Goal: Task Accomplishment & Management: Use online tool/utility

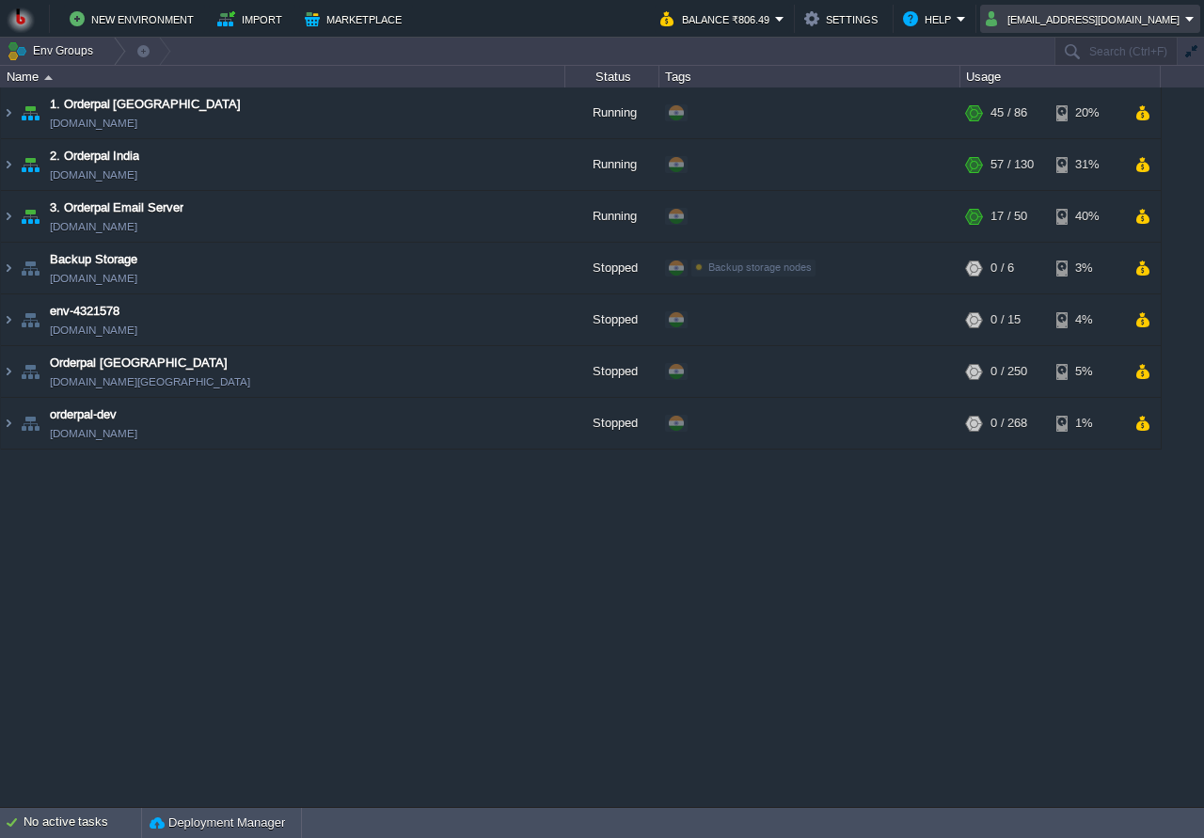
click at [1063, 20] on button "[EMAIL_ADDRESS][DOMAIN_NAME]" at bounding box center [1085, 19] width 199 height 23
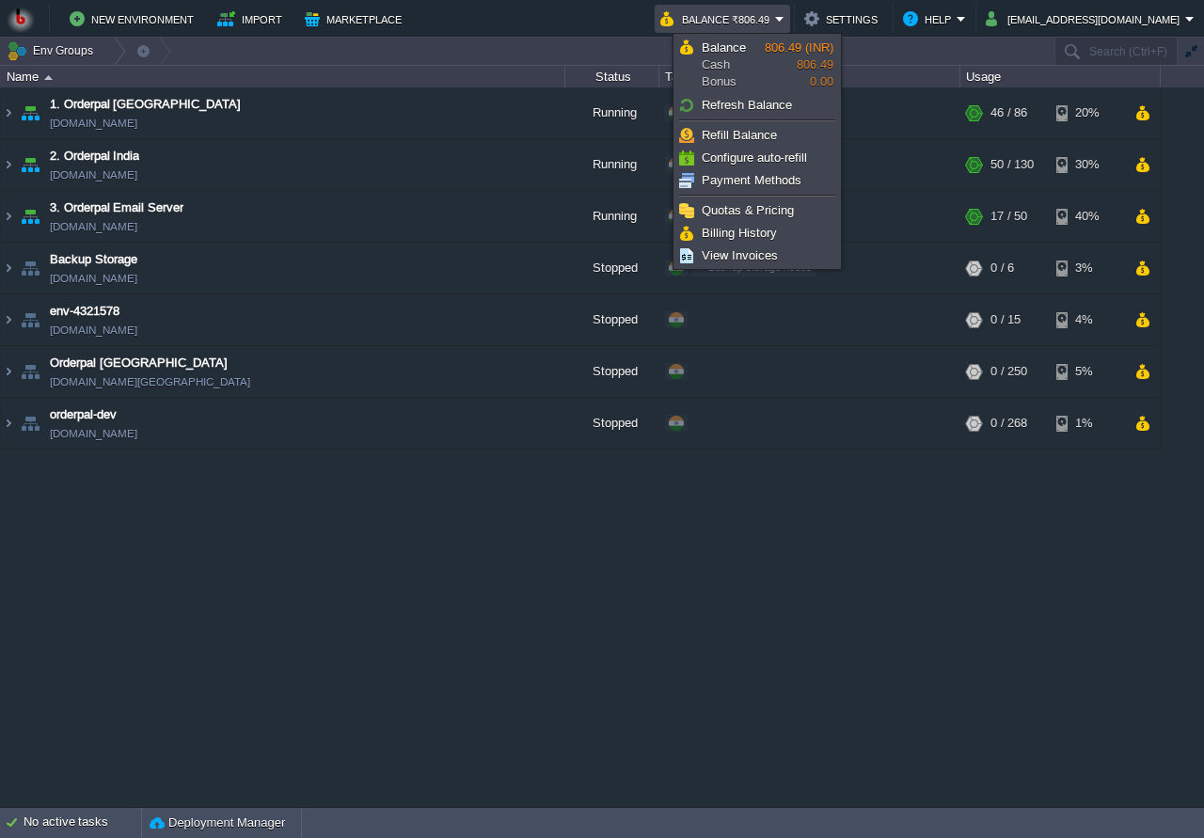
click at [511, 584] on div "1. Orderpal Australia [DOMAIN_NAME] Running + Add to Env Group RAM 50% CPU 2% 4…" at bounding box center [602, 447] width 1204 height 719
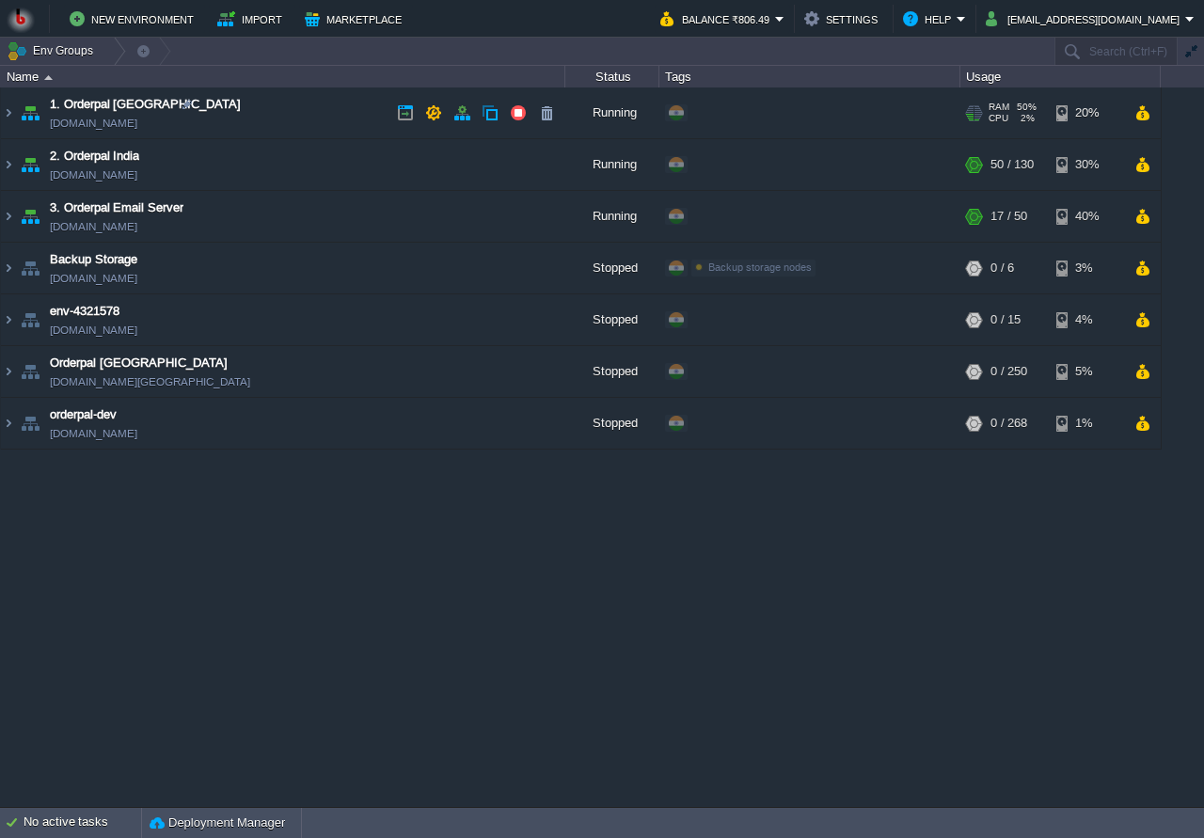
click at [259, 120] on td "1. Orderpal Australia [DOMAIN_NAME]" at bounding box center [283, 114] width 565 height 52
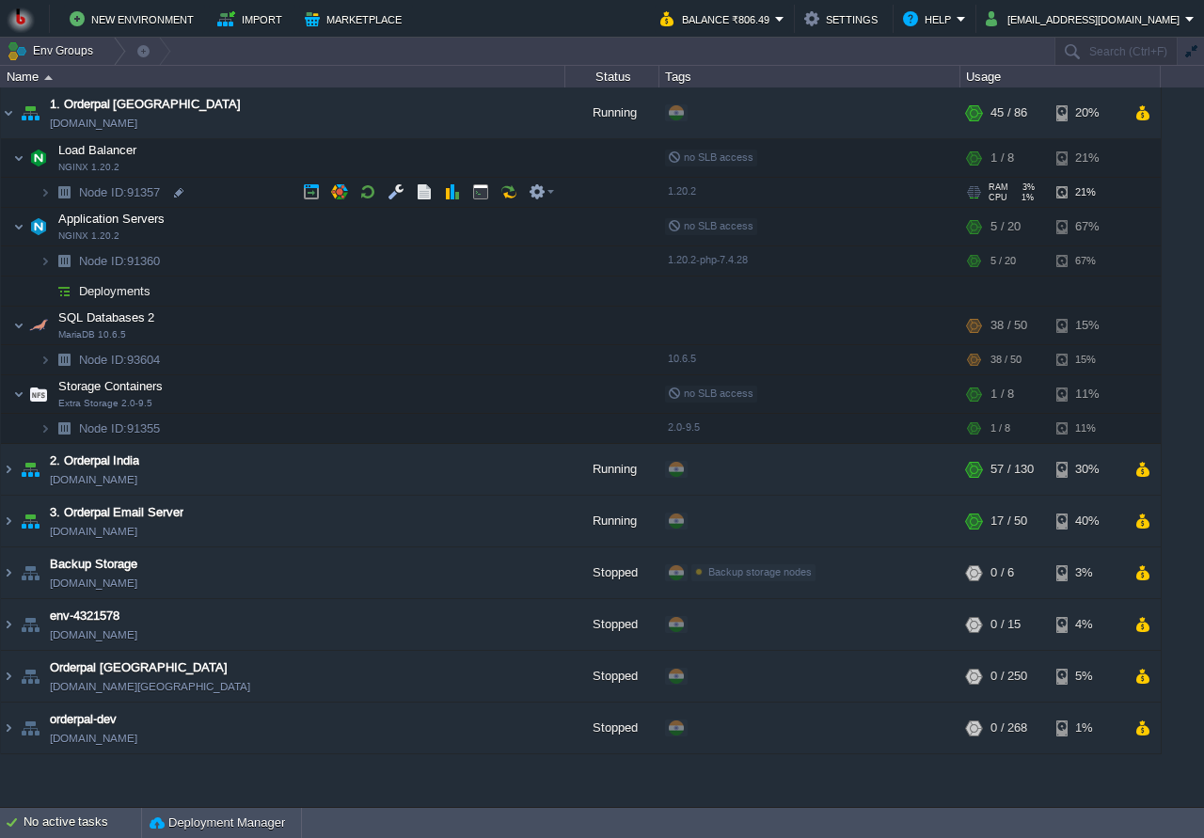
click at [220, 192] on td "Node ID: 91357" at bounding box center [283, 193] width 565 height 30
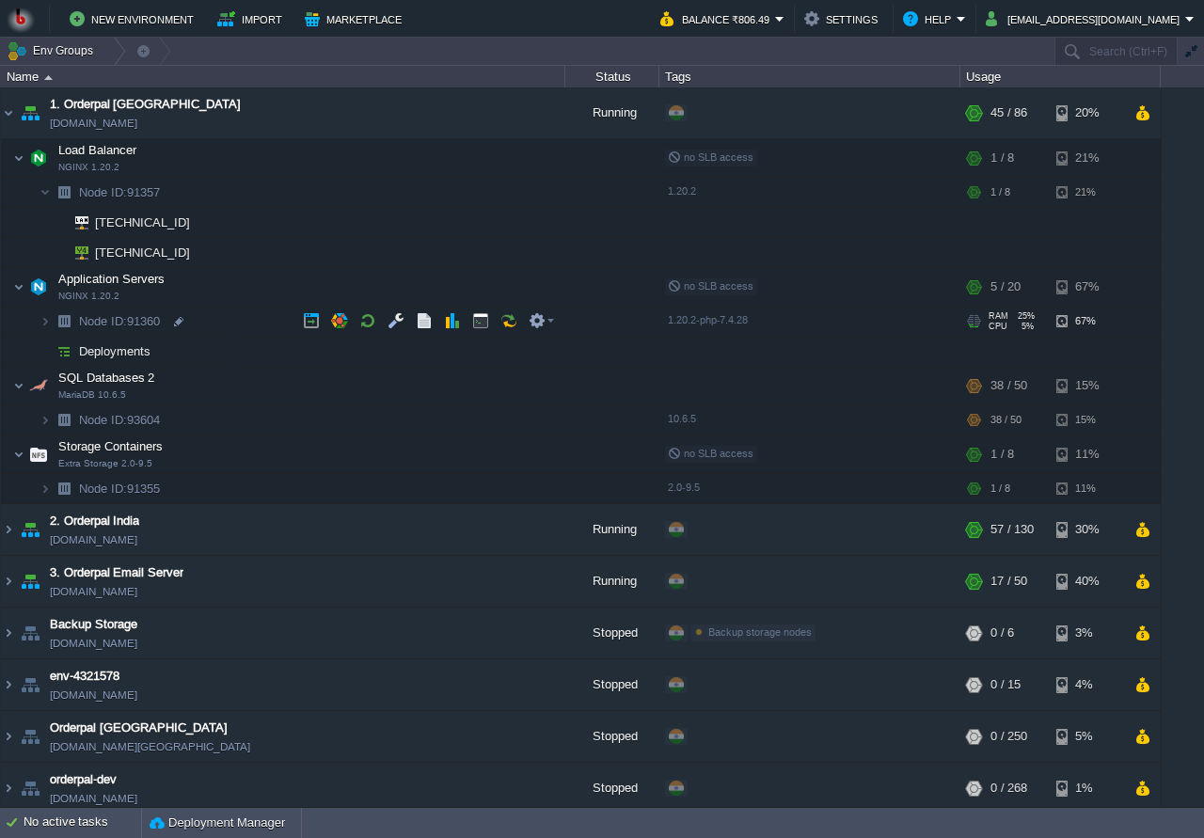
click at [227, 309] on td "Node ID: 91360" at bounding box center [283, 322] width 565 height 30
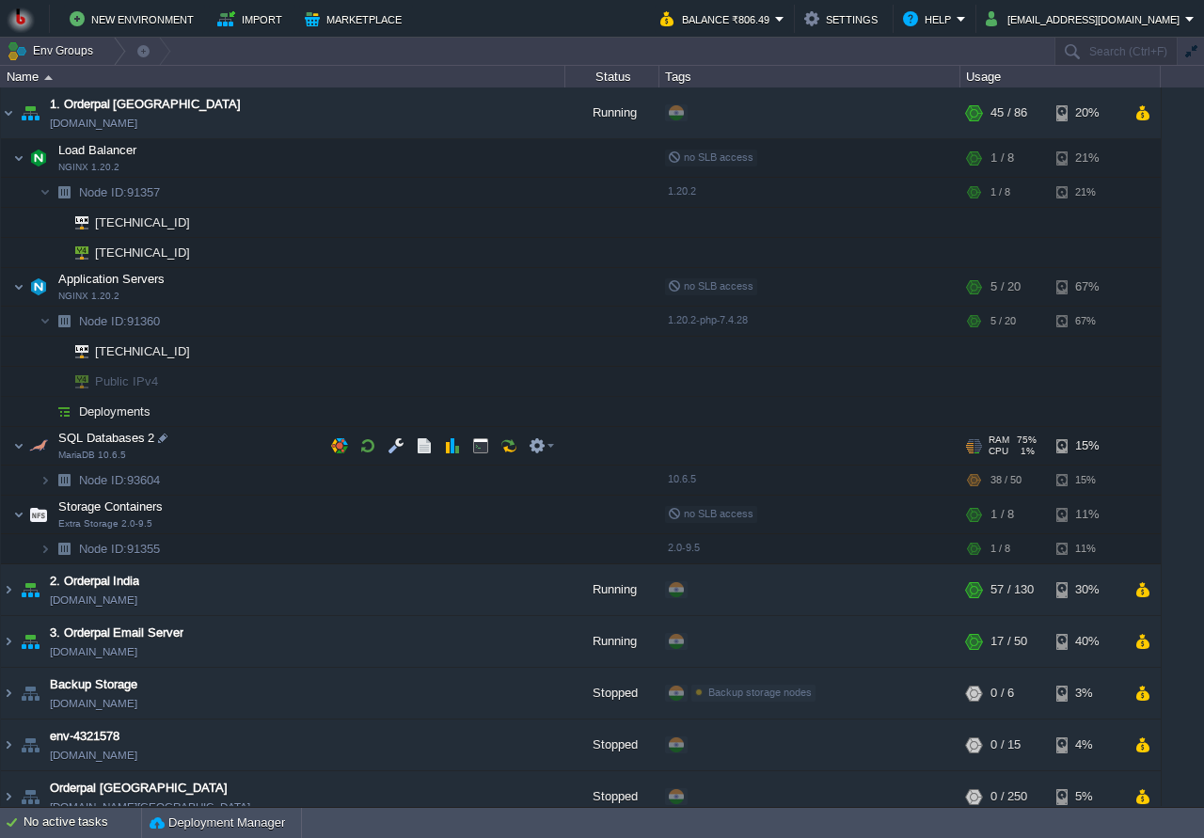
click at [234, 445] on td "SQL Databases 2 MariaDB 10.6.5" at bounding box center [283, 446] width 565 height 39
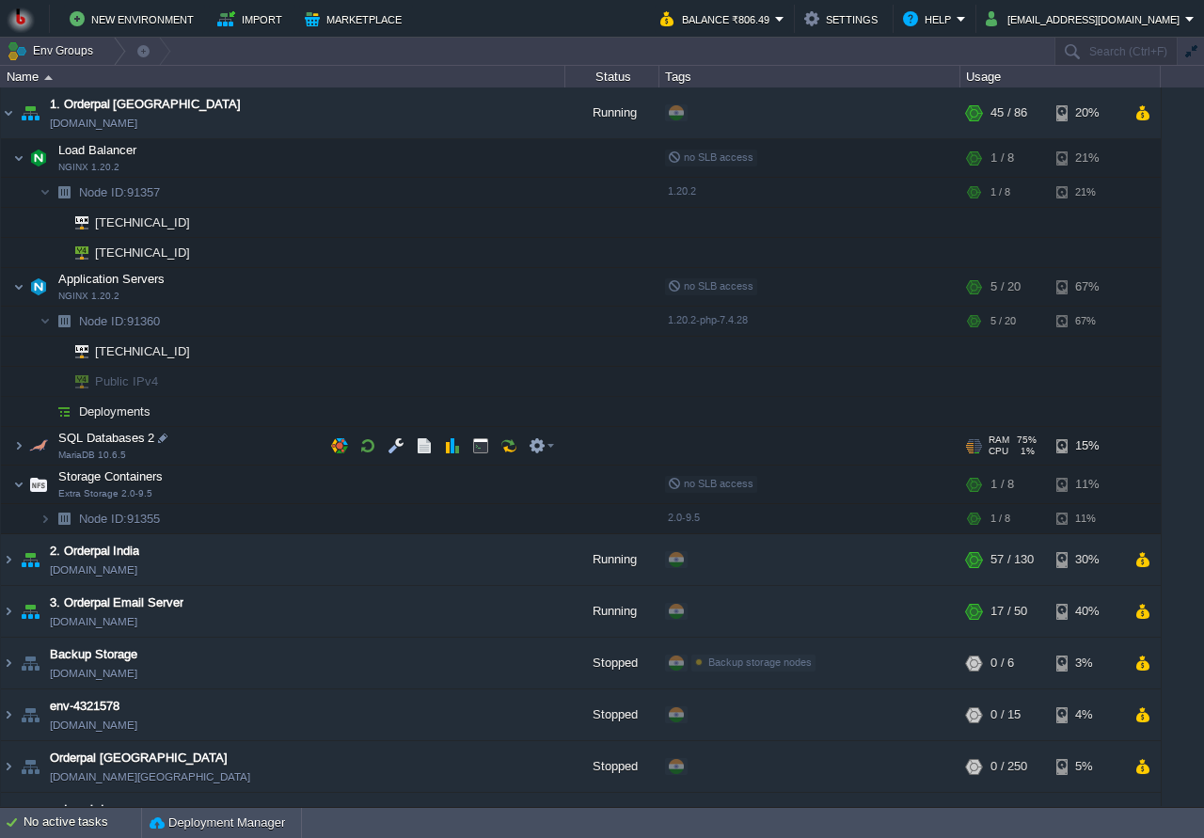
click at [234, 453] on td "SQL Databases 2 MariaDB 10.6.5" at bounding box center [283, 446] width 565 height 39
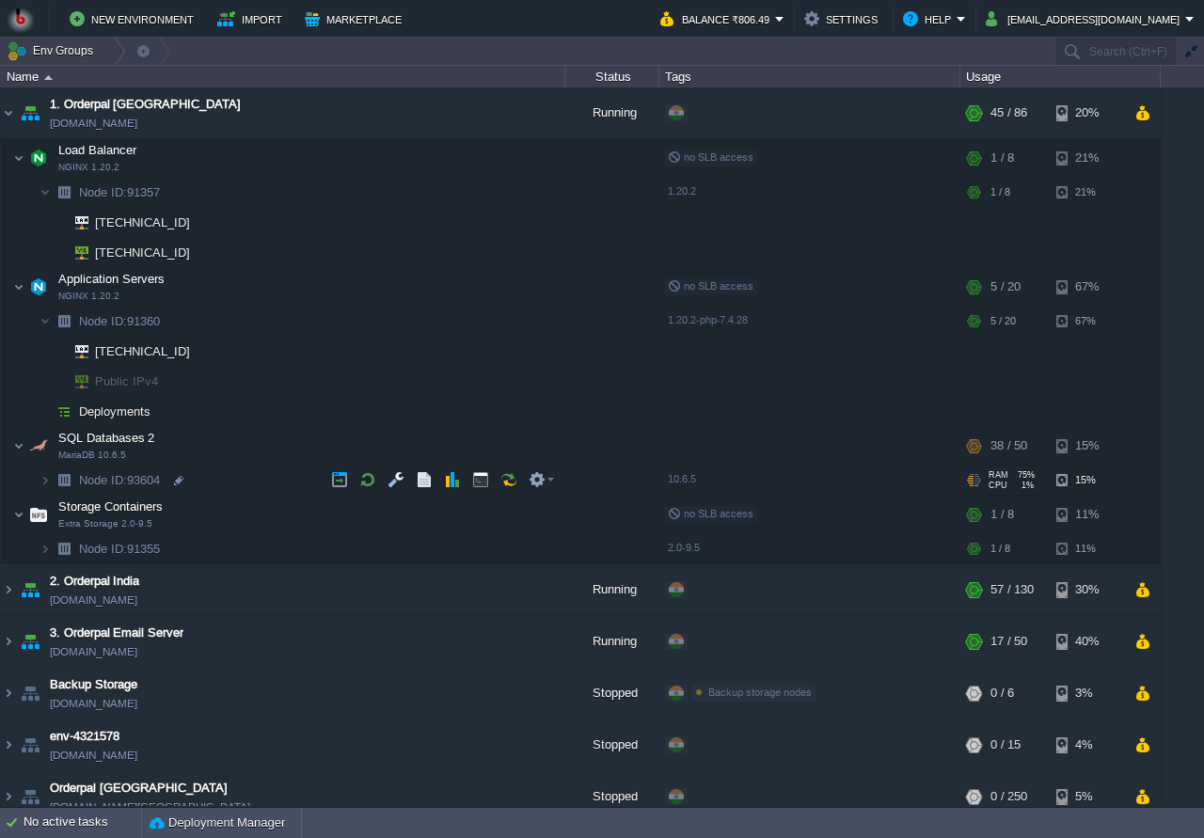
click at [235, 486] on td "Node ID: 93604" at bounding box center [283, 481] width 565 height 30
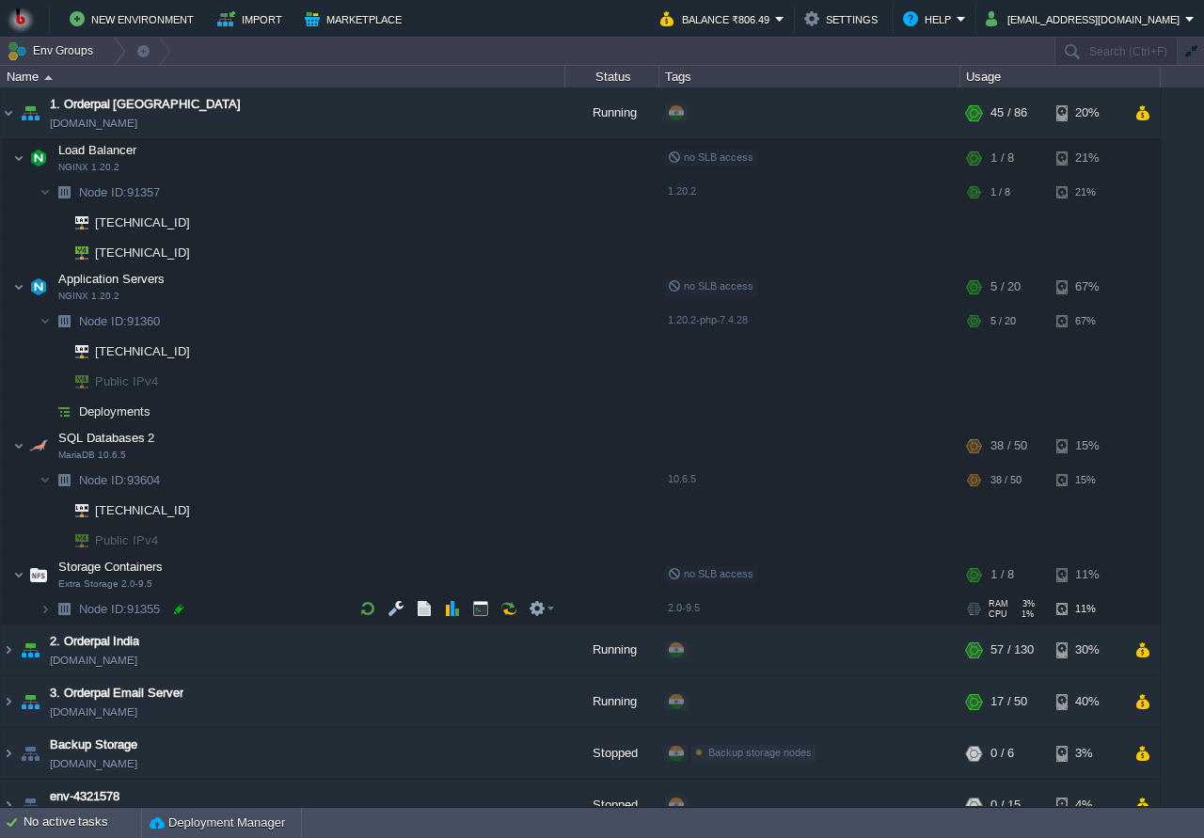
click at [240, 608] on td "Node ID: 91355" at bounding box center [283, 610] width 565 height 30
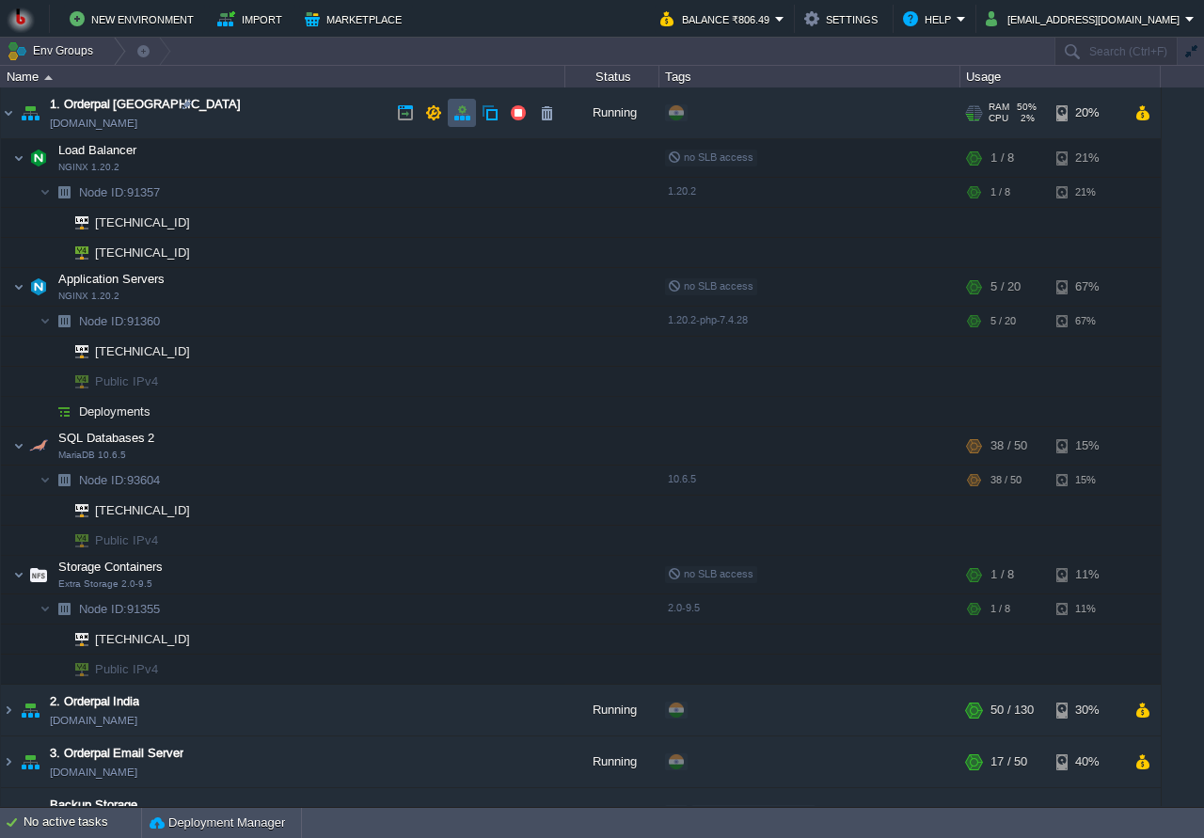
click at [457, 115] on button "button" at bounding box center [461, 112] width 17 height 17
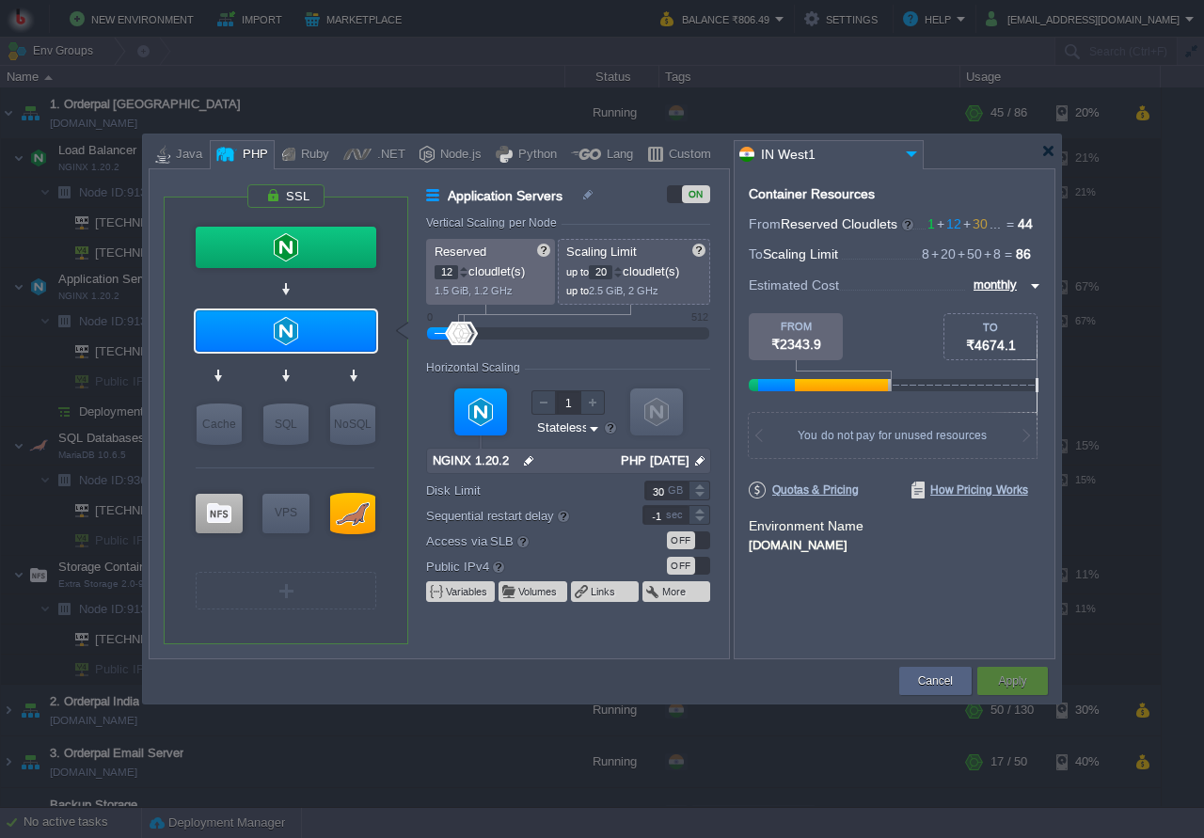
click at [956, 161] on body "New Environment Import Marketplace Bonus ₹0.00 Upgrade Account Balance ₹806.49 …" at bounding box center [602, 419] width 1204 height 838
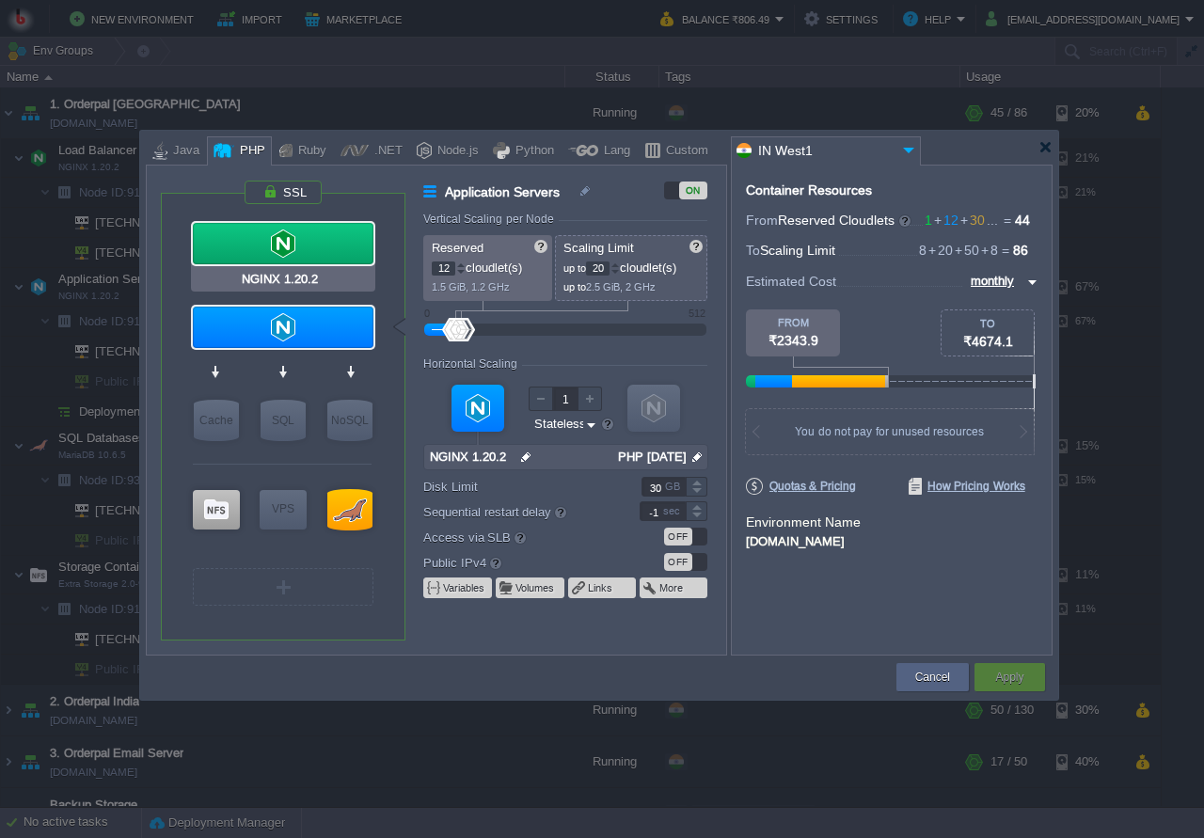
click at [290, 247] on div at bounding box center [283, 243] width 181 height 41
type input "Load Balancer"
type input "1"
type input "8"
type input "null"
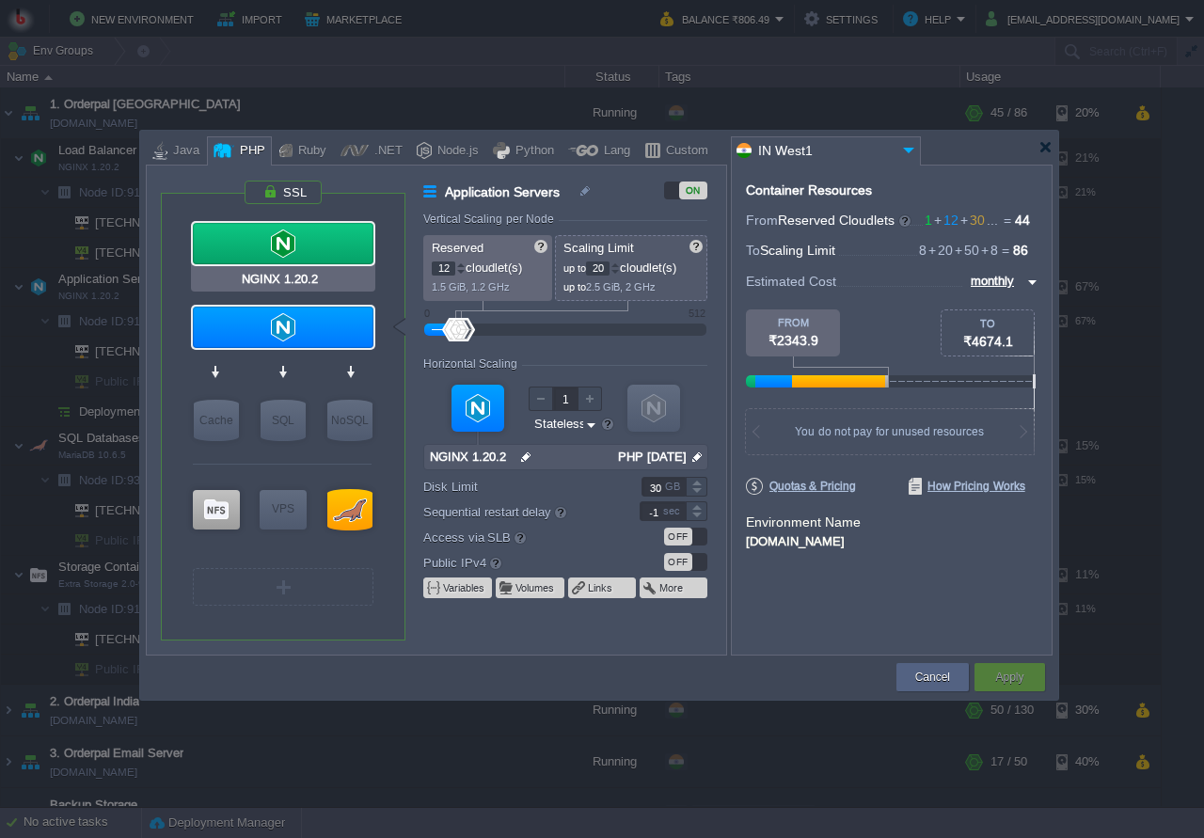
type input "1.20.2"
type input "Stateful"
type input "5"
type input "10"
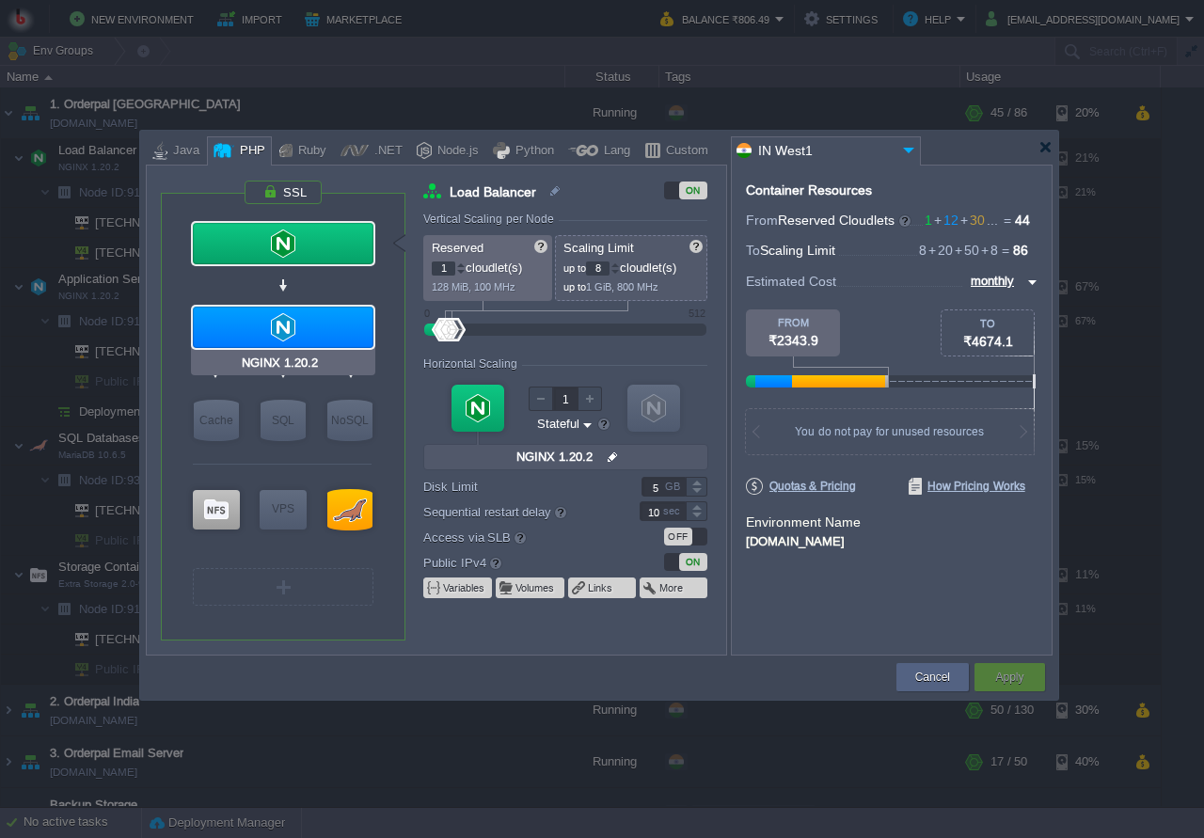
click at [311, 316] on div at bounding box center [283, 327] width 181 height 41
type input "Application Servers"
type input "12"
type input "20"
type input "null"
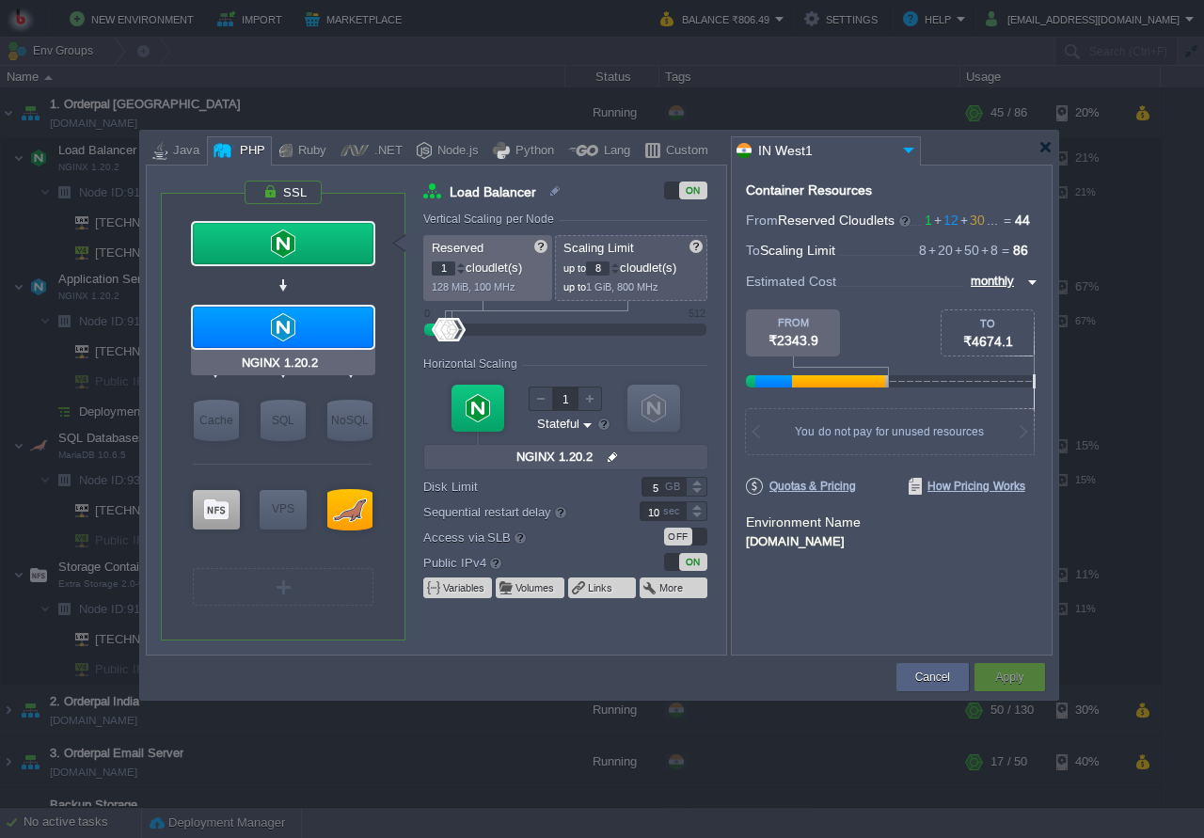
type input "PHP 7.4.28"
type input "Stateless"
type input "30"
type input "-1"
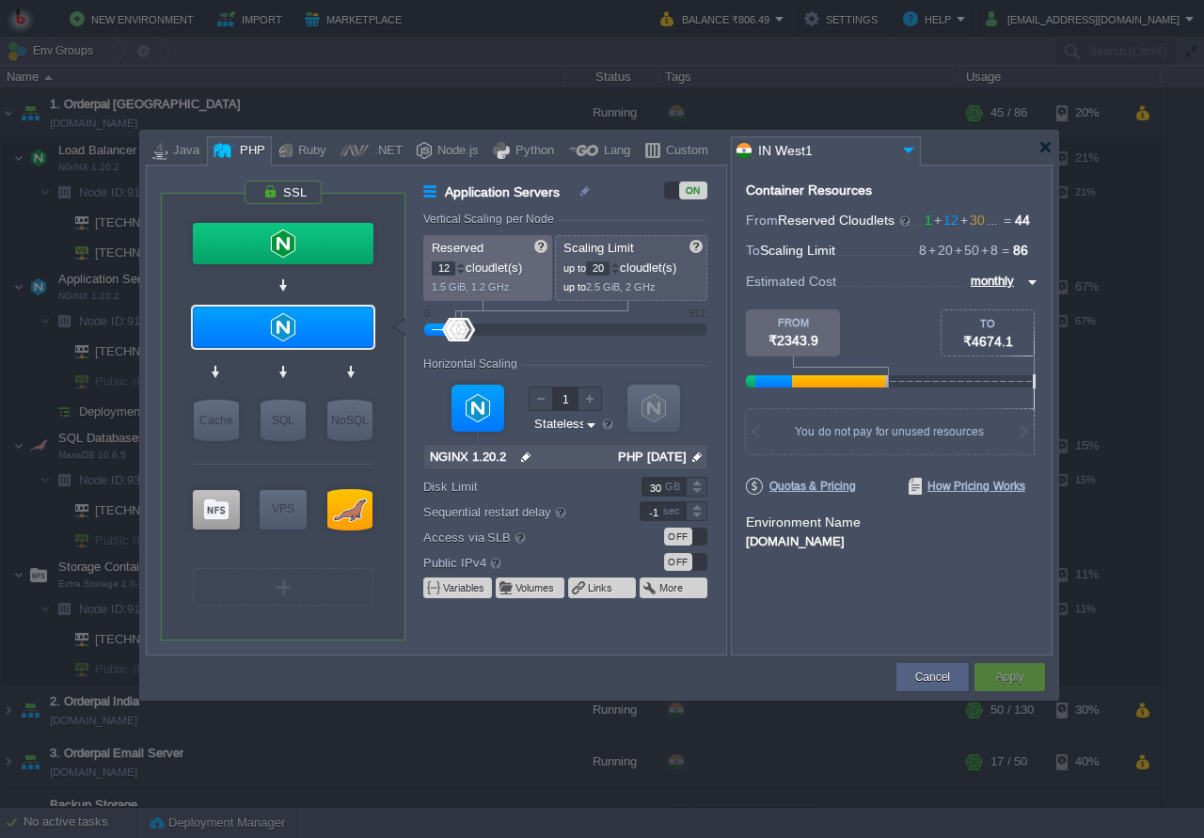
click at [444, 270] on input "12" at bounding box center [444, 269] width 24 height 14
click at [442, 295] on div "Reserved 12 cloudlet(s) 1.5 GiB, 1.2 GHz" at bounding box center [487, 268] width 129 height 66
click at [601, 268] on input "20" at bounding box center [598, 269] width 24 height 14
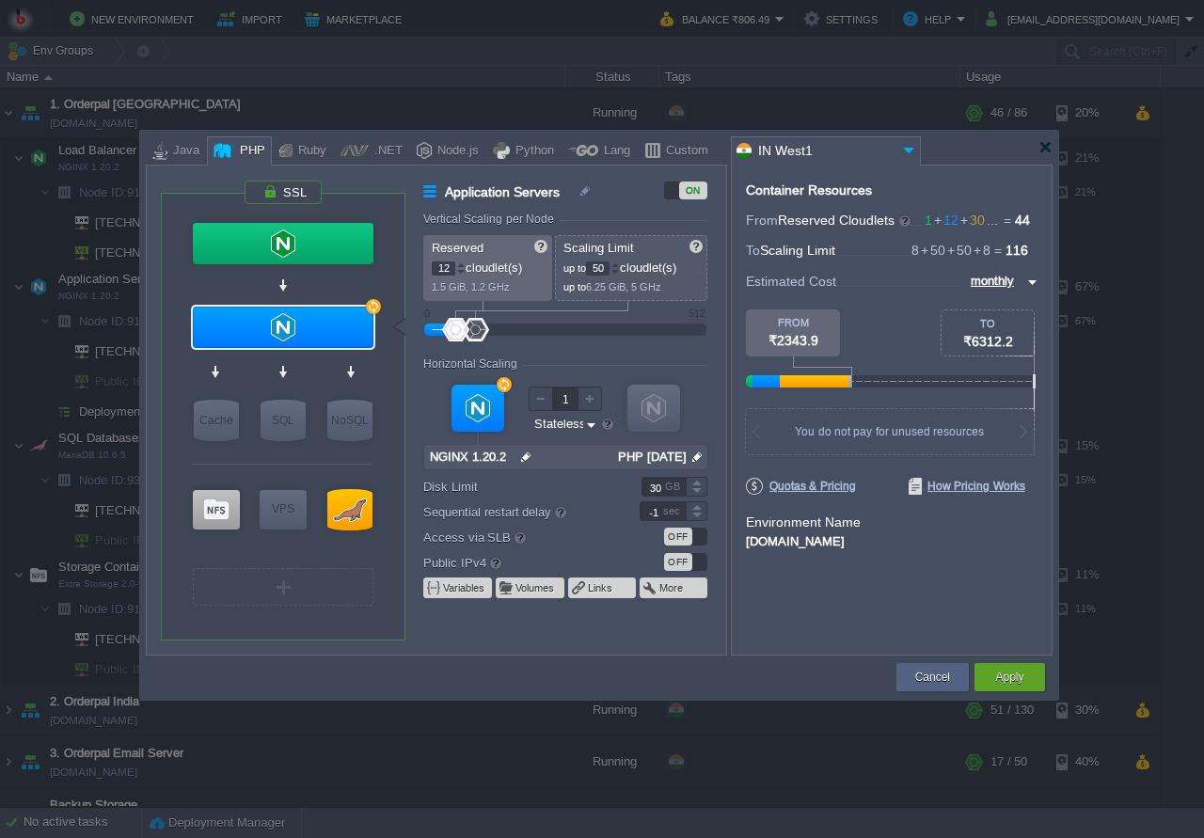
click at [602, 207] on div "Application Servers ON Vertical Scaling per Node Reserved 12 cloudlet(s) 1.5 Gi…" at bounding box center [574, 418] width 302 height 474
click at [599, 266] on input "50" at bounding box center [598, 269] width 24 height 14
type input "80"
click at [601, 267] on input "80" at bounding box center [598, 269] width 24 height 14
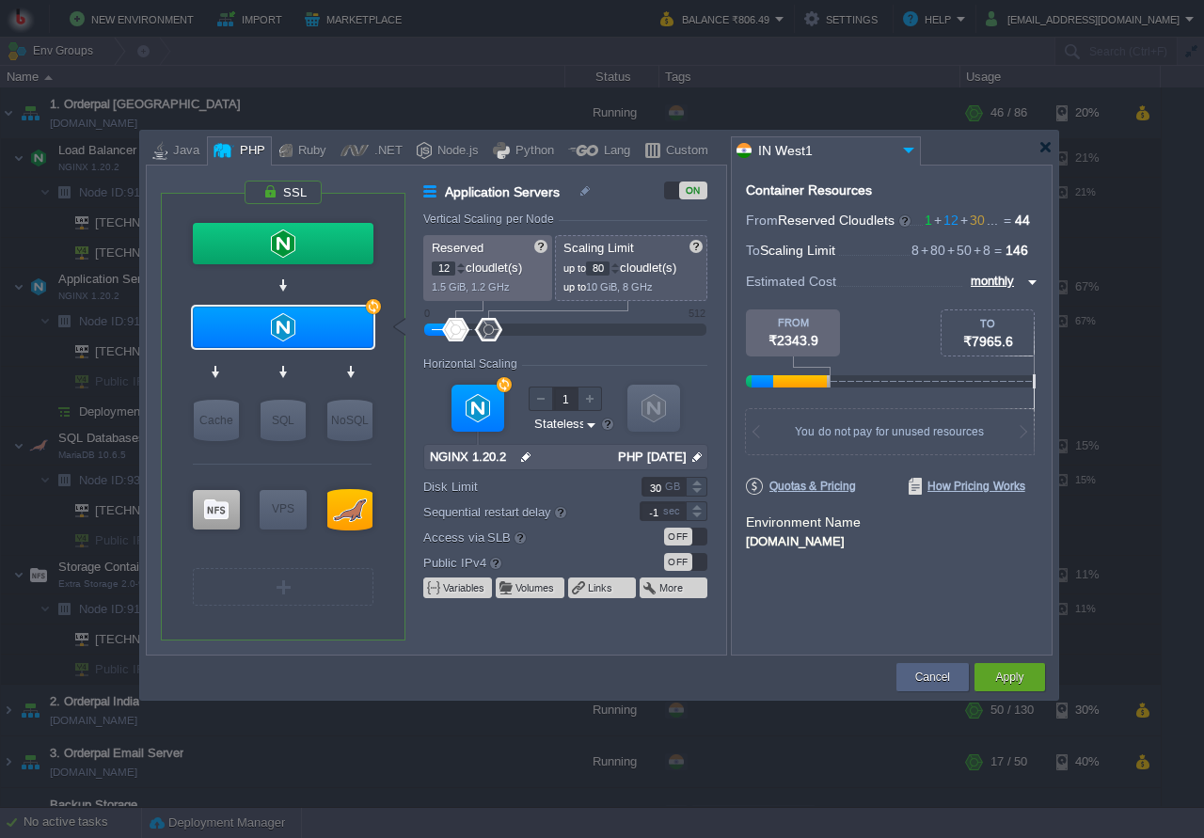
click at [601, 267] on input "80" at bounding box center [598, 269] width 24 height 14
click at [594, 261] on p "up to 80 cloudlet(s)" at bounding box center [632, 266] width 137 height 20
type input "NGINX 1.20.2"
click at [588, 400] on div at bounding box center [590, 399] width 24 height 24
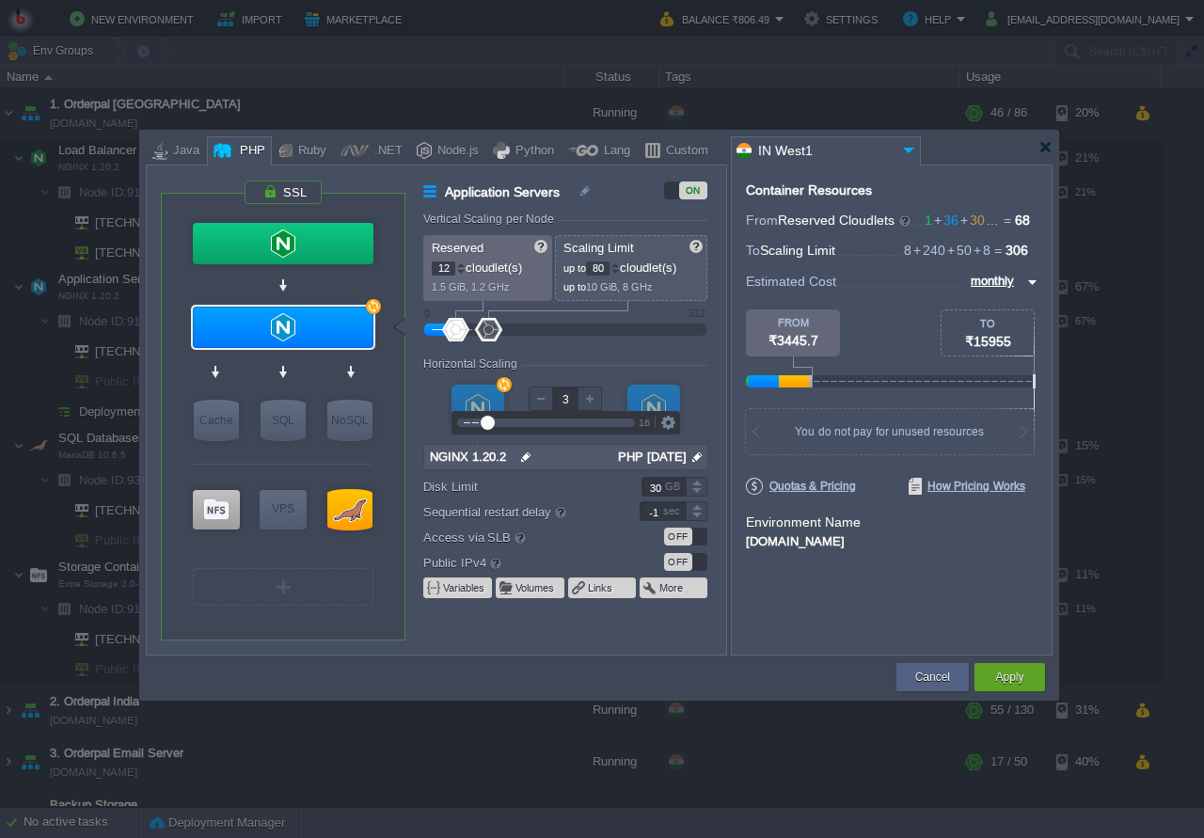
type input "4"
click at [588, 400] on div at bounding box center [590, 399] width 24 height 24
click at [608, 344] on form "Vertical Scaling per Node Reserved 12 cloudlet(s) 1.5 GiB, 1.2 GHz Scaling Limi…" at bounding box center [574, 434] width 302 height 442
click at [561, 401] on input "4" at bounding box center [565, 399] width 24 height 24
click at [618, 360] on div "Horizontal Scaling" at bounding box center [565, 366] width 284 height 16
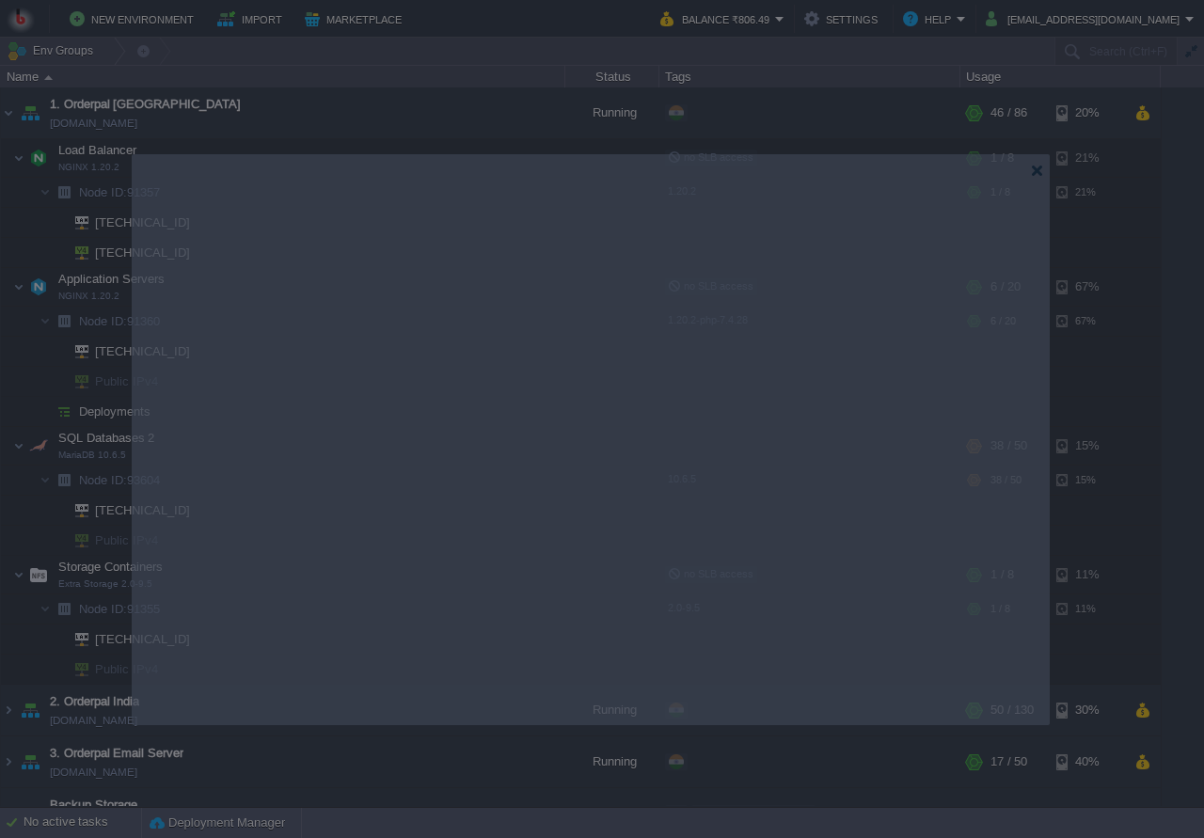
drag, startPoint x: 941, startPoint y: 153, endPoint x: 911, endPoint y: 172, distance: 35.5
click at [926, 211] on body "New Environment Import Marketplace Bonus ₹0.00 Upgrade Account Balance ₹806.49 …" at bounding box center [602, 419] width 1204 height 838
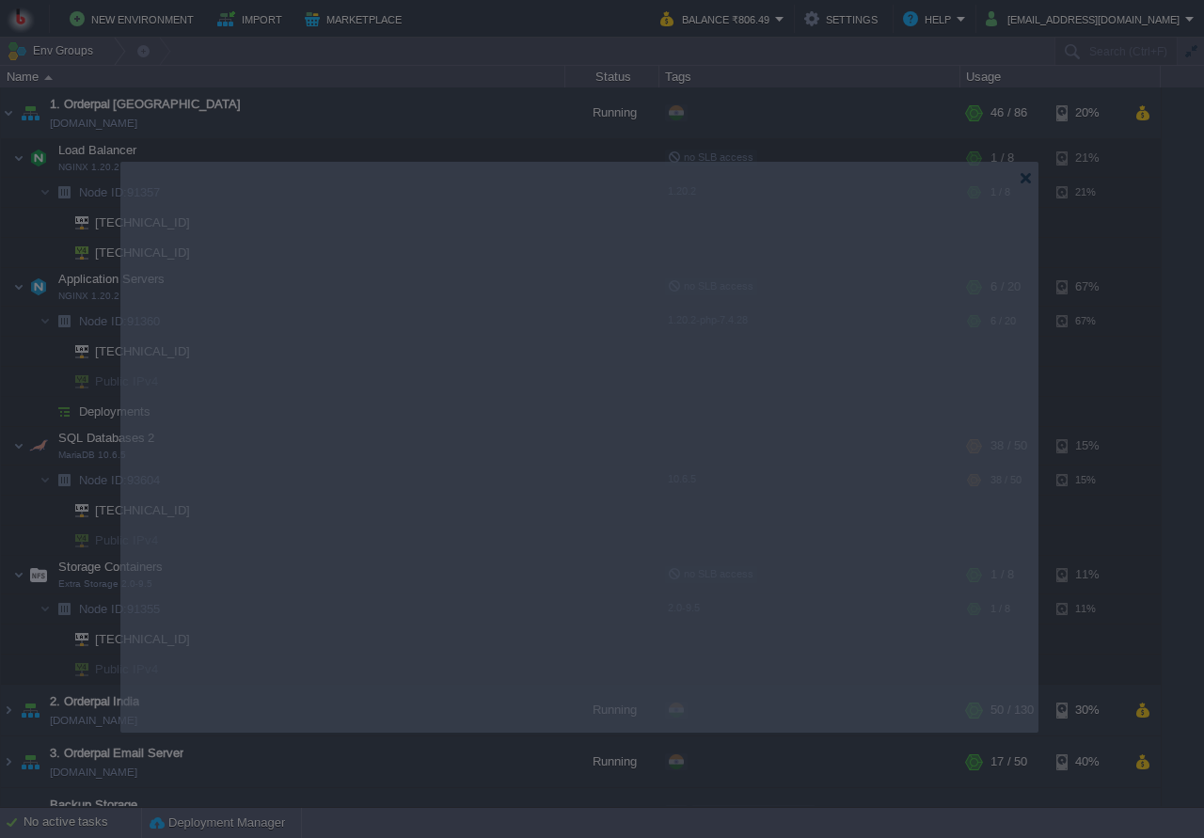
drag, startPoint x: 963, startPoint y: 199, endPoint x: 959, endPoint y: 168, distance: 31.4
click at [959, 168] on body "New Environment Import Marketplace Bonus ₹0.00 Upgrade Account Balance ₹806.49 …" at bounding box center [602, 419] width 1204 height 838
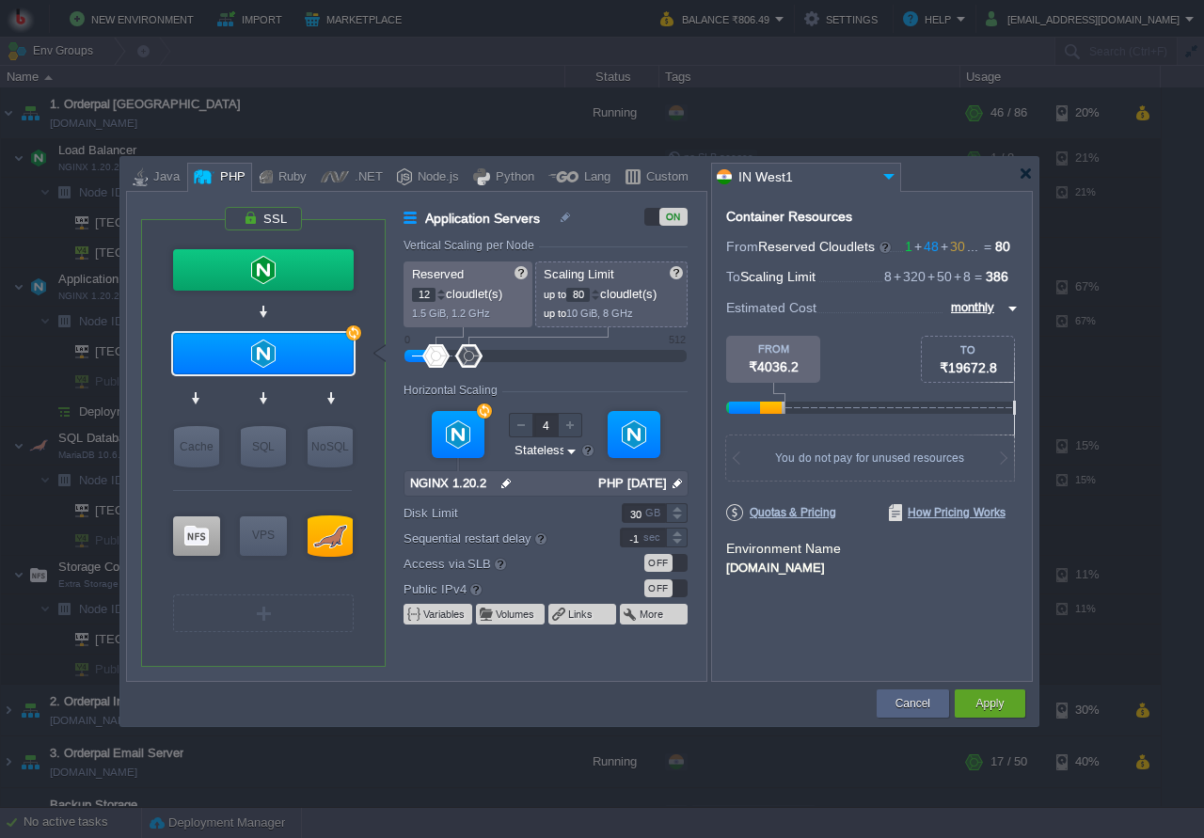
type input "NGINX 1.20.2"
click at [298, 281] on div at bounding box center [263, 269] width 181 height 41
type input "Load Balancer"
type input "1"
type input "8"
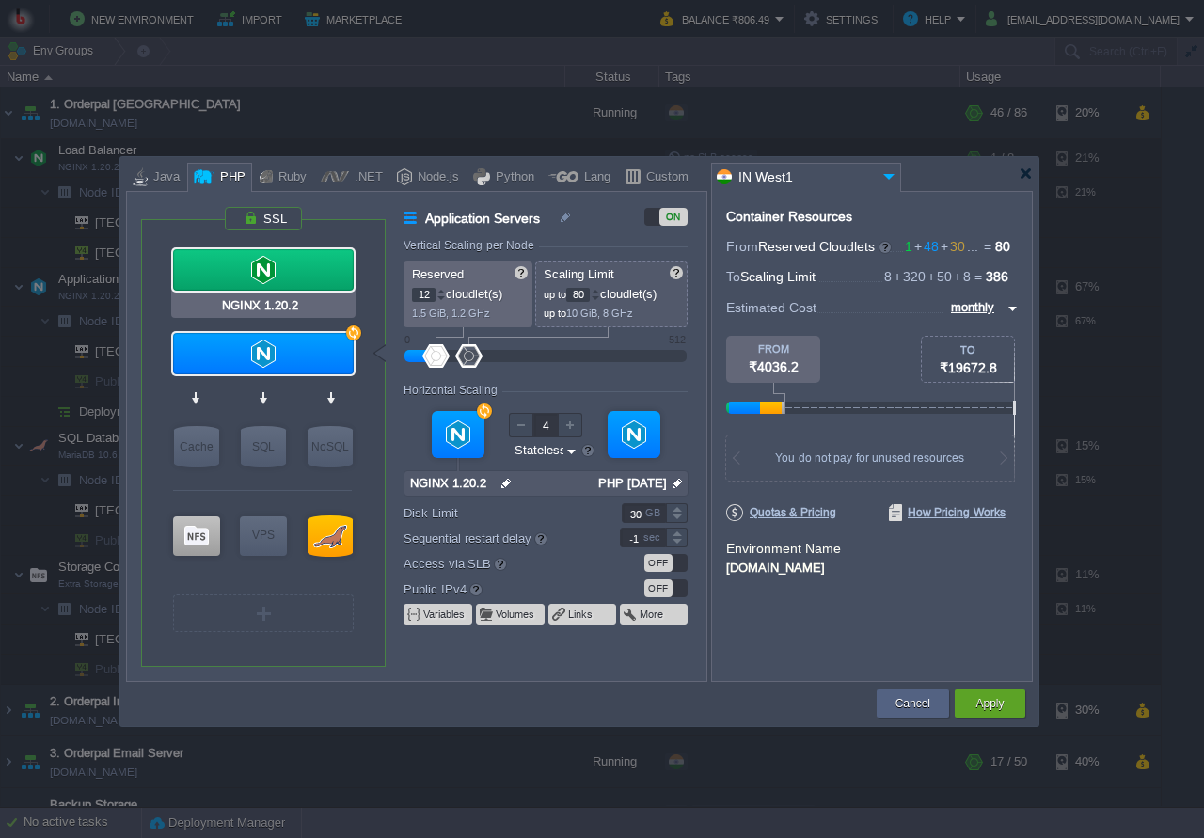
type input "1"
type input "null"
type input "1.20.2"
type input "Stateful"
type input "5"
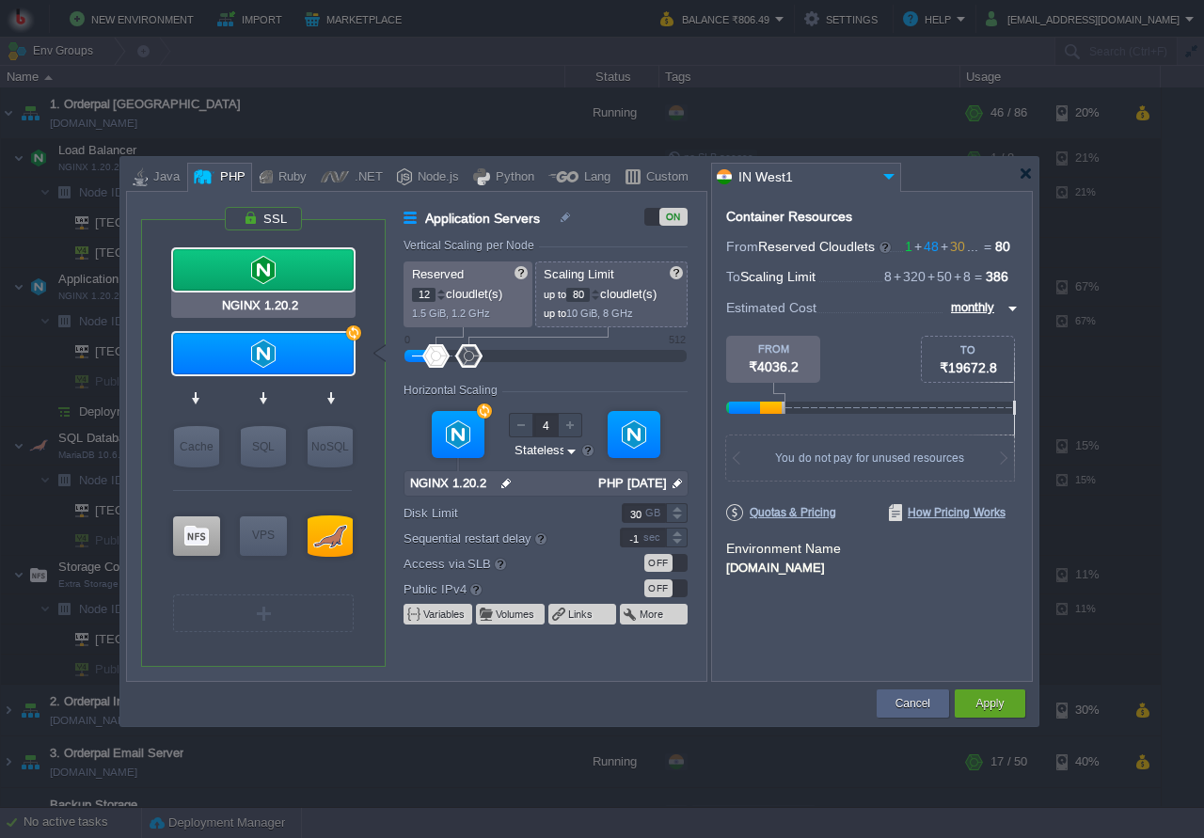
type input "10"
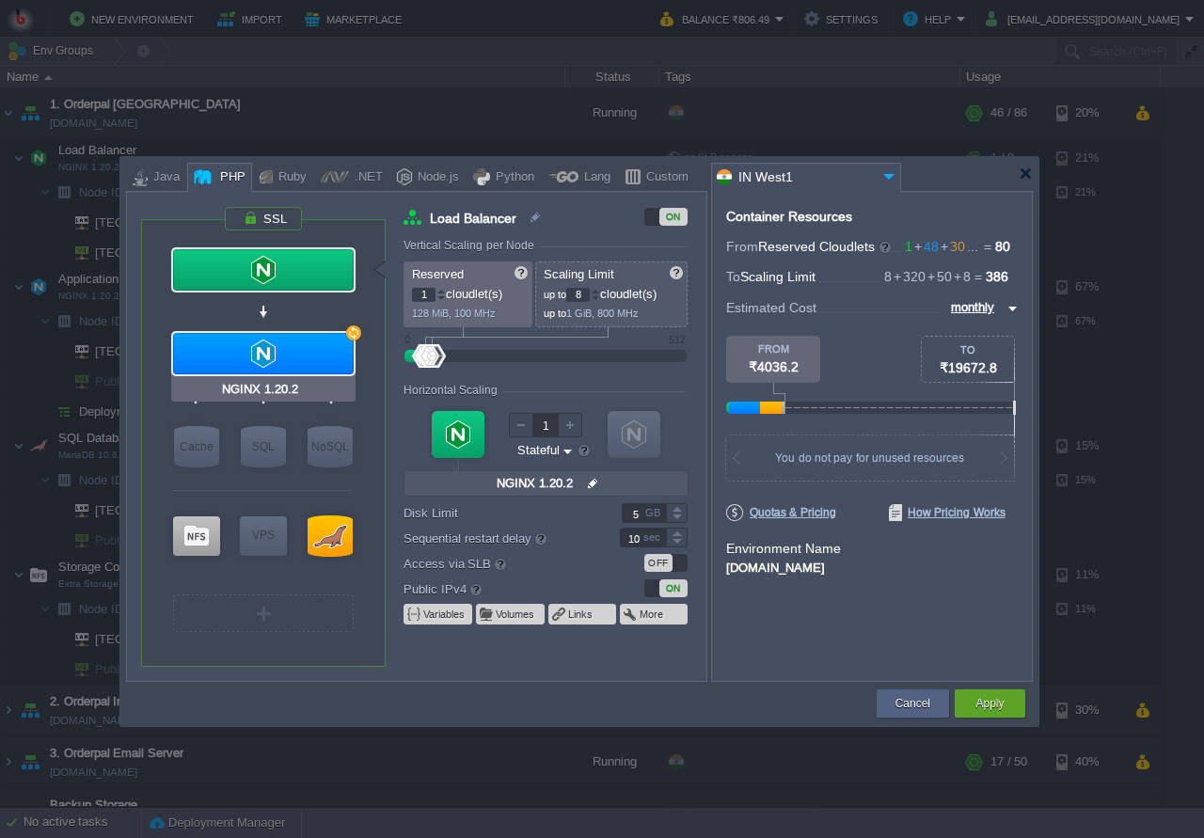
click at [275, 349] on div at bounding box center [263, 353] width 181 height 41
type input "Application Servers"
type input "12"
type input "80"
type input "4"
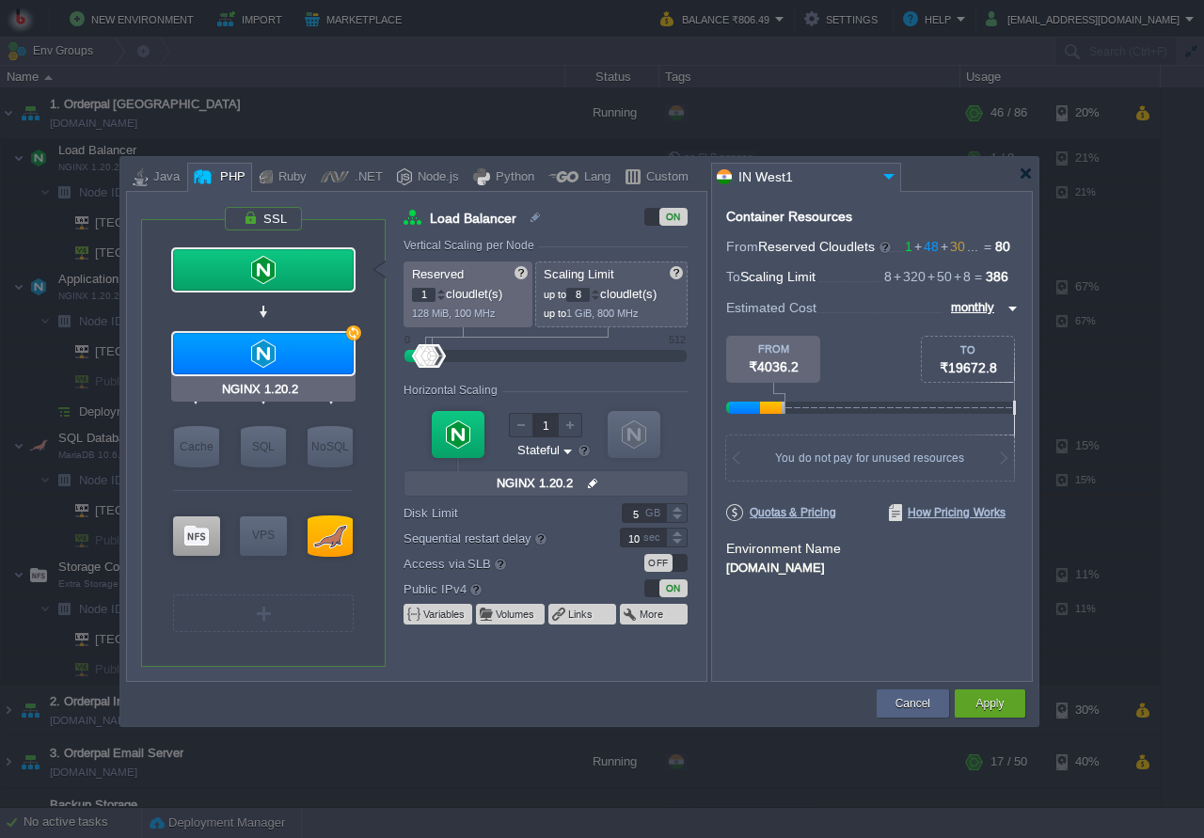
type input "null"
type input "PHP 7.4.28"
type input "Stateless"
type input "30"
type input "-1"
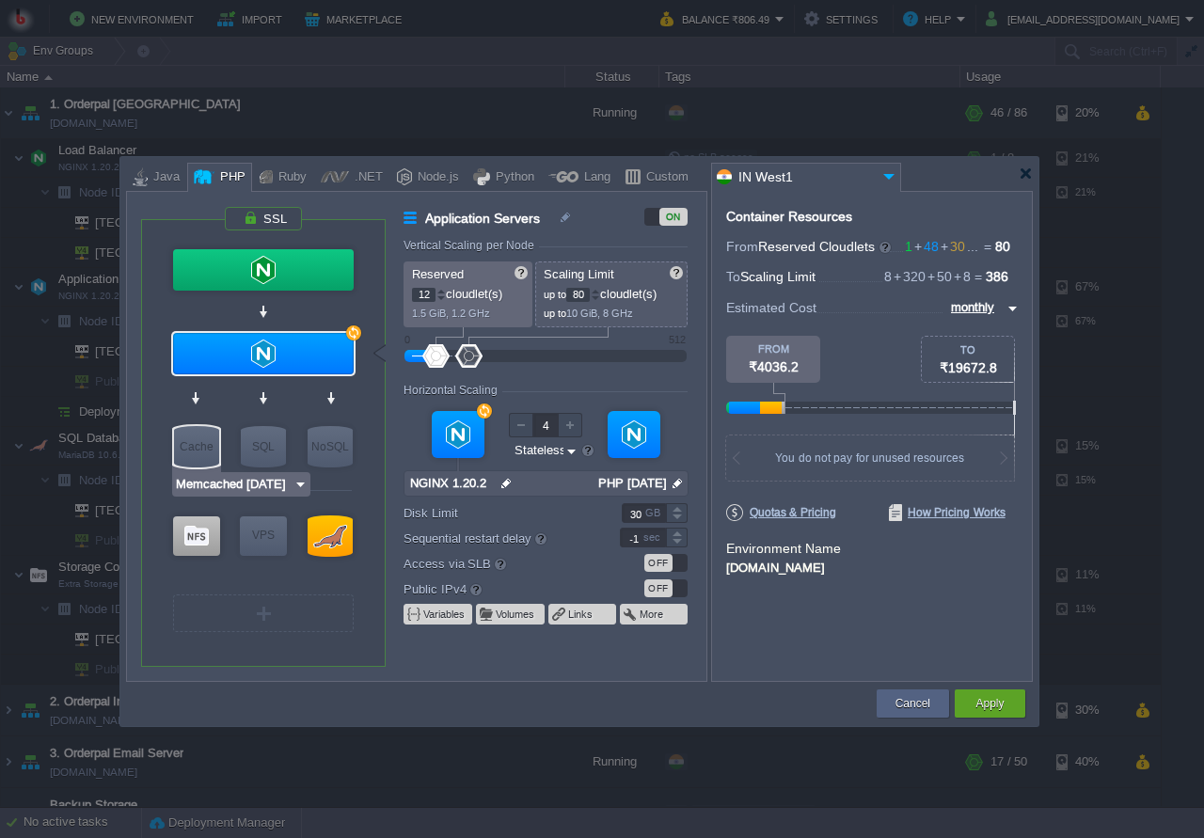
type input "Extra Storage 2.0-9.5"
click at [191, 548] on div at bounding box center [196, 537] width 47 height 40
type input "Storage Containers"
type input "1"
type input "8"
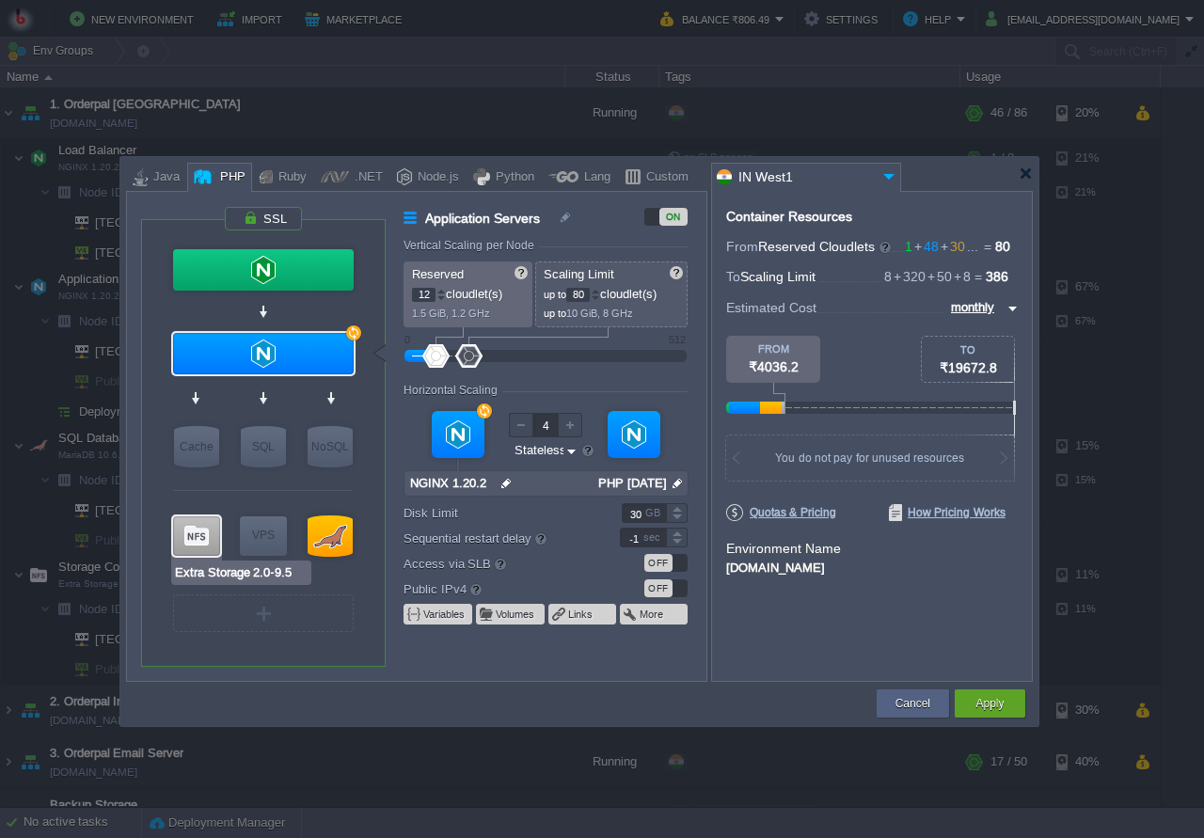
type input "1"
type input "Extra Storage 2.0-9.5"
type input "null"
type input "2.0-9.5"
type input "100"
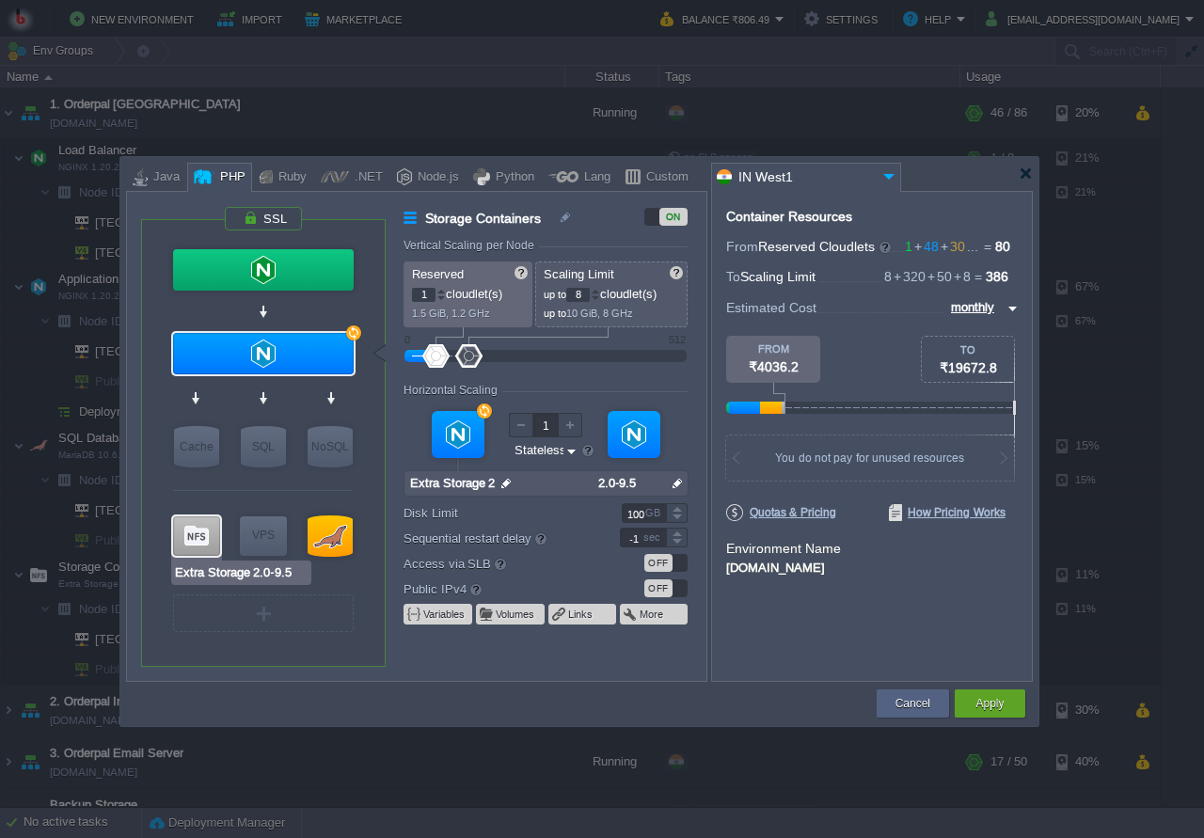
type input "0"
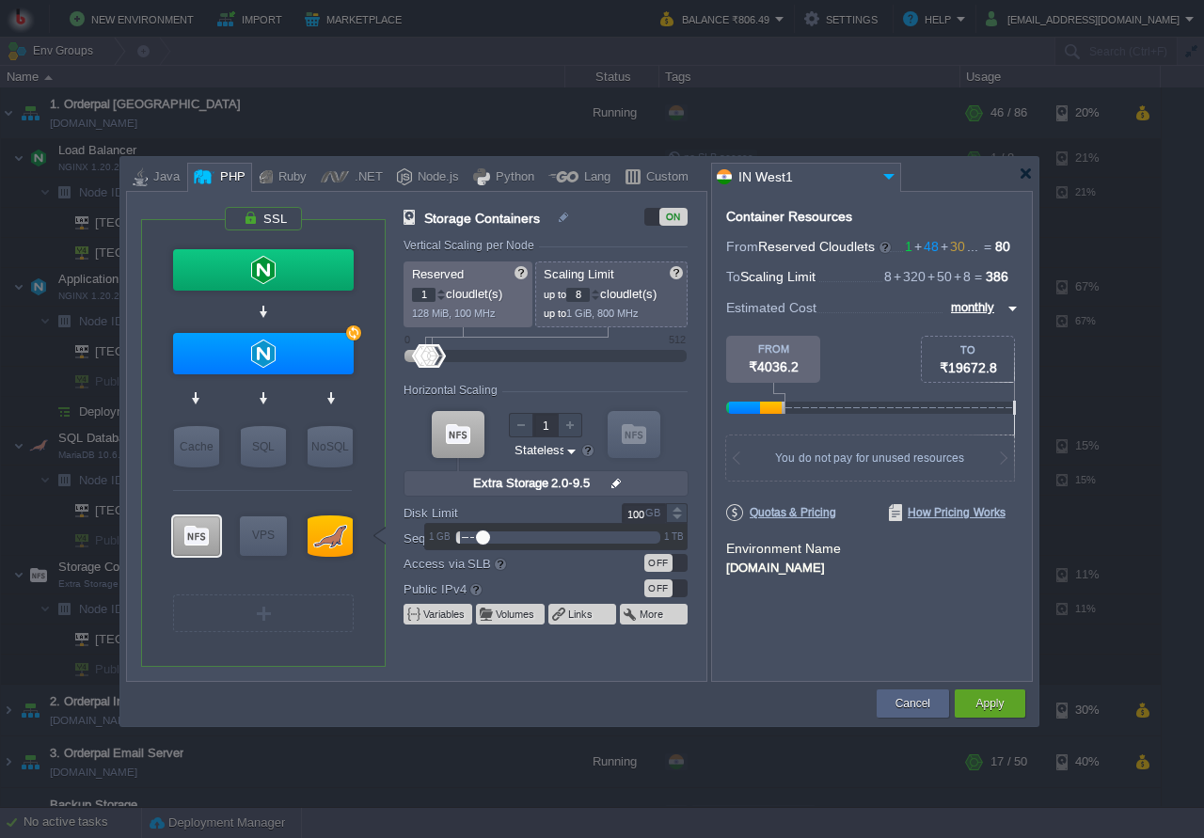
drag, startPoint x: 641, startPoint y: 518, endPoint x: 629, endPoint y: 551, distance: 34.8
click at [622, 523] on input "100" at bounding box center [644, 513] width 44 height 20
click at [766, 638] on div "Container Resources From Reserved Cloudlets 1 + 48 + 30 ... = 80 not added To S…" at bounding box center [872, 436] width 322 height 491
type input "MariaDB 10.6.5"
click at [328, 528] on div at bounding box center [330, 536] width 45 height 41
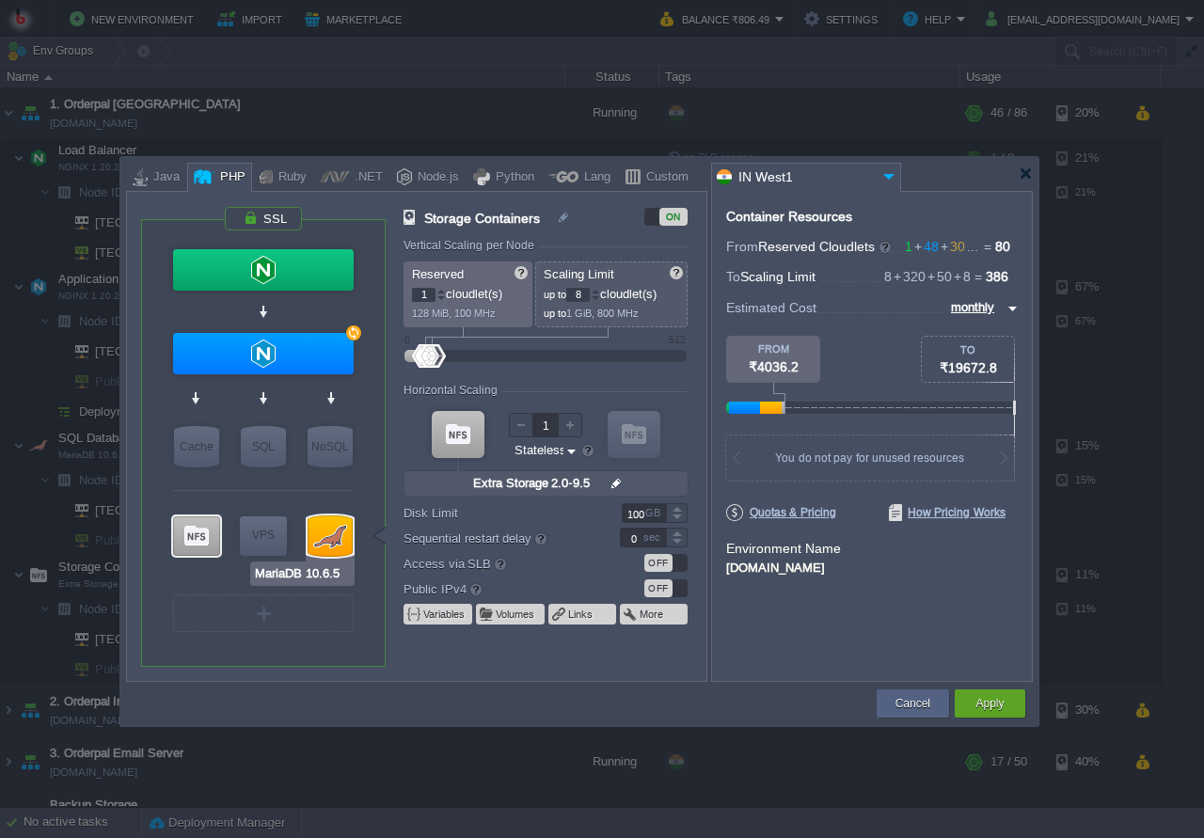
type input "SQL Databases 2"
type input "30"
type input "50"
type input "MariaDB 10.6.5"
type input "null"
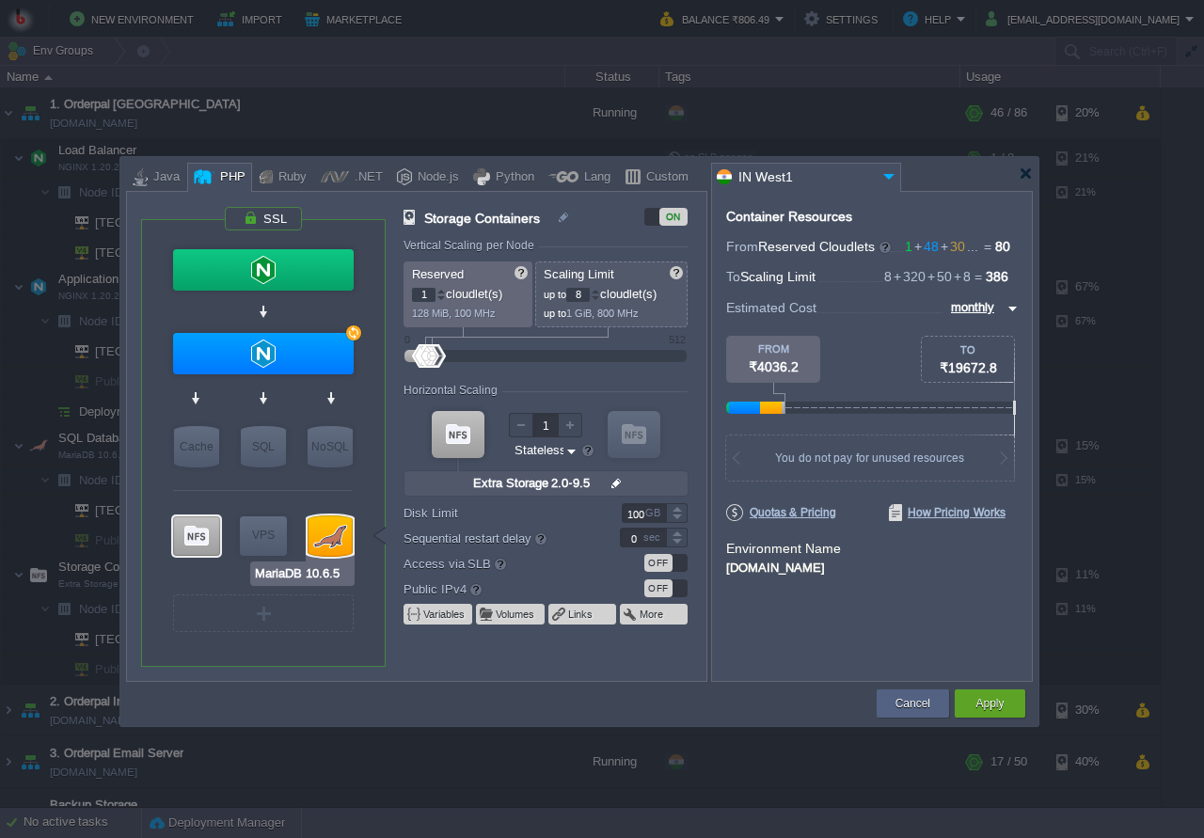
type input "10.6.5"
type input "Stateful"
type input "30"
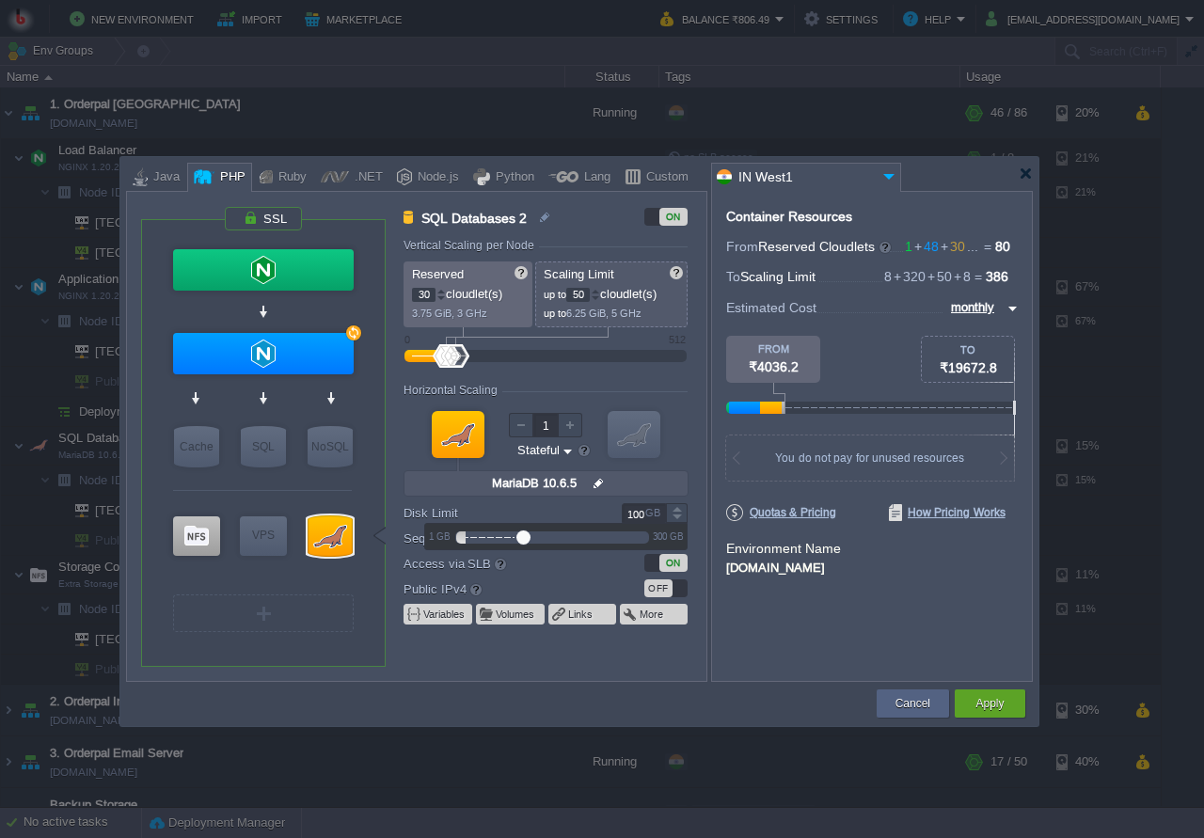
drag, startPoint x: 645, startPoint y: 516, endPoint x: 626, endPoint y: 518, distance: 20.0
click at [626, 518] on input "100" at bounding box center [644, 513] width 44 height 20
click at [763, 614] on div "Container Resources From Reserved Cloudlets 1 + 48 + 30 ... = 80 not added To S…" at bounding box center [872, 436] width 322 height 491
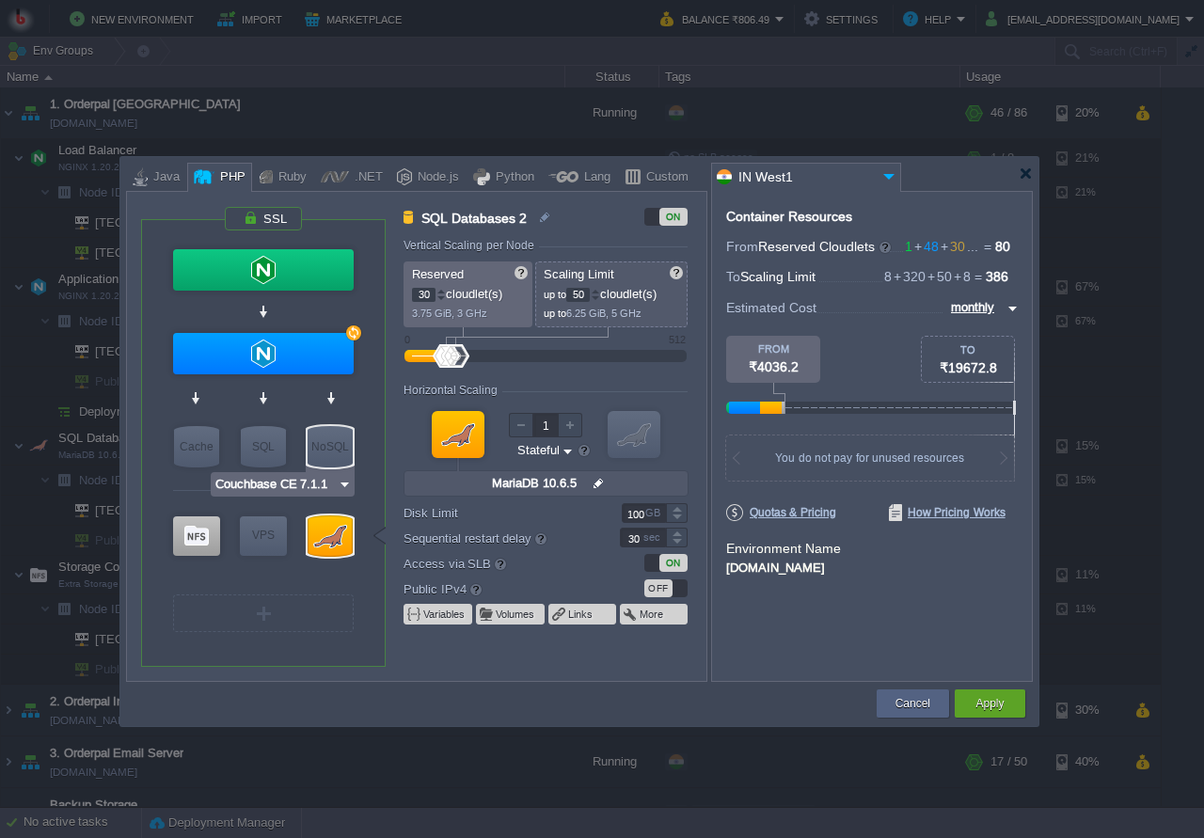
type input "NGINX 1.20.2"
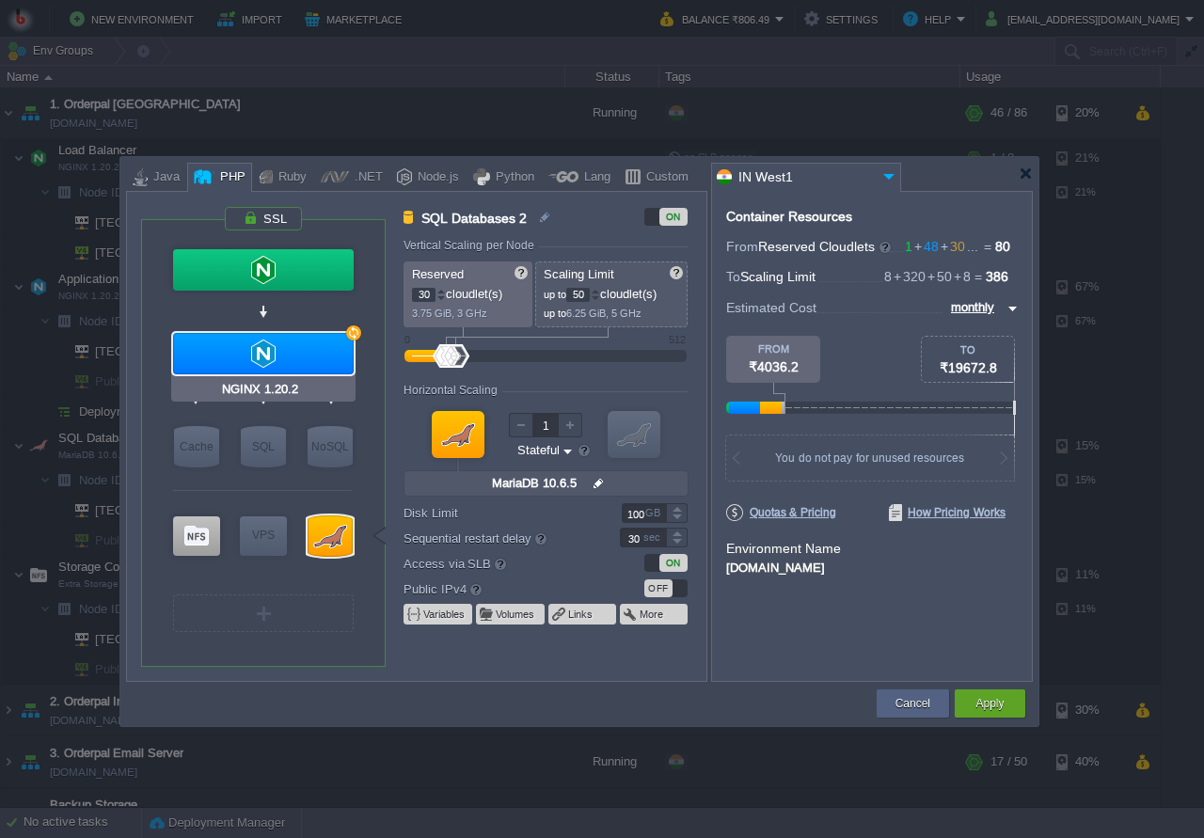
click at [287, 346] on div at bounding box center [263, 353] width 181 height 41
type input "Application Servers"
type input "12"
type input "80"
type input "4"
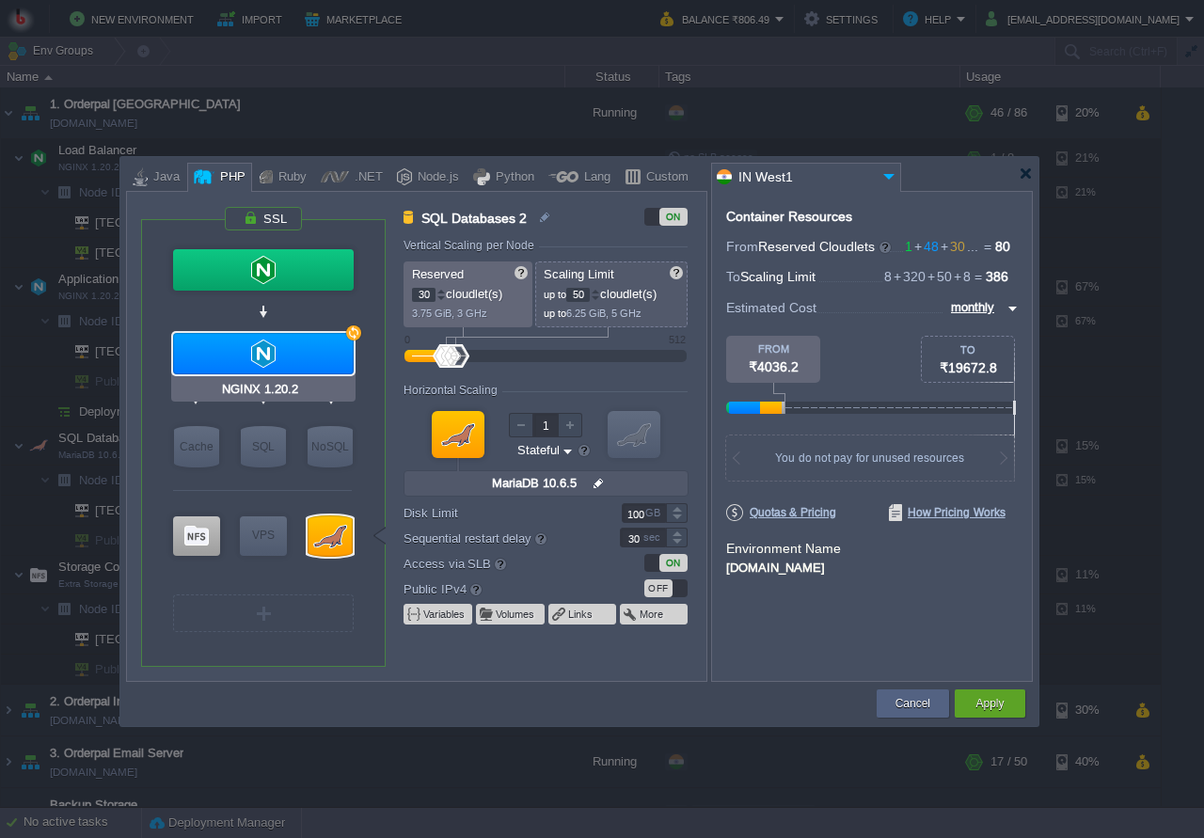
type input "NGINX 1.20.2"
type input "null"
type input "PHP 7.4.28"
type input "Stateless"
type input "30"
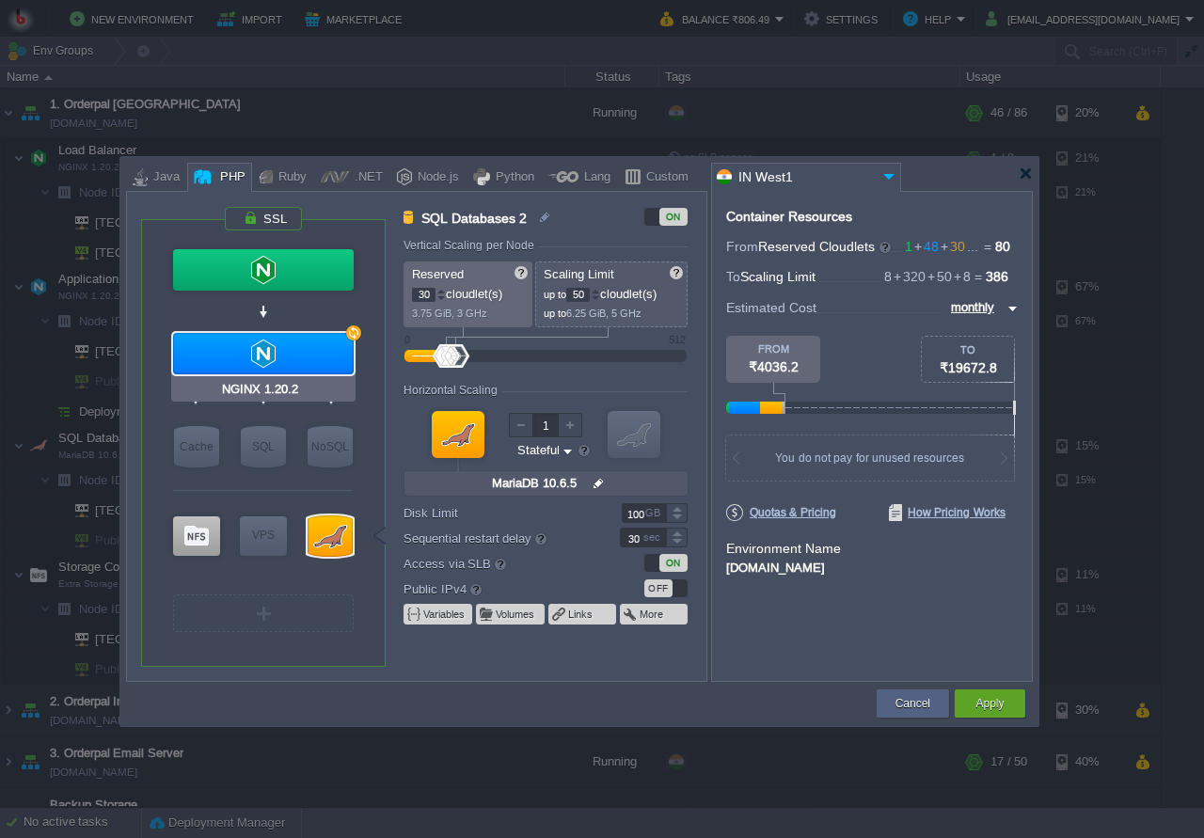
type input "-1"
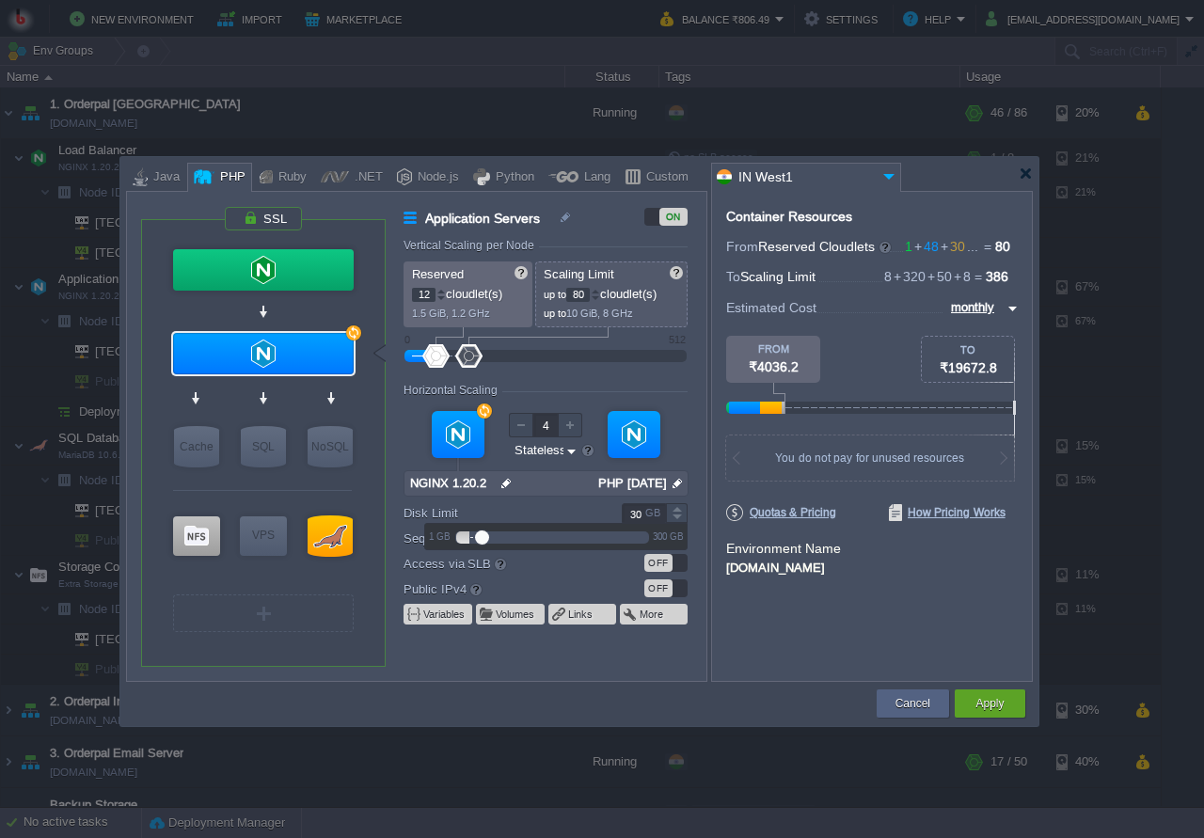
drag, startPoint x: 644, startPoint y: 517, endPoint x: 628, endPoint y: 518, distance: 17.0
click at [628, 518] on input "30" at bounding box center [644, 513] width 44 height 20
click at [779, 570] on div "env-4497435.in1.bitss.cloud" at bounding box center [872, 566] width 292 height 17
type input "Extra Storage 2.0-9.5"
click at [203, 525] on div at bounding box center [196, 537] width 47 height 40
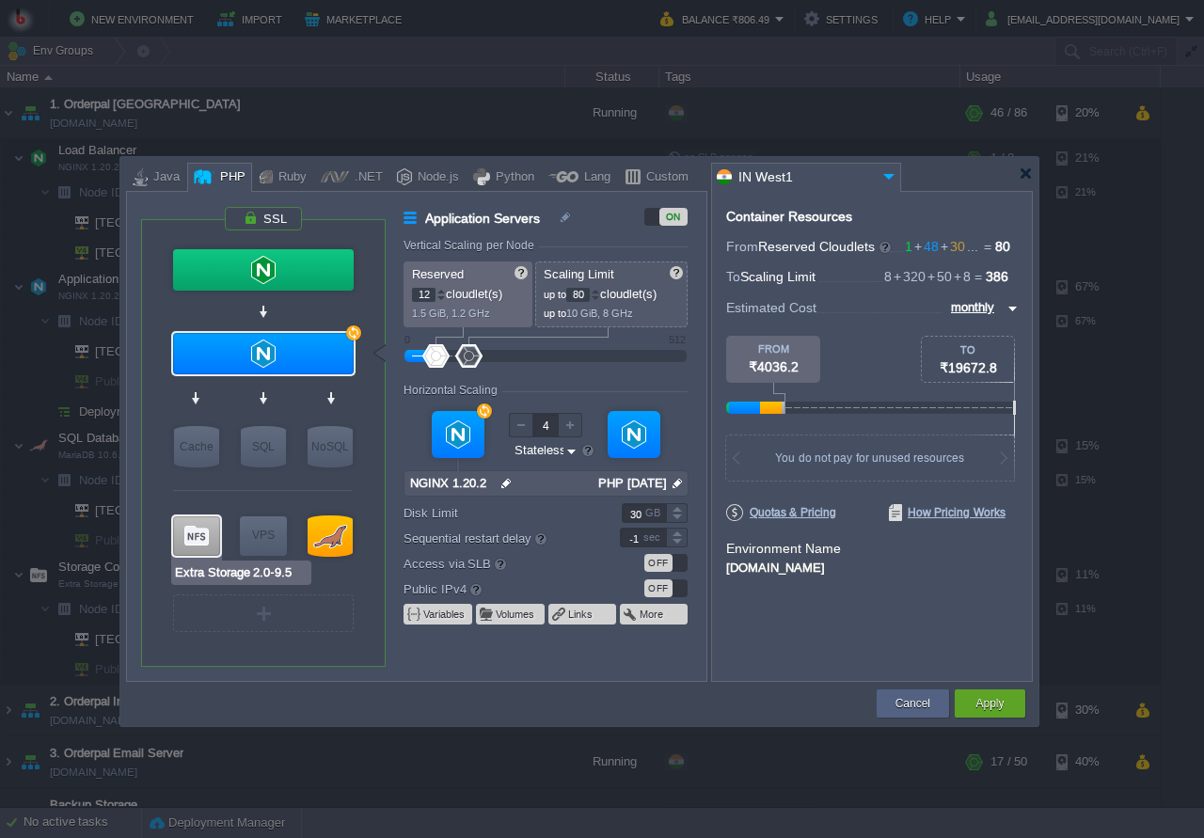
type input "Storage Containers"
type input "1"
type input "8"
type input "1"
type input "Extra Storage 2.0-9.5"
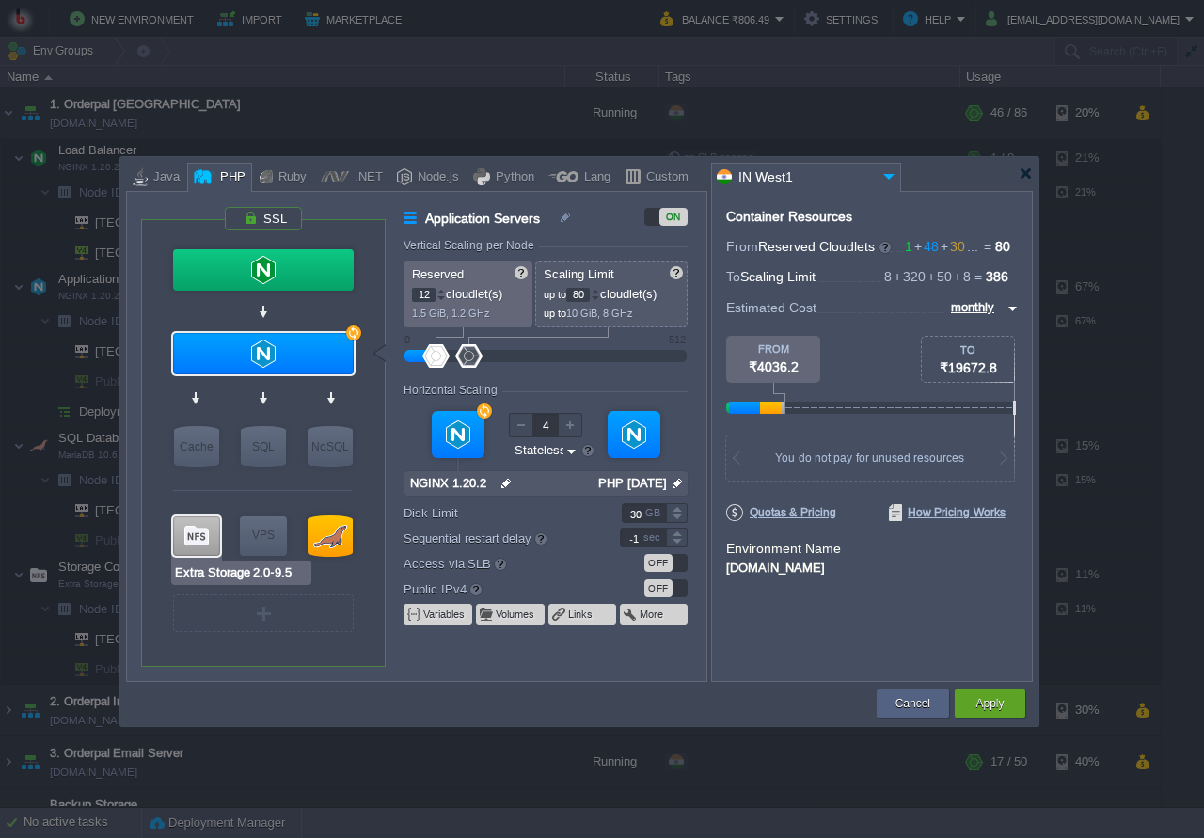
type input "null"
type input "2.0-9.5"
type input "100"
type input "0"
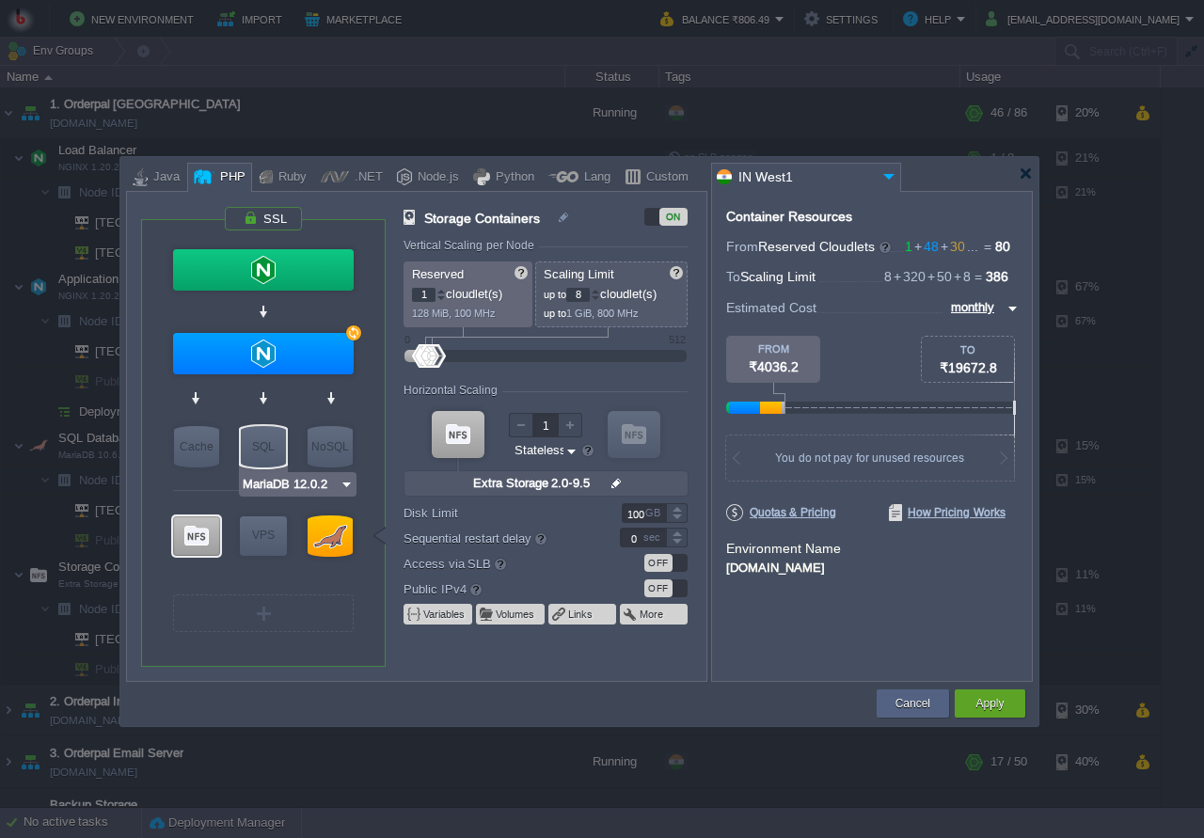
type input "NGINX 1.20.2"
click at [901, 709] on button "Cancel" at bounding box center [913, 703] width 35 height 19
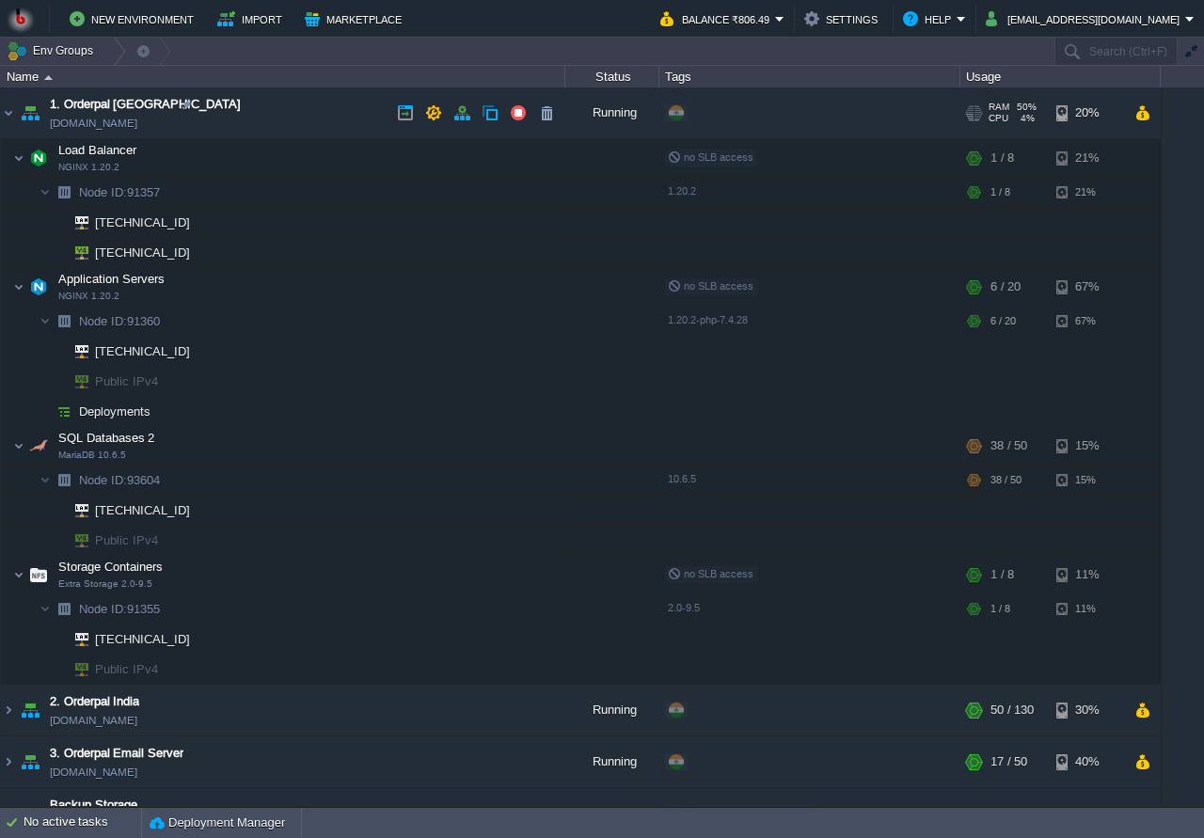
click at [241, 132] on td "1. Orderpal Australia env-4497435.in1.bitss.cloud" at bounding box center [283, 114] width 565 height 52
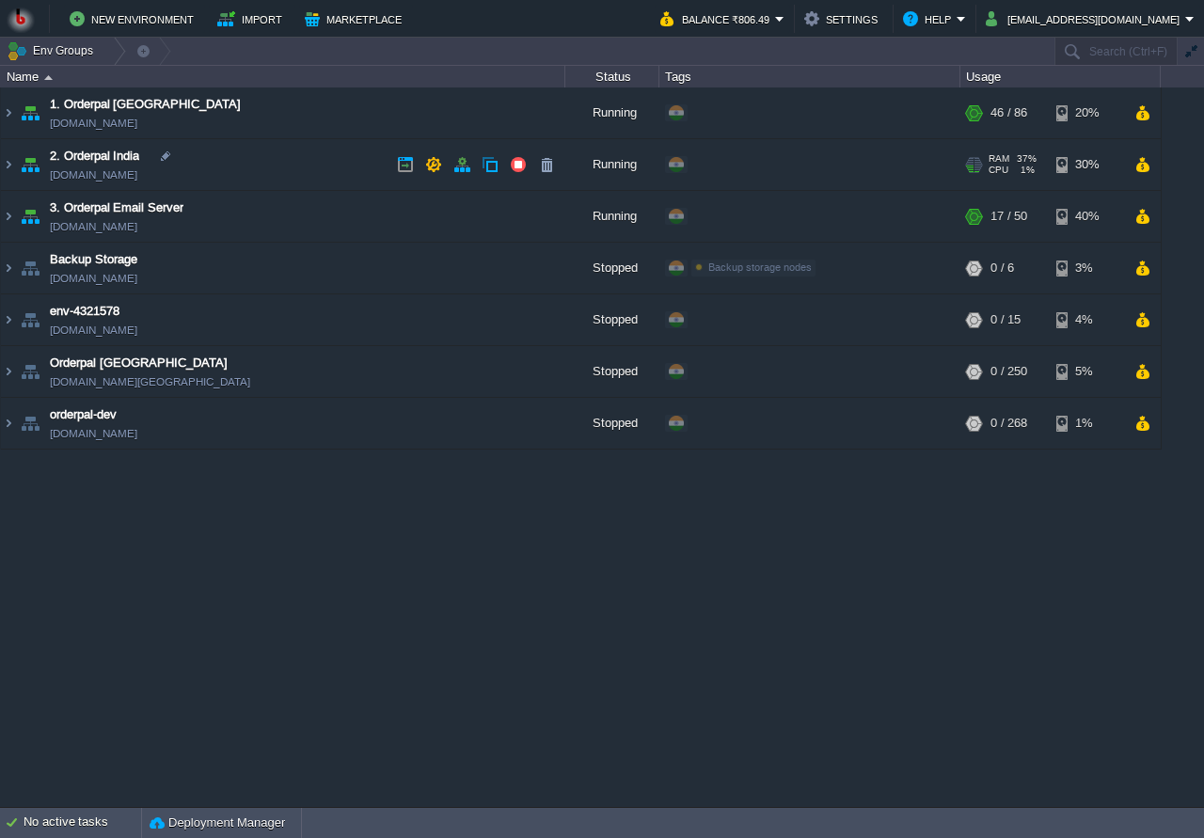
click at [255, 167] on td "2. Orderpal India env-3986418.in1.bitss.cloud" at bounding box center [283, 165] width 565 height 52
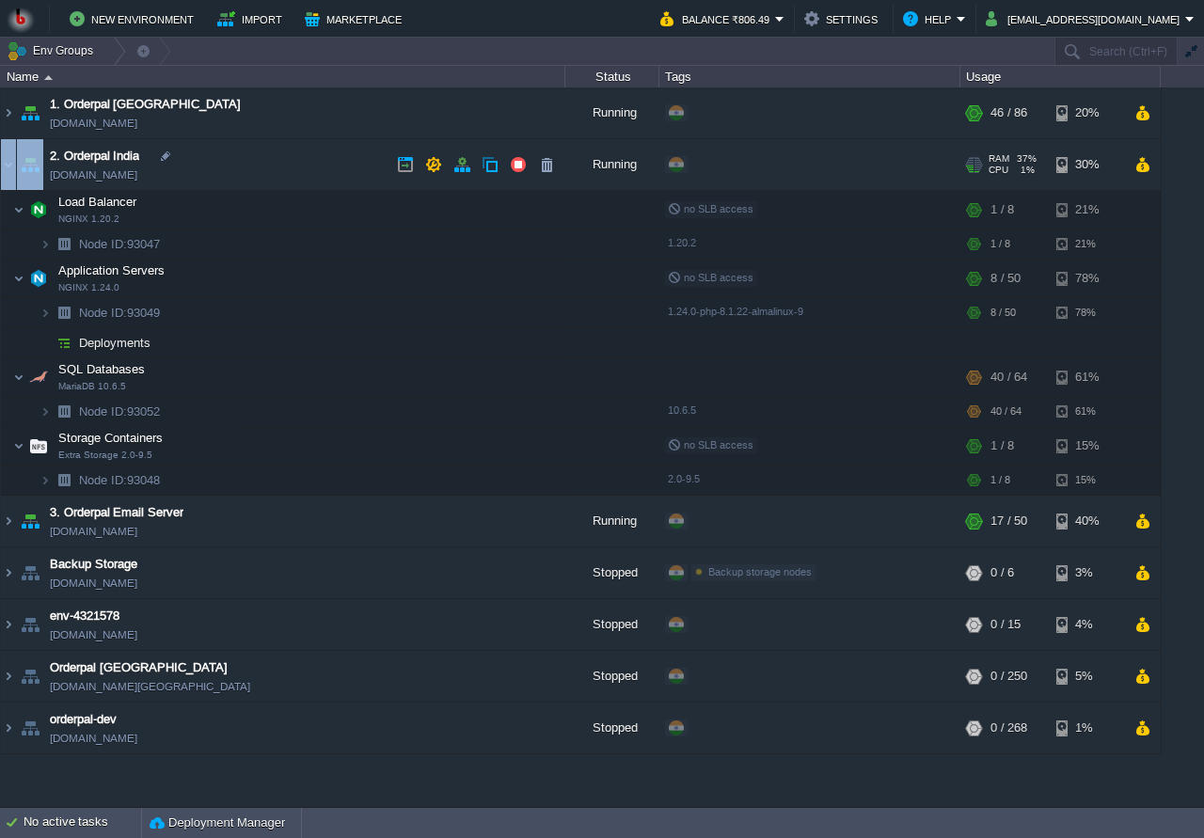
click at [255, 167] on td "2. Orderpal India env-3986418.in1.bitss.cloud" at bounding box center [283, 165] width 565 height 52
click at [258, 118] on td "1. Orderpal Australia env-4497435.in1.bitss.cloud" at bounding box center [283, 114] width 565 height 52
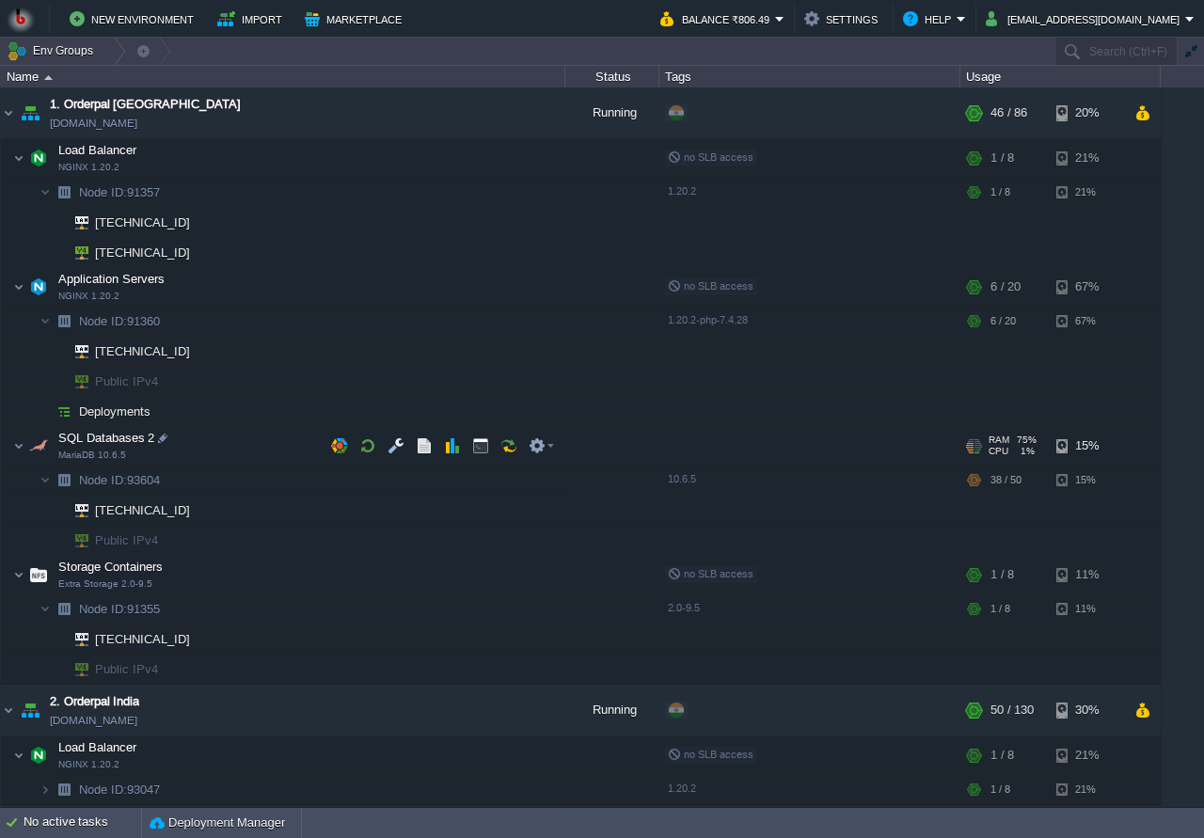
click at [217, 435] on td "SQL Databases 2 MariaDB 10.6.5" at bounding box center [283, 446] width 565 height 39
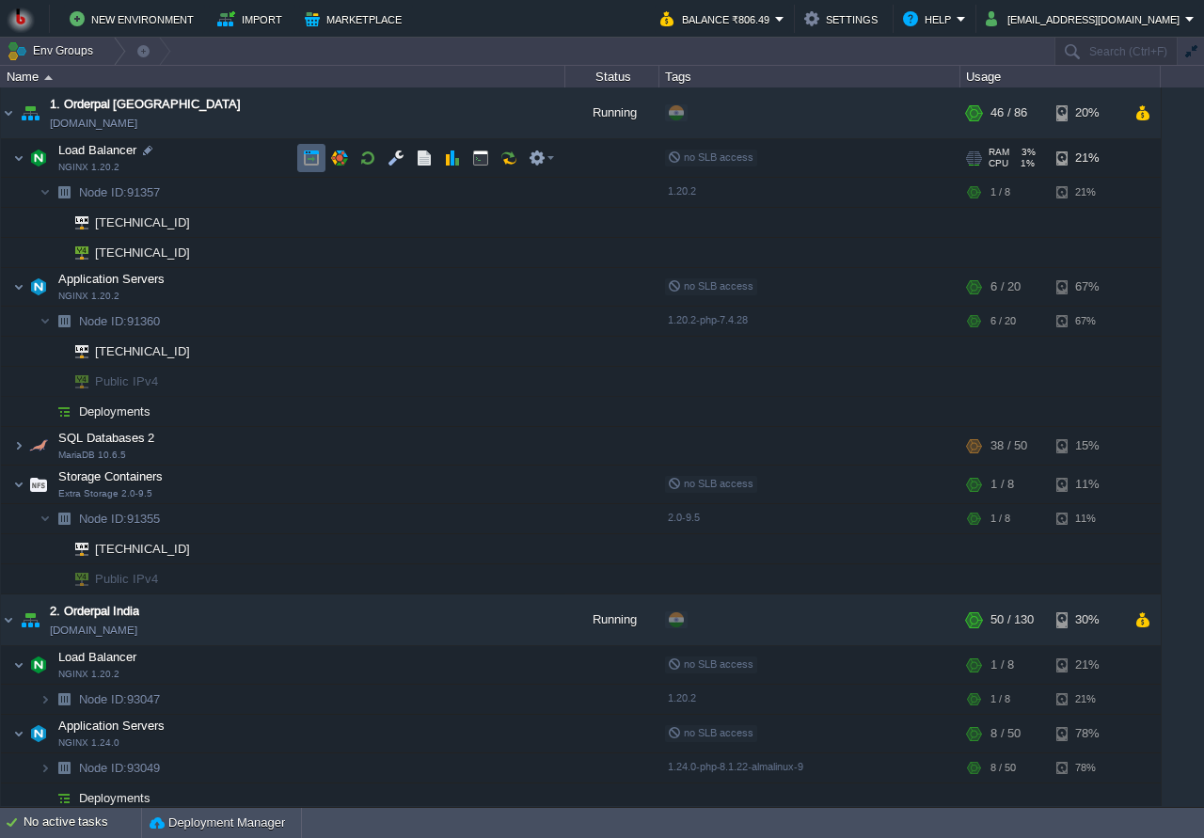
click at [305, 161] on button "button" at bounding box center [311, 158] width 17 height 17
click at [331, 108] on td "1. Orderpal Australia env-4497435.in1.bitss.cloud" at bounding box center [283, 114] width 565 height 52
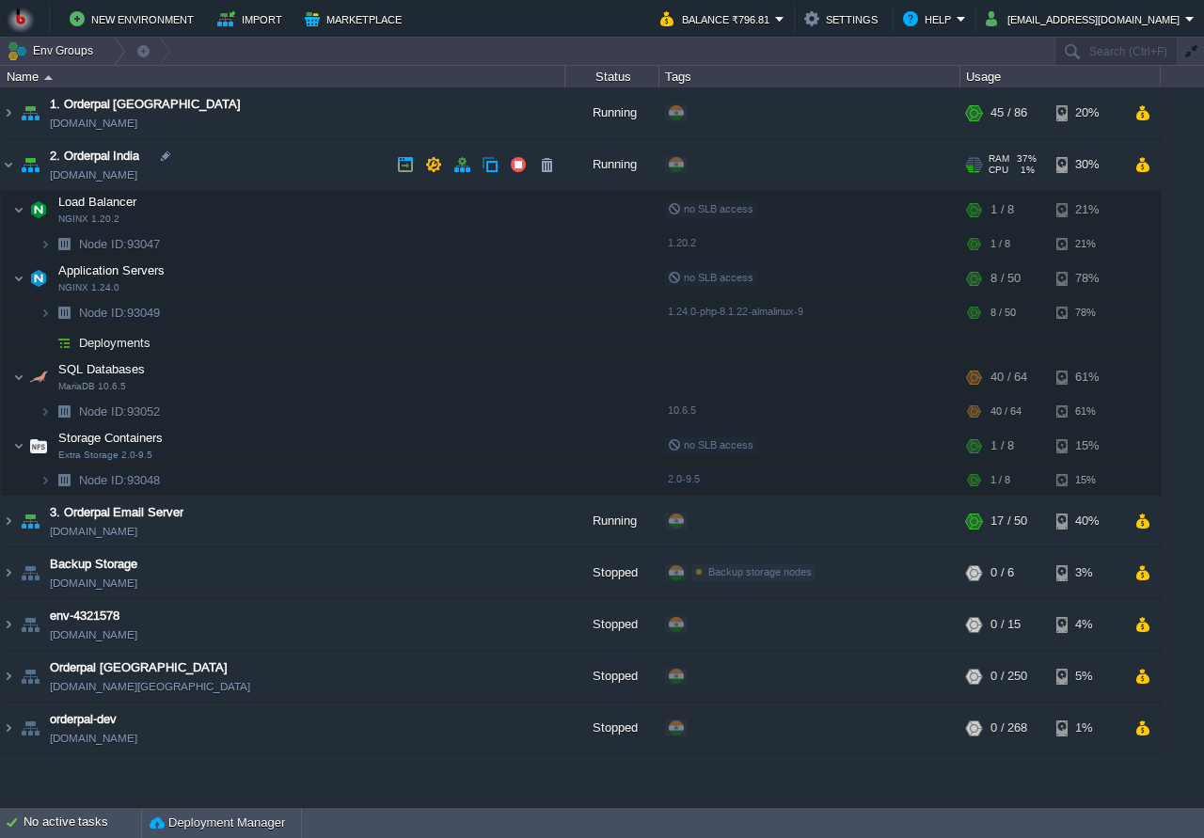
click at [310, 166] on td "2. Orderpal India env-3986418.in1.bitss.cloud" at bounding box center [283, 165] width 565 height 52
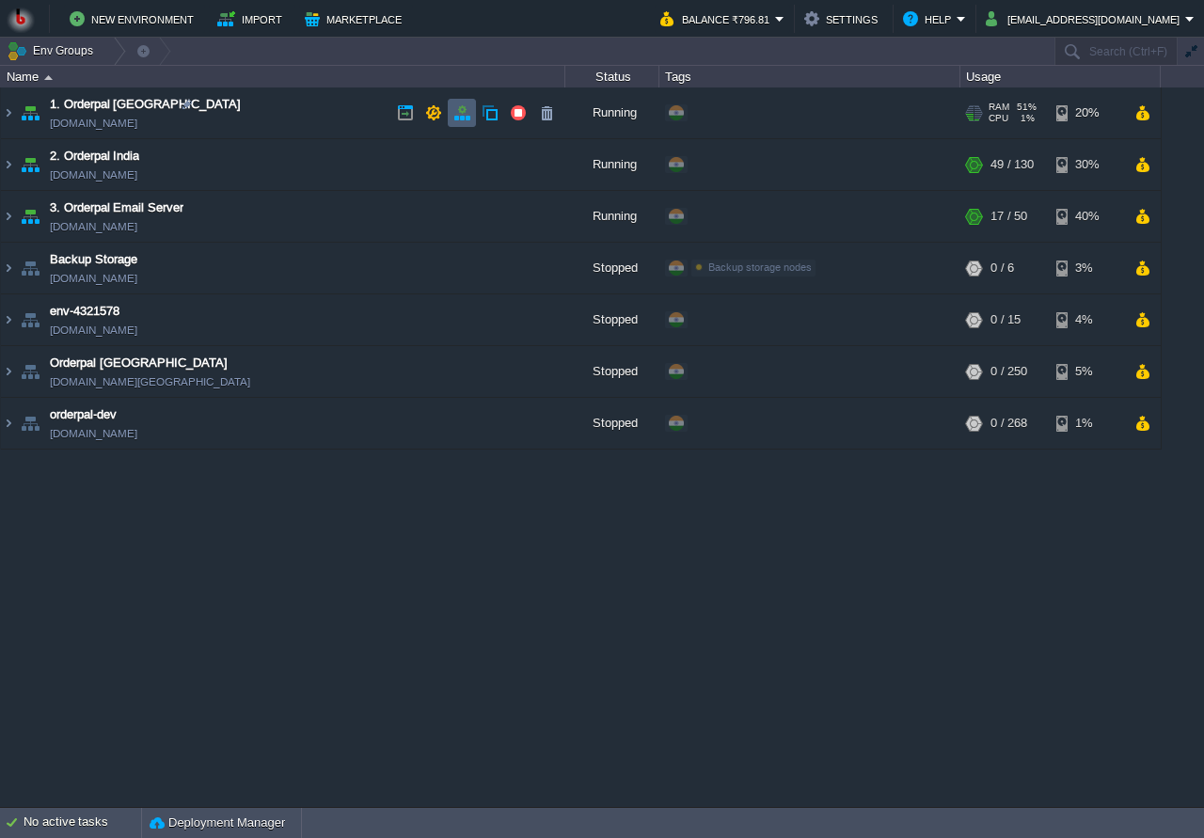
click at [462, 123] on td at bounding box center [462, 113] width 28 height 28
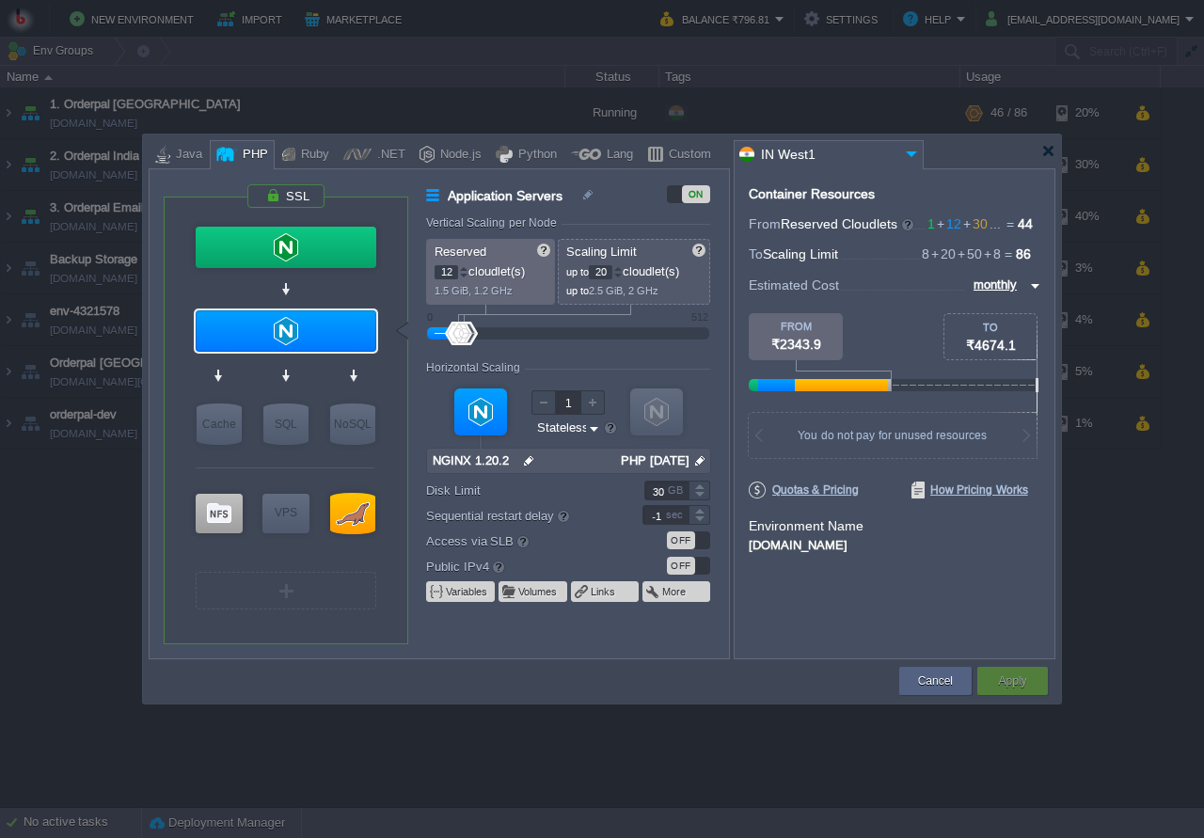
click at [760, 660] on div "Cancel Apply Contact Us" at bounding box center [602, 682] width 907 height 44
click at [946, 686] on button "Cancel" at bounding box center [935, 681] width 35 height 19
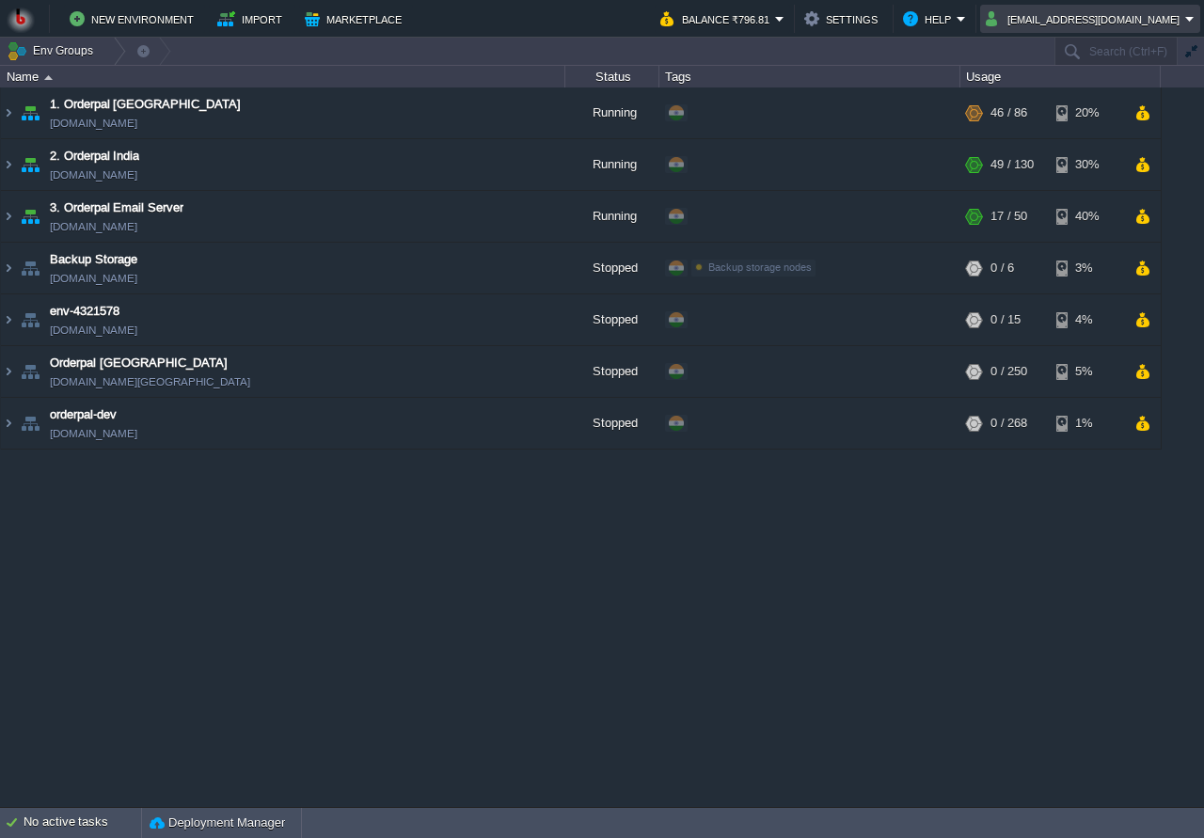
click at [1067, 21] on button "amit.mittal@kaarot.com" at bounding box center [1085, 19] width 199 height 23
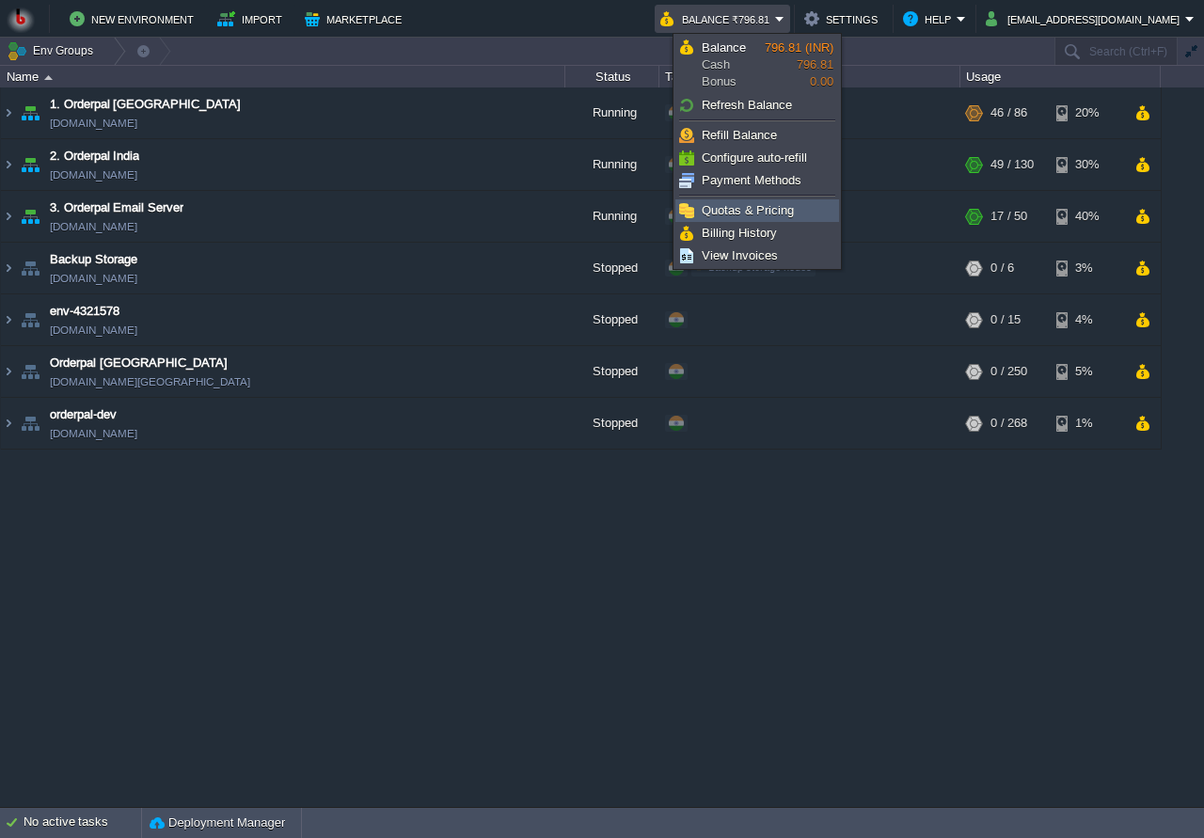
click at [750, 212] on span "Quotas & Pricing" at bounding box center [748, 210] width 92 height 14
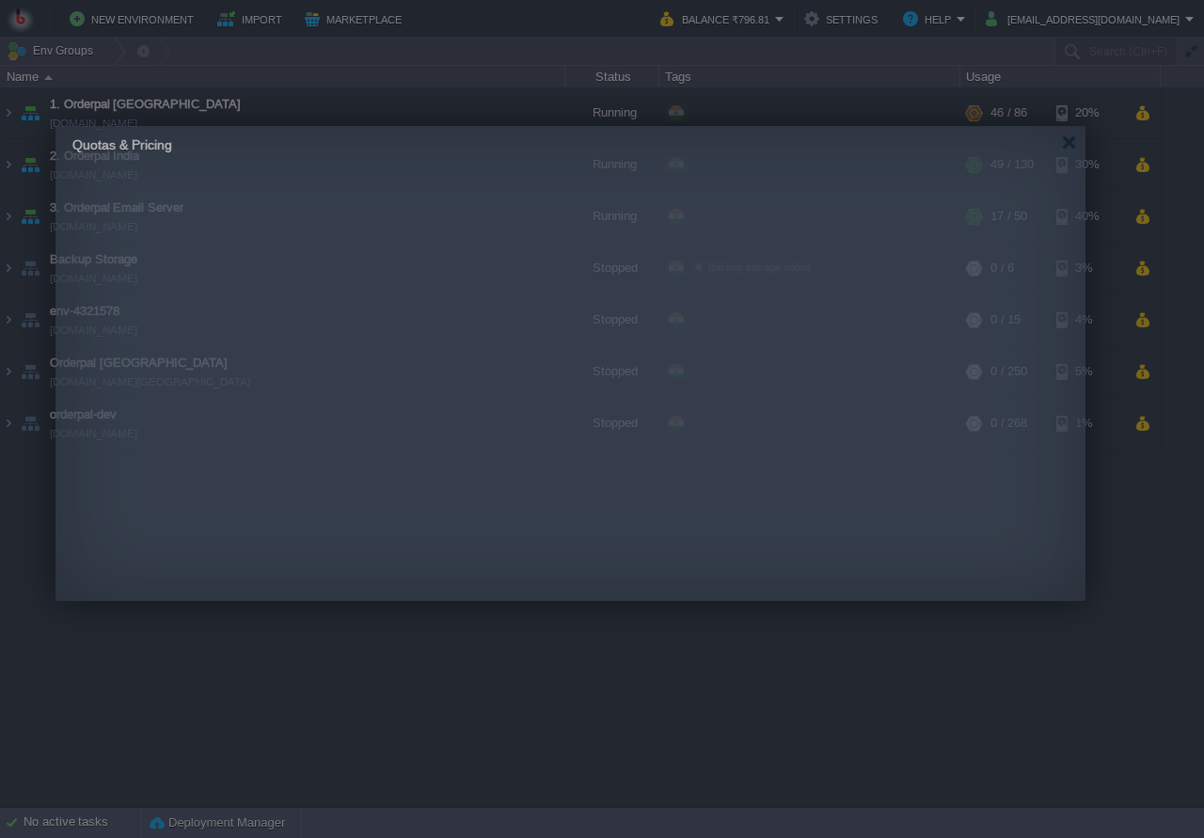
drag, startPoint x: 565, startPoint y: 200, endPoint x: 527, endPoint y: 127, distance: 82.5
click at [527, 127] on body "New Environment Import Marketplace Bonus ₹0.00 Upgrade Account Balance ₹796.81 …" at bounding box center [602, 419] width 1204 height 838
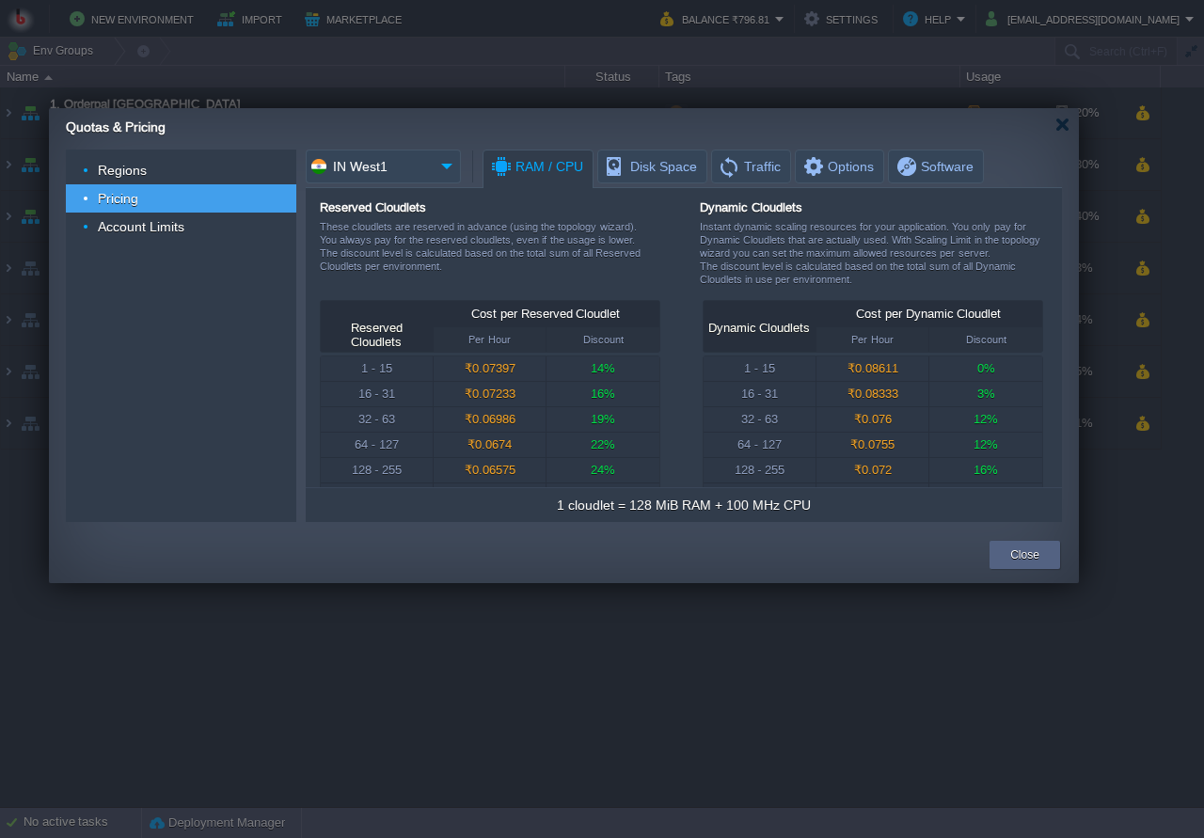
click at [373, 169] on input "IN West1" at bounding box center [370, 167] width 128 height 34
click at [694, 256] on div "Reserved Cloudlets These cloudlets are reserved in advance (using the topology …" at bounding box center [682, 250] width 724 height 100
click at [388, 166] on input "IN West1" at bounding box center [370, 167] width 128 height 34
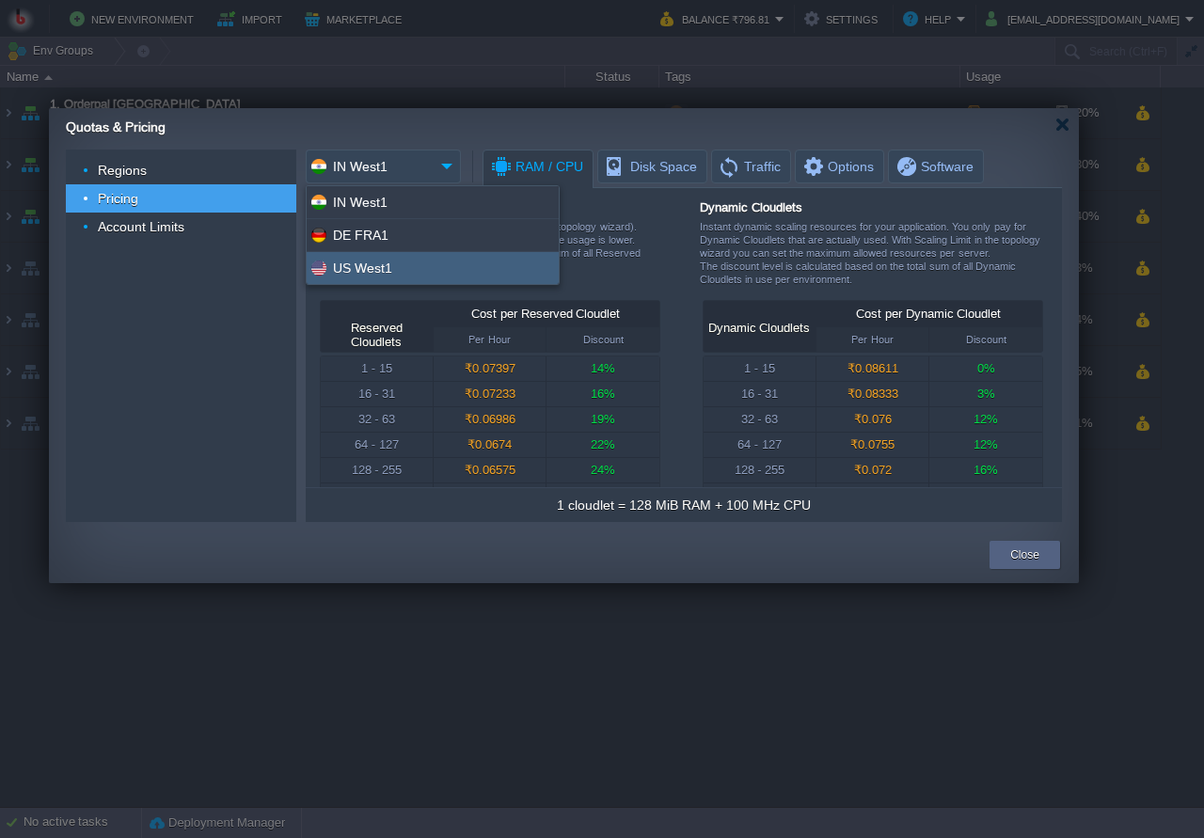
click at [363, 262] on div "US West1" at bounding box center [433, 268] width 252 height 32
type input "US West1"
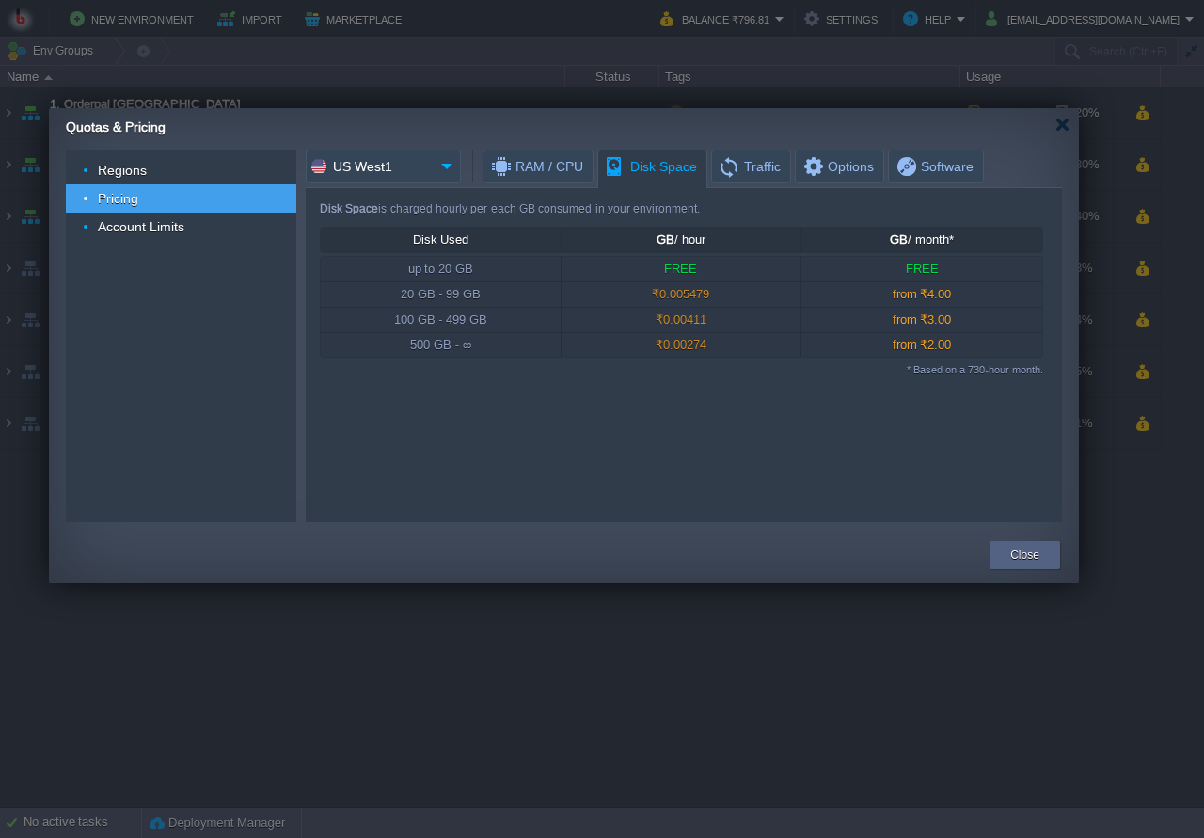
click at [660, 167] on span "Disk Space" at bounding box center [650, 167] width 93 height 33
click at [747, 165] on span "Traffic" at bounding box center [749, 167] width 63 height 32
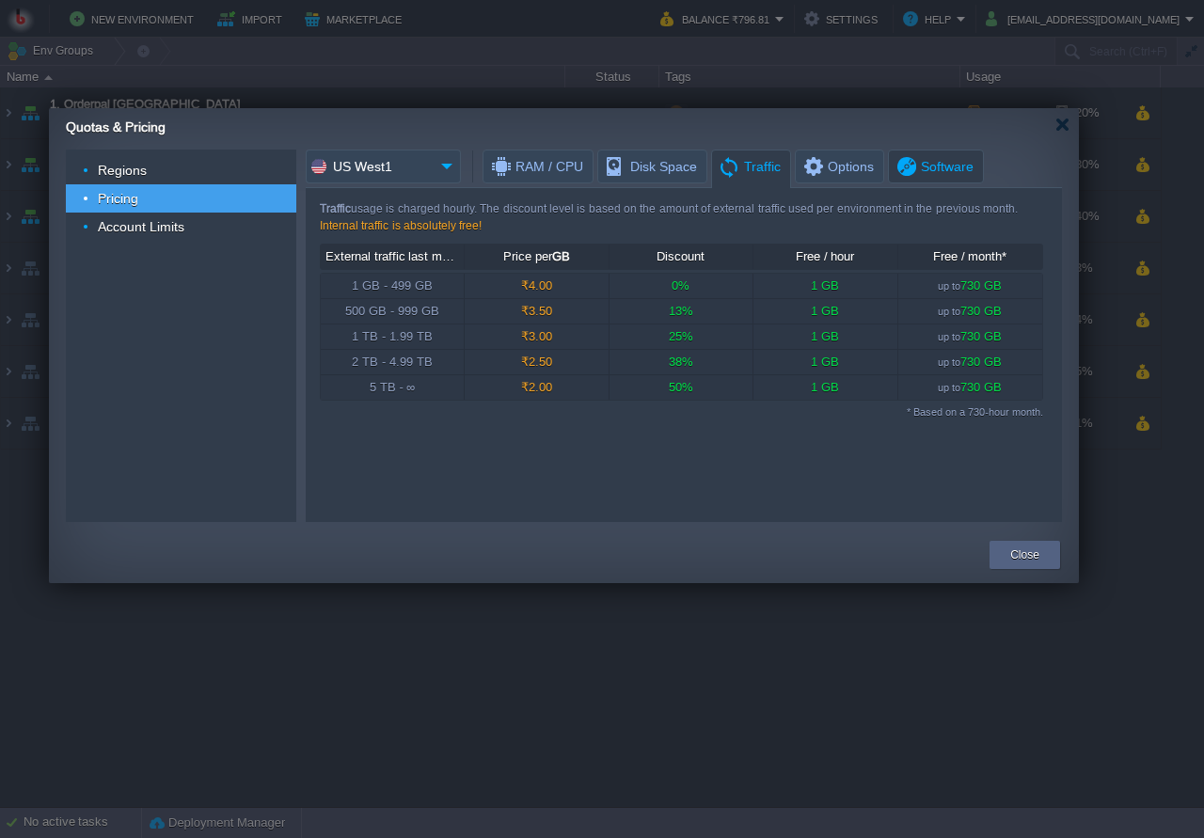
click at [921, 175] on span "Software" at bounding box center [934, 167] width 79 height 32
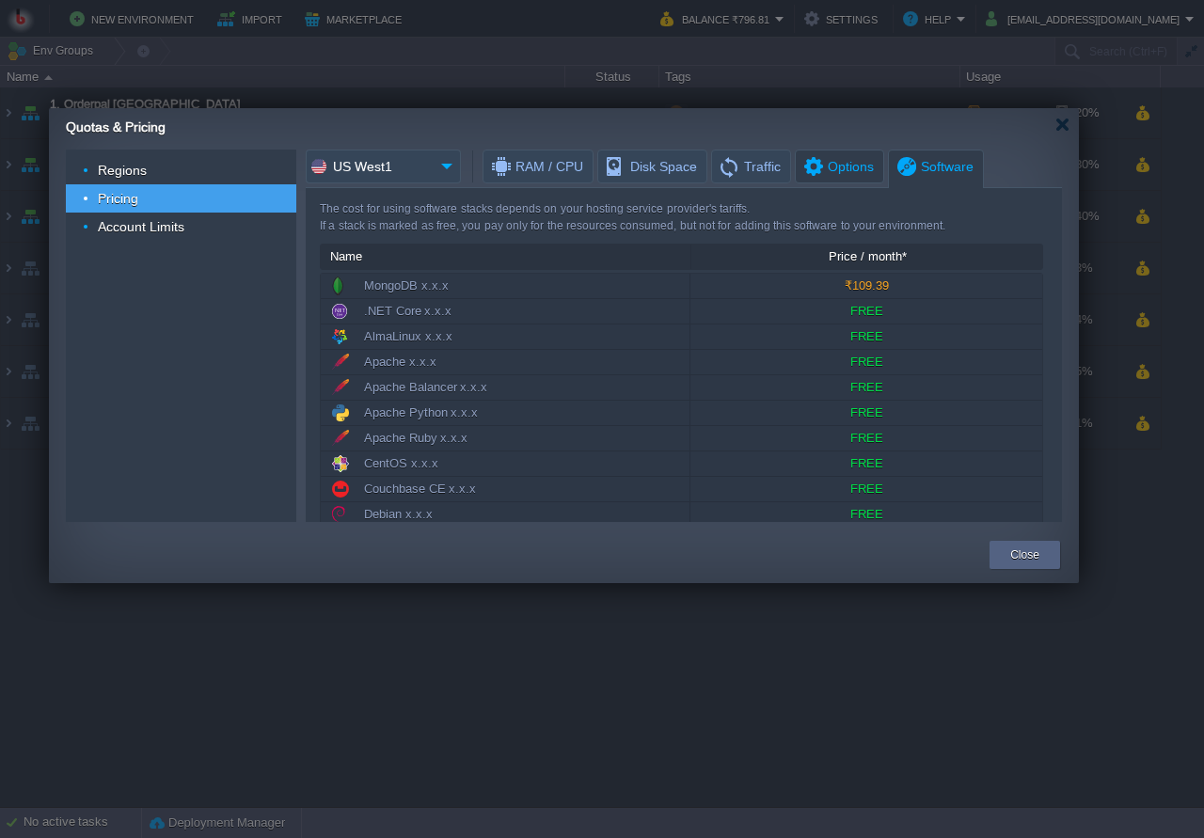
click at [851, 174] on span "Options" at bounding box center [838, 167] width 72 height 32
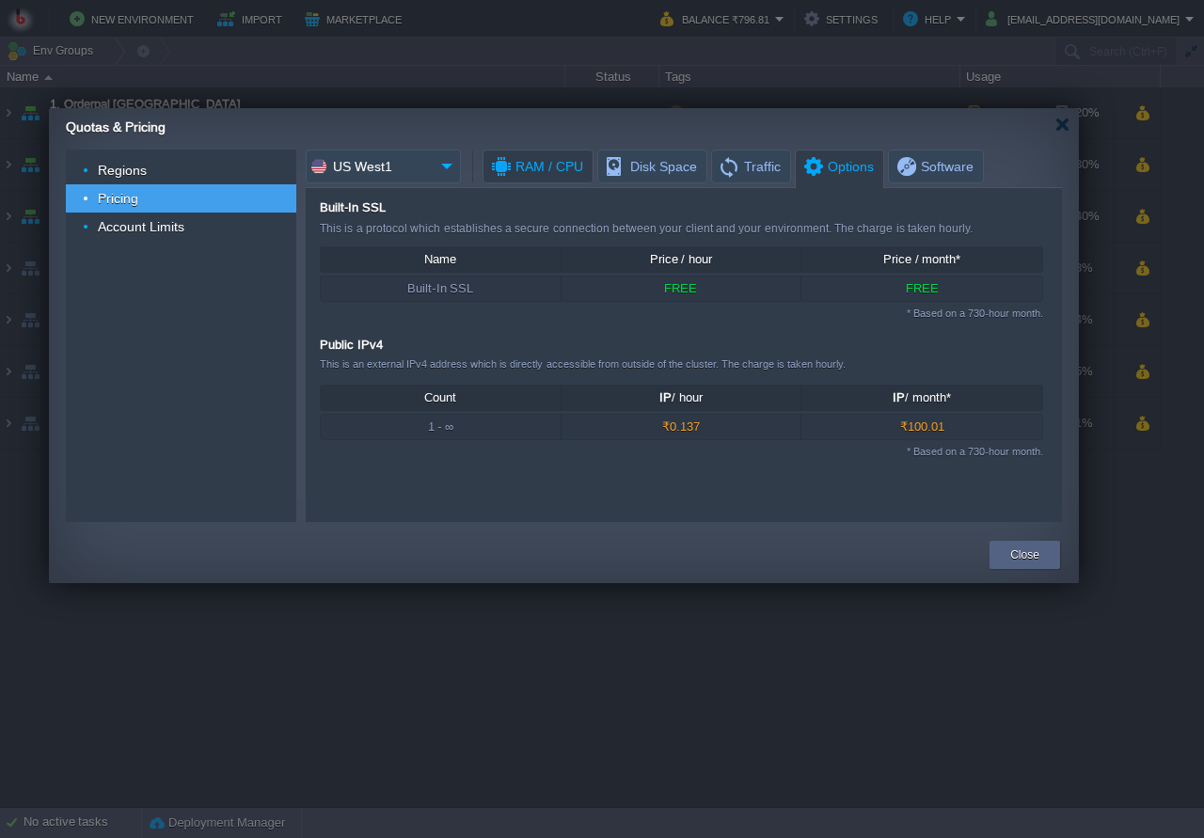
click at [490, 163] on span "RAM / CPU" at bounding box center [536, 167] width 94 height 32
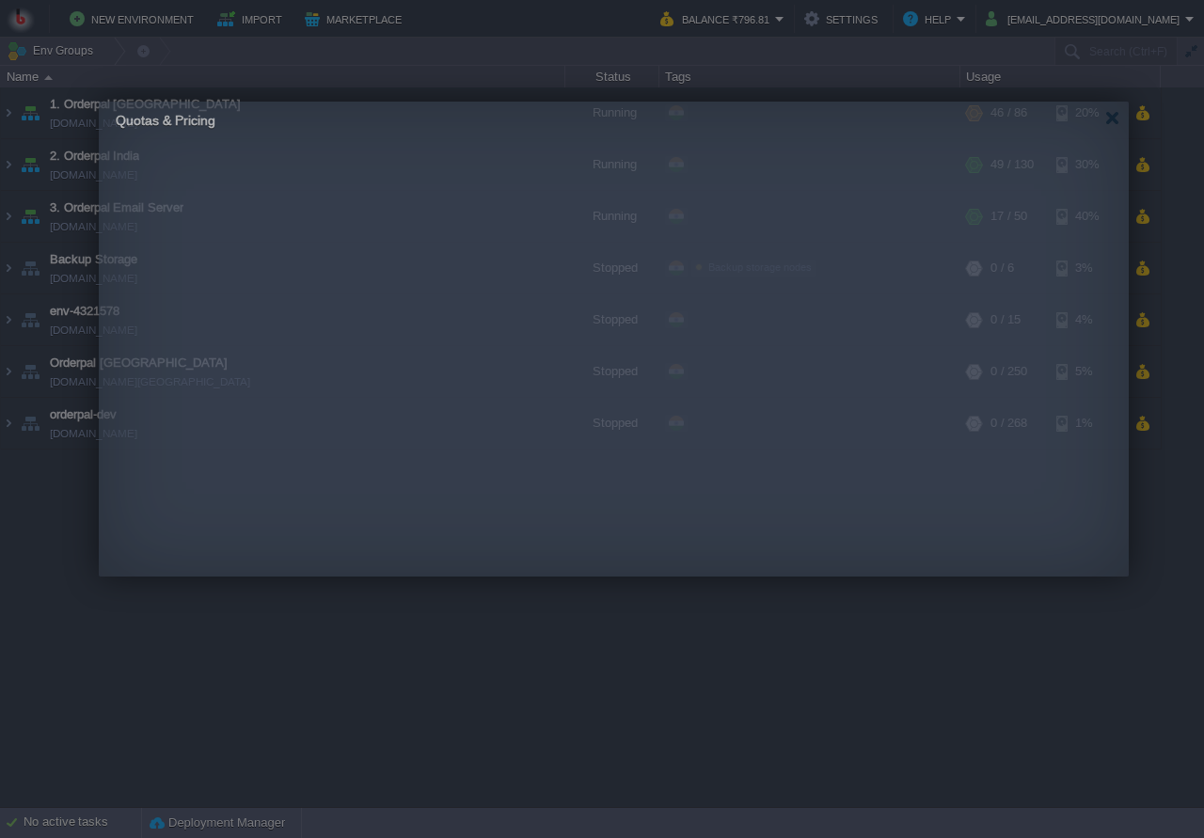
drag, startPoint x: 546, startPoint y: 130, endPoint x: 605, endPoint y: 122, distance: 59.8
click at [605, 122] on body "New Environment Import Marketplace Bonus ₹0.00 Upgrade Account Balance ₹796.81 …" at bounding box center [602, 419] width 1204 height 838
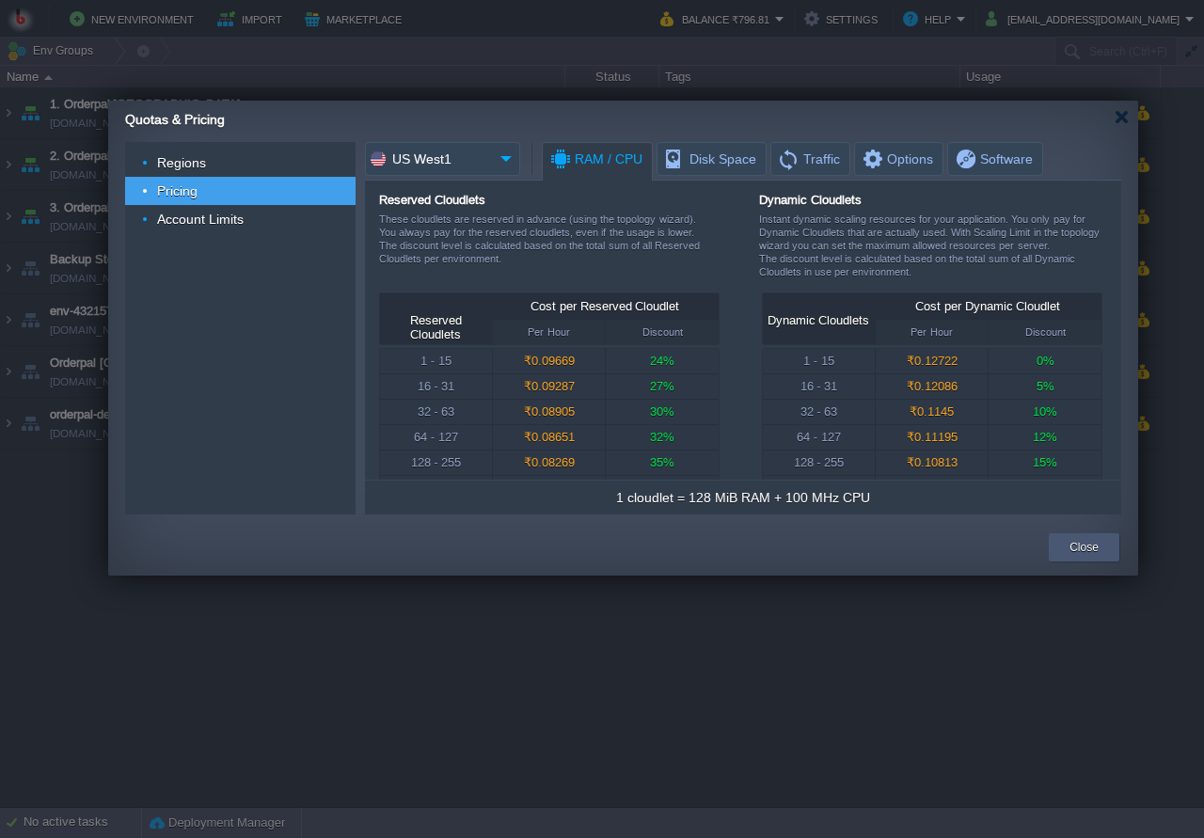
click at [1077, 548] on button "Close" at bounding box center [1084, 547] width 29 height 19
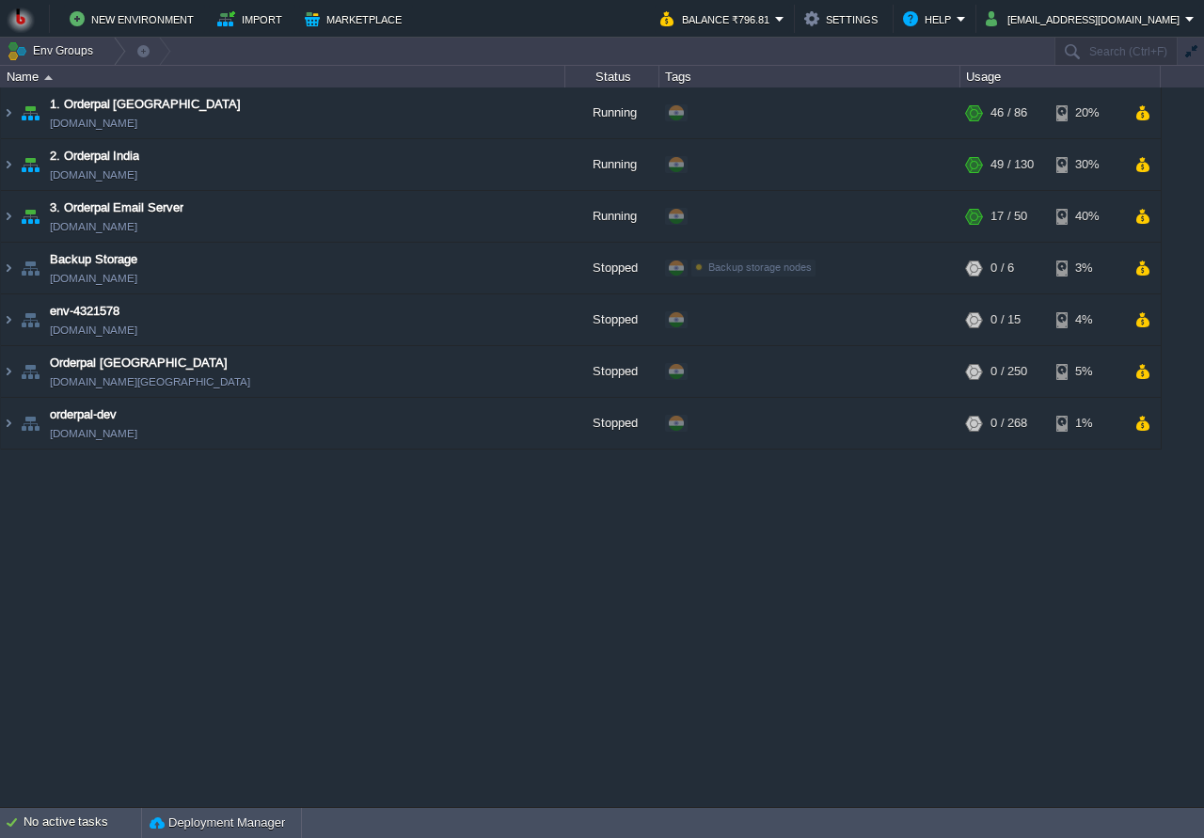
click at [424, 535] on div "1. Orderpal Australia env-4497435.in1.bitss.cloud Running + Add to Env Group RA…" at bounding box center [602, 447] width 1204 height 719
click at [775, 22] on button "Balance ₹796.81" at bounding box center [717, 19] width 115 height 23
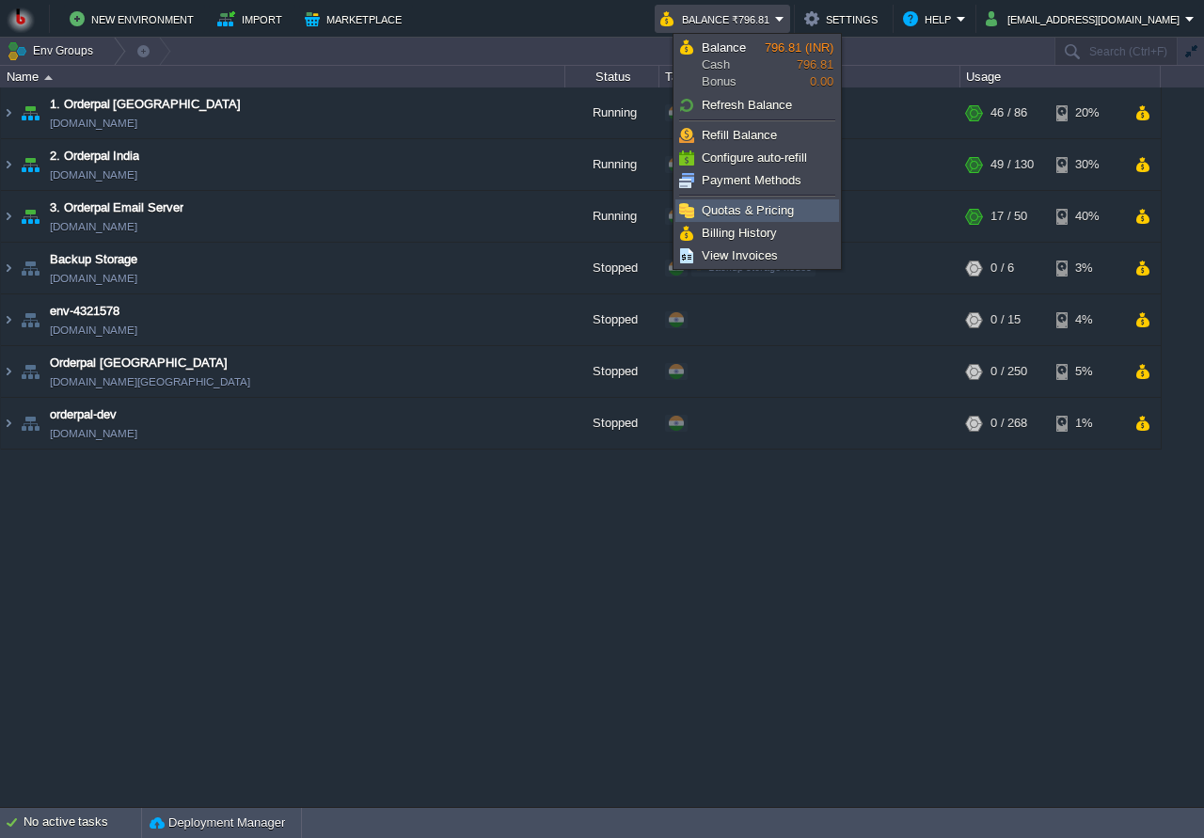
click at [768, 212] on span "Quotas & Pricing" at bounding box center [748, 210] width 92 height 14
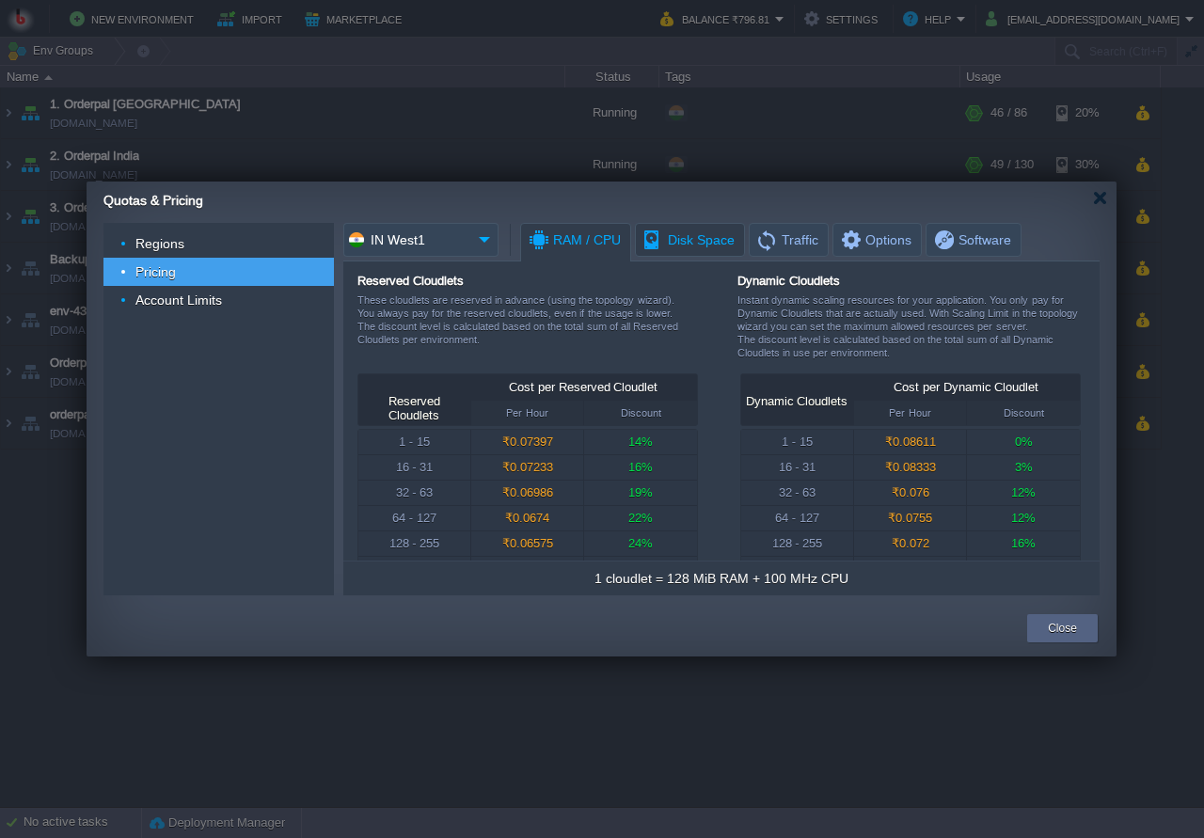
click at [702, 250] on span "Disk Space" at bounding box center [688, 240] width 93 height 32
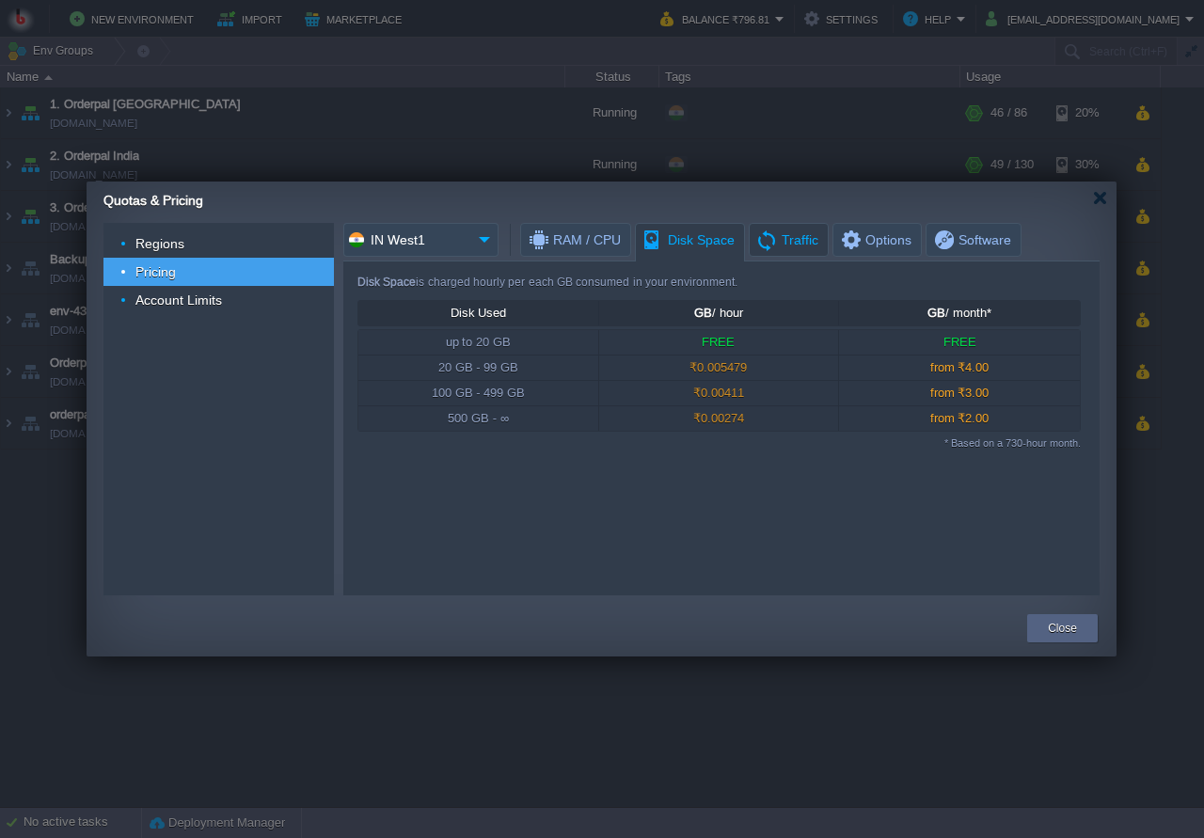
click at [804, 250] on span "Traffic" at bounding box center [787, 240] width 63 height 32
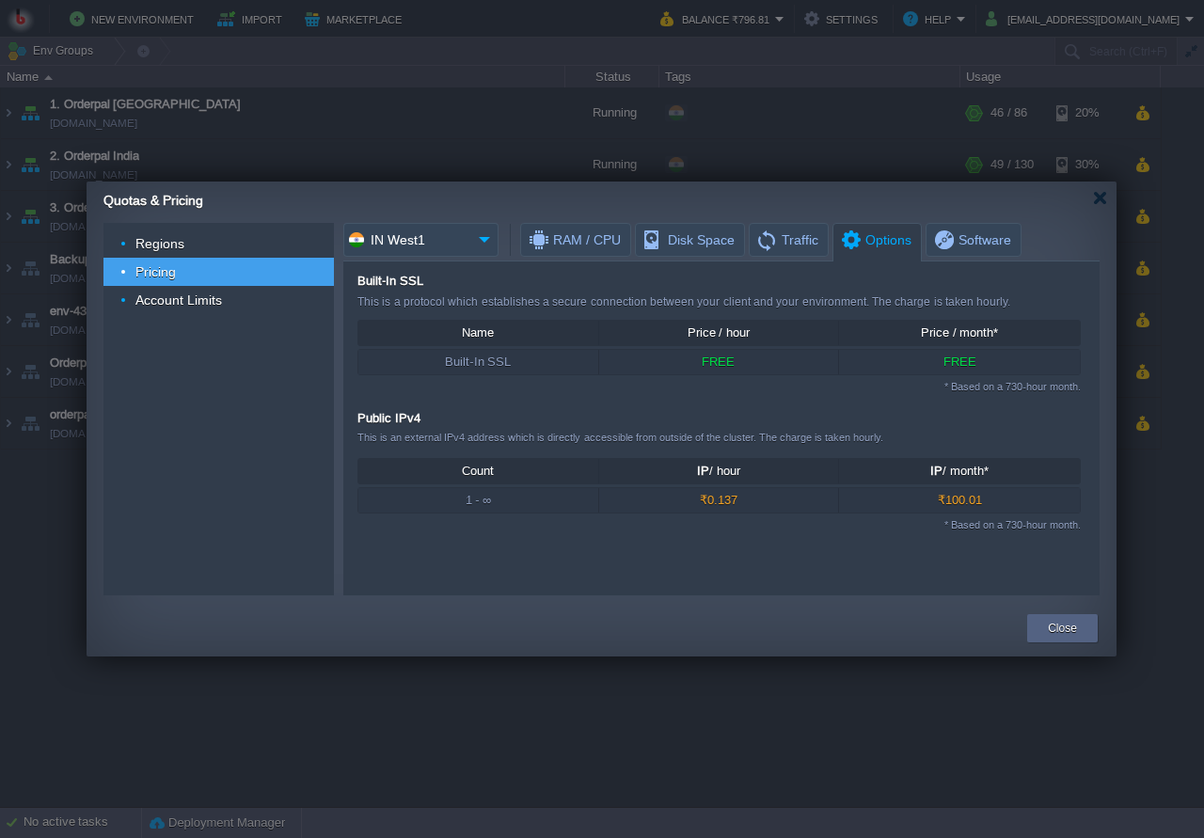
click at [846, 242] on span "Options" at bounding box center [875, 240] width 72 height 33
click at [958, 240] on span "Software" at bounding box center [971, 240] width 79 height 32
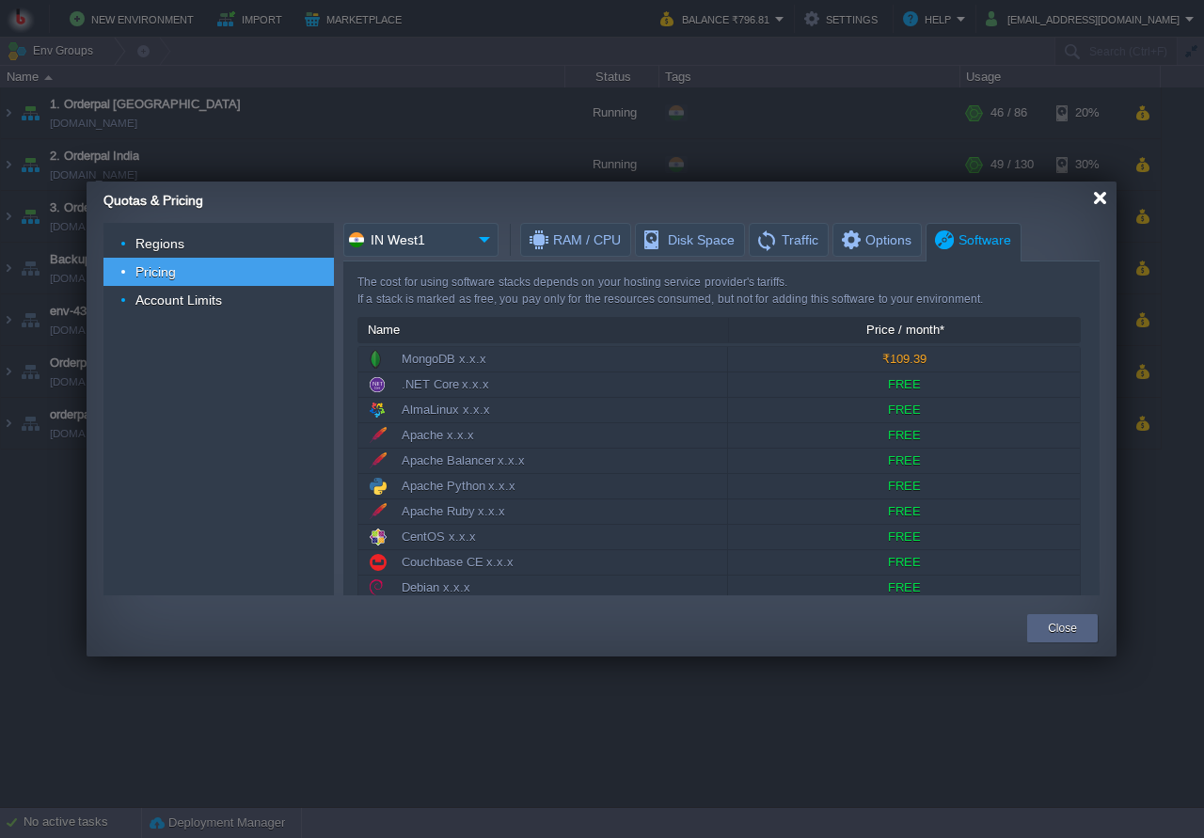
click at [1095, 198] on div at bounding box center [1100, 198] width 14 height 14
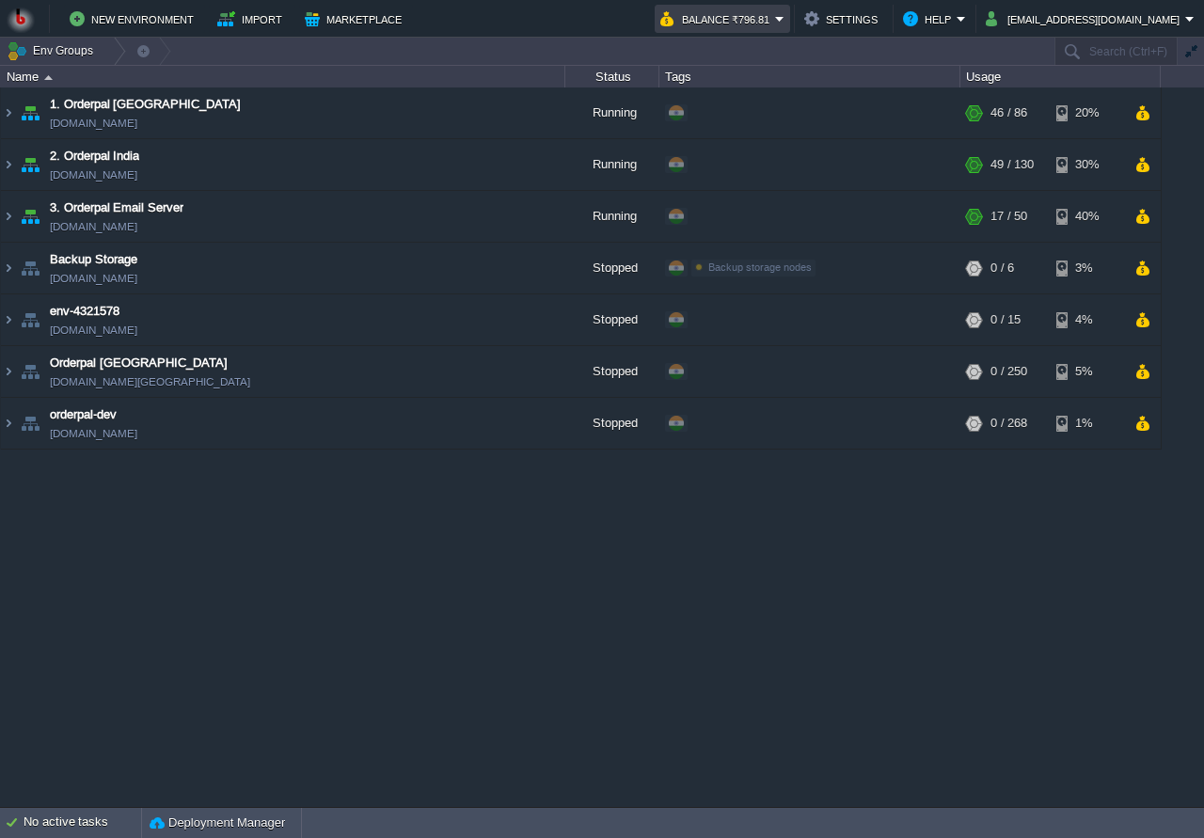
click at [775, 12] on button "Balance ₹796.81" at bounding box center [717, 19] width 115 height 23
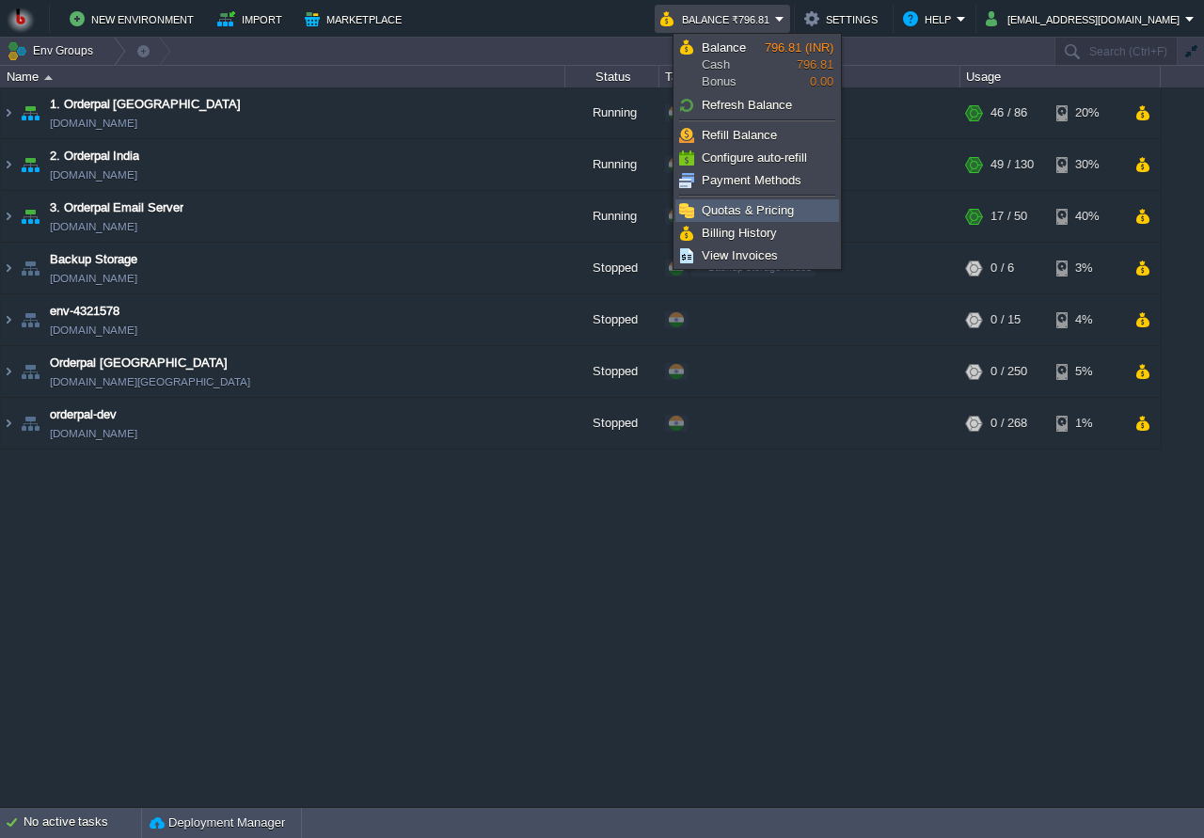
click at [735, 210] on span "Quotas & Pricing" at bounding box center [748, 210] width 92 height 14
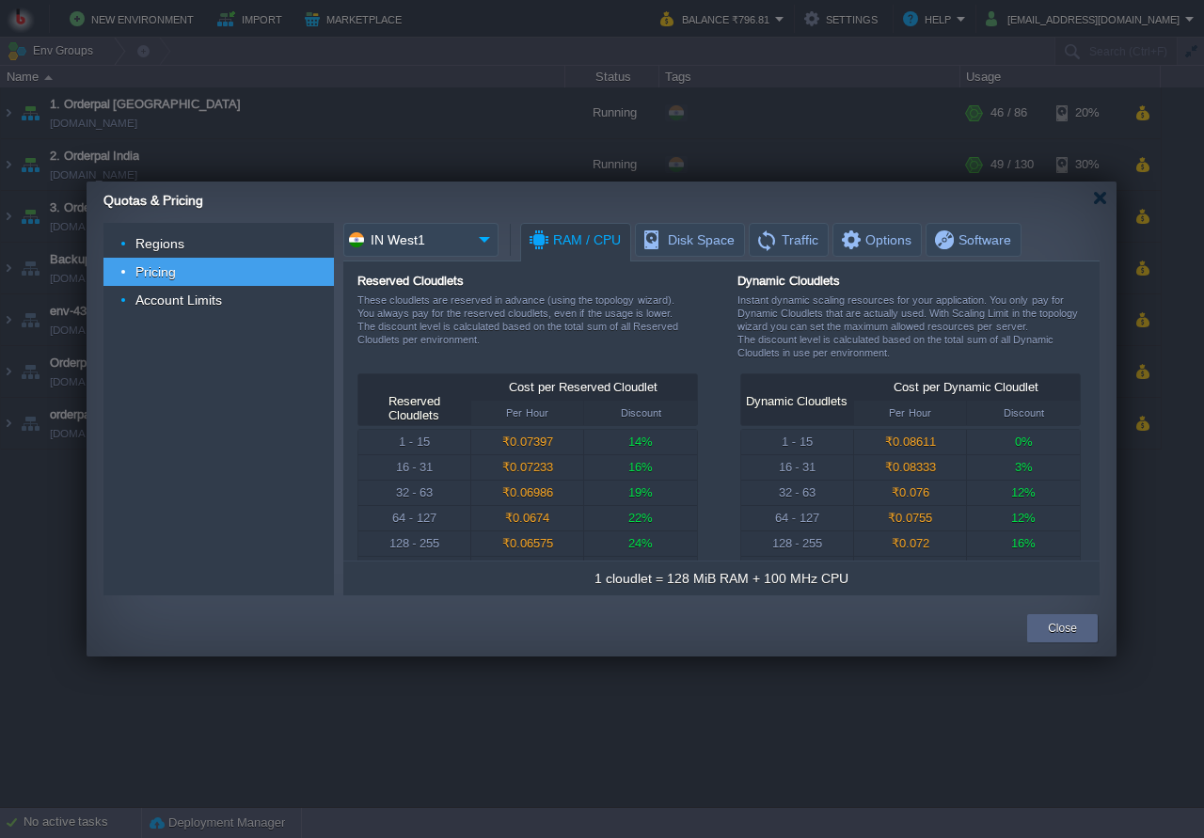
drag, startPoint x: 518, startPoint y: 446, endPoint x: 549, endPoint y: 445, distance: 31.1
click at [549, 445] on div "₹0.07397" at bounding box center [527, 442] width 112 height 24
click at [1049, 633] on div "Close" at bounding box center [1063, 628] width 42 height 28
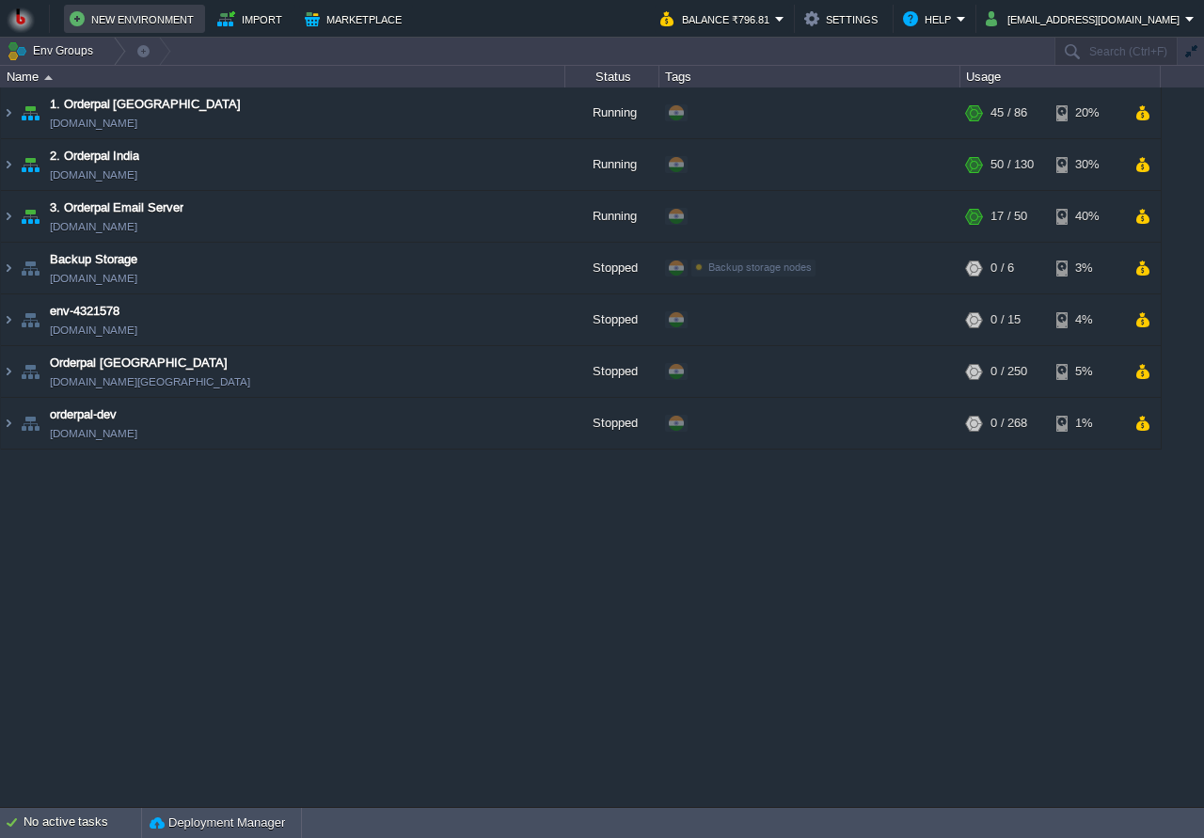
click at [119, 21] on button "New Environment" at bounding box center [135, 19] width 130 height 23
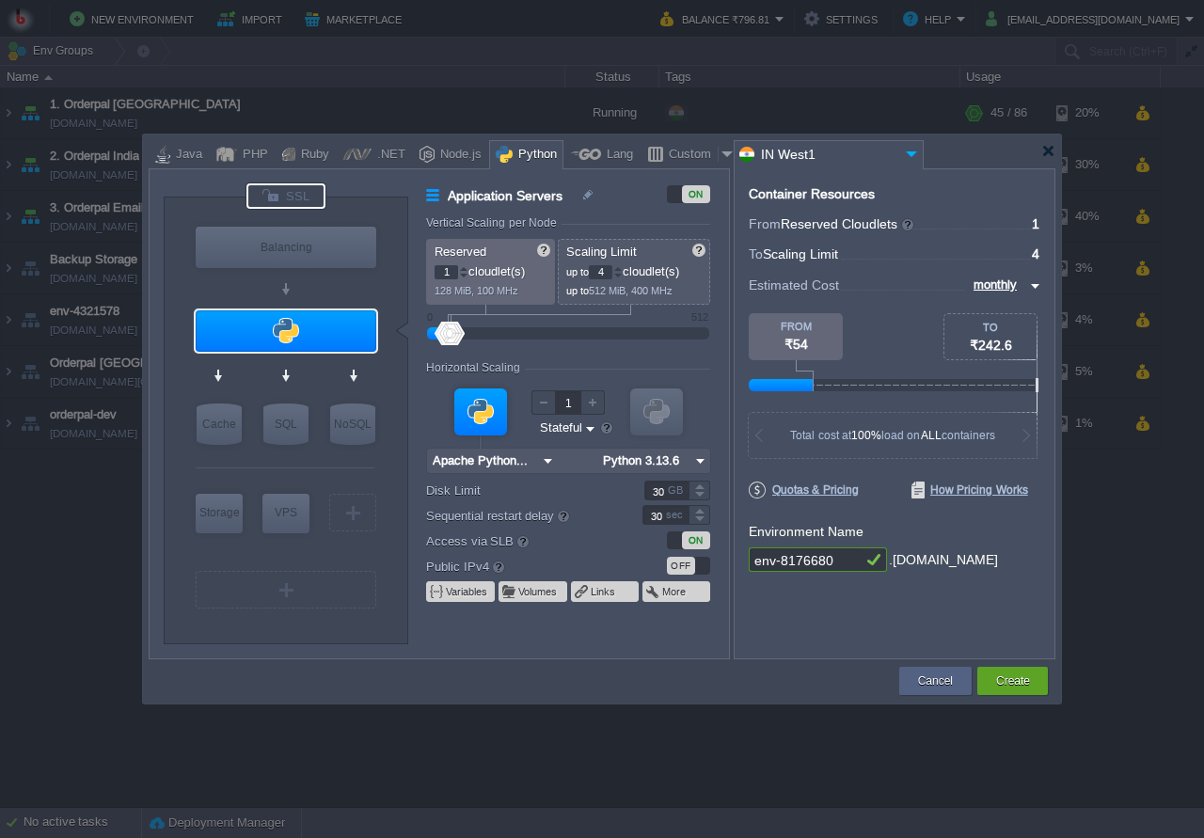
click at [272, 199] on div at bounding box center [286, 195] width 79 height 25
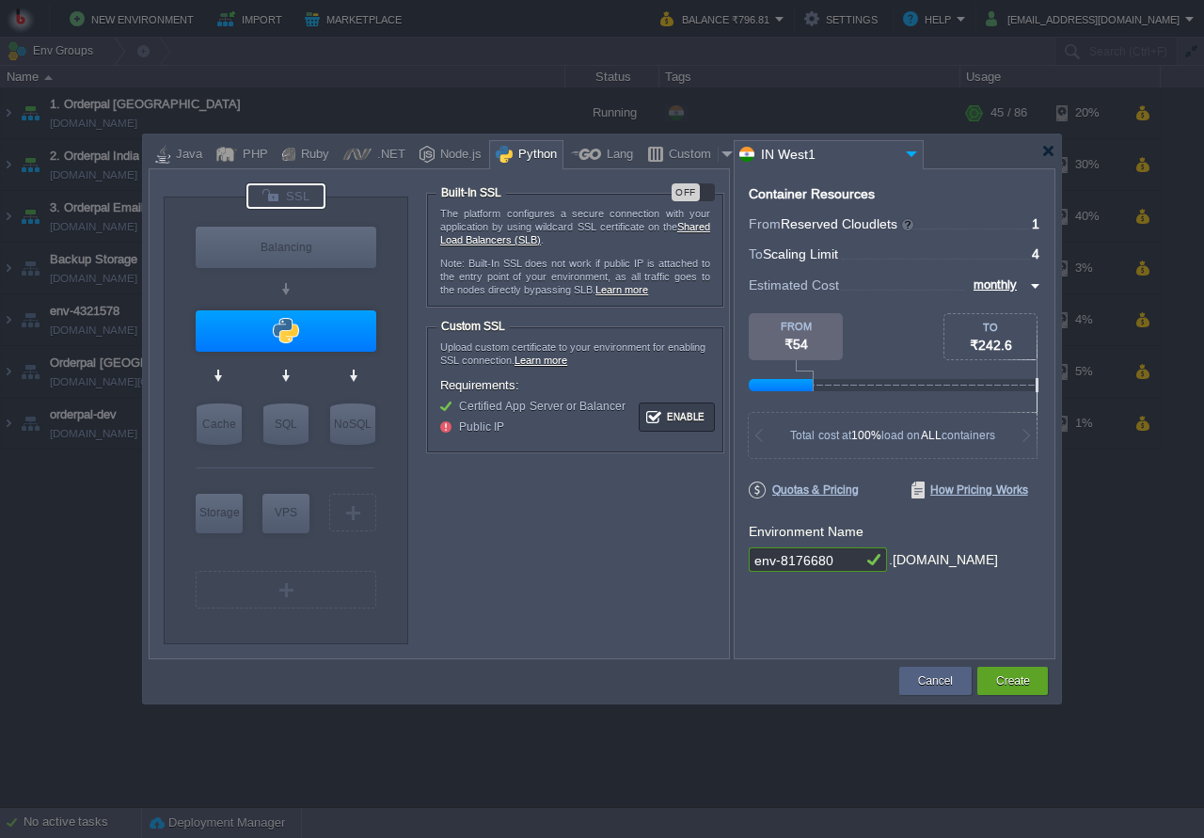
click at [703, 202] on div "The platform configures a secure connection with your application by using wild…" at bounding box center [575, 250] width 296 height 113
click at [708, 193] on div "OFF" at bounding box center [693, 192] width 43 height 18
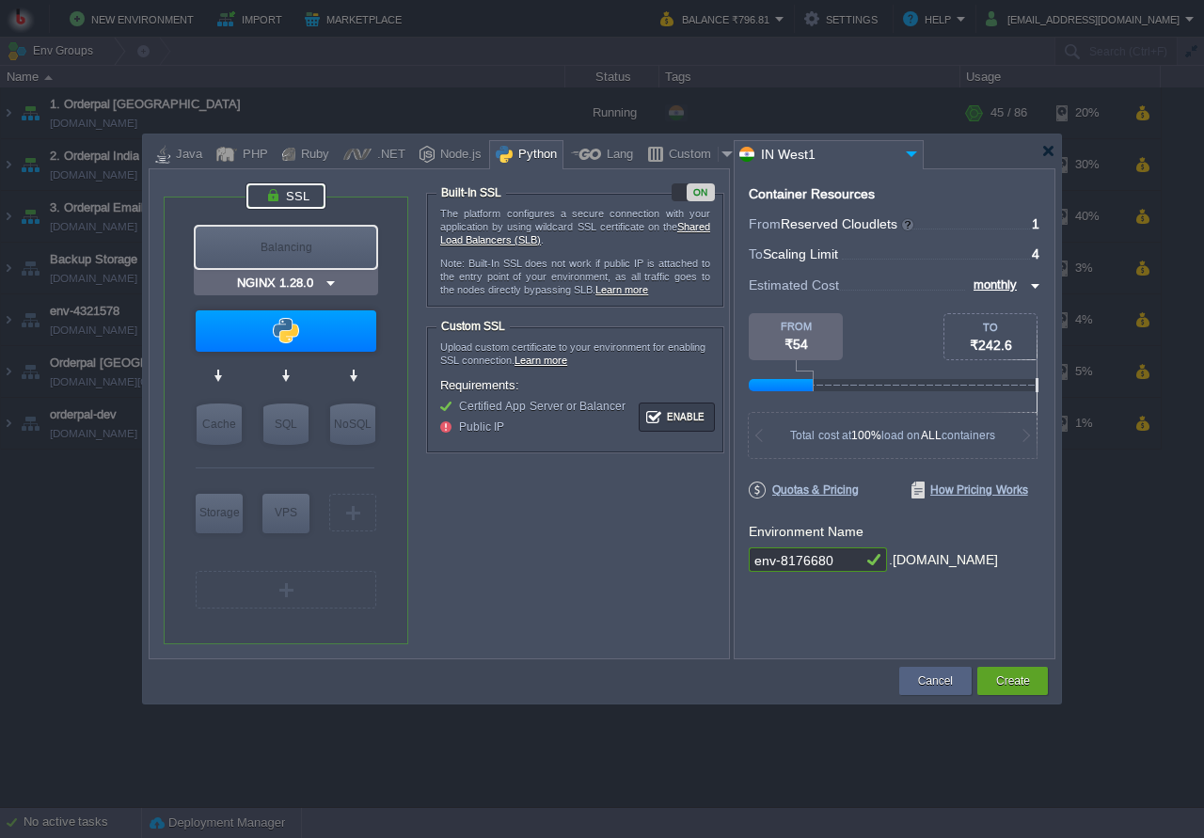
click at [316, 266] on div "Balancing" at bounding box center [286, 247] width 181 height 41
type input "Load Balancer"
type input "NGINX 1.28.0"
type input "1.28.0-almalin..."
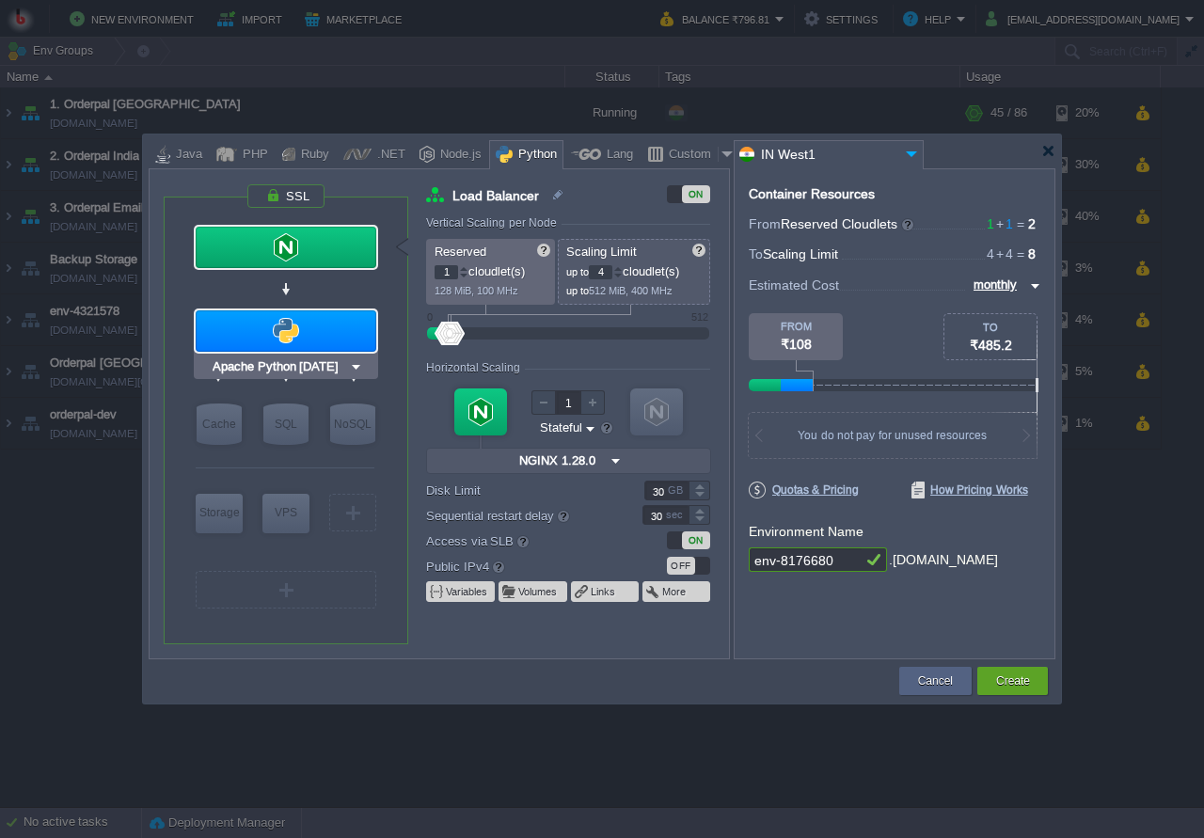
type input "NGINX 1.28.0"
click at [242, 153] on div "PHP" at bounding box center [252, 155] width 31 height 28
type input "Load Balancer"
type input "1.28.0-almalin..."
click at [332, 363] on img at bounding box center [333, 367] width 14 height 19
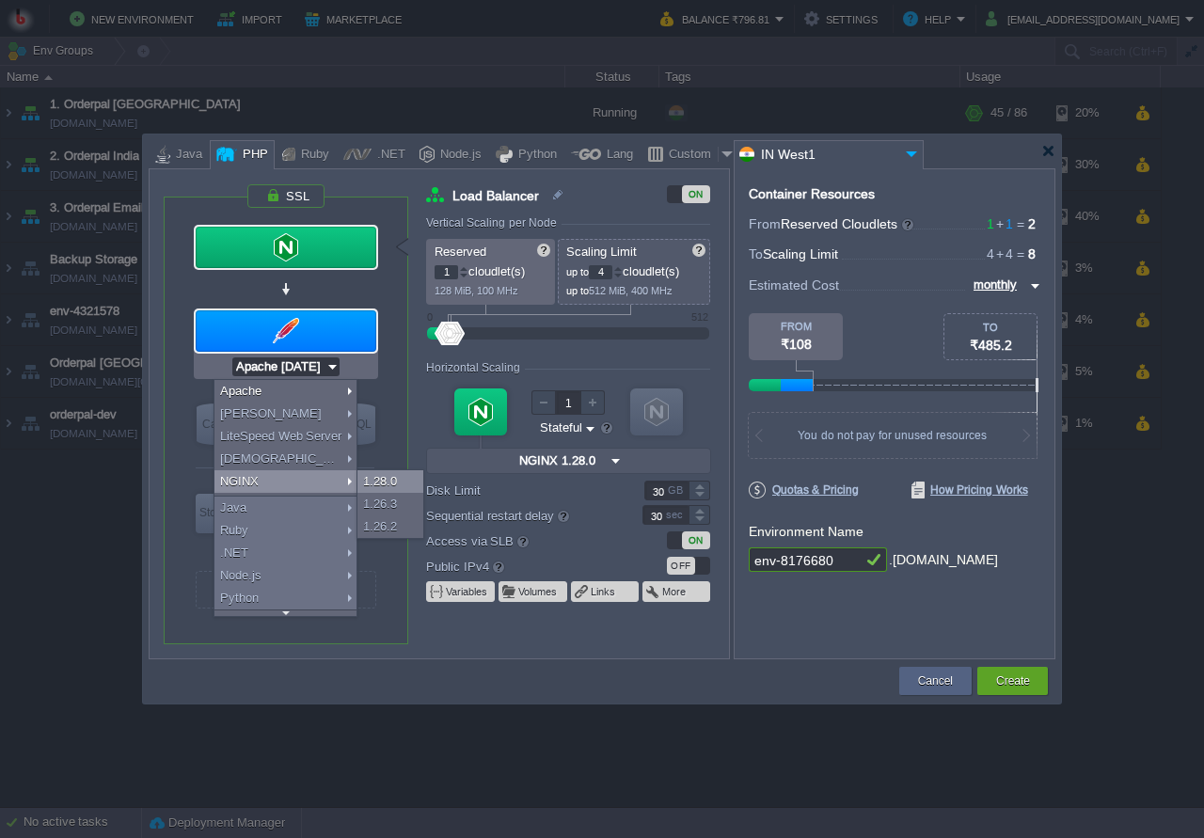
click at [386, 482] on div "1.28.0" at bounding box center [391, 481] width 66 height 23
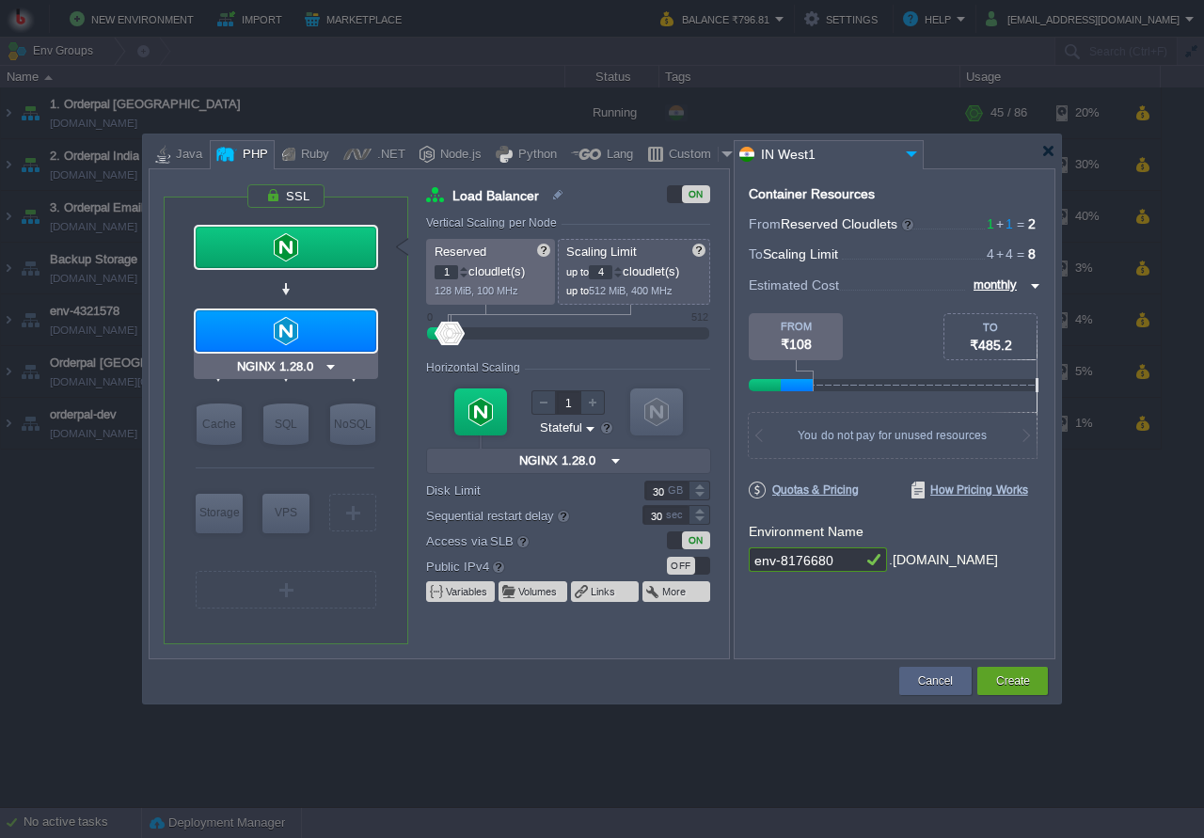
type input "MariaDB 12.0.2"
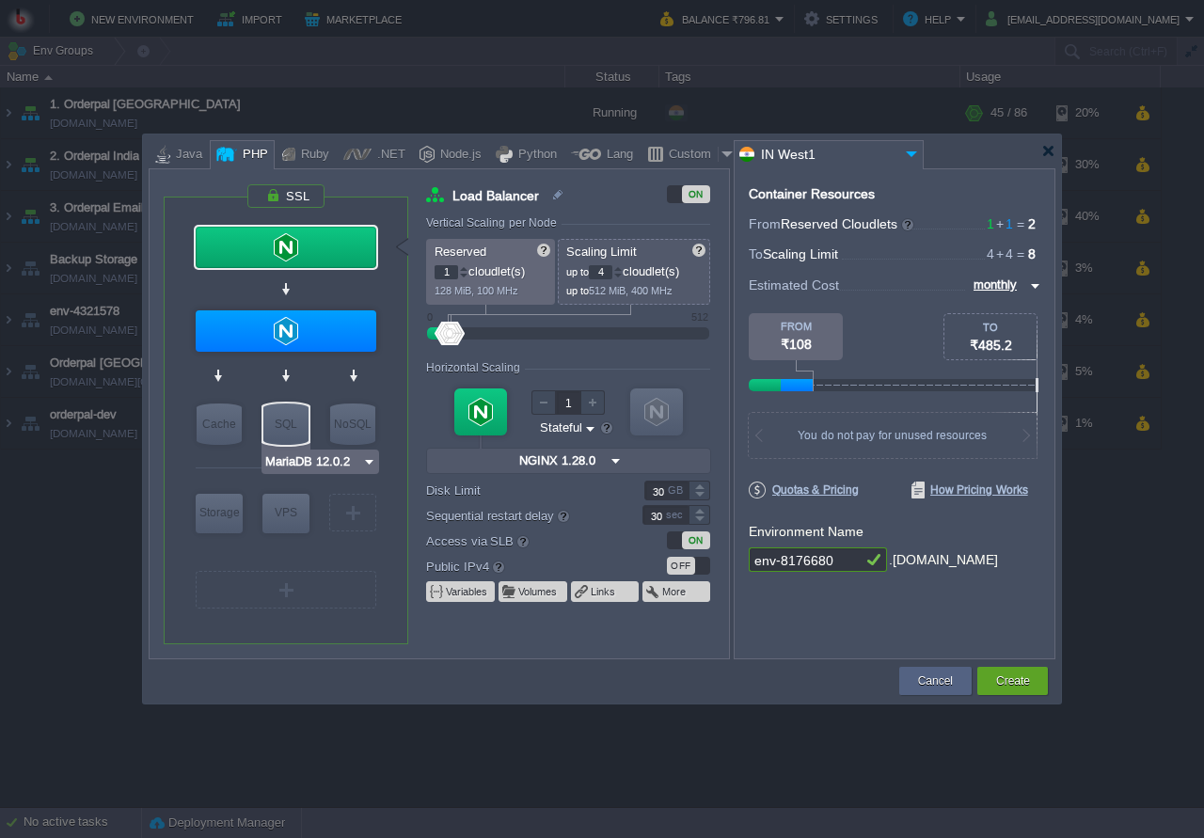
click at [285, 423] on div "SQL" at bounding box center [285, 424] width 45 height 41
type input "SQL Databases"
type input "4"
type input "6"
type input "MariaDB 12.0.2"
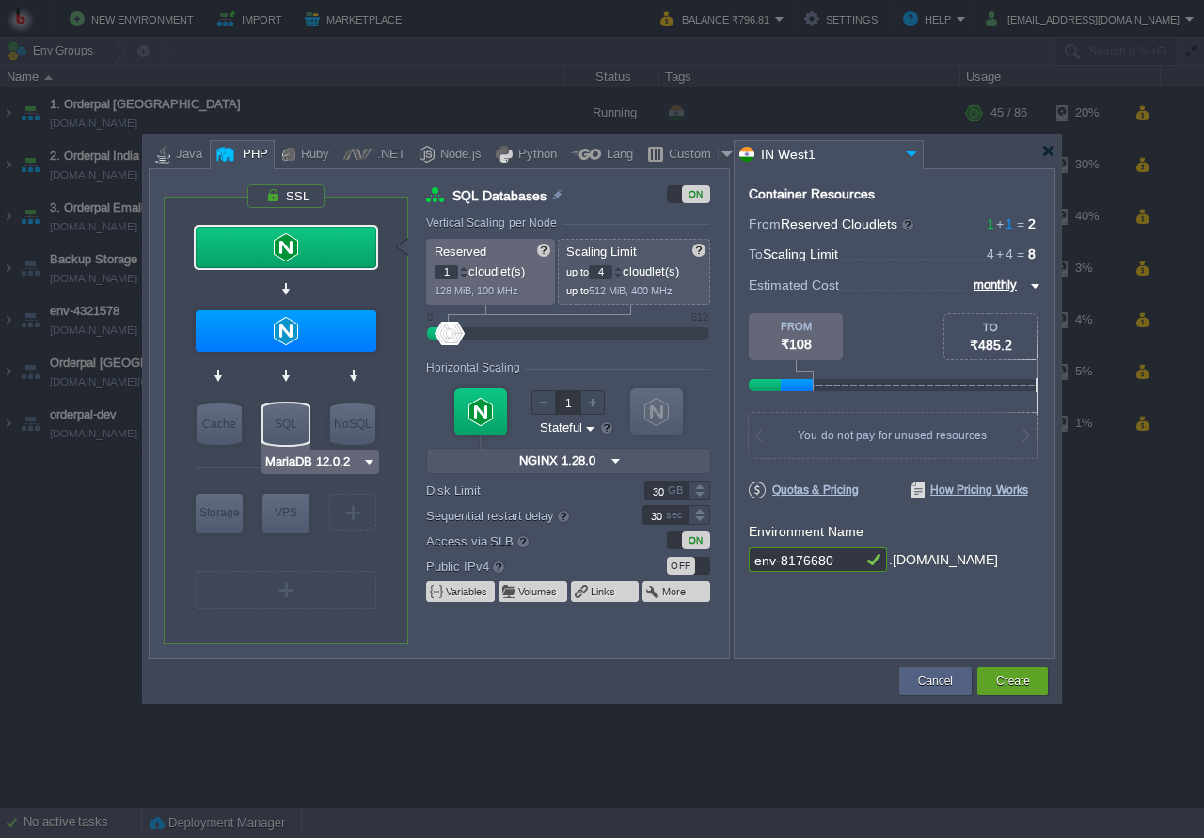
type input "12.0.2-almalin..."
type input "Stateless"
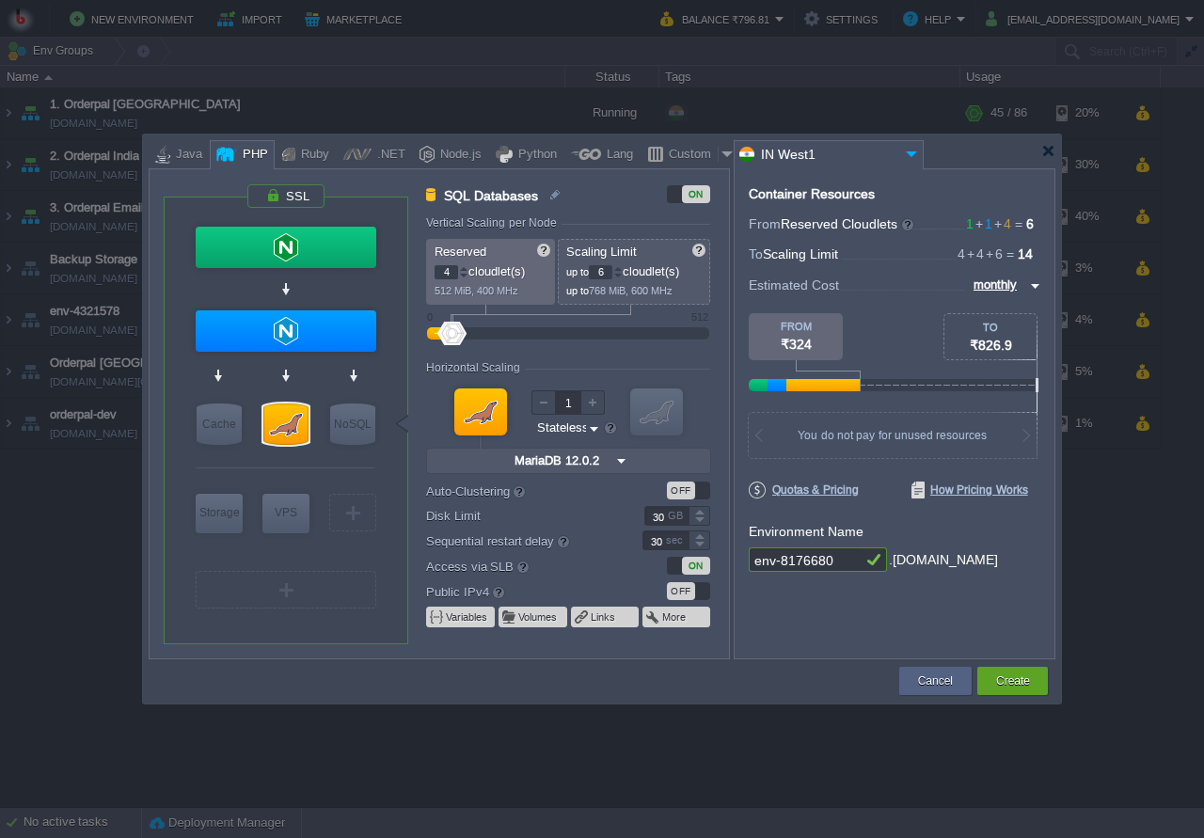
click at [910, 151] on img at bounding box center [911, 153] width 23 height 25
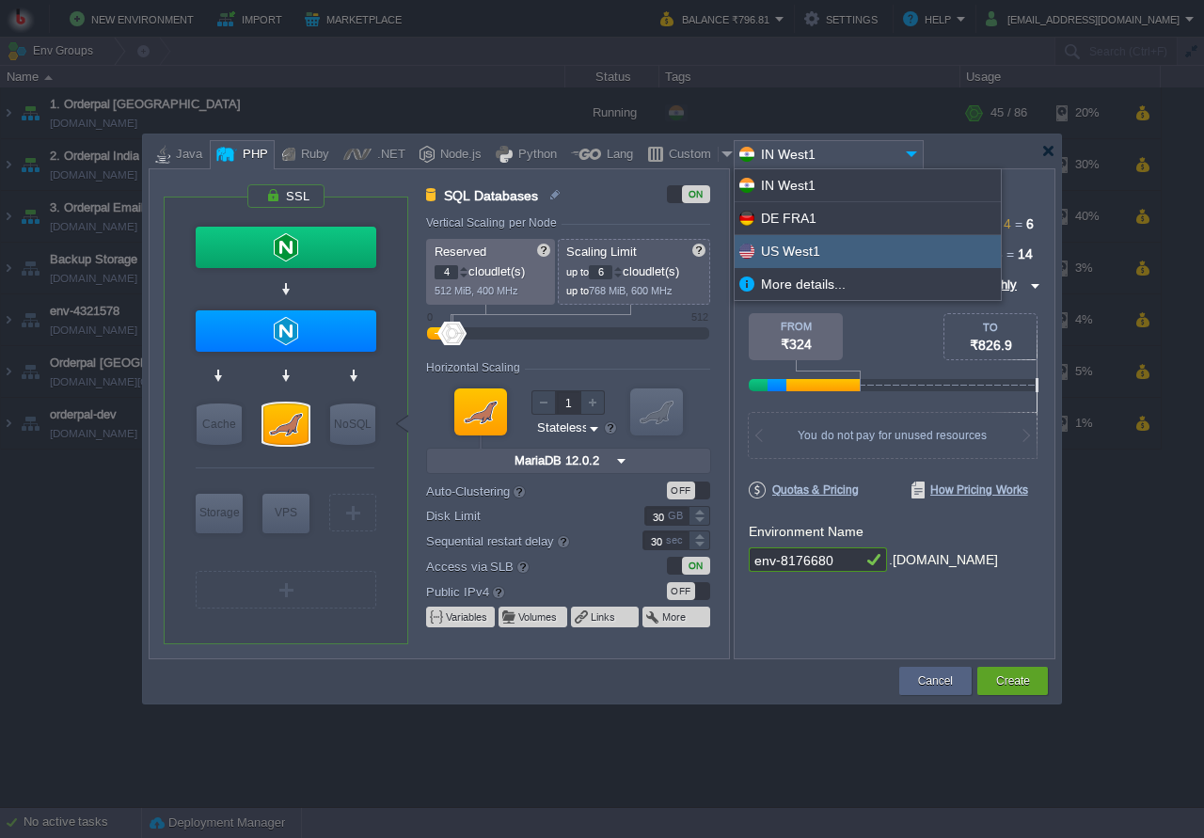
click at [800, 247] on div "US West1" at bounding box center [868, 251] width 266 height 33
type input "US West1"
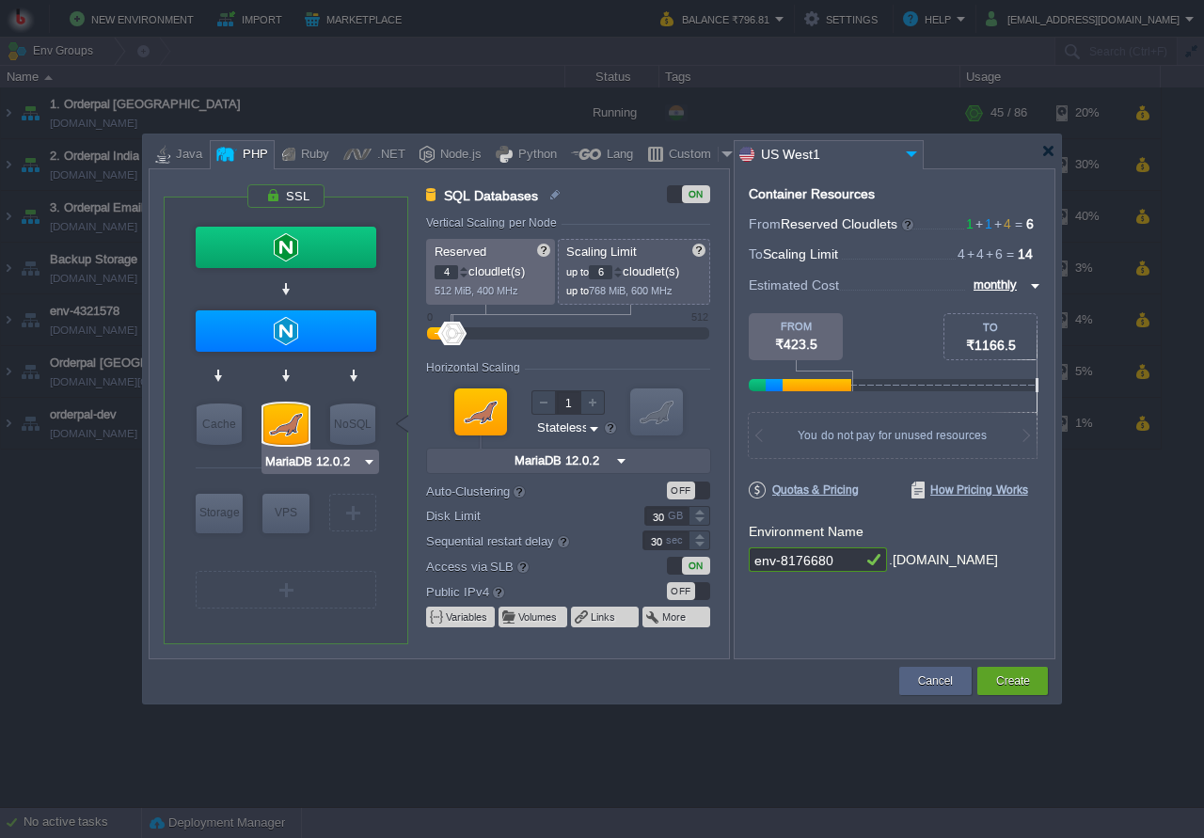
type input "Couchbase CE 7.1.1"
click at [602, 270] on input "6" at bounding box center [601, 272] width 24 height 14
type input "100"
drag, startPoint x: 451, startPoint y: 271, endPoint x: 439, endPoint y: 270, distance: 11.3
click at [439, 270] on input "4" at bounding box center [447, 272] width 24 height 14
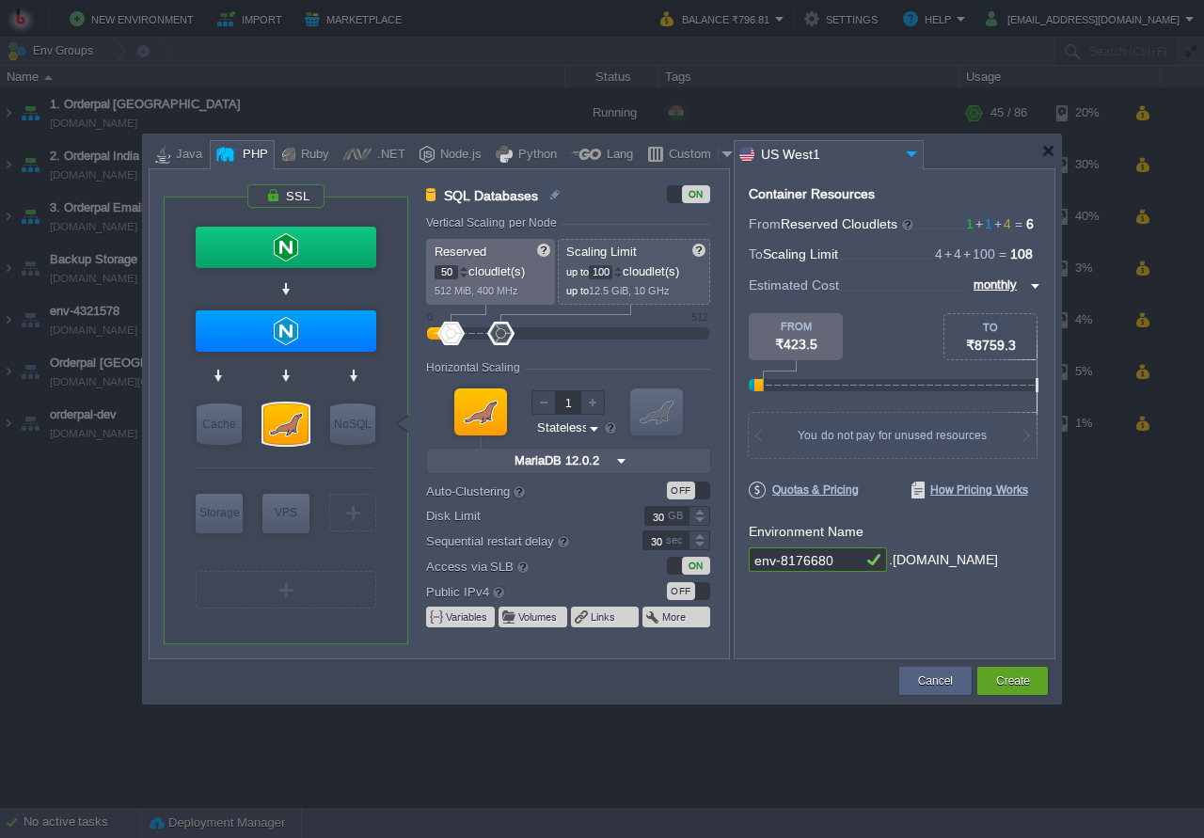
type input "50"
drag, startPoint x: 660, startPoint y: 517, endPoint x: 646, endPoint y: 519, distance: 13.5
click at [646, 519] on input "30" at bounding box center [666, 516] width 44 height 20
type input "50"
drag, startPoint x: 668, startPoint y: 518, endPoint x: 644, endPoint y: 521, distance: 23.7
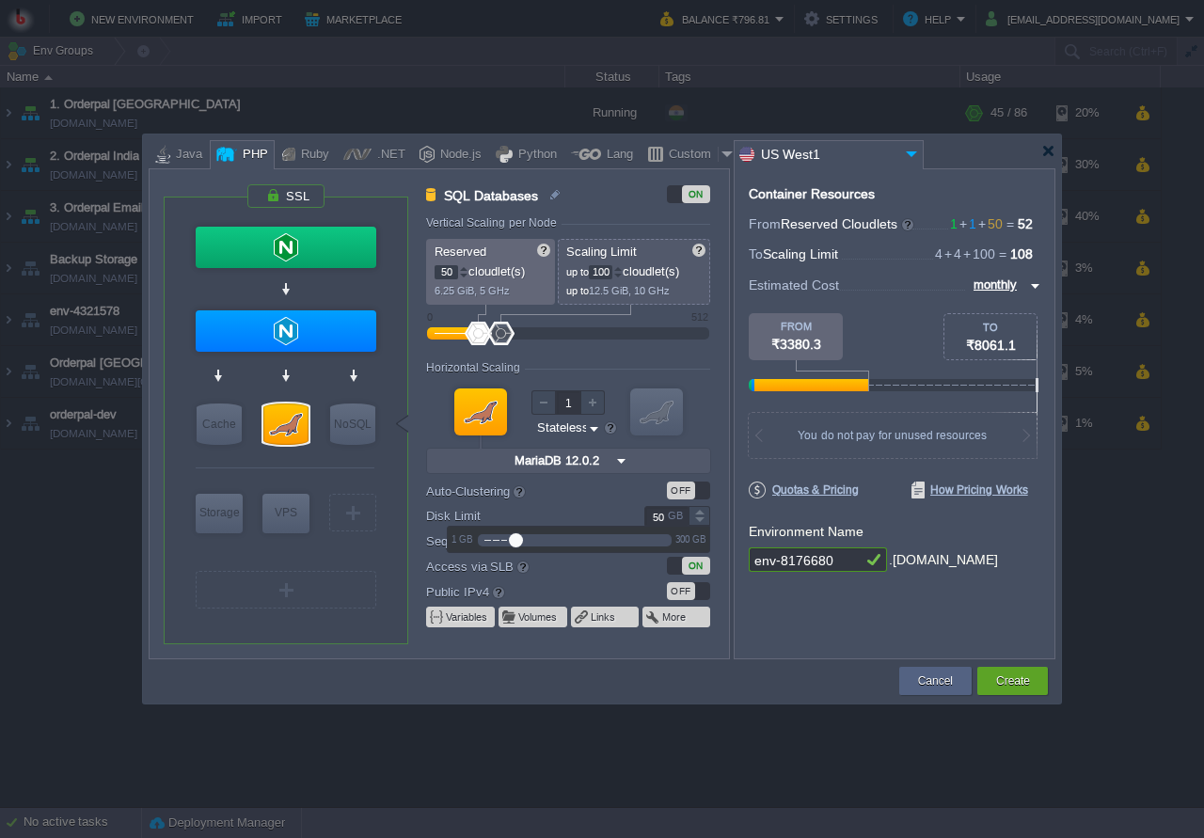
click at [644, 521] on input "50" at bounding box center [666, 516] width 44 height 20
click at [604, 511] on label "Disk Limit" at bounding box center [521, 516] width 191 height 20
click at [644, 511] on input "50" at bounding box center [666, 516] width 44 height 20
click at [735, 584] on div "Container Resources From Reserved Cloudlets 1 + 1 + 50 ... = 52 not added To Sc…" at bounding box center [895, 413] width 322 height 491
click at [771, 590] on div "Container Resources From Reserved Cloudlets 1 + 1 + 50 ... = 52 not added To Sc…" at bounding box center [895, 413] width 322 height 491
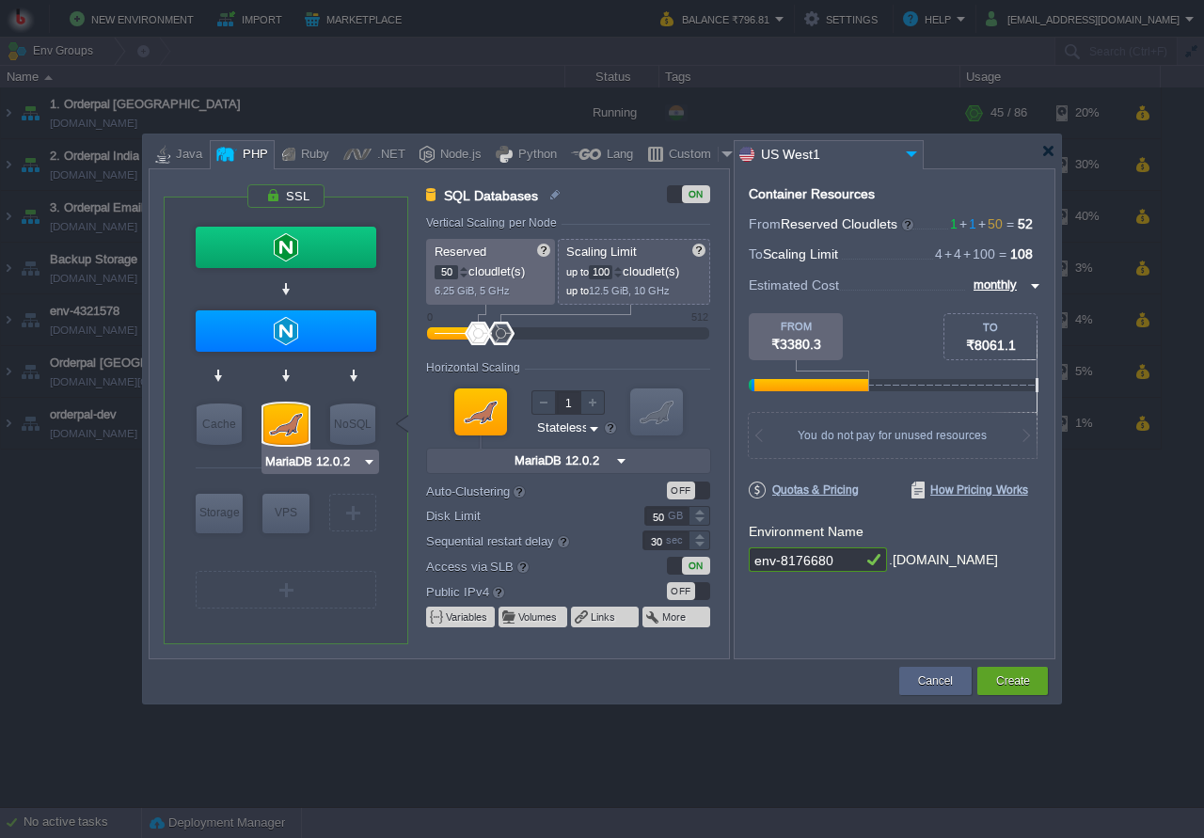
type input "Memcached 1.6.39"
click at [215, 418] on div "Cache" at bounding box center [219, 424] width 45 height 41
type input "Cache"
type input "1"
type input "4"
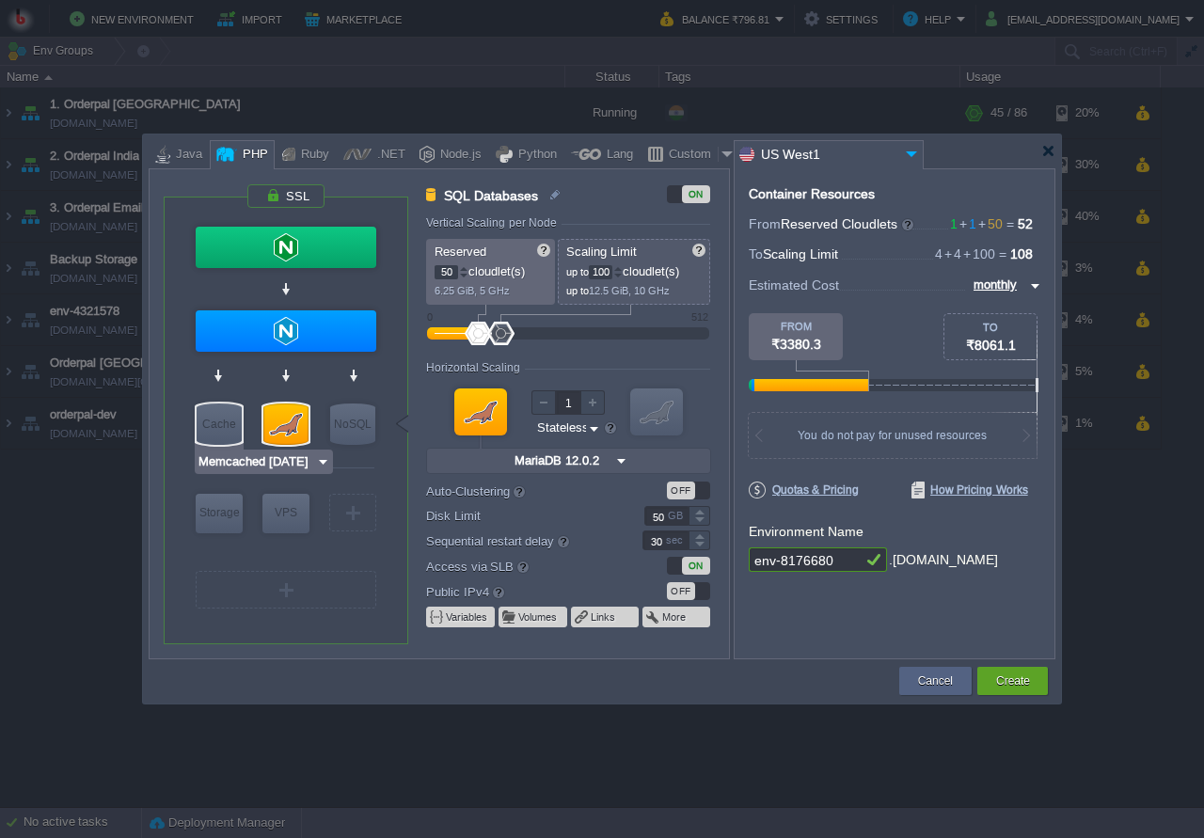
type input "Memcached 1.6.39"
type input "1.6.39-almalin..."
type input "30"
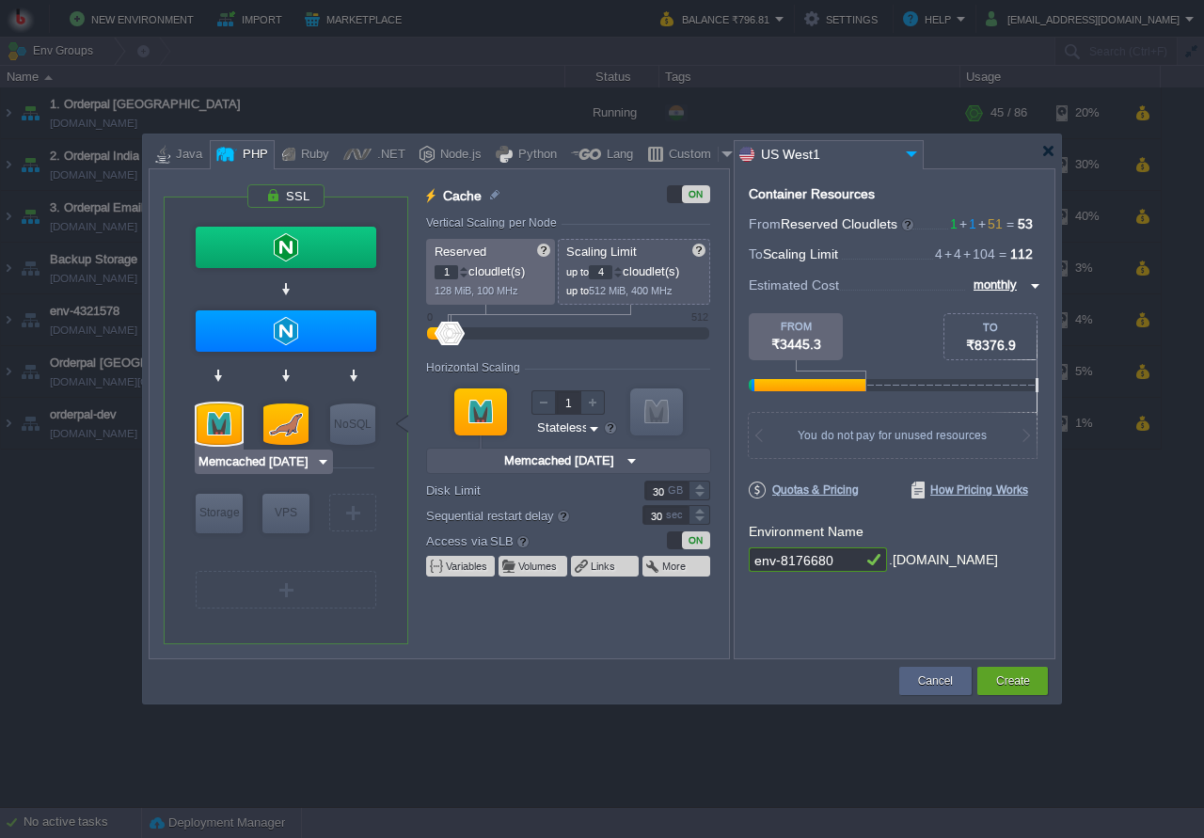
click at [320, 460] on img at bounding box center [323, 462] width 14 height 19
click at [297, 527] on div "More..." at bounding box center [264, 535] width 131 height 23
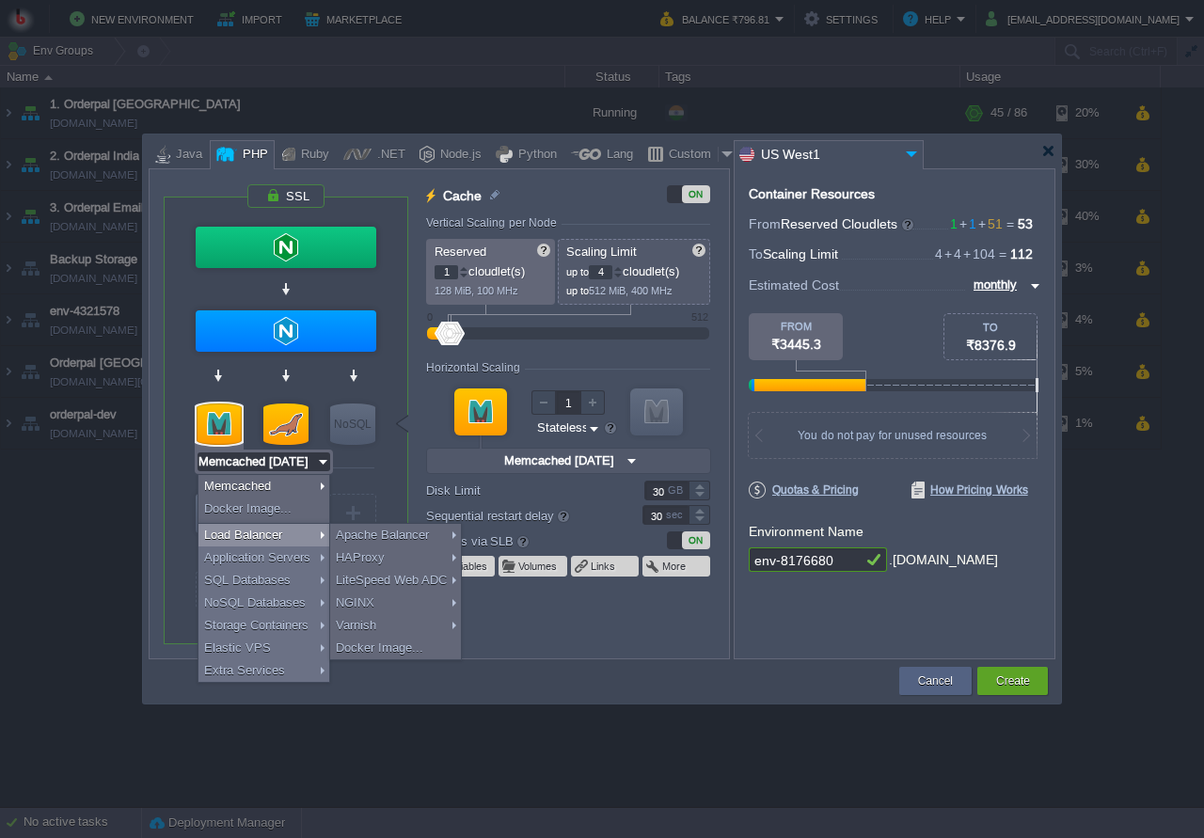
click at [577, 636] on form "Vertical Scaling per Node Reserved 1 cloudlet(s) 128 MiB, 100 MHz Scaling Limit…" at bounding box center [577, 437] width 302 height 442
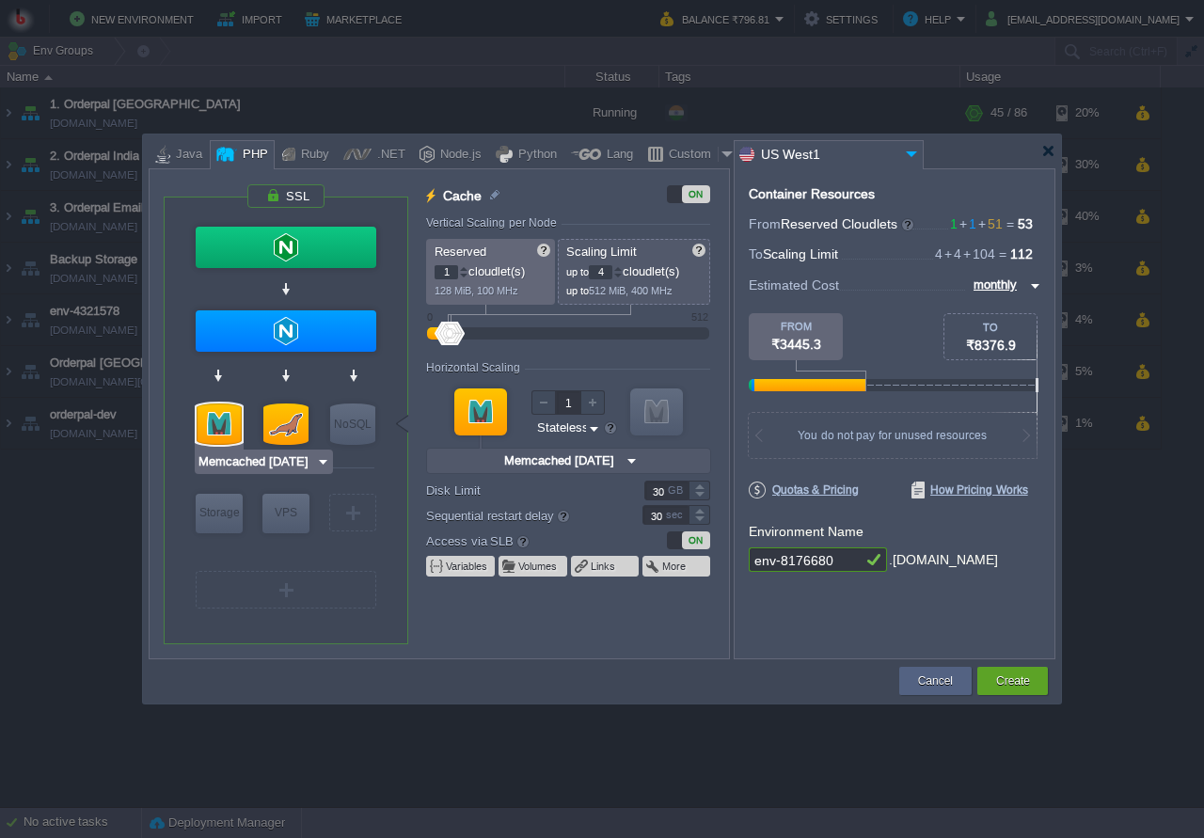
click at [235, 432] on div at bounding box center [219, 424] width 45 height 41
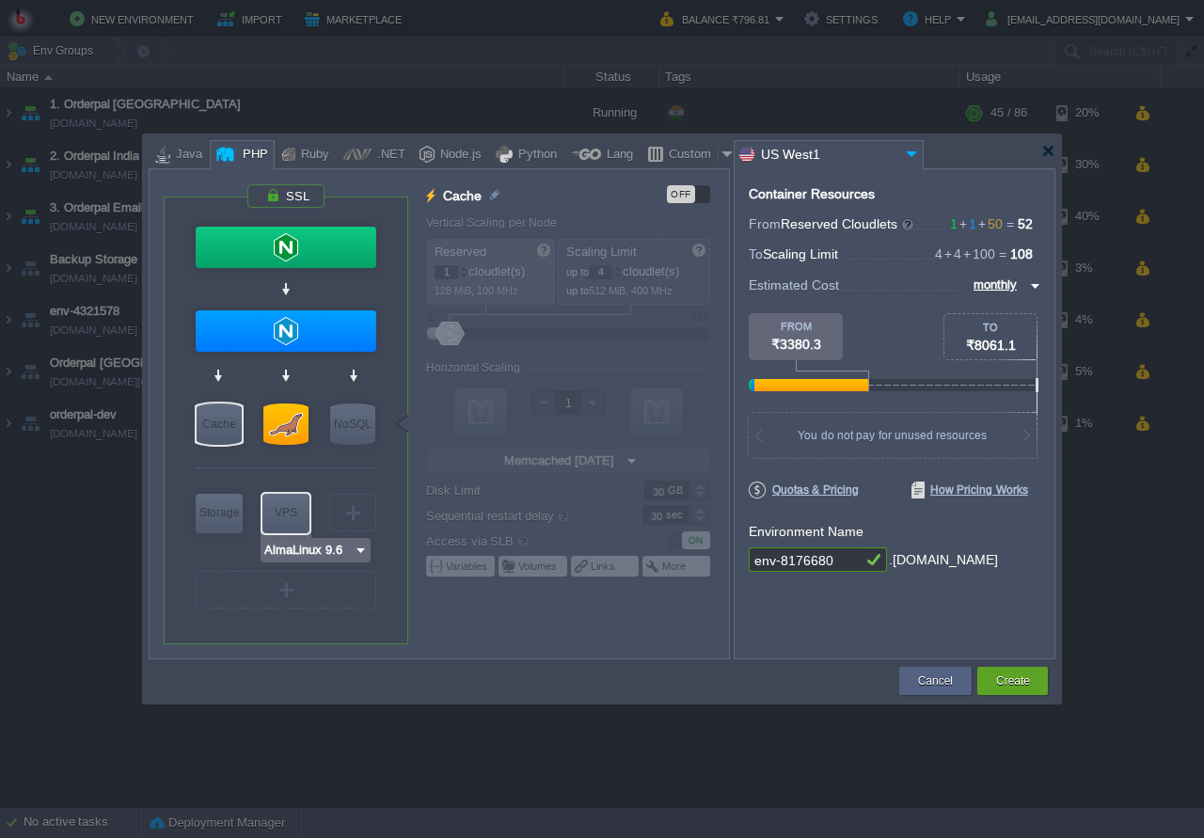
type input "Couchbase CE 7.1.1"
click at [356, 422] on div "NoSQL" at bounding box center [352, 424] width 45 height 41
type input "NoSQL Databases"
type input "12"
type input "16"
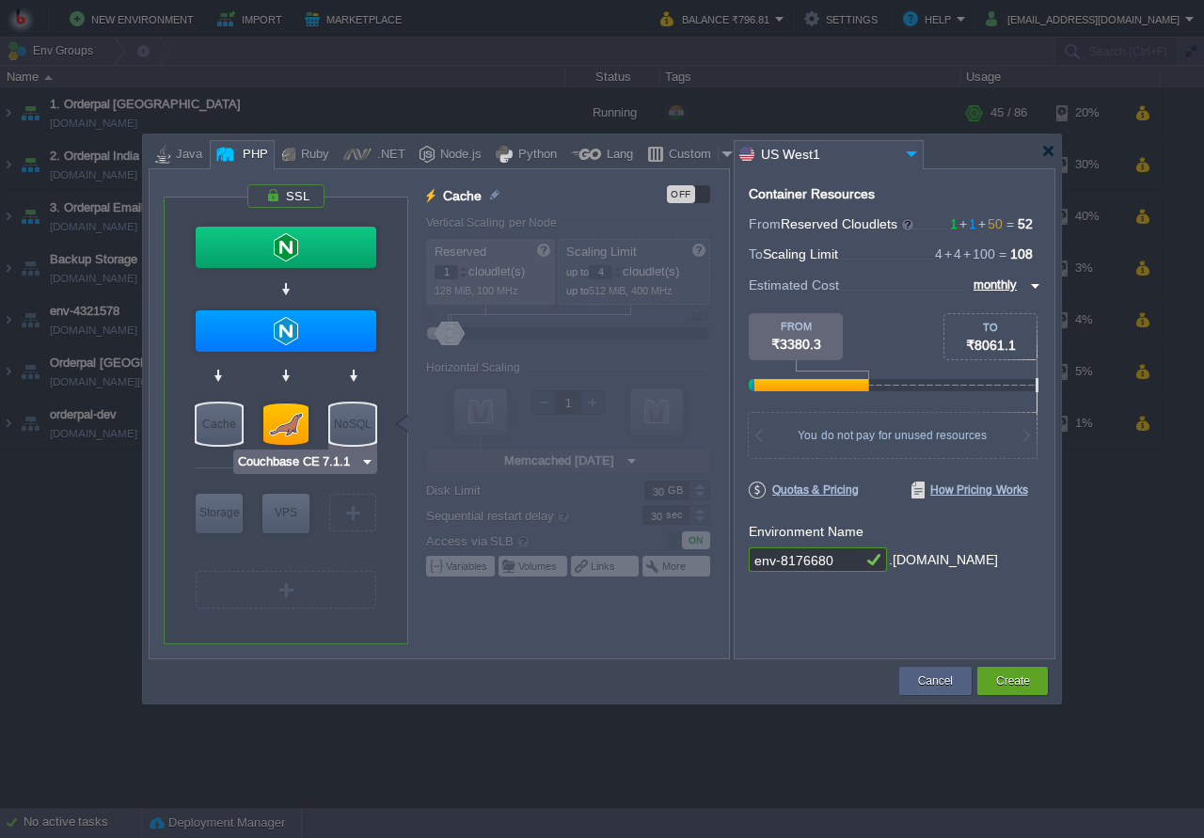
type input "Couchbase CE 7.1.1"
type input "7.1.1"
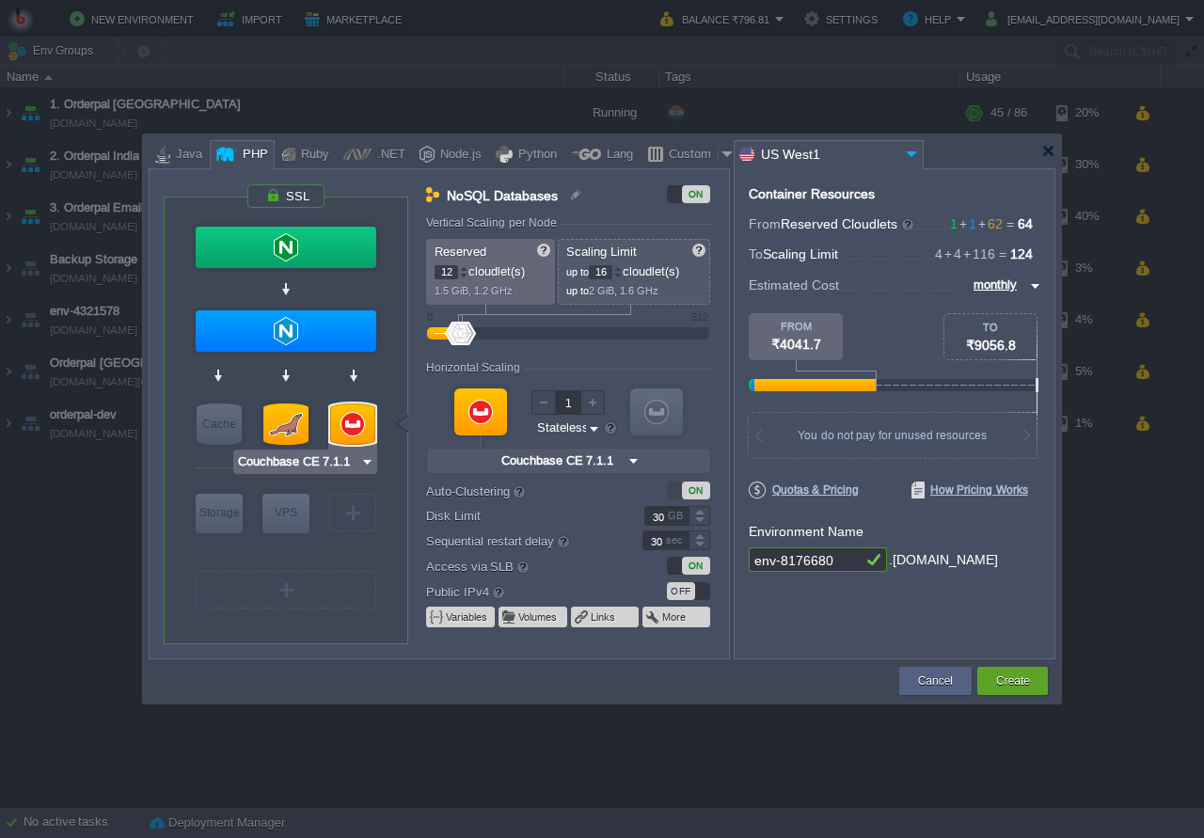
click at [369, 455] on img at bounding box center [367, 462] width 14 height 19
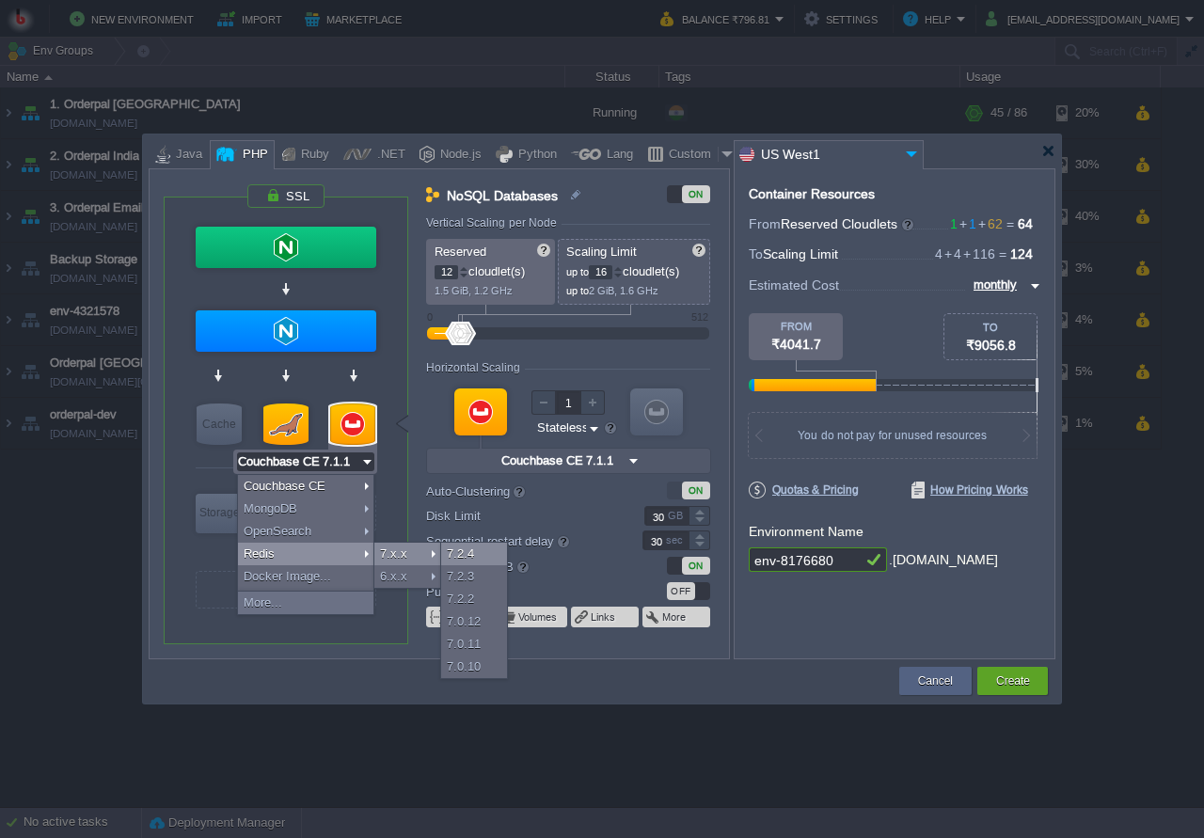
click at [466, 556] on div "7.2.4" at bounding box center [474, 554] width 66 height 23
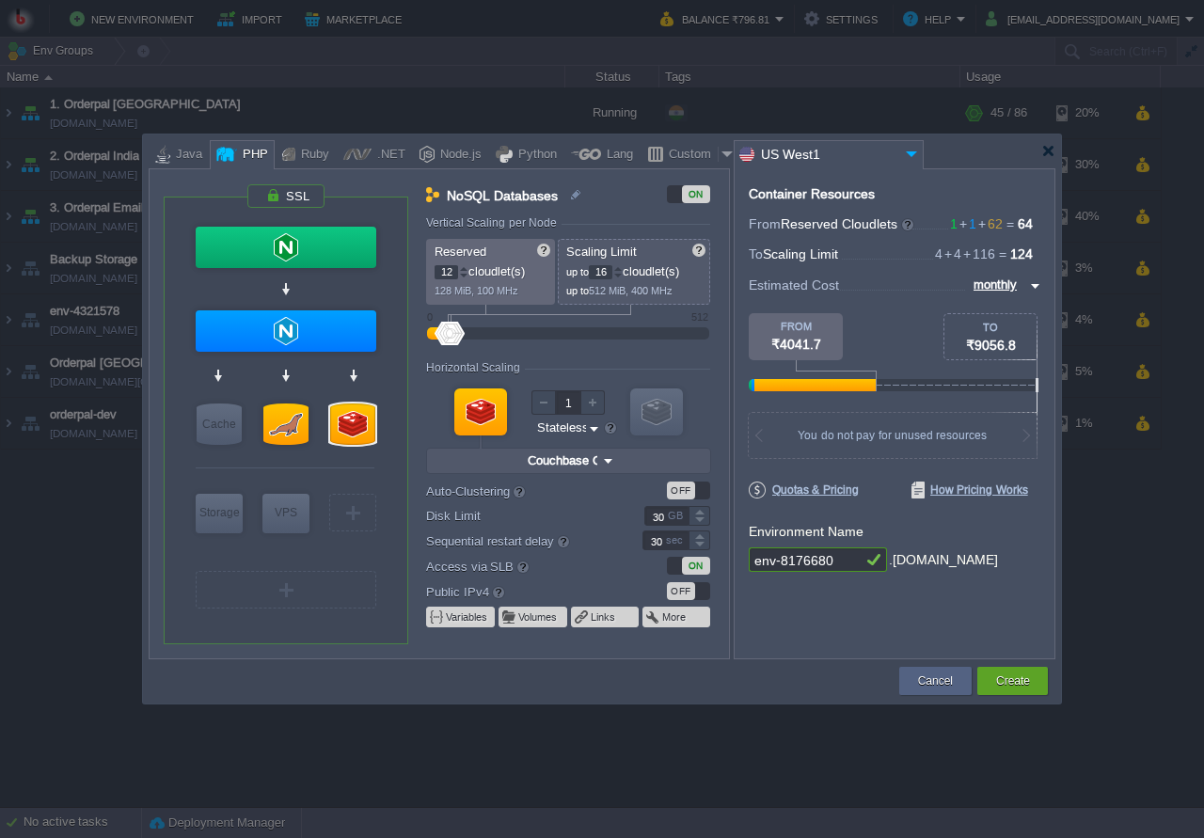
type input "1"
type input "4"
type input "Redis 7.2.4"
type input "7.2.4-almalinux-9"
type input "Redis 7.2.4"
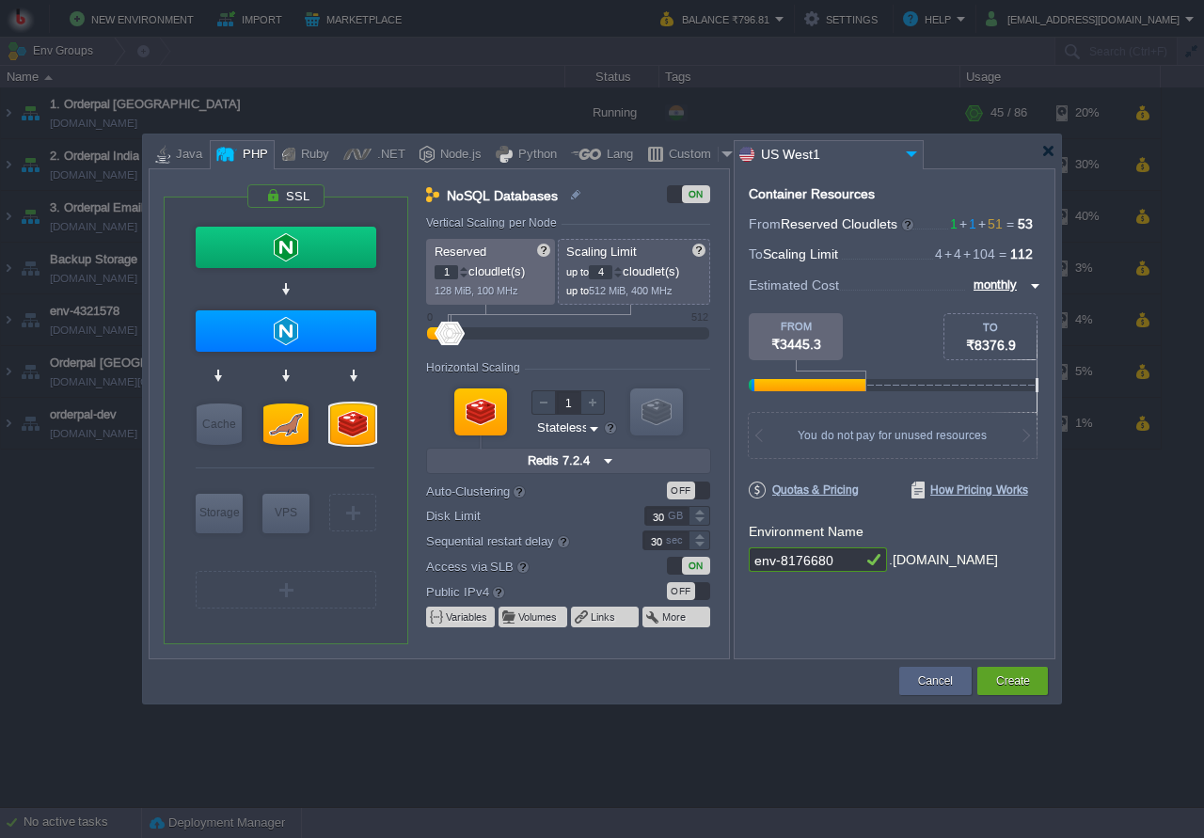
drag, startPoint x: 612, startPoint y: 273, endPoint x: 598, endPoint y: 278, distance: 14.0
click at [598, 278] on input "4" at bounding box center [601, 272] width 24 height 14
click at [600, 268] on input "50" at bounding box center [601, 272] width 24 height 14
type input "20"
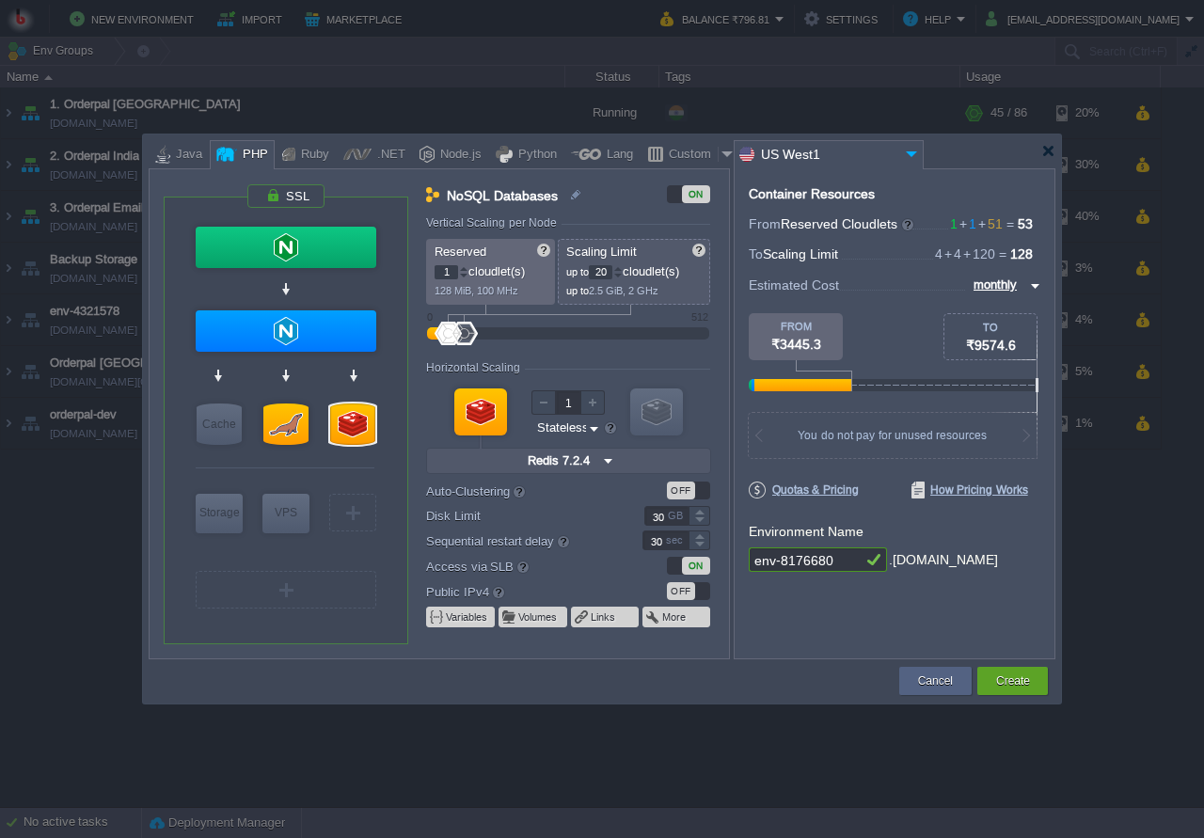
type input "NGINX 1.28.0"
click at [311, 336] on div at bounding box center [286, 330] width 181 height 41
type input "Application Servers"
type input "4"
type input "NGINX 1.28.0"
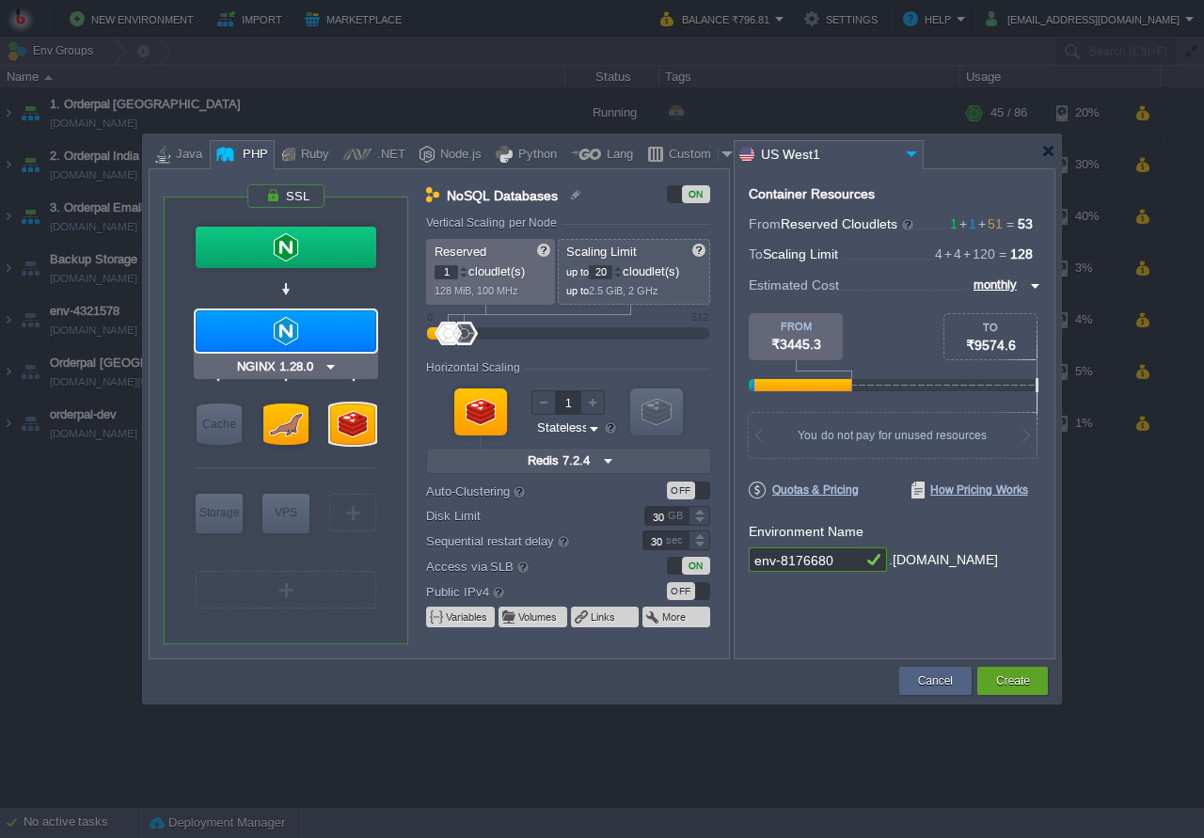
type input "PHP 8.4.11"
type input "Stateful"
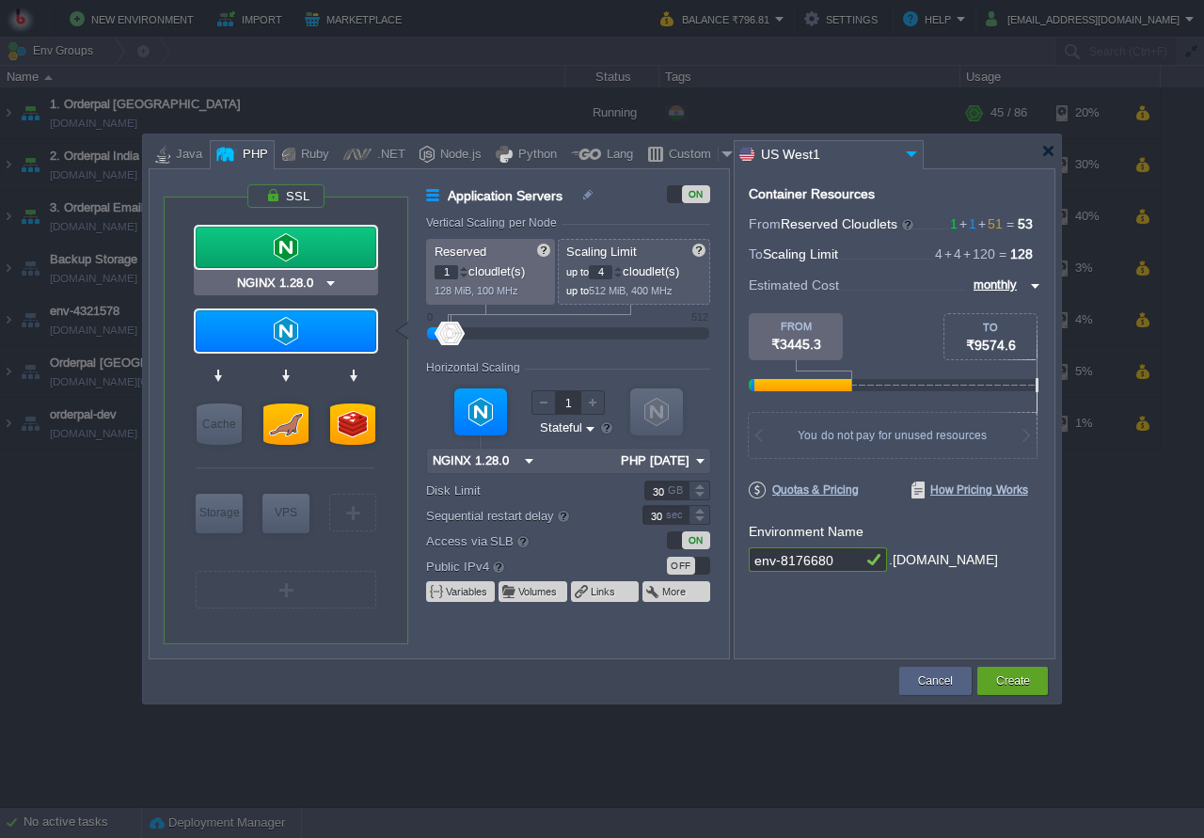
click at [342, 251] on div at bounding box center [286, 247] width 181 height 41
type input "Load Balancer"
type input "1.28.0-almalin..."
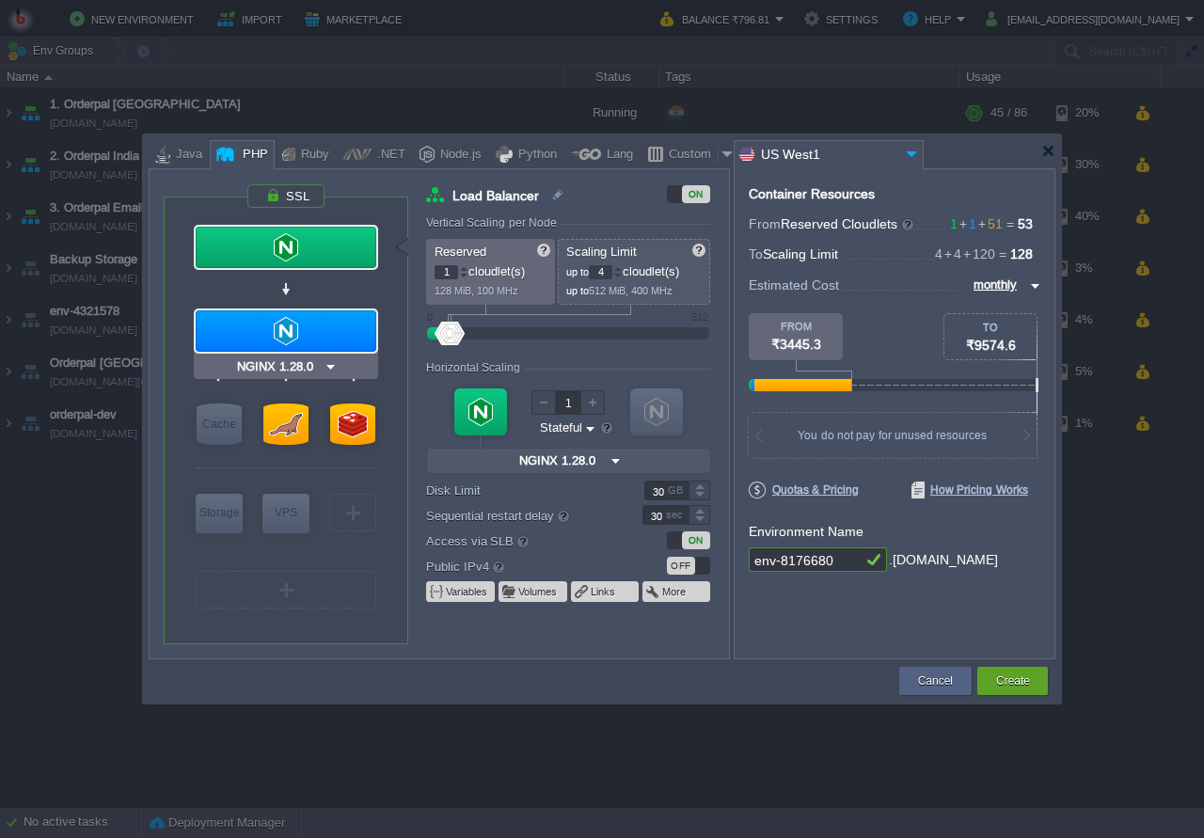
click at [333, 313] on div at bounding box center [286, 330] width 181 height 41
type input "Application Servers"
type input "PHP 8.4.11"
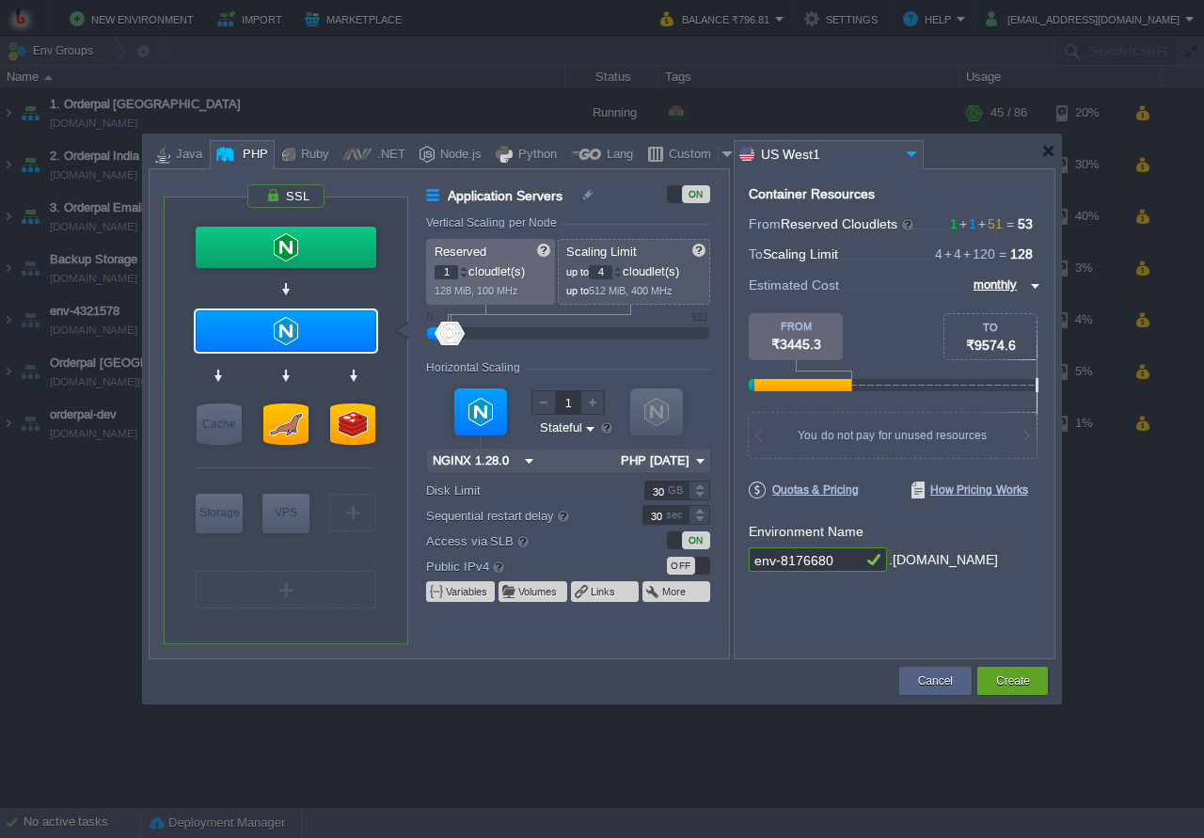
drag, startPoint x: 609, startPoint y: 270, endPoint x: 595, endPoint y: 273, distance: 14.4
click at [595, 273] on input "4" at bounding box center [601, 272] width 24 height 14
type input "80"
drag, startPoint x: 453, startPoint y: 271, endPoint x: 429, endPoint y: 278, distance: 25.3
click at [435, 278] on input "1" at bounding box center [447, 272] width 24 height 14
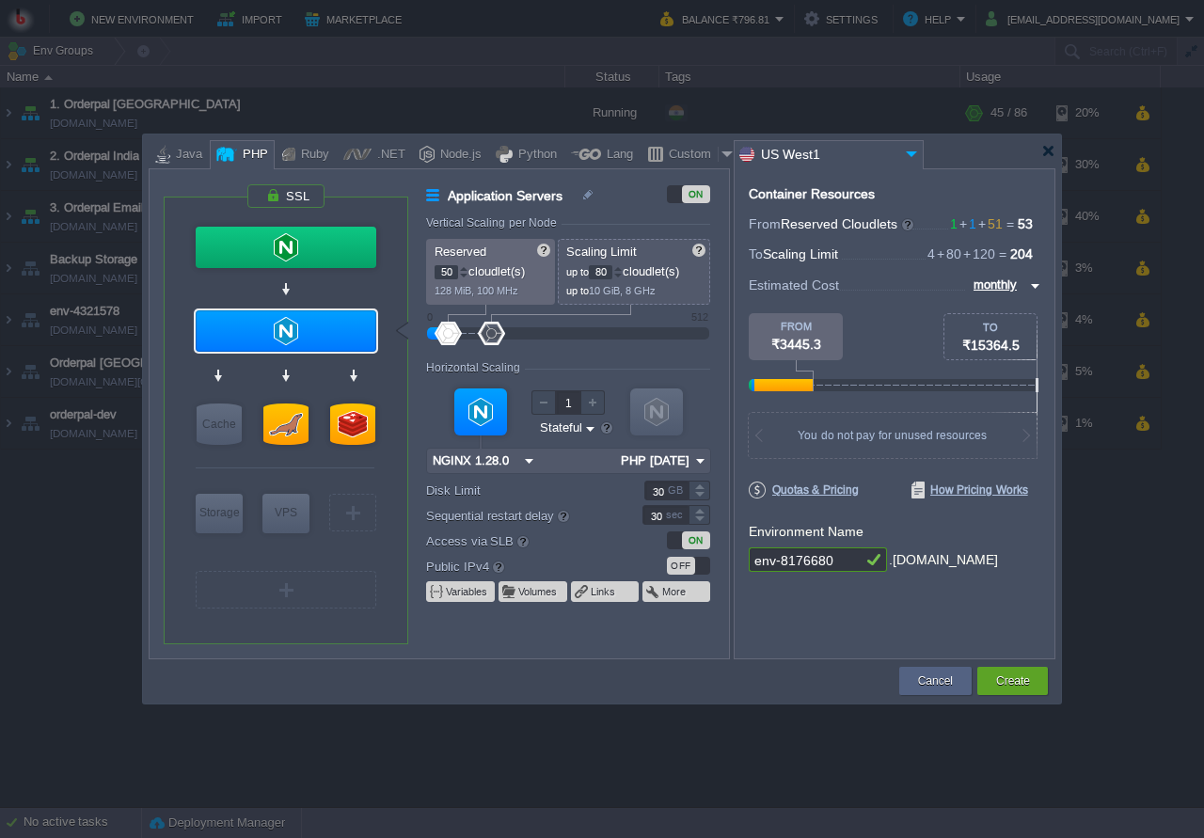
type input "50"
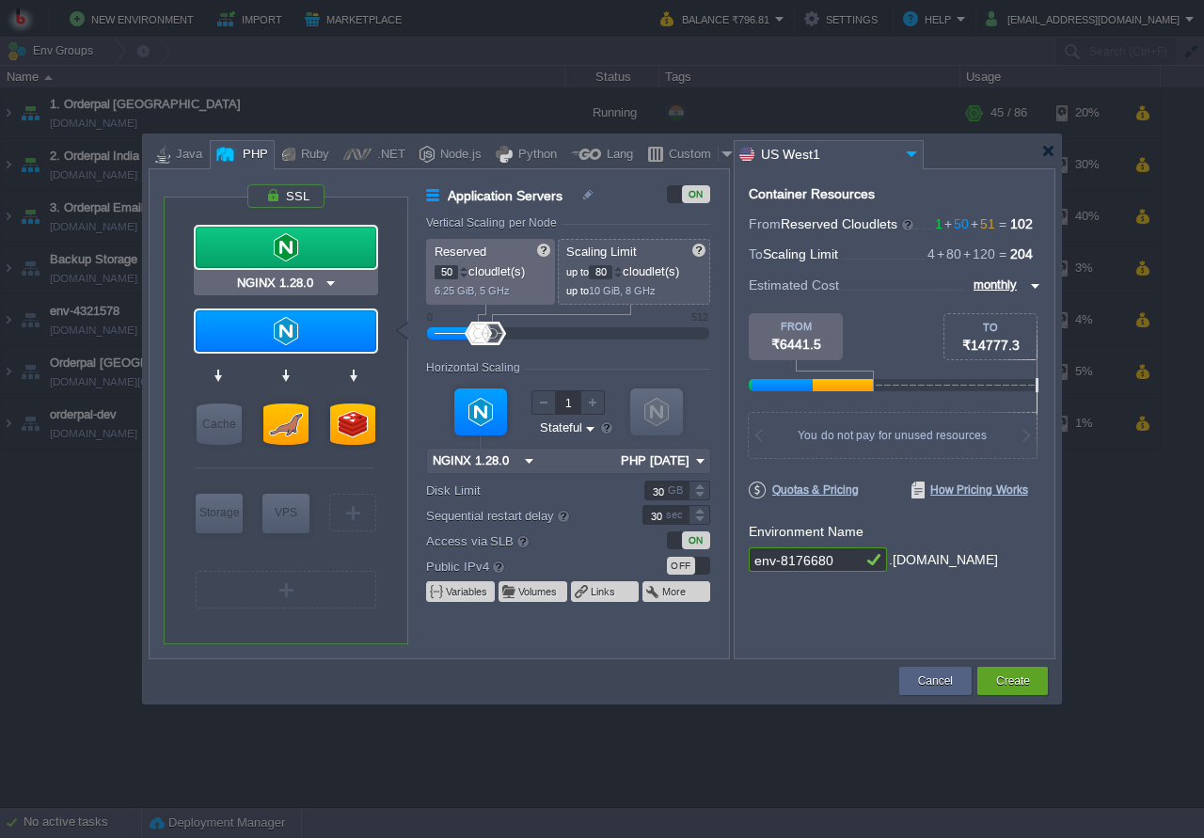
click at [342, 243] on div at bounding box center [286, 247] width 181 height 41
type input "Load Balancer"
type input "1"
type input "4"
type input "1.28.0-almalin..."
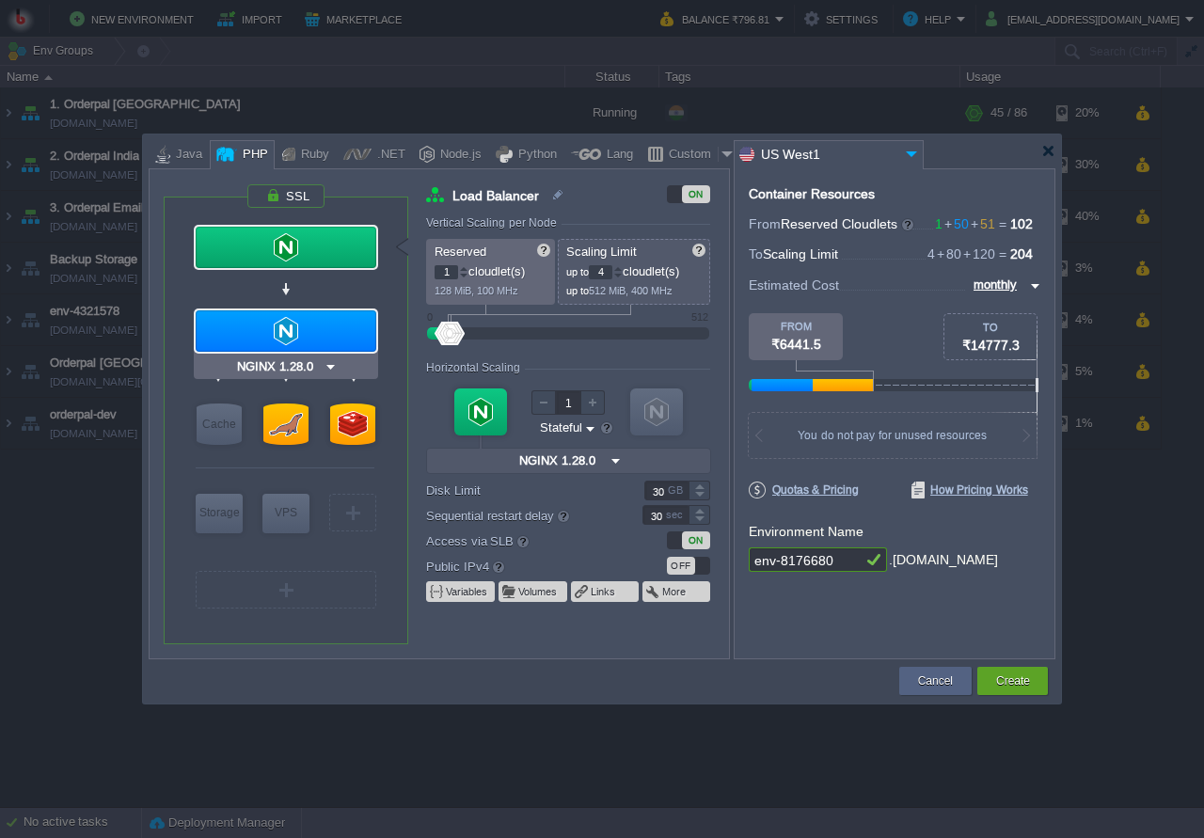
click at [318, 313] on div at bounding box center [286, 330] width 181 height 41
type input "Application Servers"
type input "50"
type input "80"
type input "PHP 8.4.11"
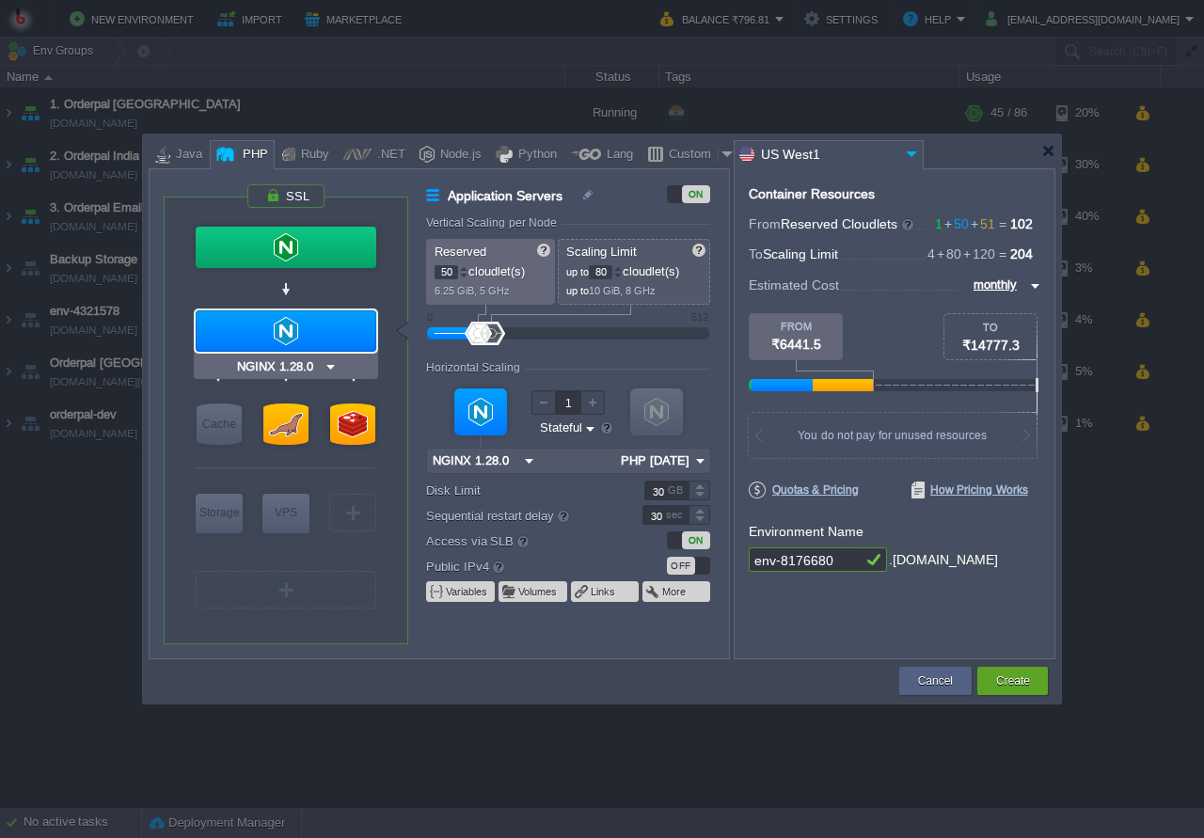
type input "Redis 7.2.4"
click at [347, 418] on div at bounding box center [352, 424] width 45 height 41
type input "NoSQL Databases"
type input "1"
type input "20"
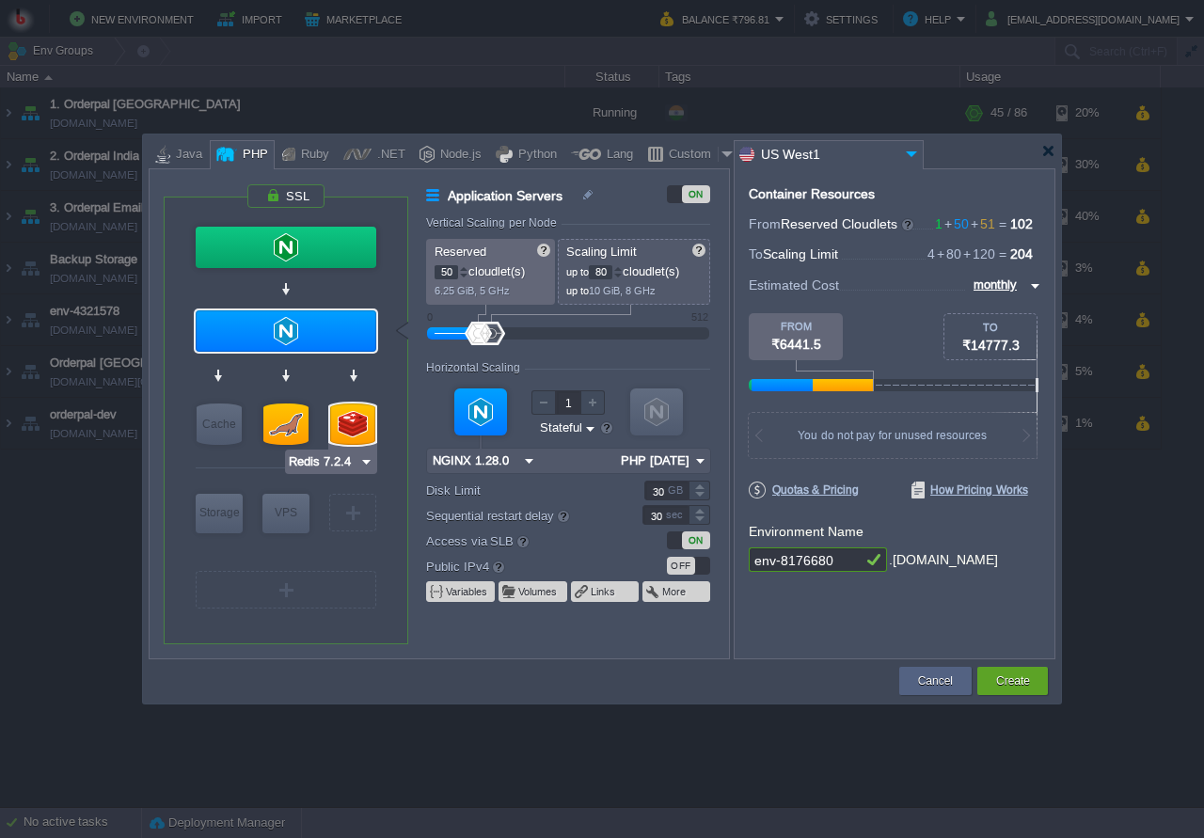
type input "Redis 7.2.4"
type input "7.2.4-almalinux-9"
type input "Stateless"
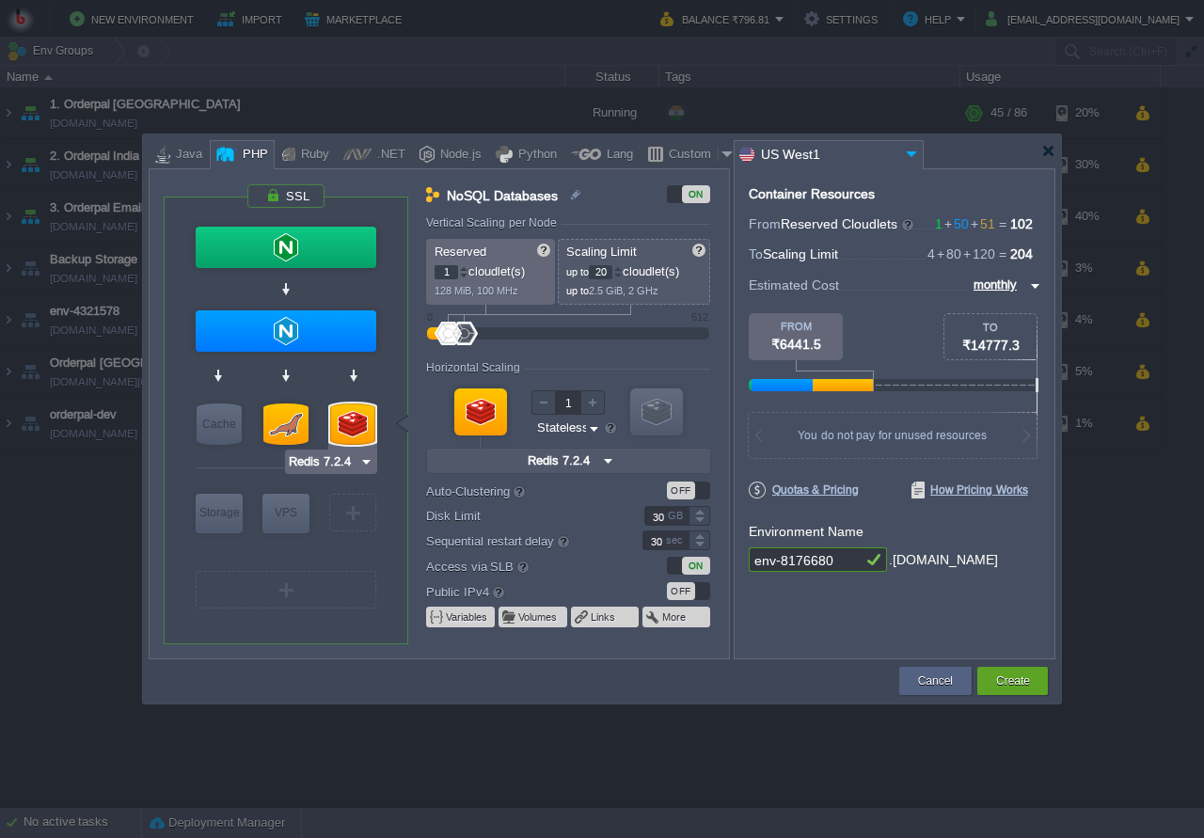
type input "MariaDB 12.0.2"
click at [295, 425] on div at bounding box center [285, 424] width 45 height 41
type input "SQL Databases"
type input "50"
type input "100"
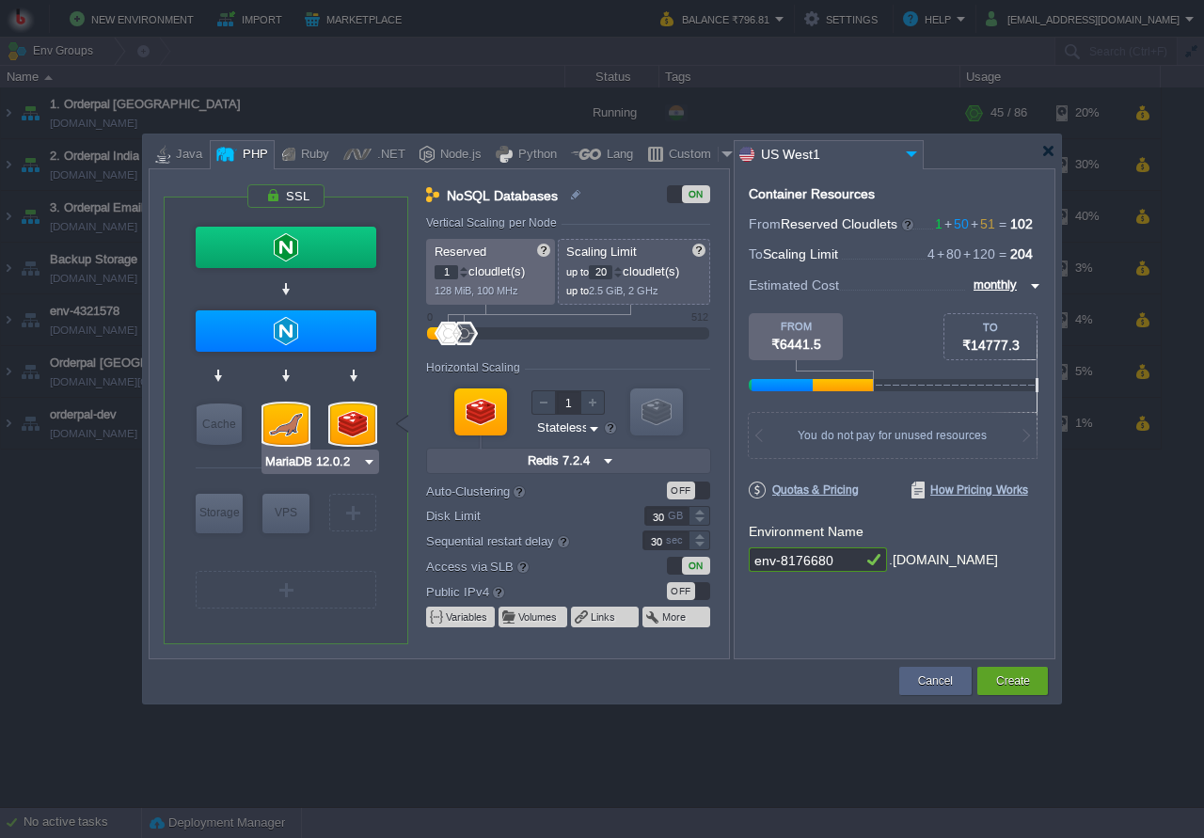
type input "MariaDB 12.0.2"
type input "12.0.2-almalin..."
type input "50"
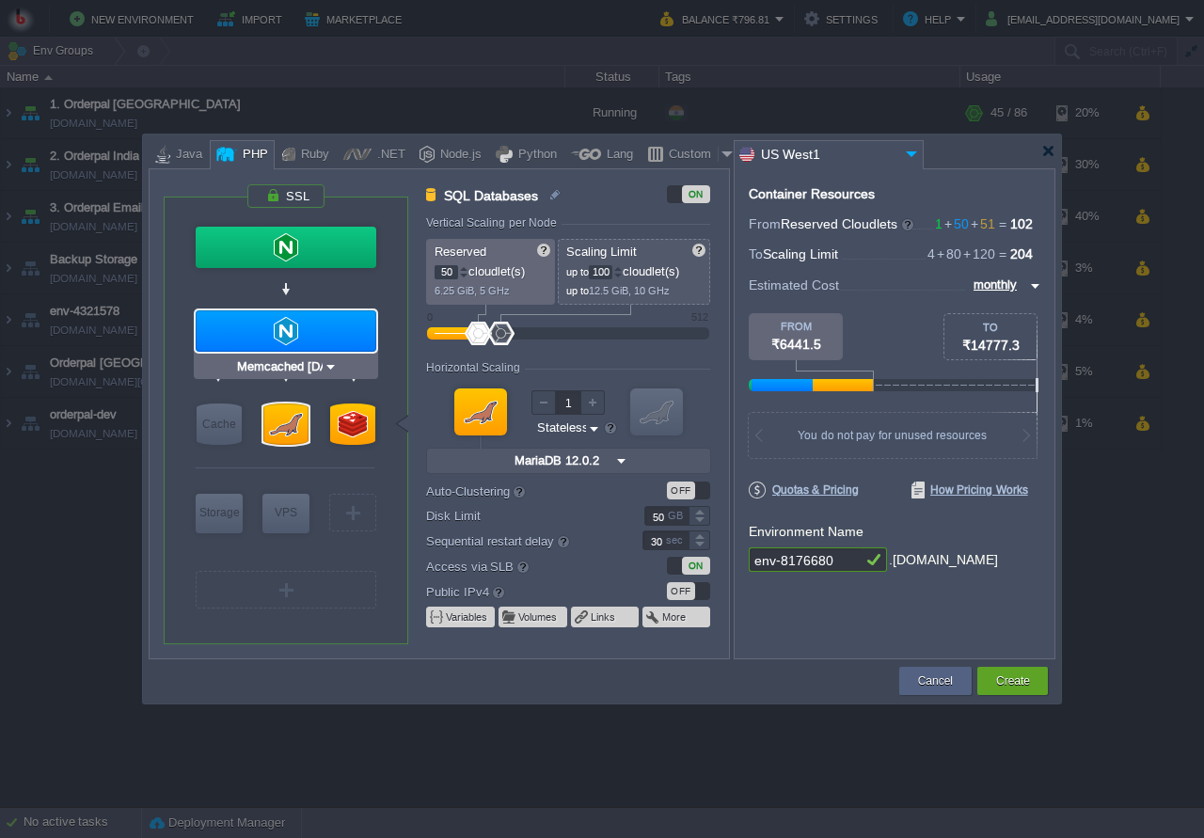
type input "Extra Storage 2.0-10.5"
click at [265, 589] on div "VM" at bounding box center [286, 590] width 181 height 38
type input "Select Image"
click at [527, 676] on td at bounding box center [523, 681] width 748 height 34
drag, startPoint x: 451, startPoint y: 270, endPoint x: 435, endPoint y: 272, distance: 16.1
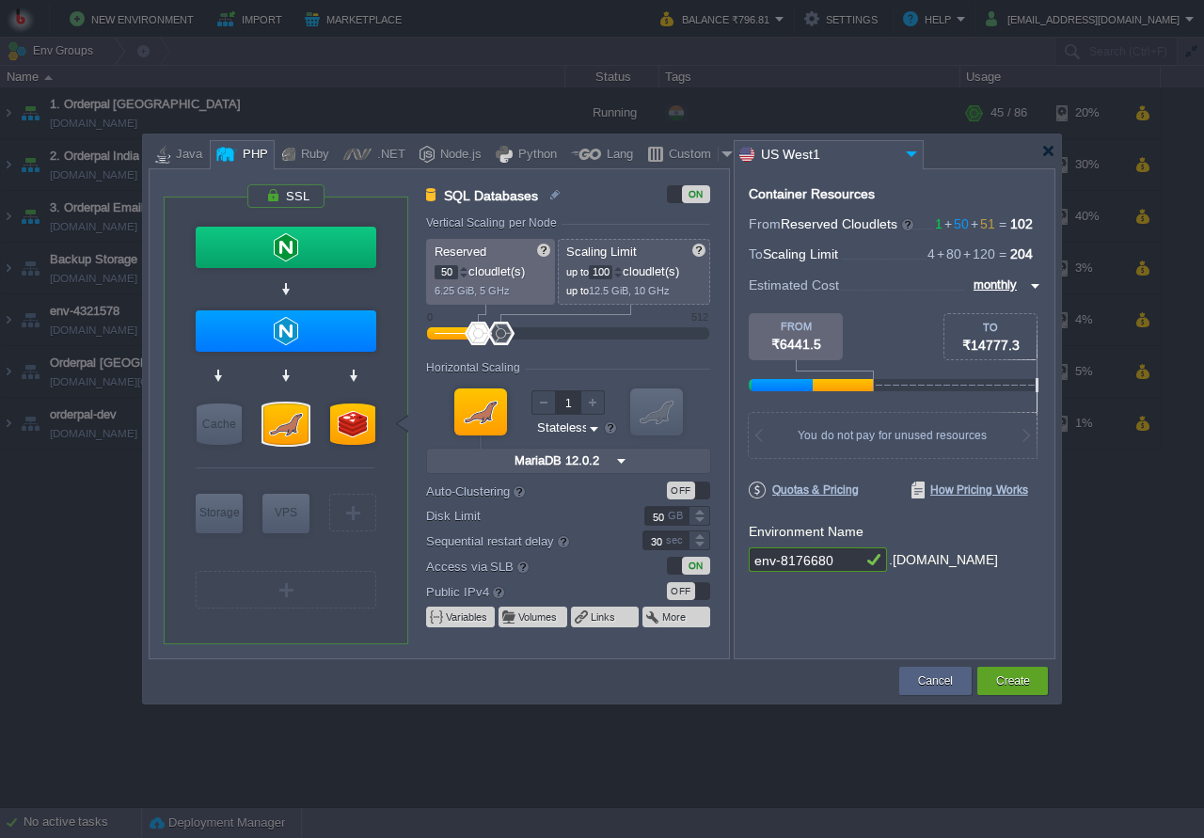
click at [435, 272] on input "50" at bounding box center [447, 272] width 24 height 14
click at [453, 276] on input "50" at bounding box center [447, 272] width 24 height 14
drag, startPoint x: 453, startPoint y: 276, endPoint x: 427, endPoint y: 274, distance: 26.4
click at [435, 274] on input "50" at bounding box center [447, 272] width 24 height 14
type input "NGINX 1.28.0"
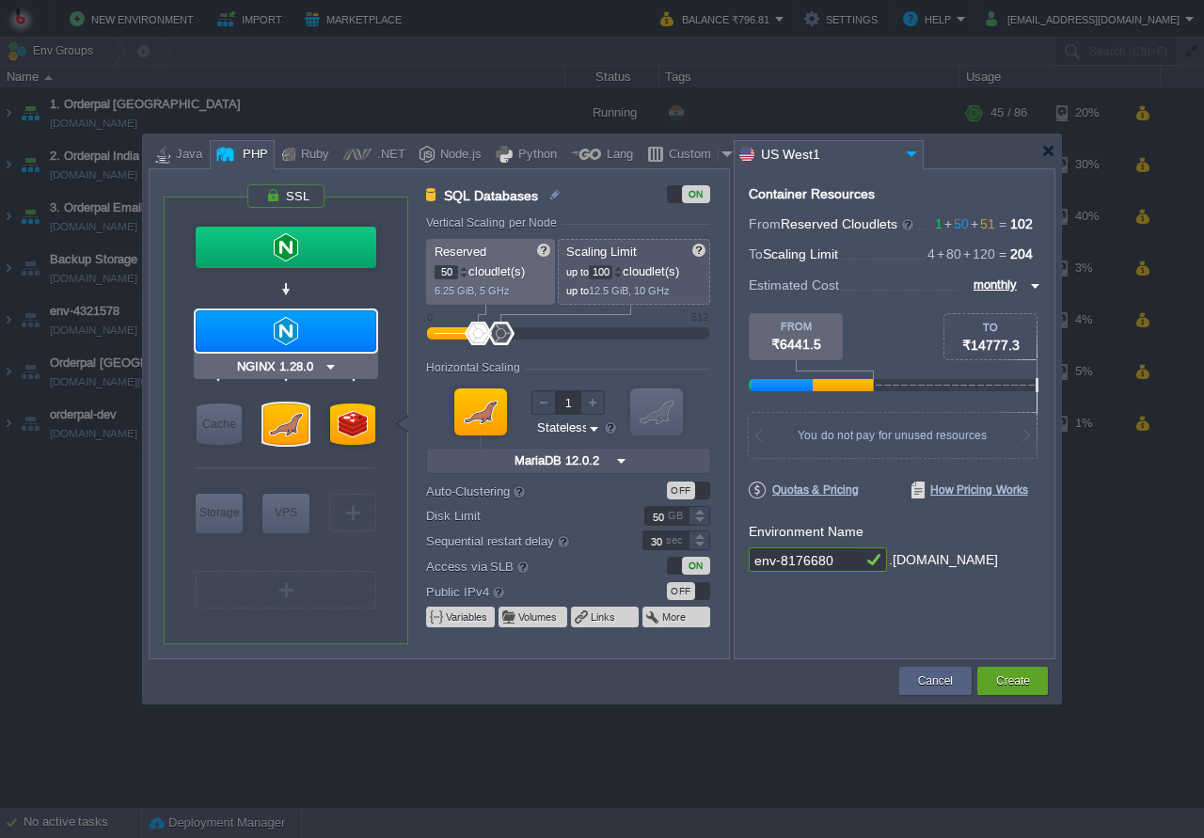
click at [302, 326] on div at bounding box center [286, 330] width 181 height 41
type input "Application Servers"
type input "80"
type input "NGINX 1.28.0"
type input "PHP 8.4.11"
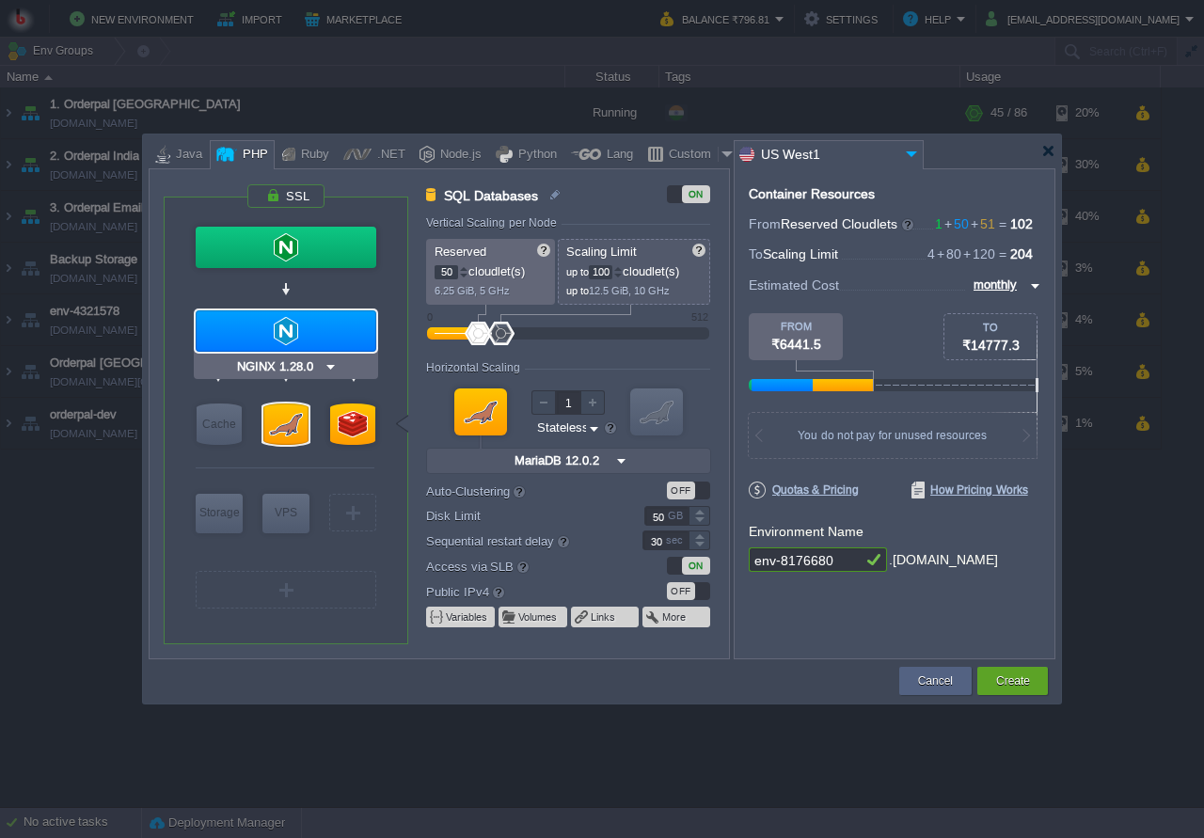
type input "Stateful"
type input "30"
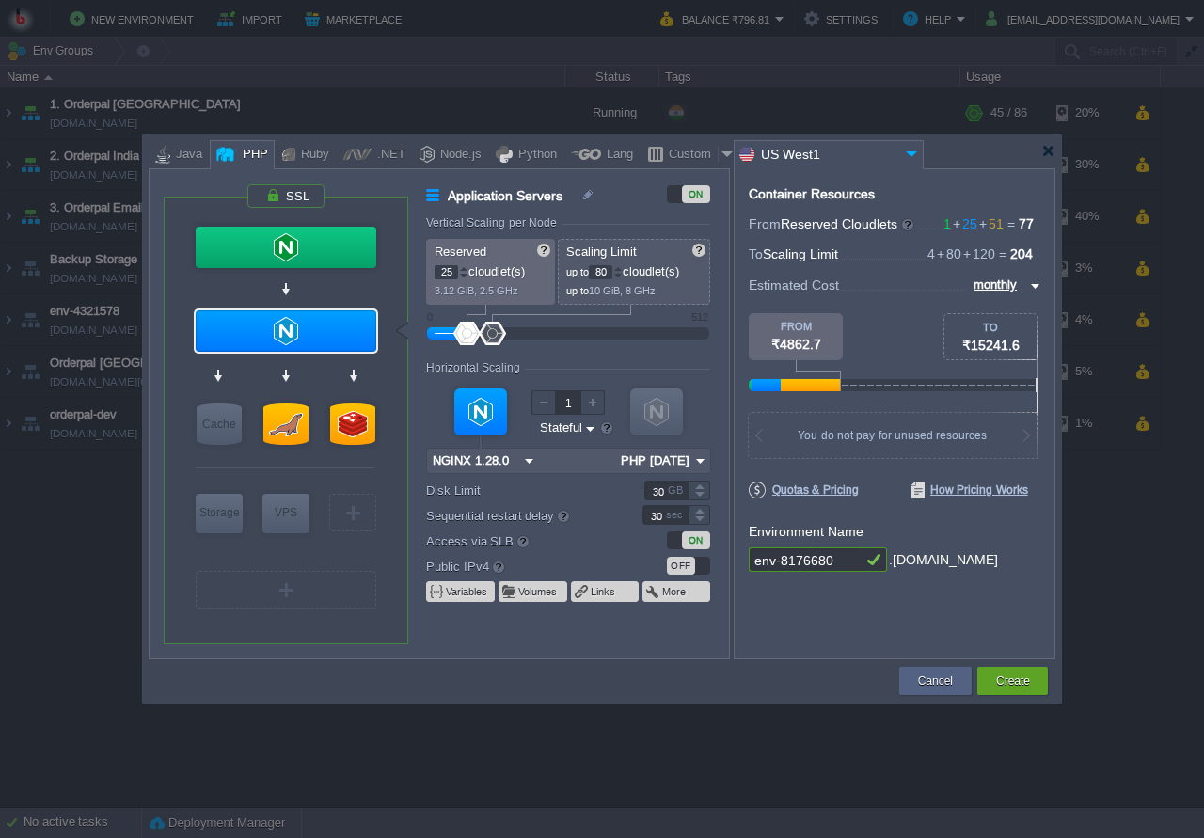
drag, startPoint x: 453, startPoint y: 277, endPoint x: 437, endPoint y: 276, distance: 16.0
click at [437, 276] on input "25" at bounding box center [447, 272] width 24 height 14
type input "20"
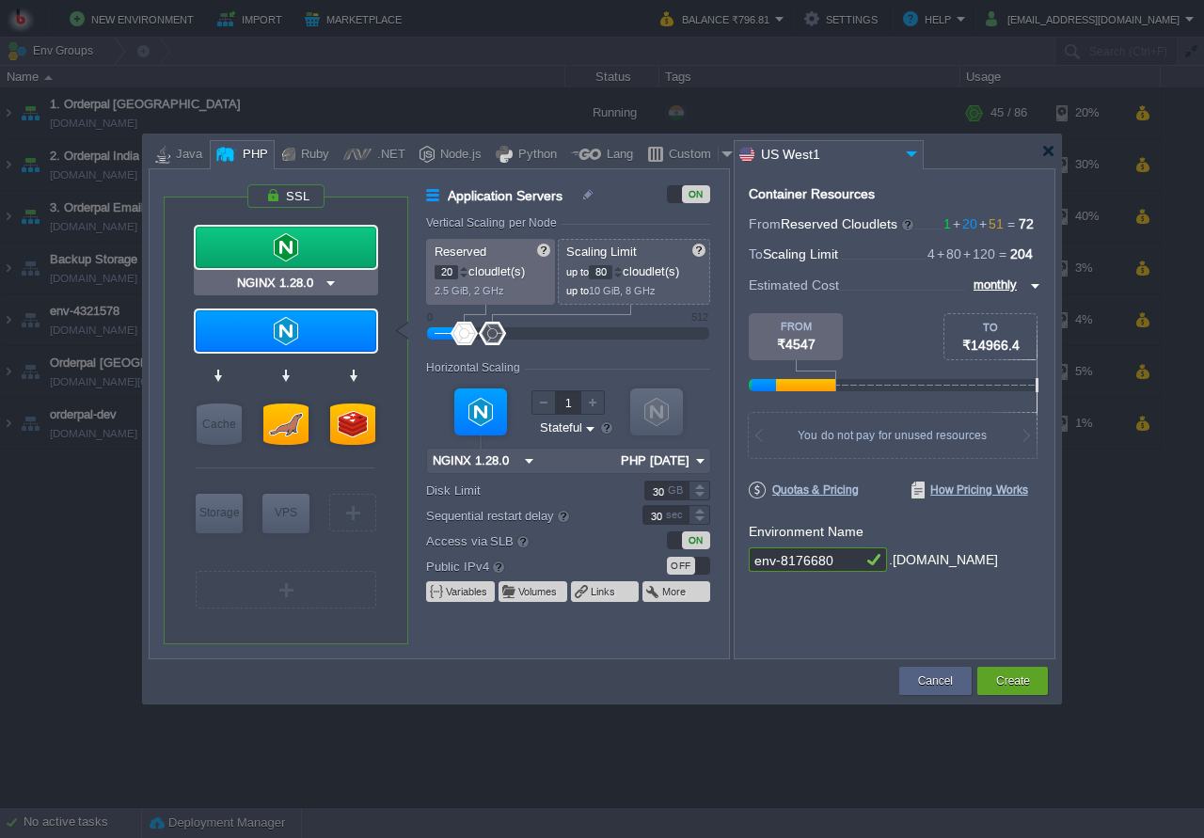
click at [312, 253] on div at bounding box center [286, 247] width 181 height 41
type input "Load Balancer"
type input "1"
type input "4"
type input "1.28.0-almalin..."
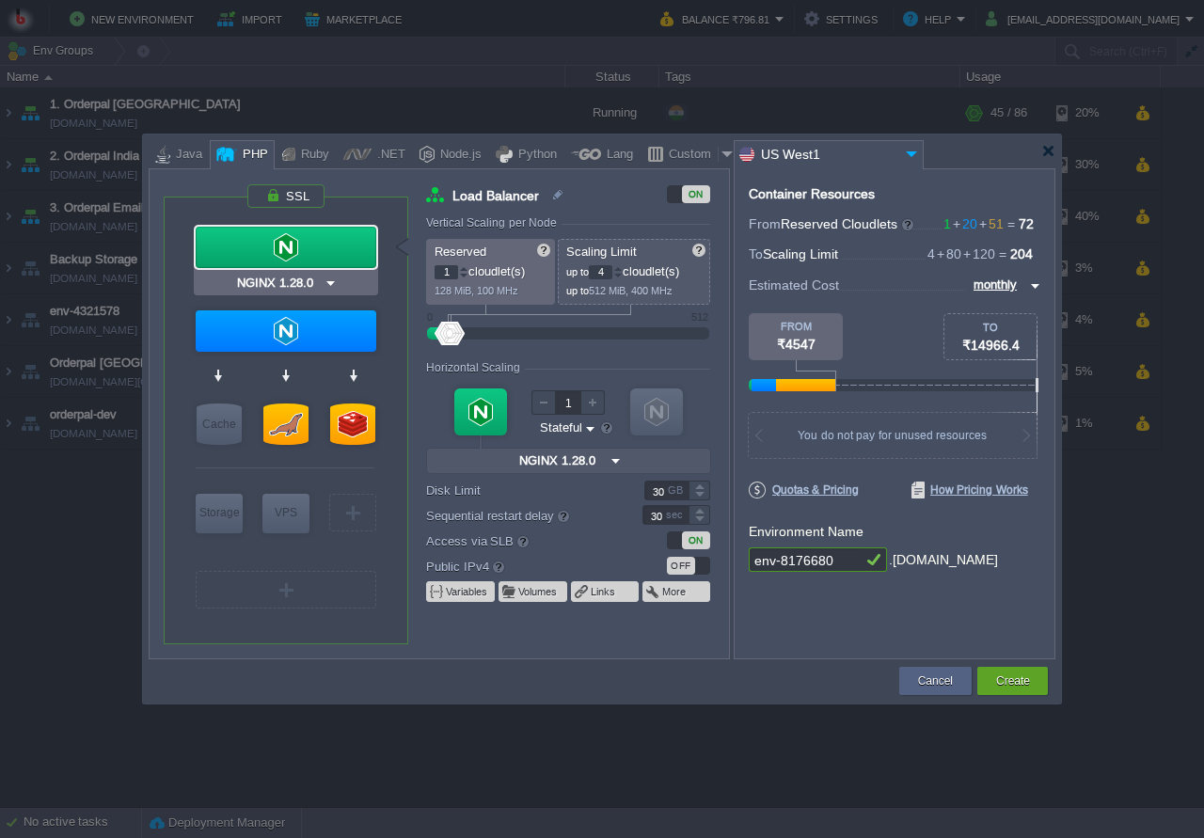
click at [312, 252] on div at bounding box center [286, 247] width 181 height 41
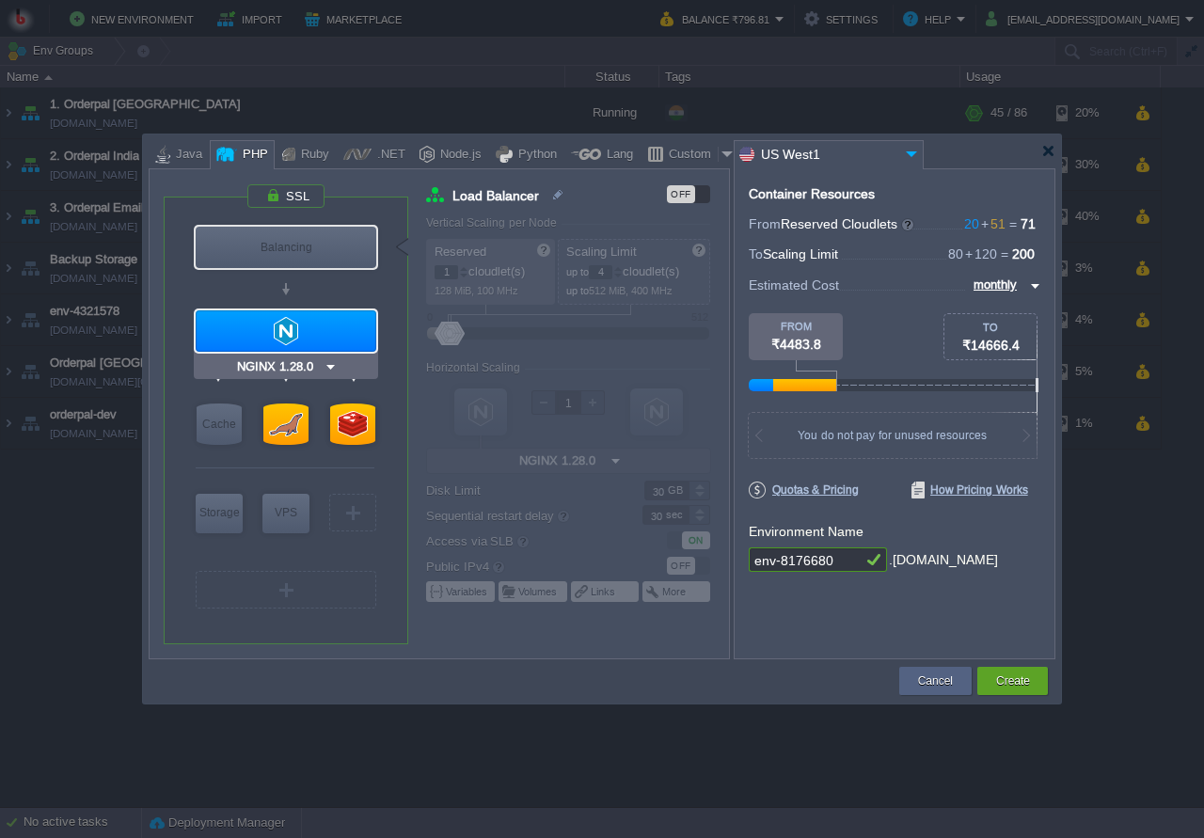
click at [300, 337] on div at bounding box center [286, 330] width 181 height 41
type input "Application Servers"
type input "20"
type input "80"
type input "PHP 8.4.11"
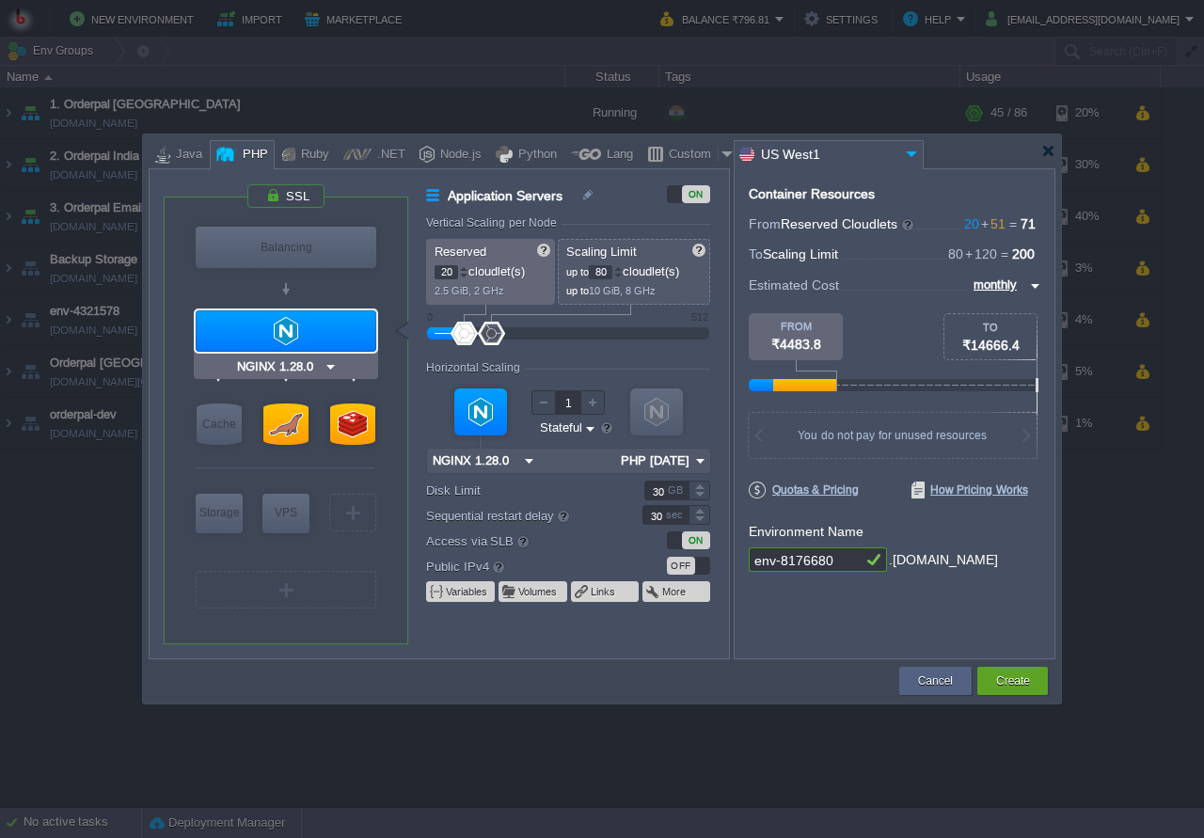
click at [319, 337] on div at bounding box center [286, 330] width 181 height 41
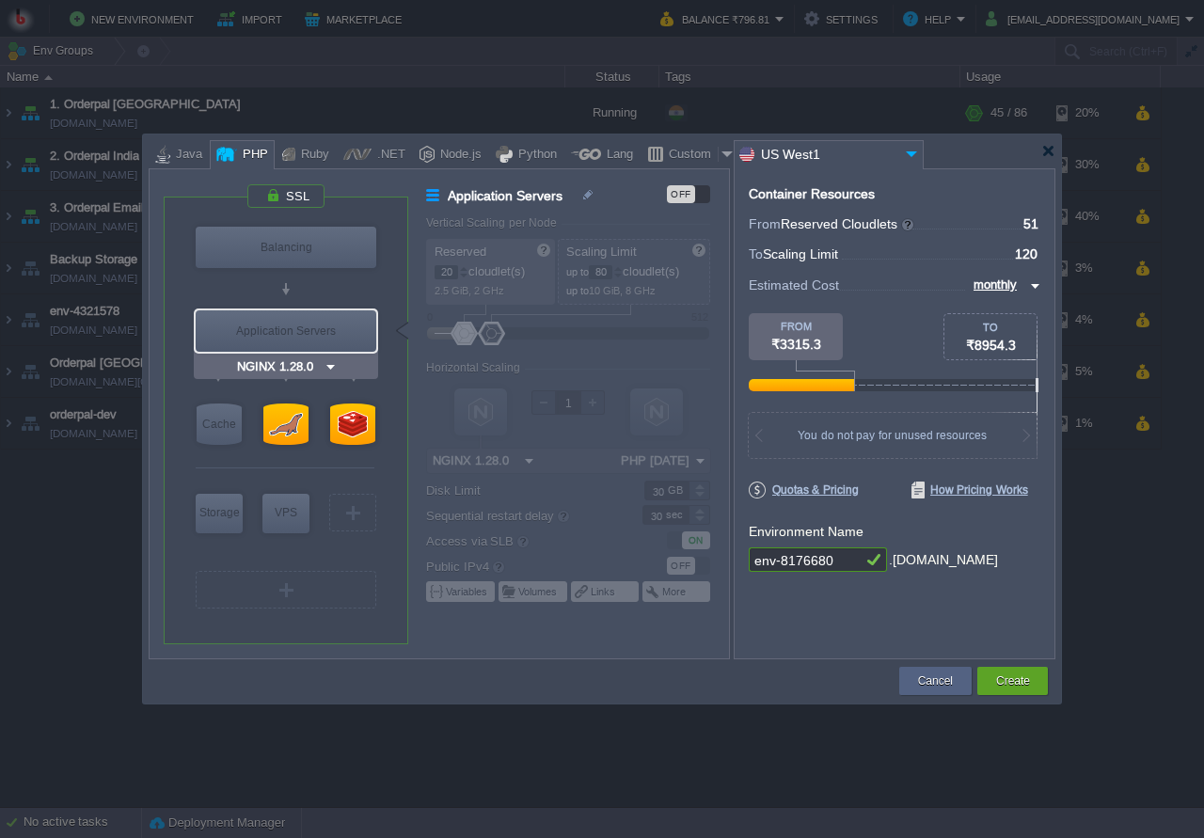
type input "Redis 7.2.4"
click at [363, 421] on div at bounding box center [352, 424] width 45 height 41
type input "NoSQL Databases"
type input "1"
type input "20"
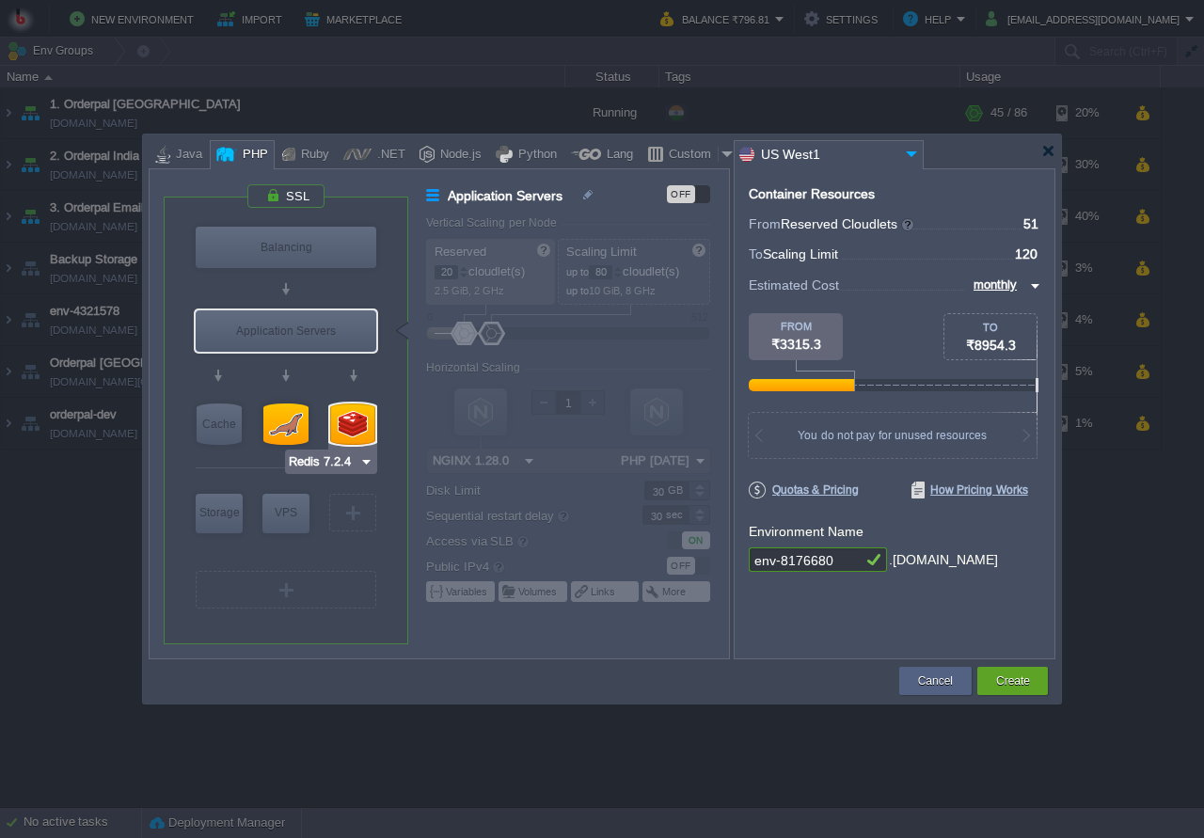
type input "Redis 7.2.4"
type input "7.2.4-almalinux-9"
type input "Stateless"
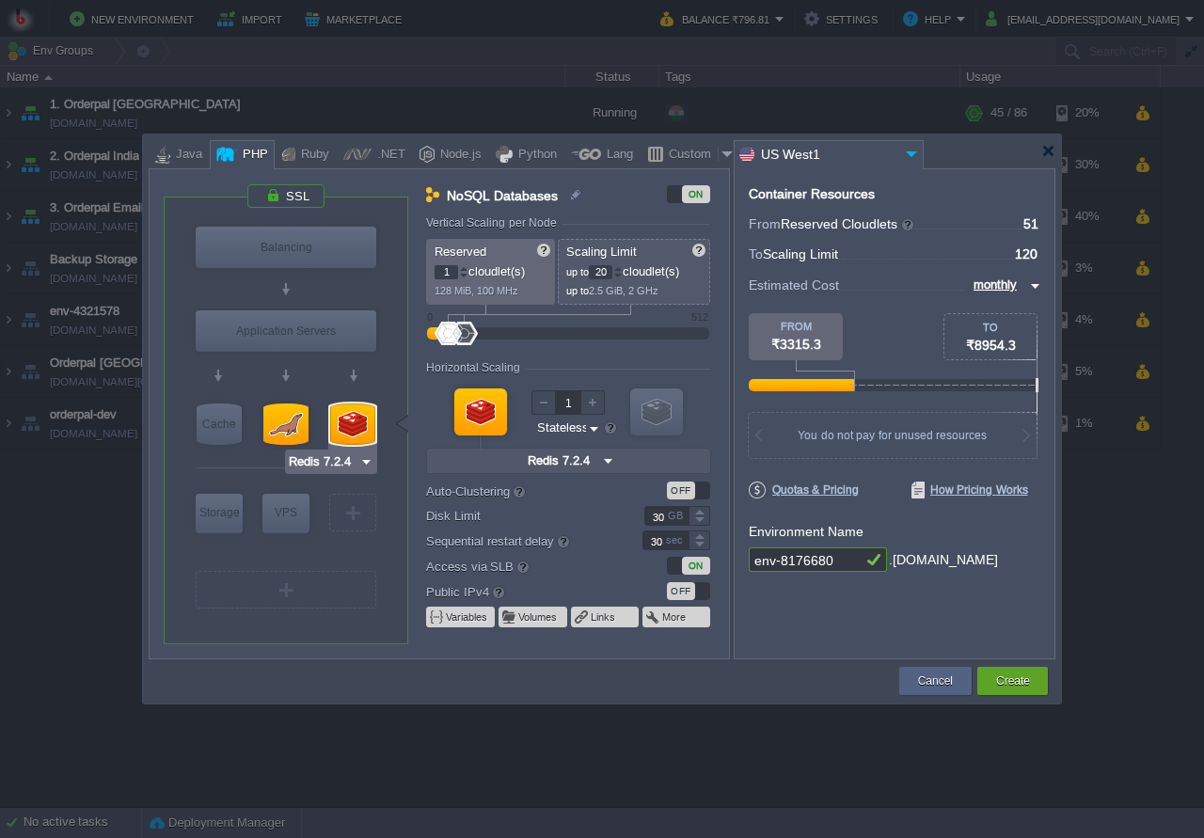
click at [363, 421] on div at bounding box center [352, 424] width 45 height 41
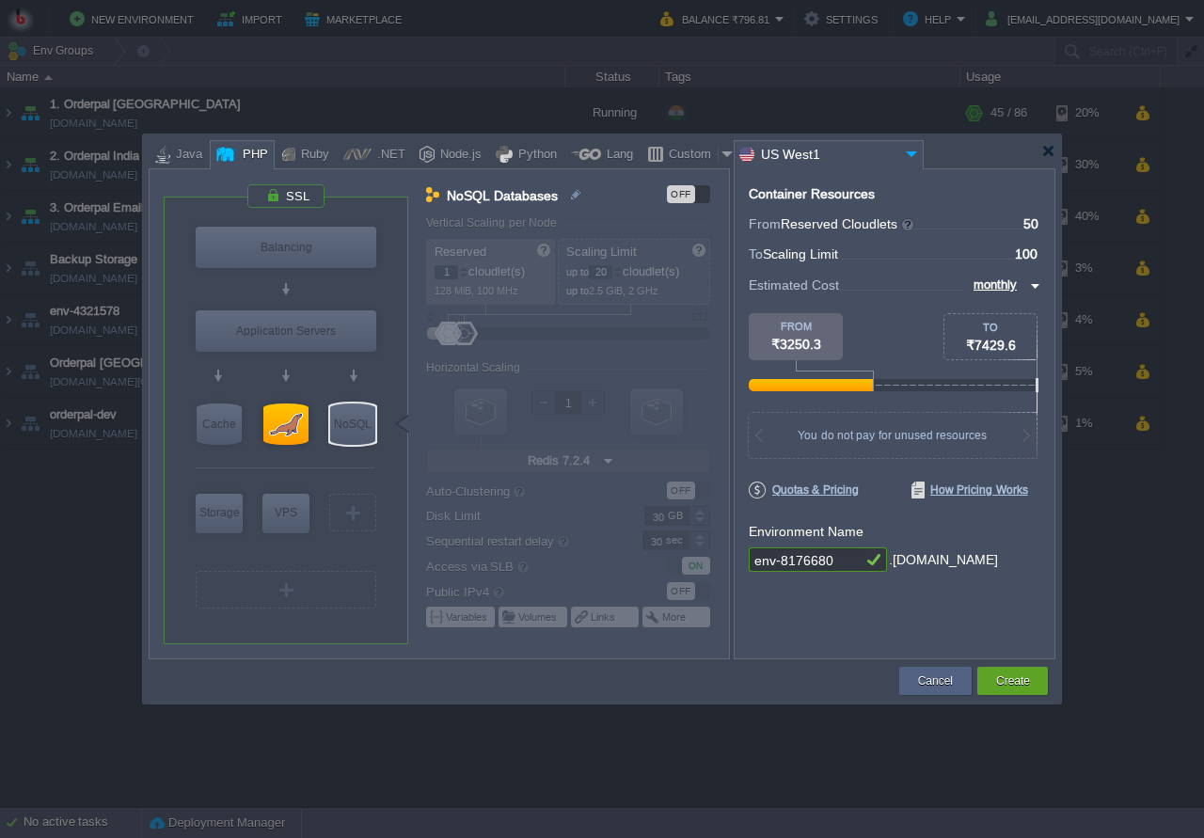
type input "MariaDB 12.0.2"
click at [286, 422] on div at bounding box center [285, 424] width 45 height 41
type input "SQL Databases"
type input "50"
type input "100"
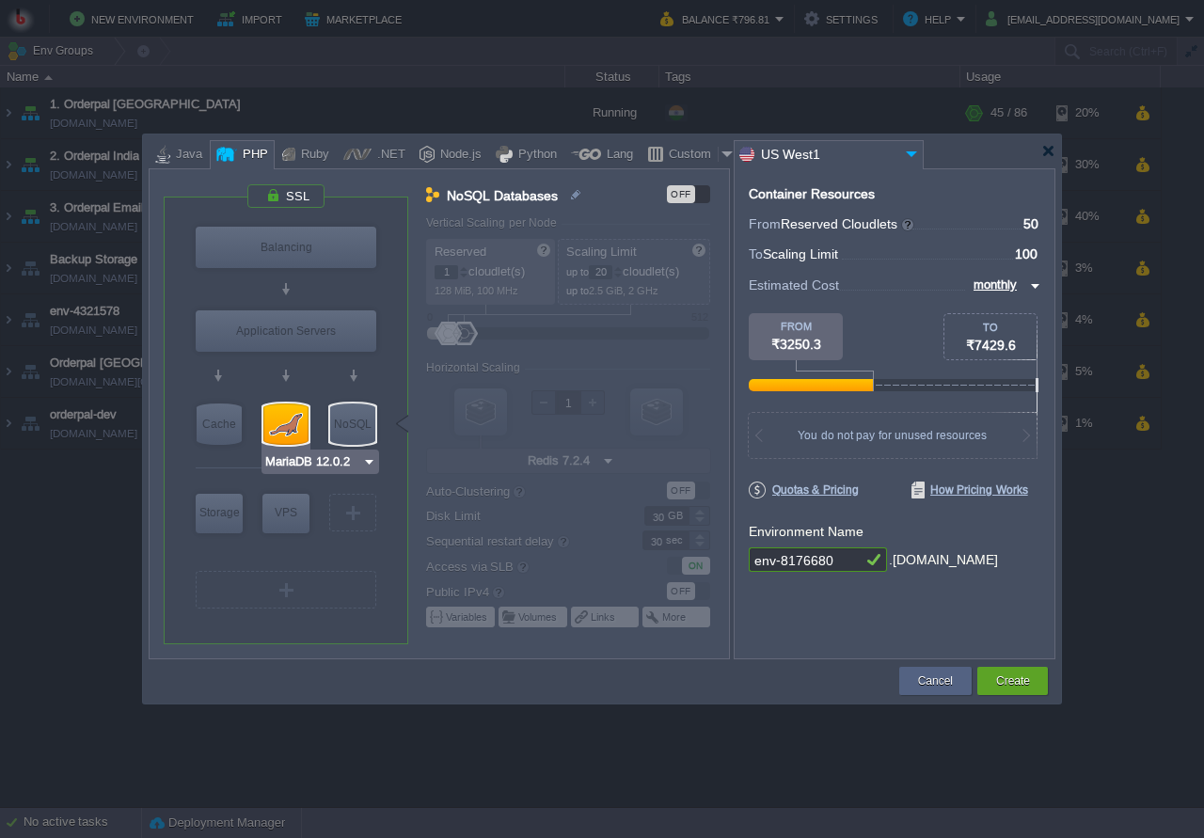
type input "MariaDB 12.0.2"
type input "12.0.2-almalin..."
type input "50"
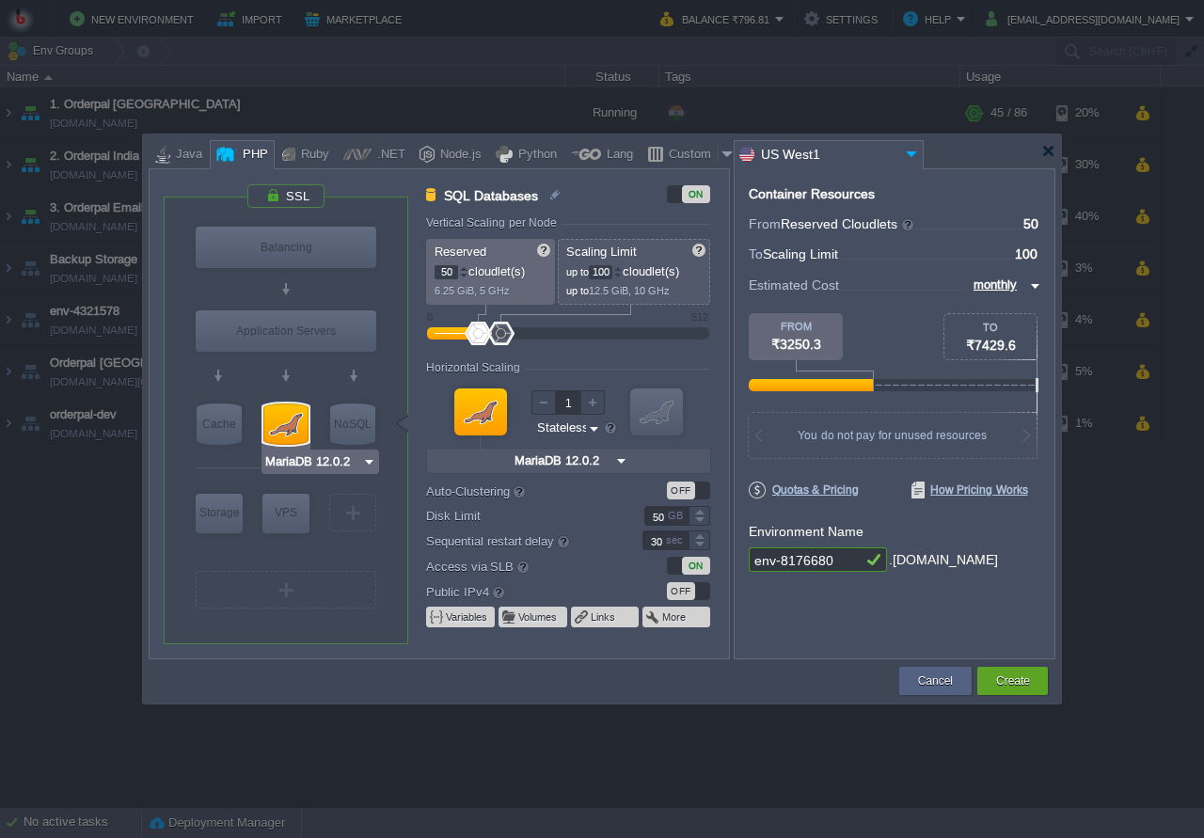
type input "Redis 7.2.4"
drag, startPoint x: 452, startPoint y: 269, endPoint x: 430, endPoint y: 276, distance: 22.6
click at [435, 276] on input "50" at bounding box center [447, 272] width 24 height 14
drag, startPoint x: 663, startPoint y: 521, endPoint x: 677, endPoint y: 516, distance: 15.2
click at [654, 517] on input "50" at bounding box center [666, 516] width 44 height 20
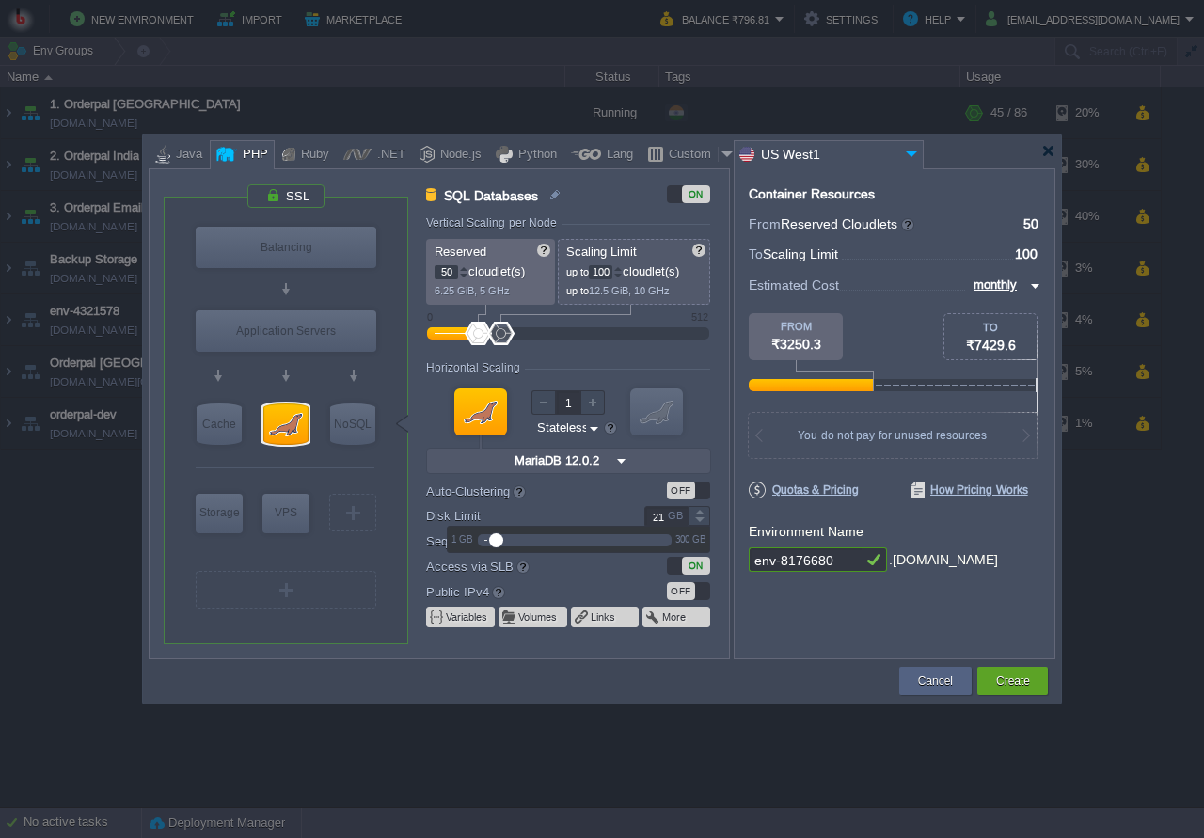
type input "23"
drag, startPoint x: 512, startPoint y: 538, endPoint x: 498, endPoint y: 541, distance: 14.4
click at [498, 541] on div at bounding box center [500, 540] width 14 height 14
click at [828, 607] on div "Container Resources From Reserved Cloudlets ... = 50 not added To Scaling Limit…" at bounding box center [895, 413] width 322 height 491
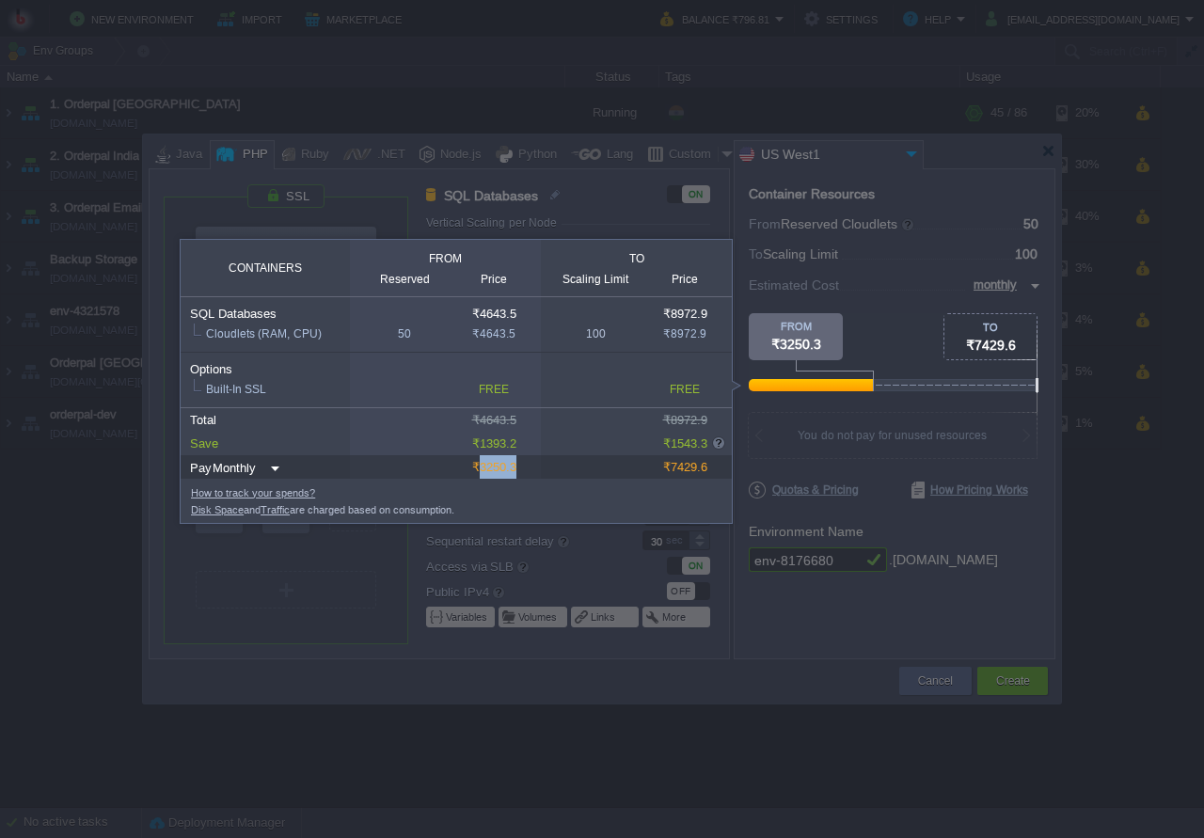
drag, startPoint x: 478, startPoint y: 471, endPoint x: 514, endPoint y: 469, distance: 35.8
click at [514, 469] on div "₹3250.3" at bounding box center [494, 467] width 85 height 24
click at [859, 664] on div at bounding box center [520, 615] width 1041 height 445
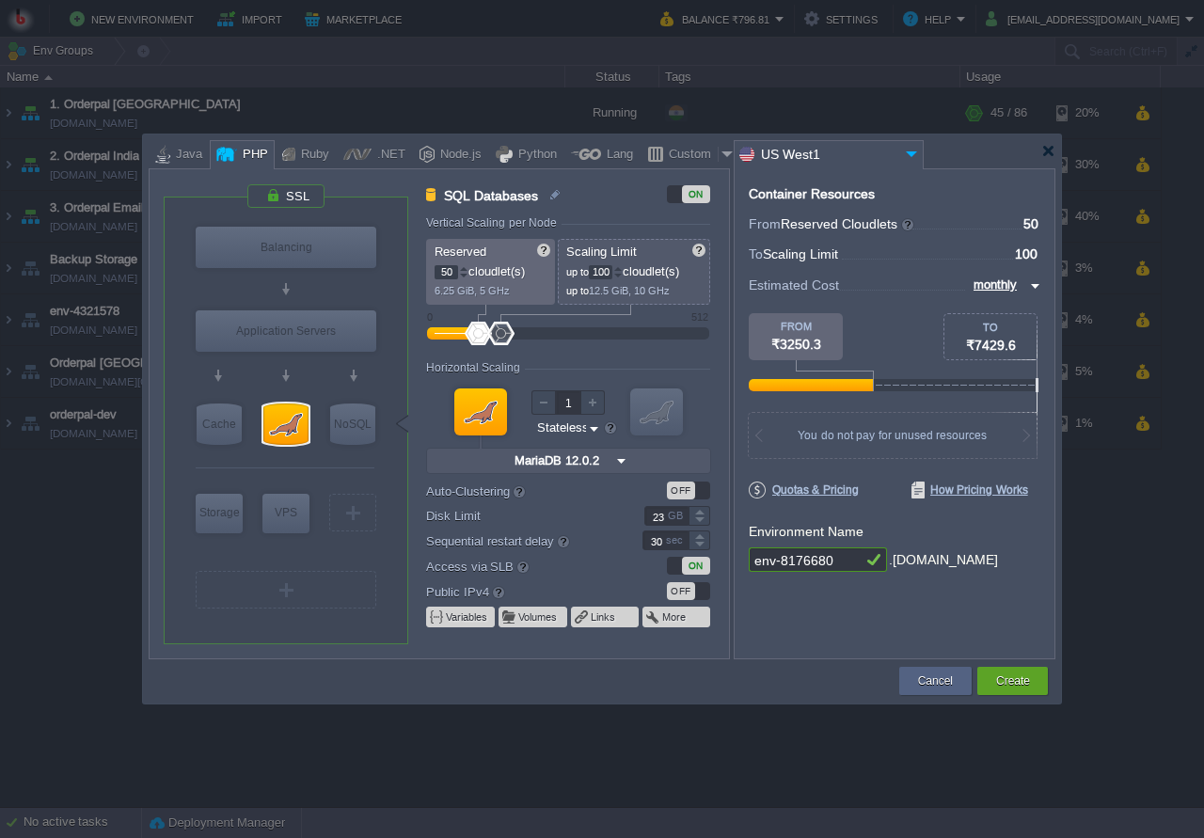
click at [828, 601] on div "Container Resources From Reserved Cloudlets ... = 50 not added To Scaling Limit…" at bounding box center [895, 413] width 322 height 491
click at [839, 558] on input "env-8176680" at bounding box center [805, 560] width 113 height 24
drag, startPoint x: 840, startPoint y: 561, endPoint x: 772, endPoint y: 576, distance: 70.3
click at [772, 572] on input "env-8176680" at bounding box center [805, 560] width 113 height 24
click at [811, 565] on input "env-8176680" at bounding box center [805, 560] width 113 height 24
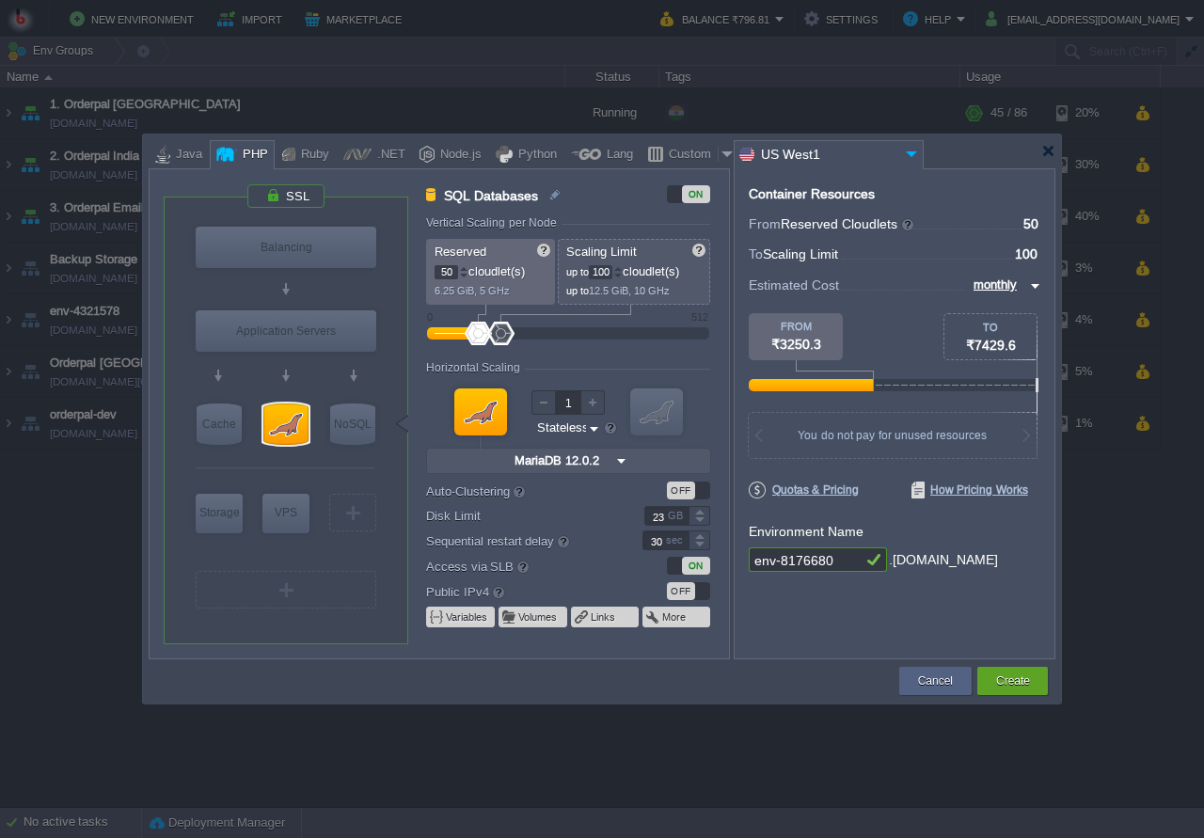
drag, startPoint x: 836, startPoint y: 558, endPoint x: 755, endPoint y: 547, distance: 82.6
click at [755, 548] on input "env-8176680" at bounding box center [805, 560] width 113 height 24
click at [834, 550] on input "env-8176680" at bounding box center [805, 560] width 113 height 24
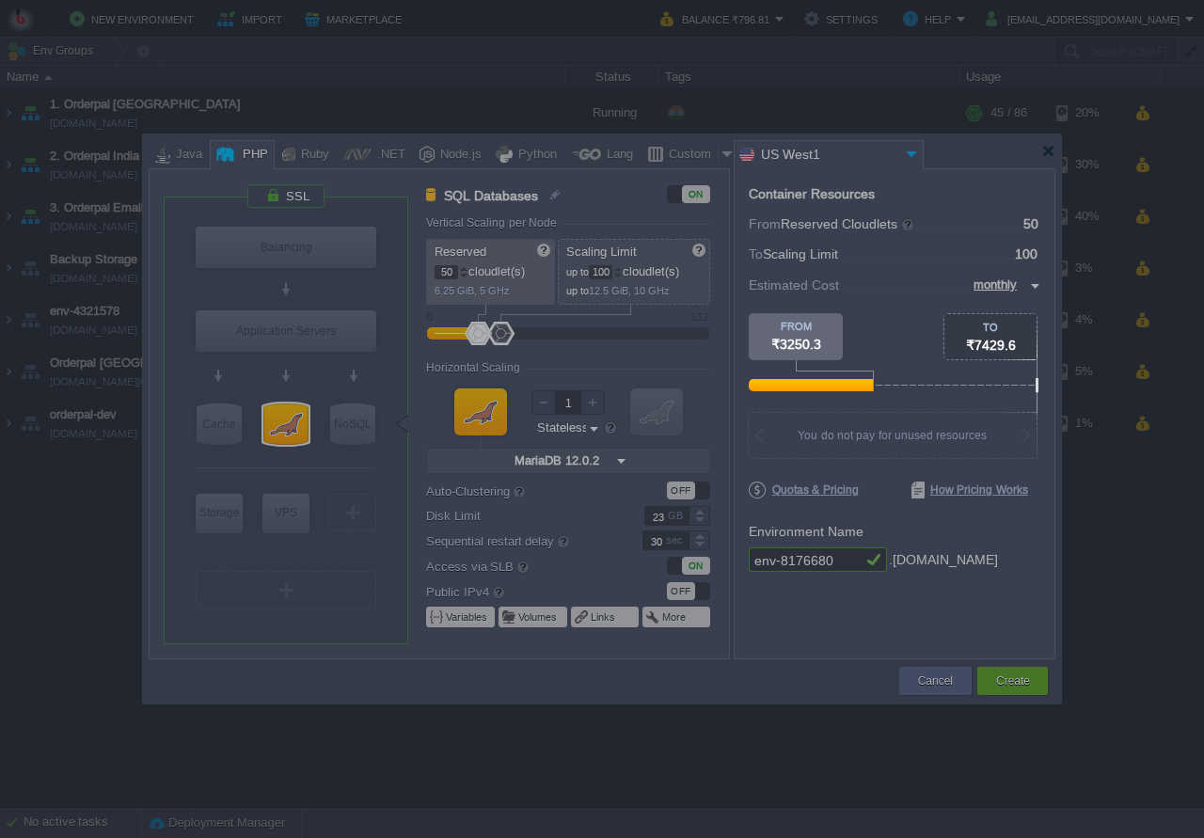
click at [955, 682] on body "New Environment Import Marketplace Bonus ₹0.00 Upgrade Account Balance ₹796.81 …" at bounding box center [602, 419] width 1204 height 838
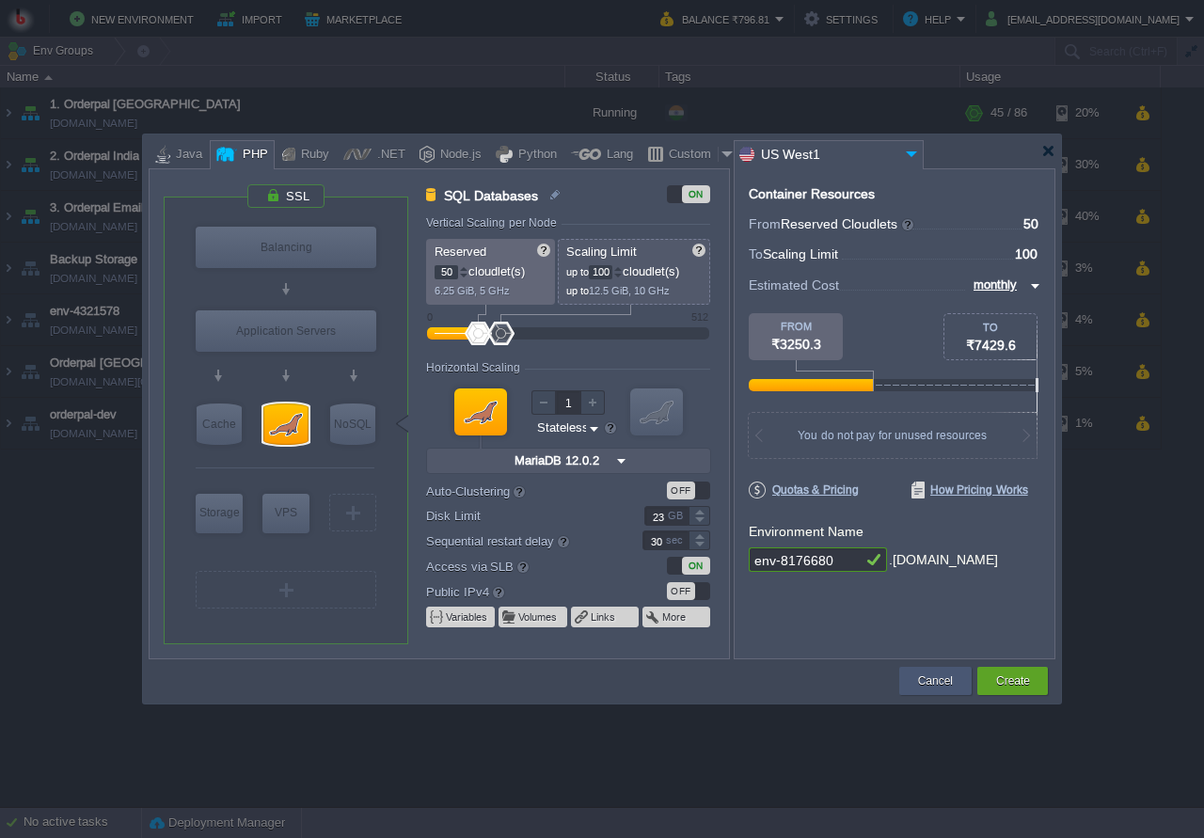
click at [955, 682] on div "Cancel" at bounding box center [936, 681] width 44 height 28
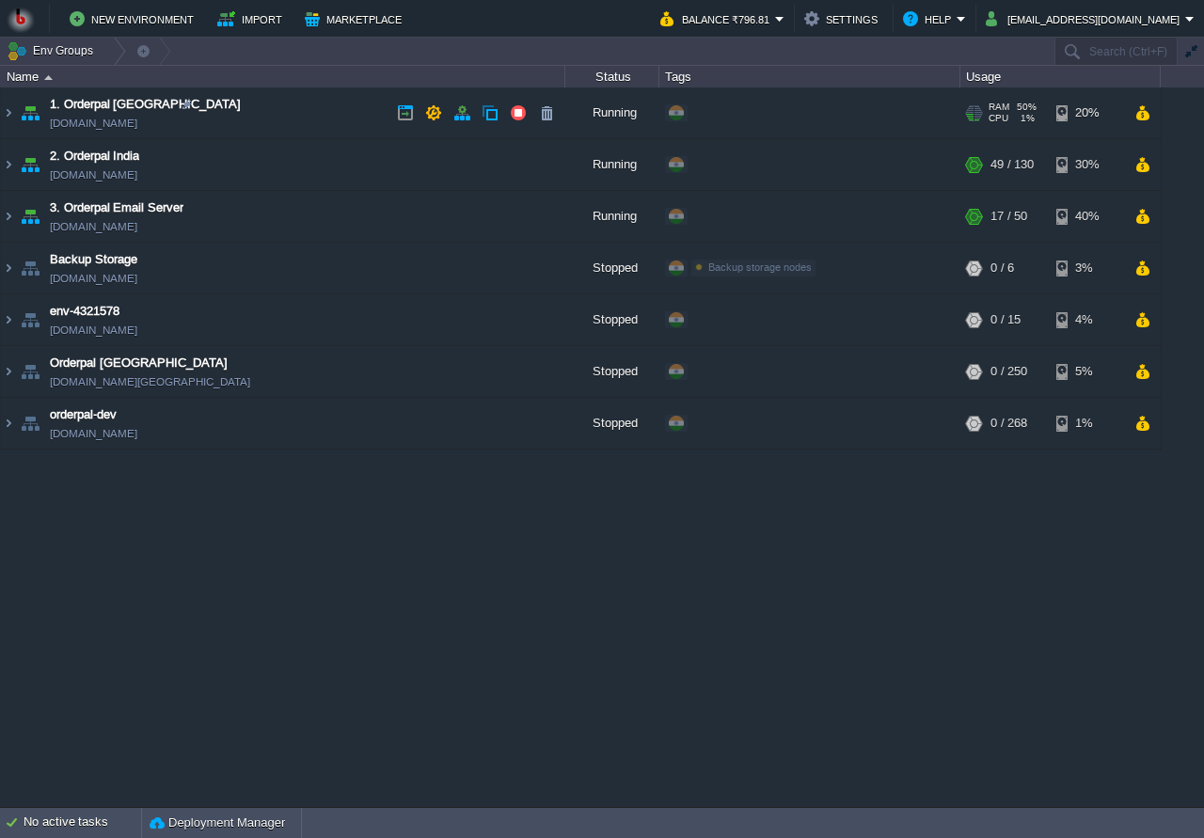
click at [329, 113] on td "1. Orderpal Australia env-4497435.in1.bitss.cloud" at bounding box center [283, 114] width 565 height 52
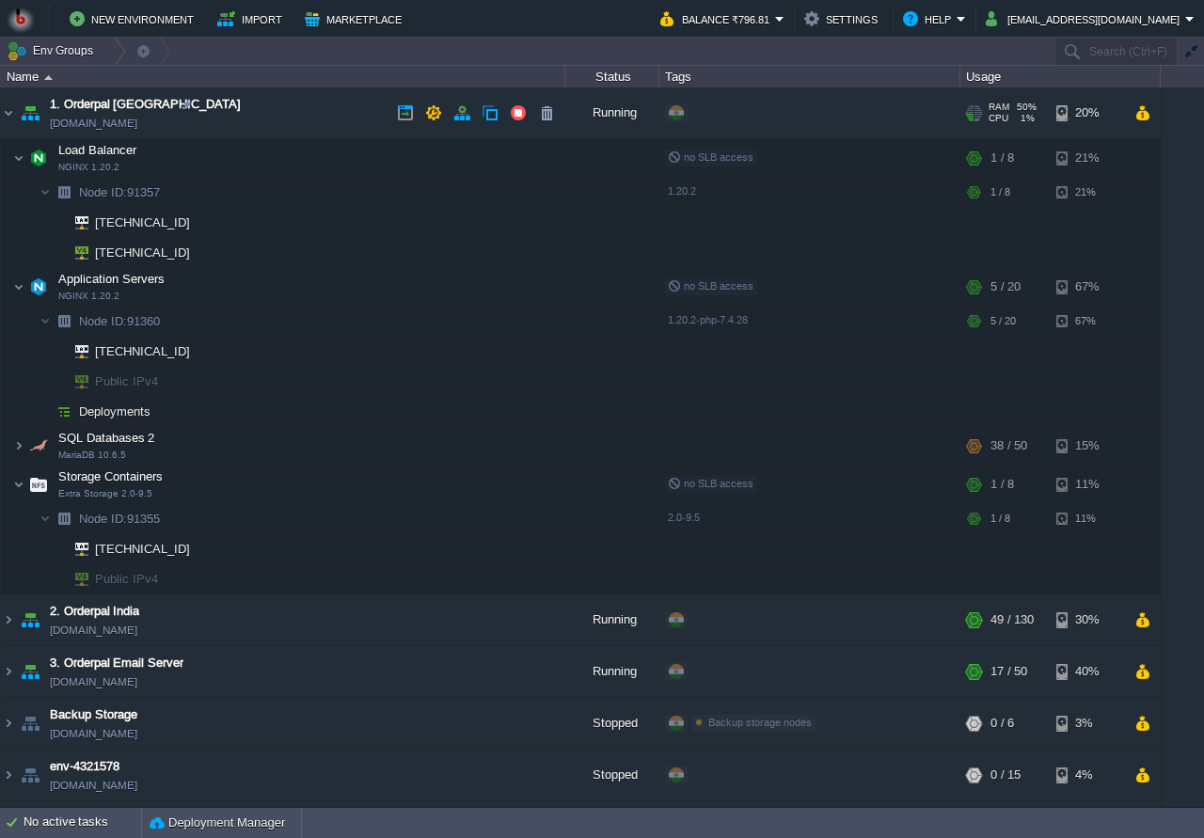
click at [242, 112] on td "1. Orderpal Australia env-4497435.in1.bitss.cloud" at bounding box center [283, 114] width 565 height 52
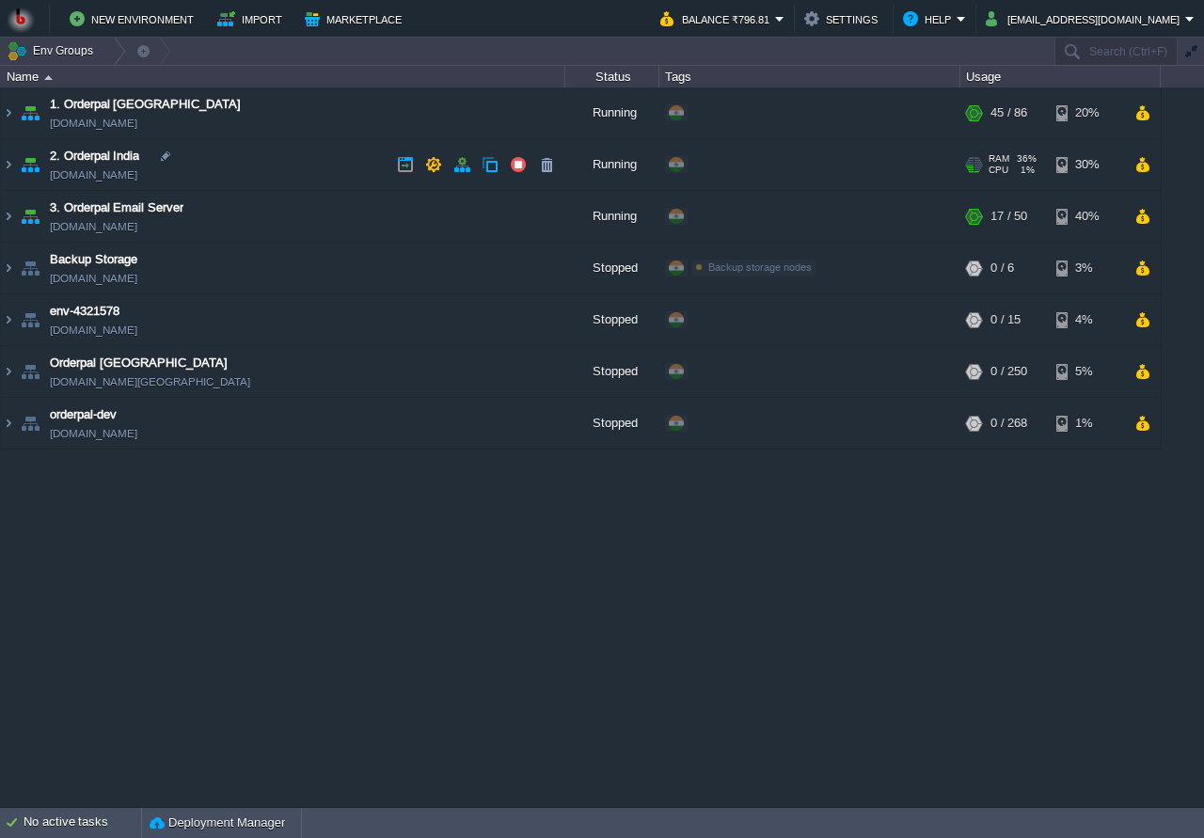
click at [283, 168] on td "2. Orderpal India env-3986418.in1.bitss.cloud" at bounding box center [283, 165] width 565 height 52
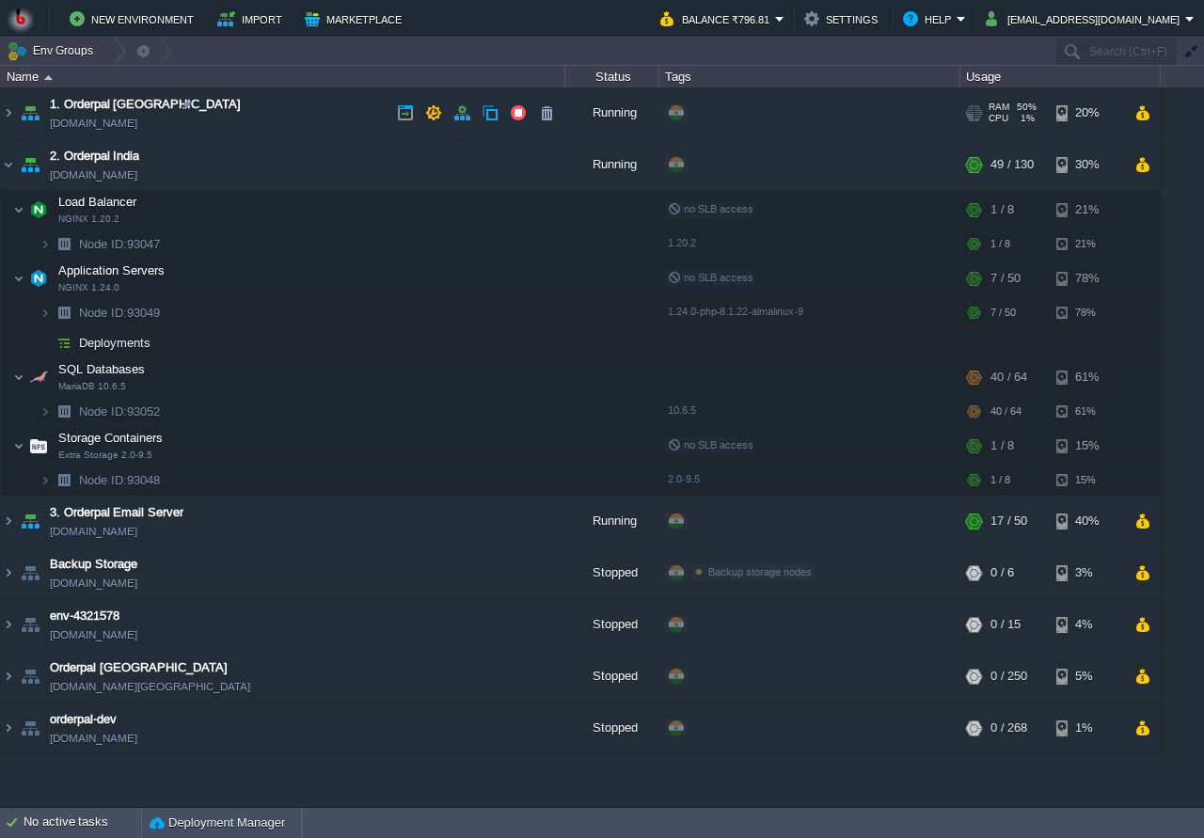
click at [312, 114] on td "1. Orderpal Australia env-4497435.in1.bitss.cloud" at bounding box center [283, 114] width 565 height 52
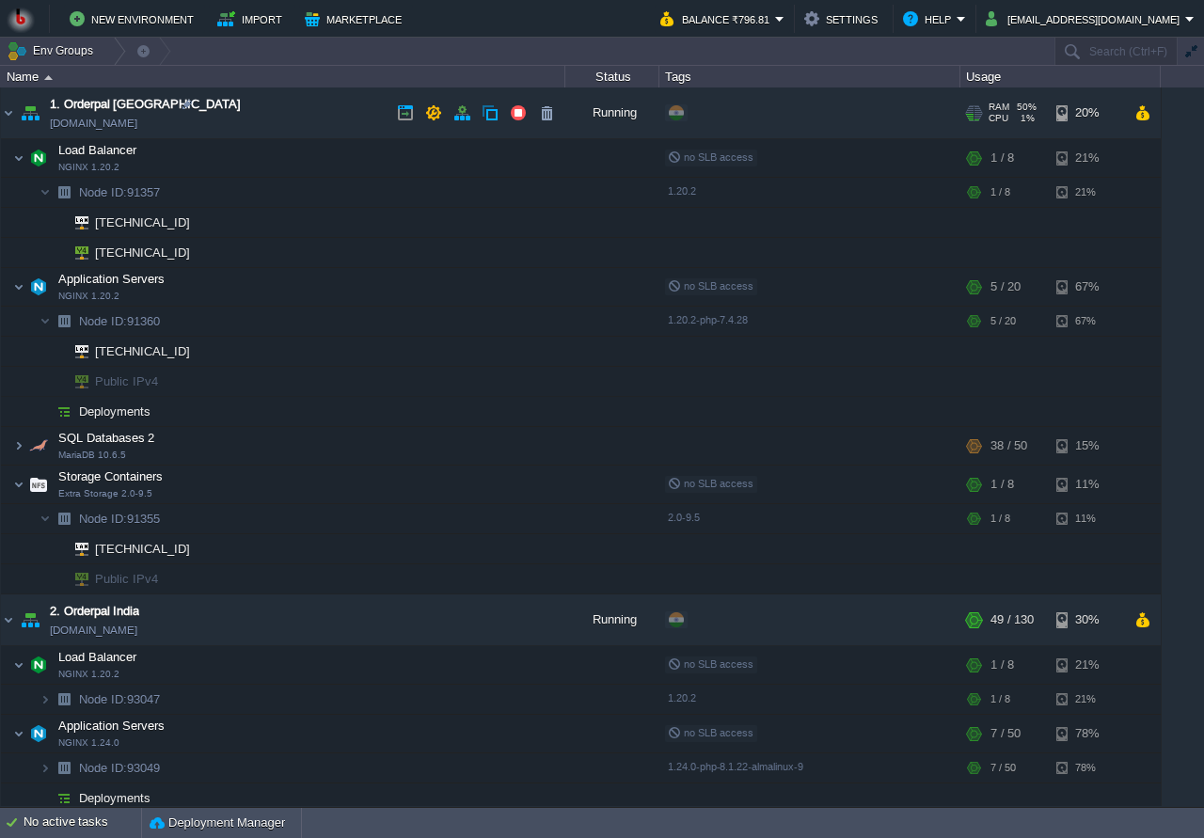
click at [312, 115] on td "1. Orderpal Australia env-4497435.in1.bitss.cloud" at bounding box center [283, 114] width 565 height 52
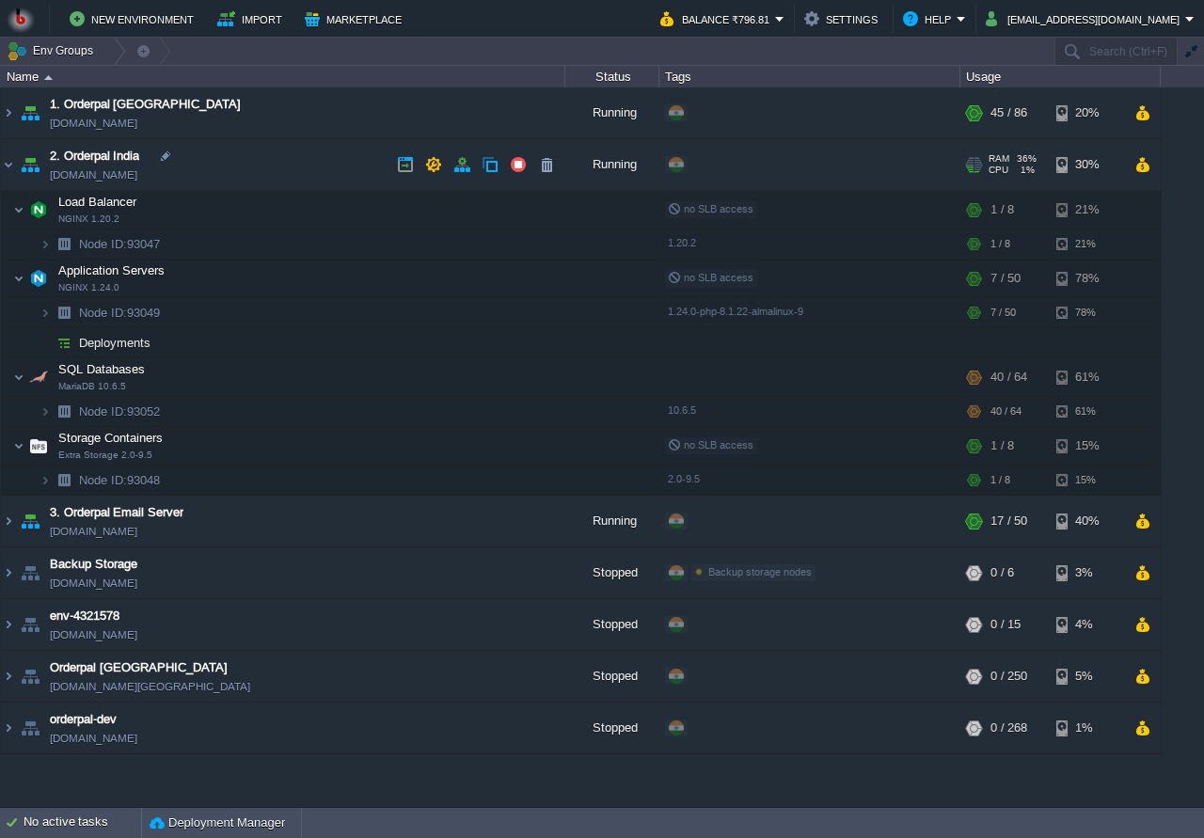
click at [288, 152] on td "2. Orderpal India env-3986418.in1.bitss.cloud" at bounding box center [283, 165] width 565 height 52
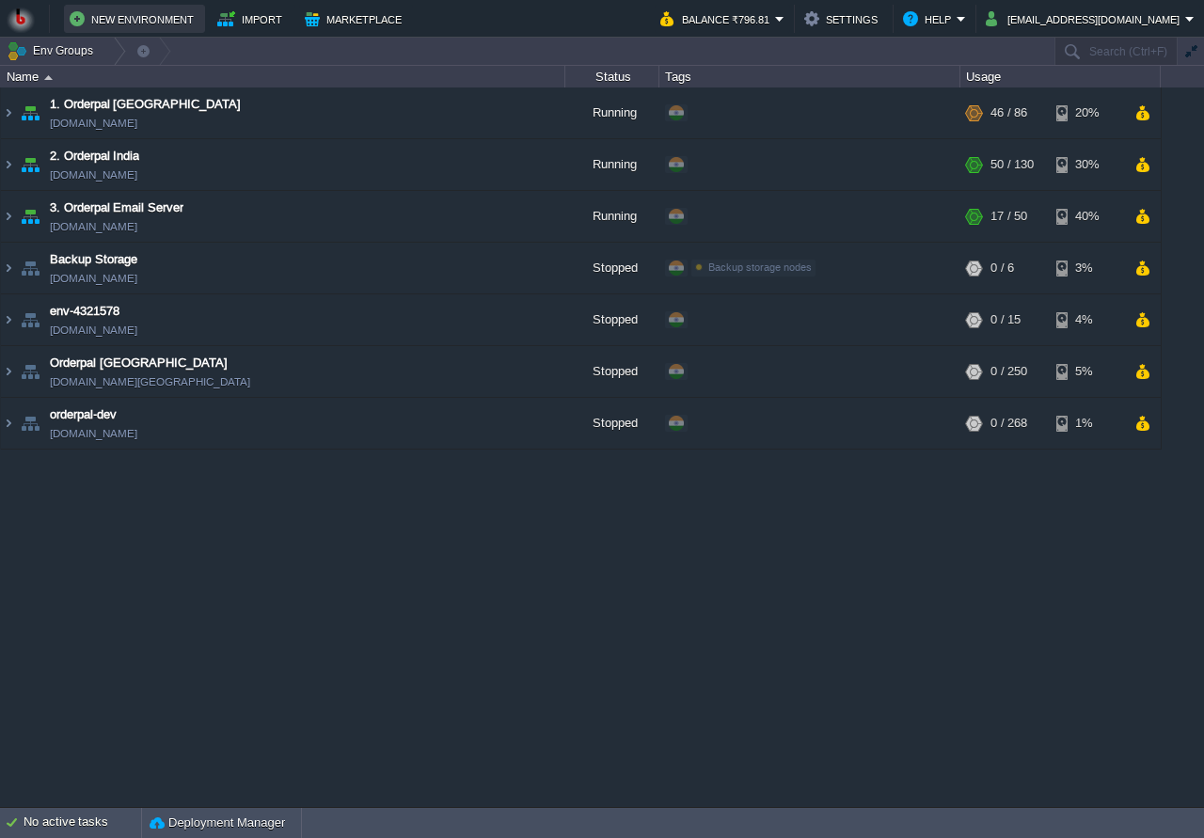
click at [167, 16] on button "New Environment" at bounding box center [135, 19] width 130 height 23
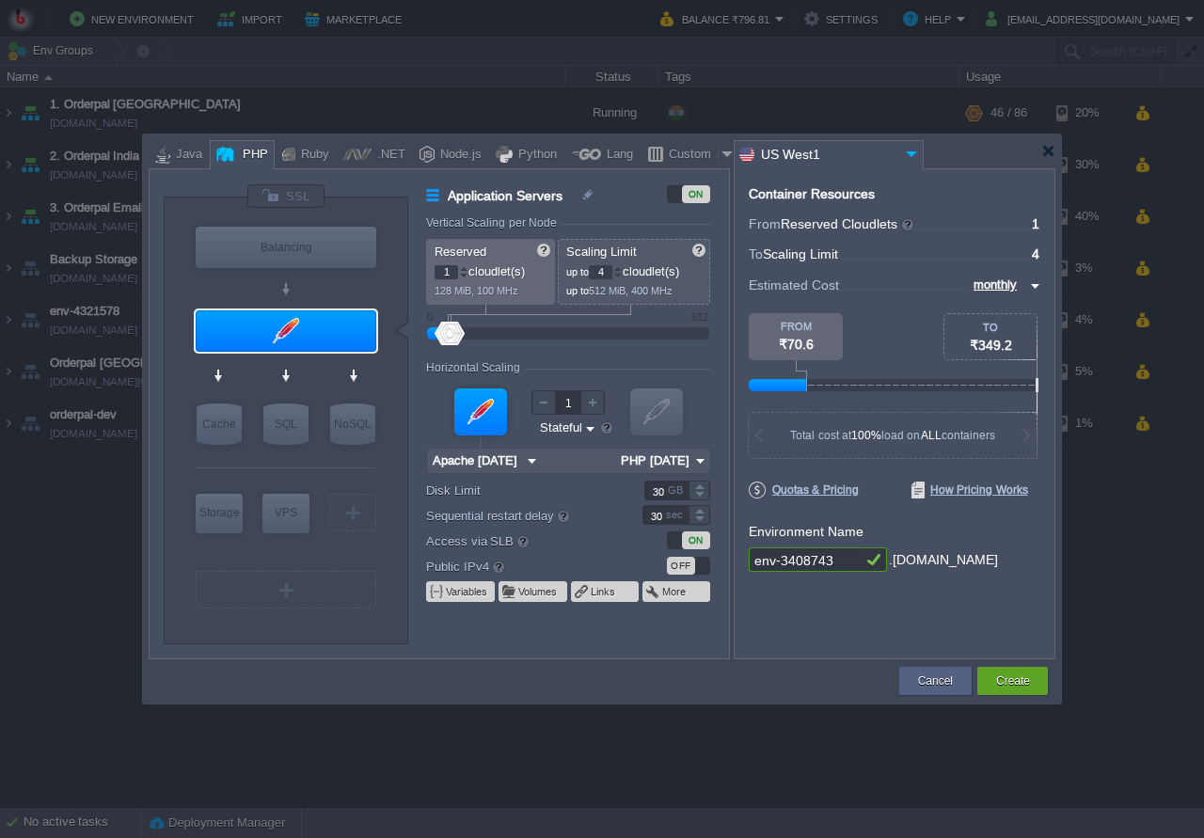
click at [728, 404] on div "VM Balancing VM Application Servers VM Cache VM SQL VM NoSQL VM Storage VM VPS …" at bounding box center [446, 420] width 565 height 474
drag, startPoint x: 834, startPoint y: 565, endPoint x: 750, endPoint y: 565, distance: 83.7
click at [751, 564] on input "env-3408743" at bounding box center [805, 560] width 113 height 24
click at [773, 558] on input "env-3408743" at bounding box center [805, 560] width 113 height 24
drag, startPoint x: 753, startPoint y: 566, endPoint x: 832, endPoint y: 548, distance: 81.2
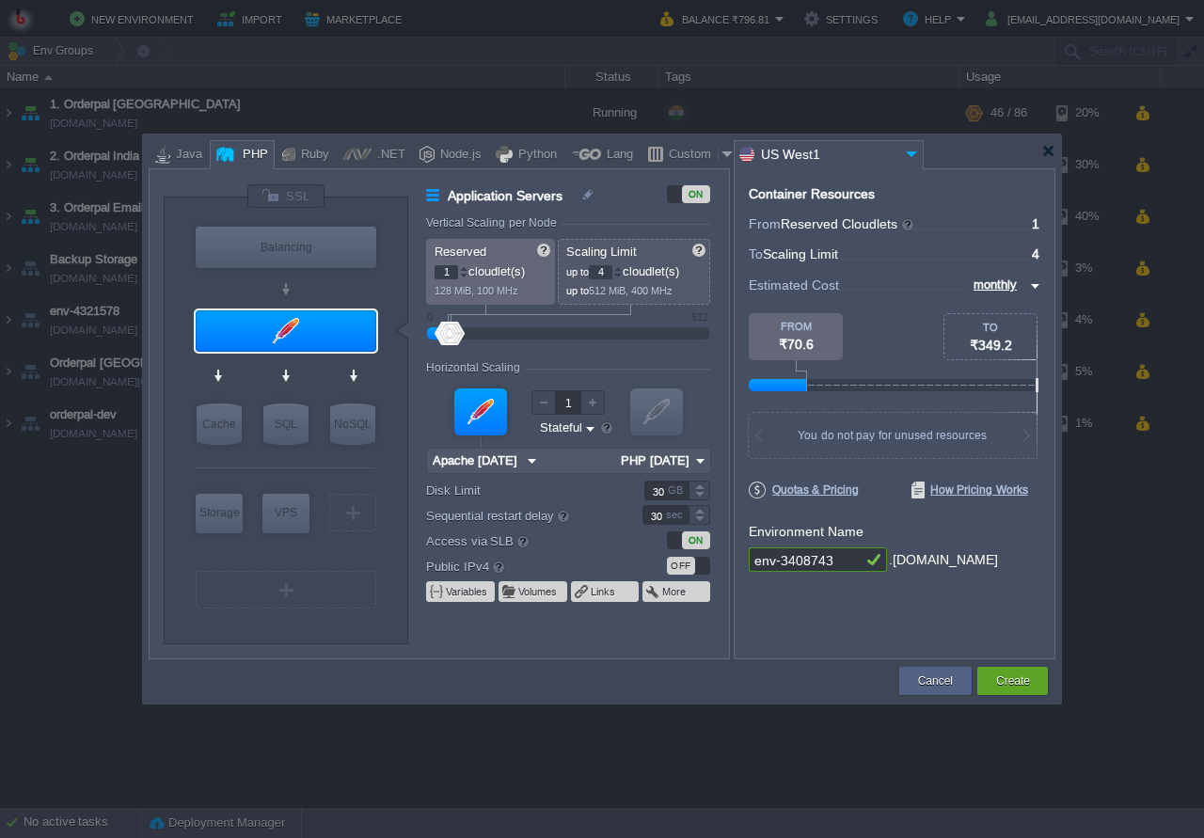
click at [832, 548] on input "env-3408743" at bounding box center [805, 560] width 113 height 24
click at [819, 607] on div "Container Resources From Reserved Cloudlets ... = 1 not added To Scaling Limit …" at bounding box center [895, 413] width 322 height 491
type input "MariaDB 12.0.2"
click at [280, 423] on div "SQL" at bounding box center [285, 424] width 45 height 41
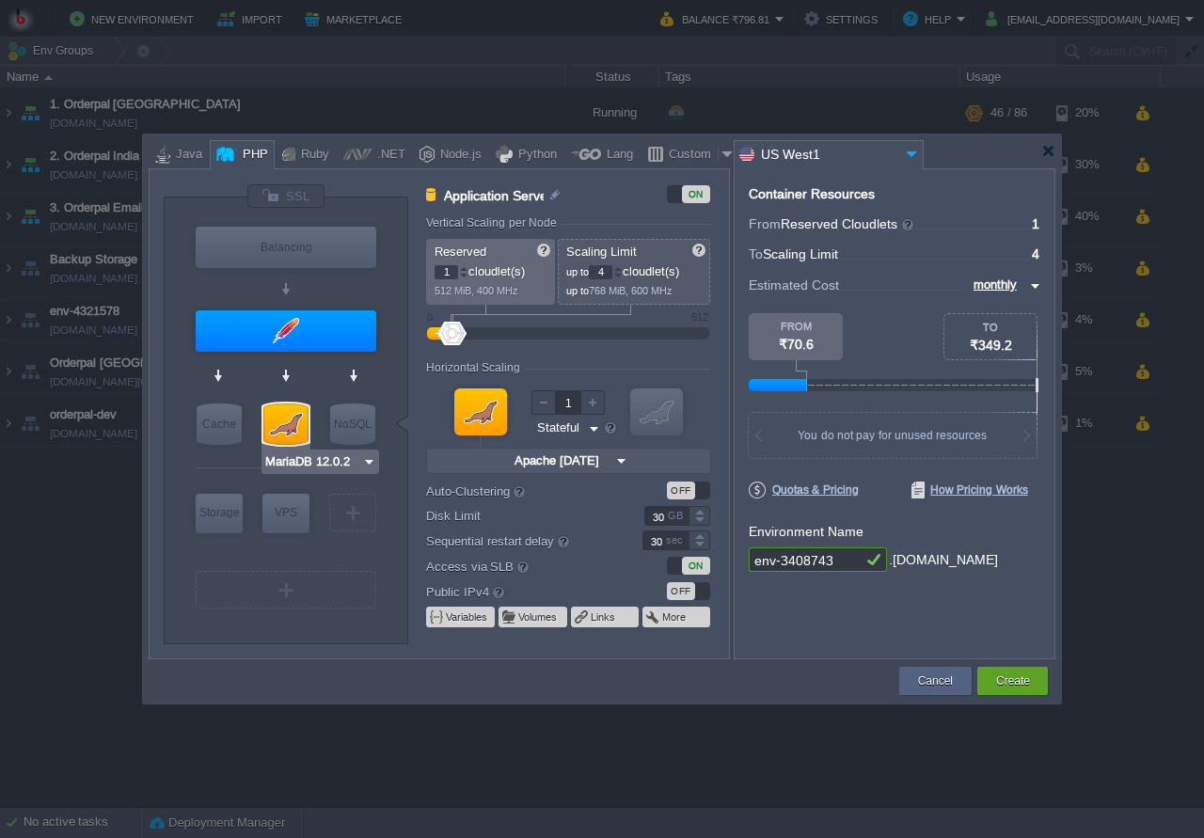
type input "SQL Databases"
type input "4"
type input "6"
type input "MariaDB 12.0.2"
type input "12.0.2-almalin..."
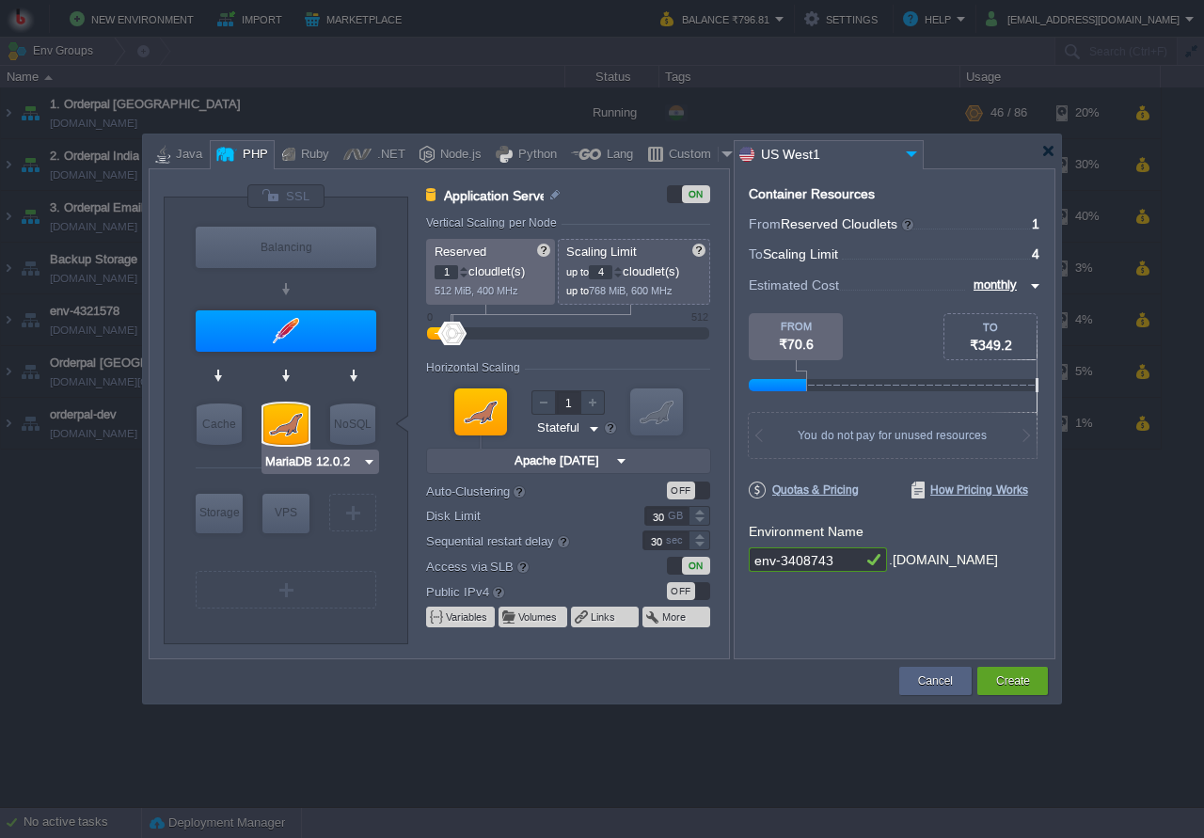
type input "Stateless"
type input "Apache 2.4.65"
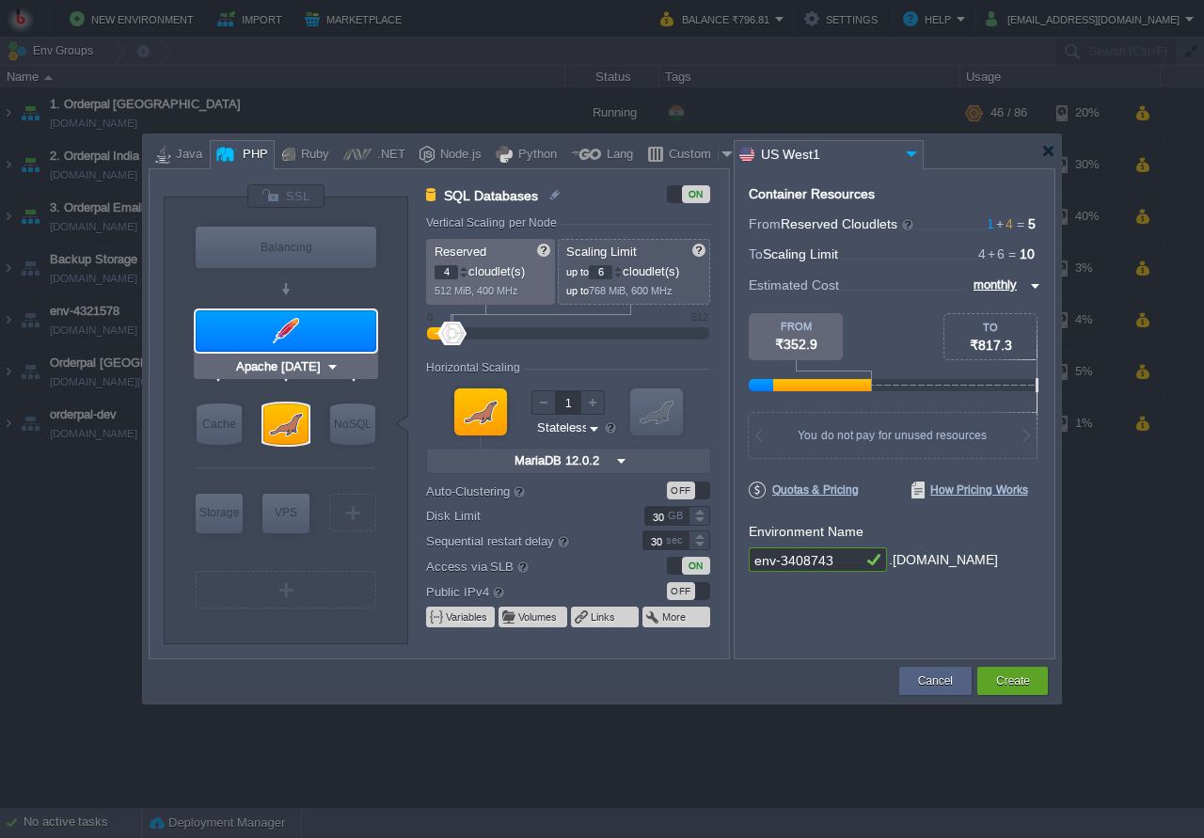
click at [325, 320] on div at bounding box center [286, 330] width 181 height 41
type input "Application Servers"
type input "1"
type input "4"
type input "Apache 2.4.65"
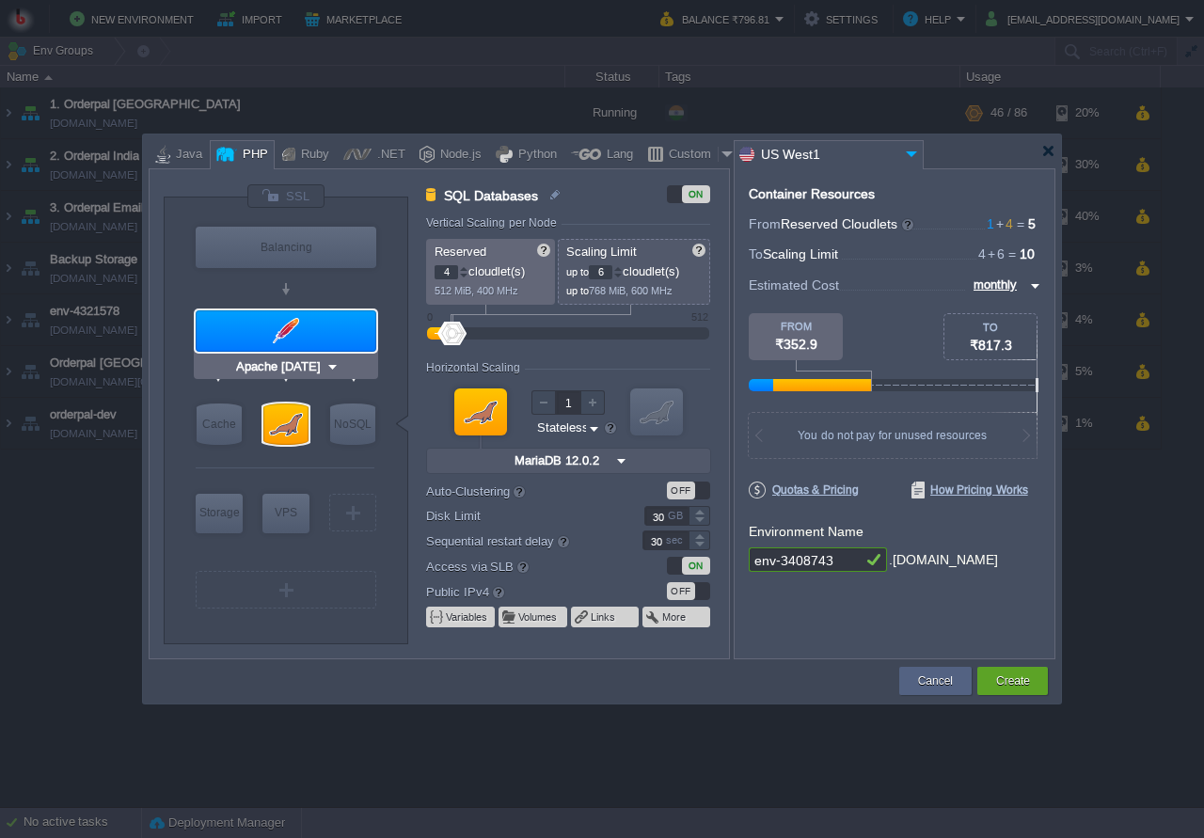
type input "PHP 8.4.11"
type input "Stateful"
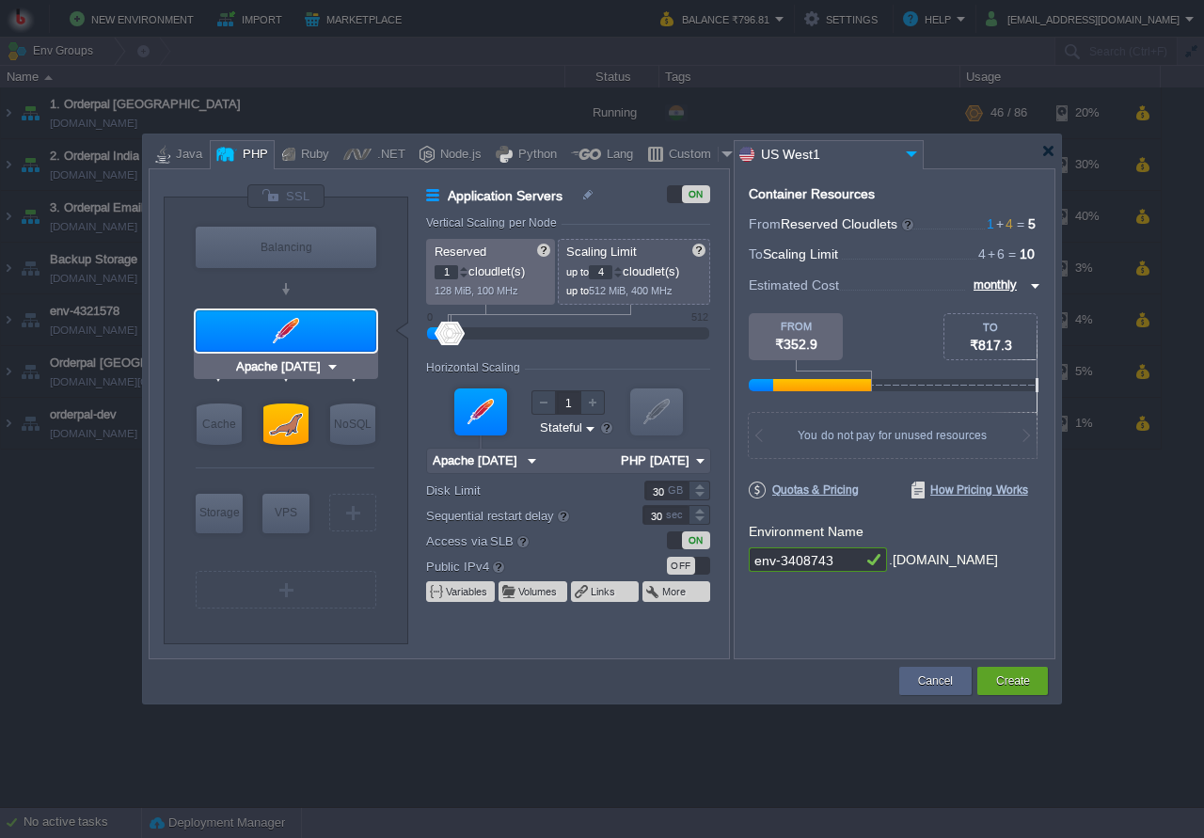
click at [300, 338] on div at bounding box center [286, 330] width 181 height 41
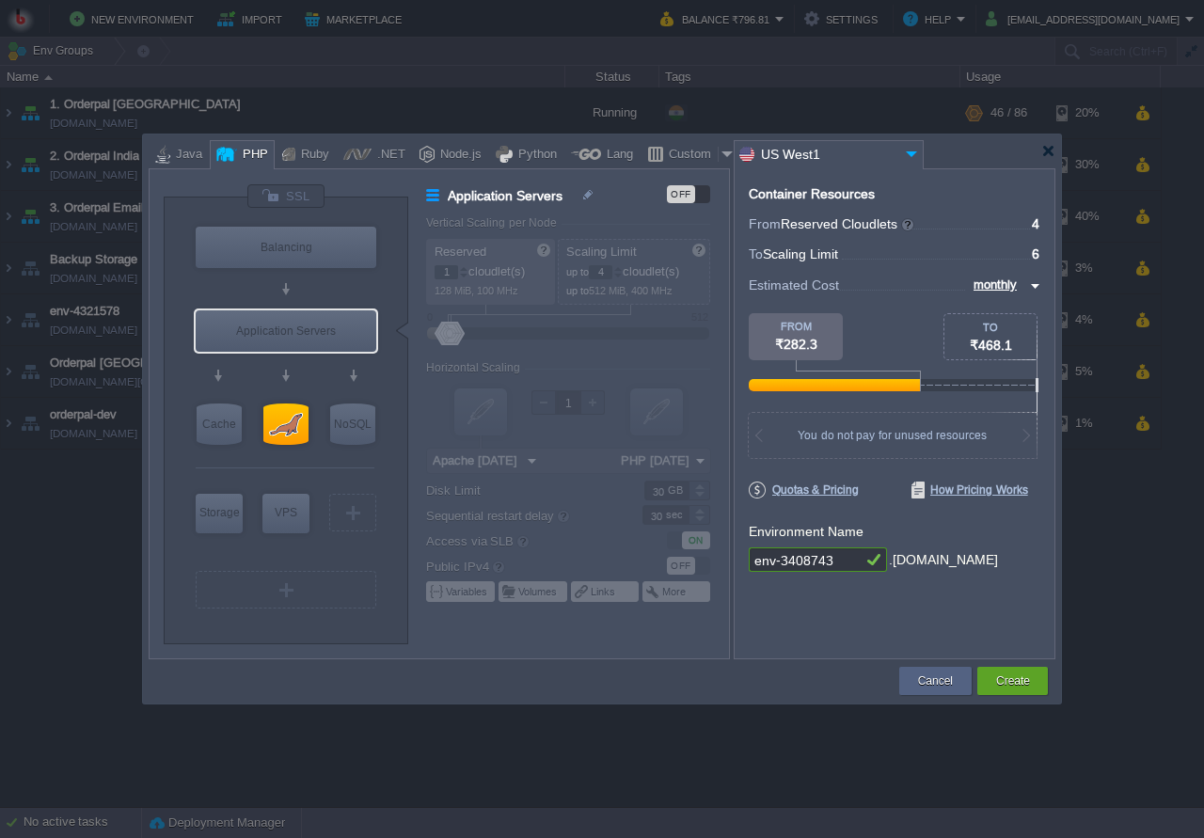
click at [805, 609] on div "Container Resources From Reserved Cloudlets ... = 4 not added To Scaling Limit …" at bounding box center [895, 413] width 322 height 491
click at [913, 159] on img at bounding box center [911, 153] width 23 height 25
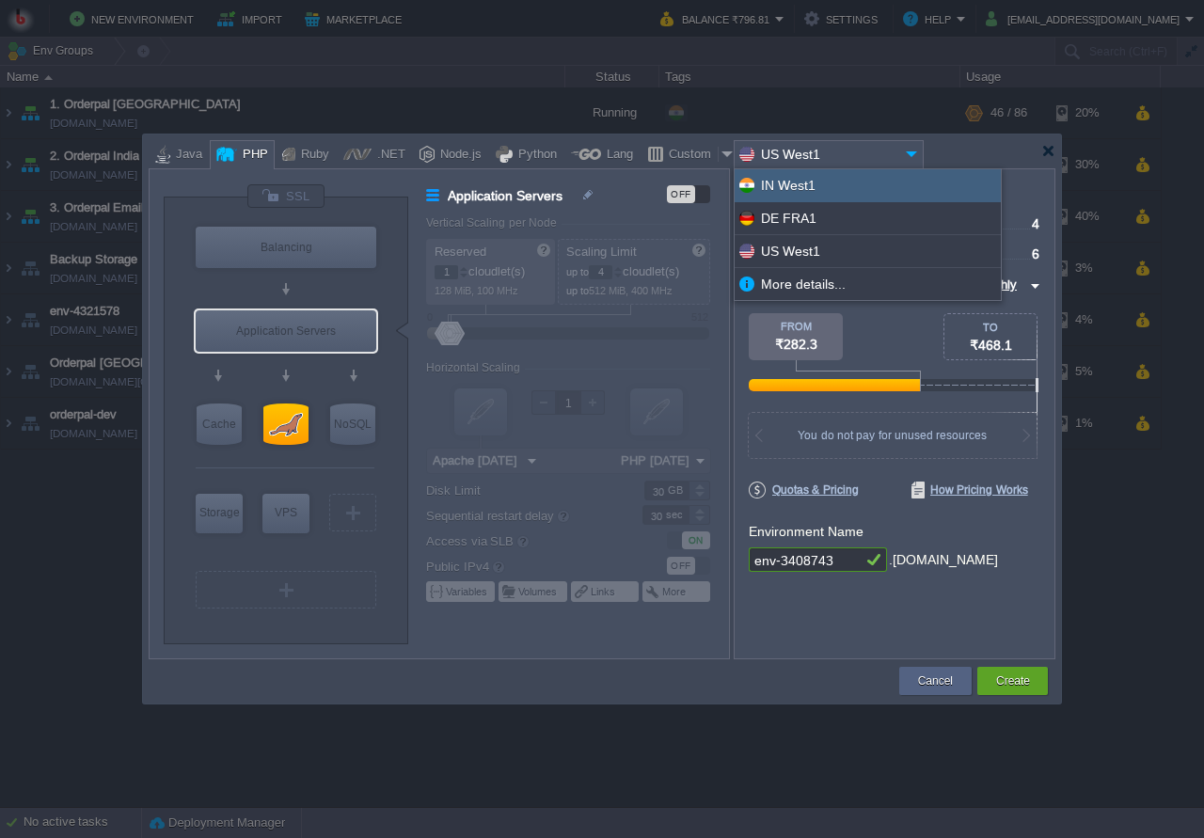
click at [827, 194] on div "IN West1" at bounding box center [868, 185] width 266 height 33
type input "PHP 8.4.11"
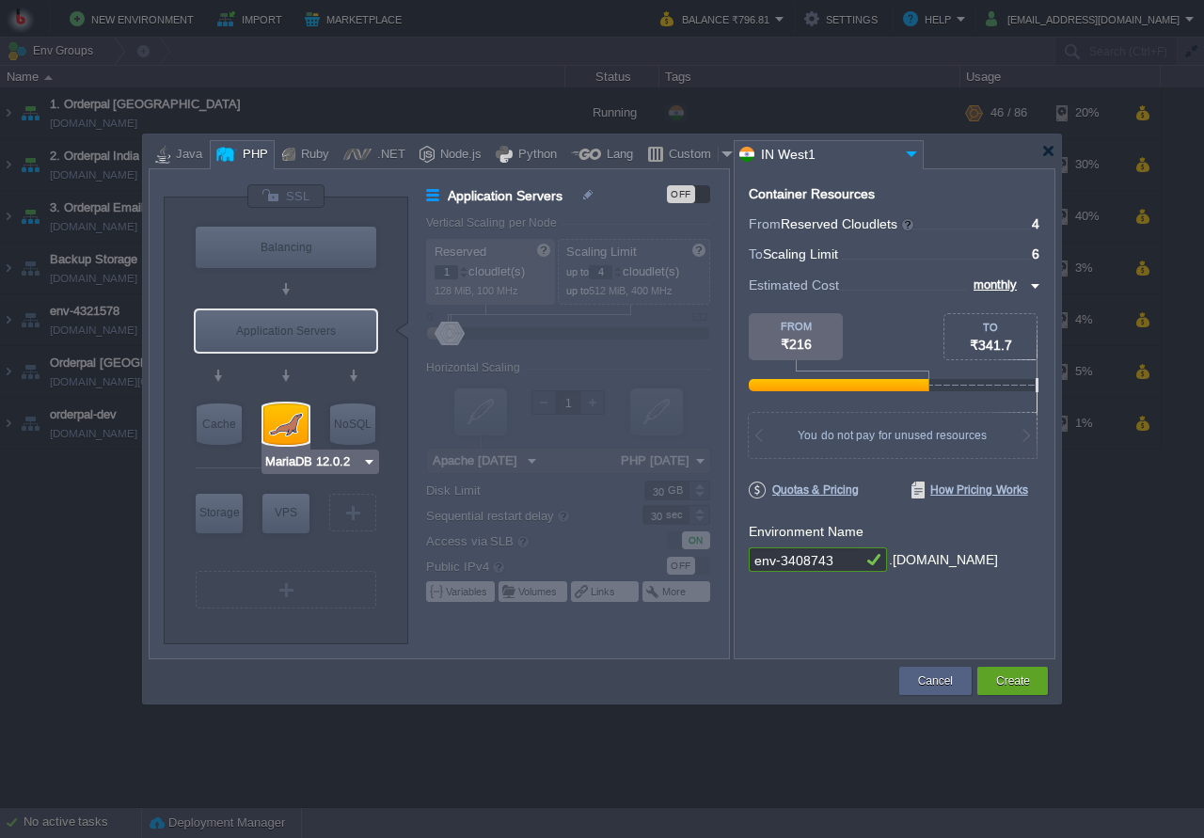
click at [286, 425] on div at bounding box center [285, 424] width 45 height 41
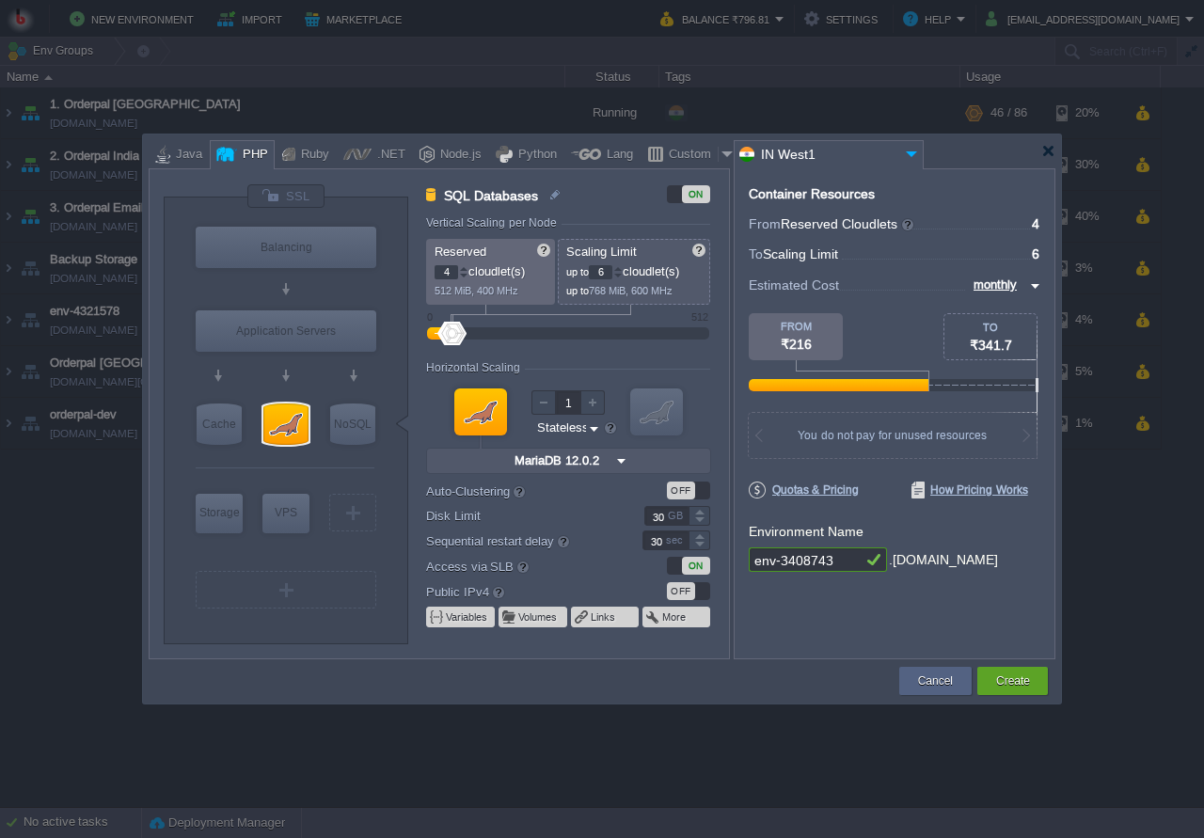
click at [601, 270] on input "6" at bounding box center [601, 272] width 24 height 14
click at [599, 273] on input "6" at bounding box center [601, 272] width 24 height 14
drag, startPoint x: 448, startPoint y: 270, endPoint x: 433, endPoint y: 273, distance: 15.3
click at [435, 273] on input "4" at bounding box center [447, 272] width 24 height 14
click at [817, 621] on div "Container Resources From Reserved Cloudlets ... = 30 not added To Scaling Limit…" at bounding box center [895, 413] width 322 height 491
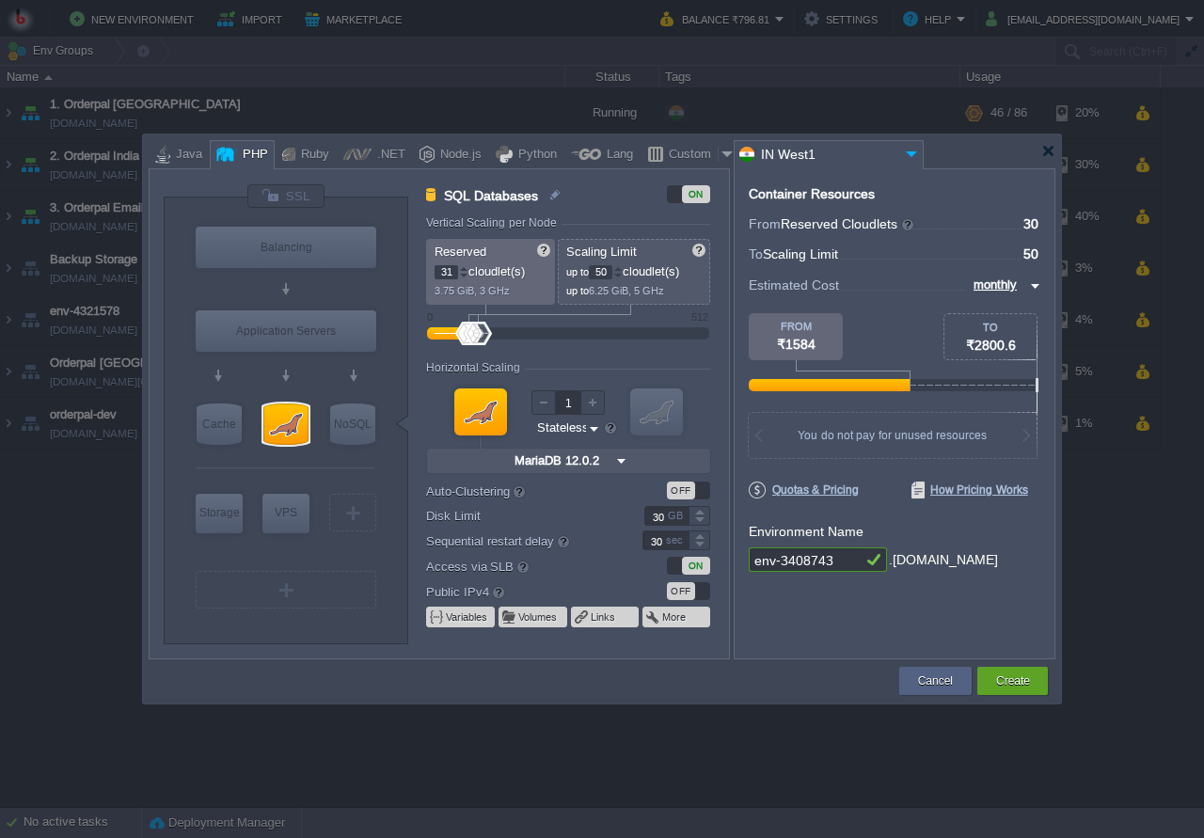
click at [466, 269] on div at bounding box center [463, 268] width 9 height 7
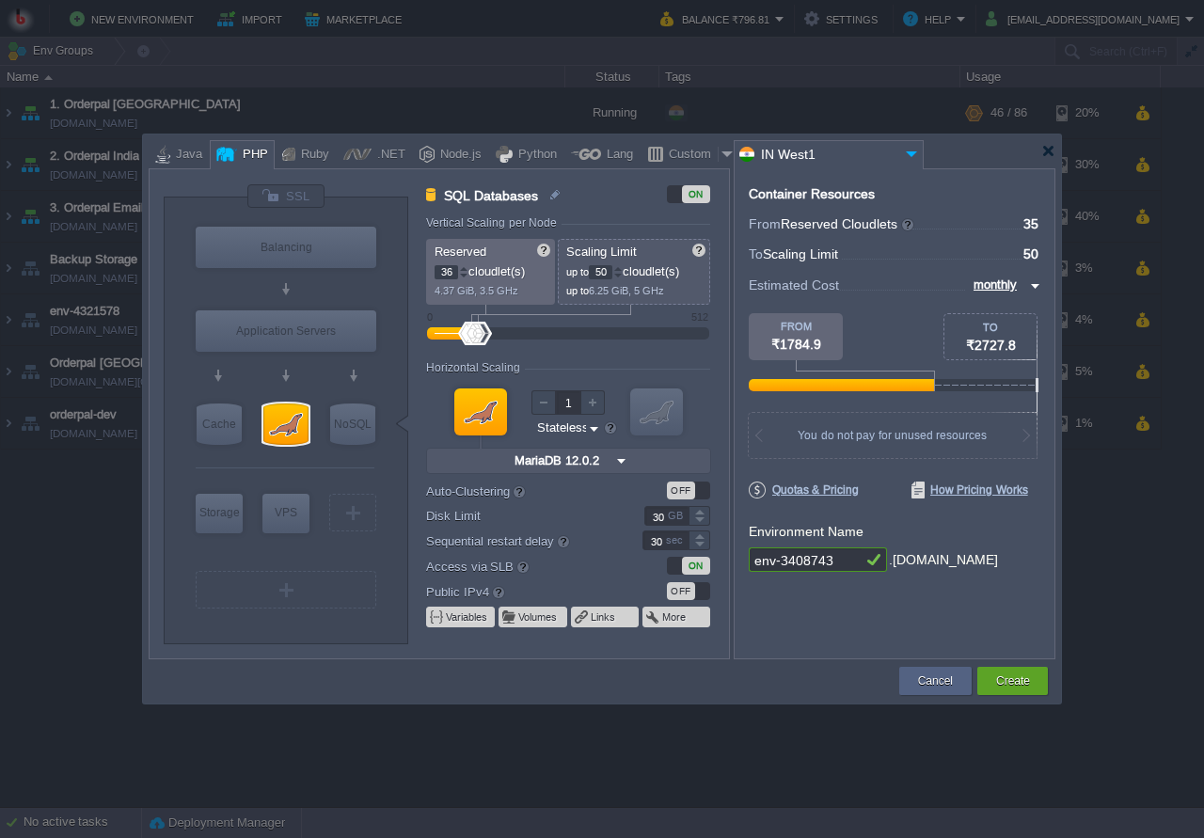
click at [466, 269] on div at bounding box center [463, 268] width 9 height 7
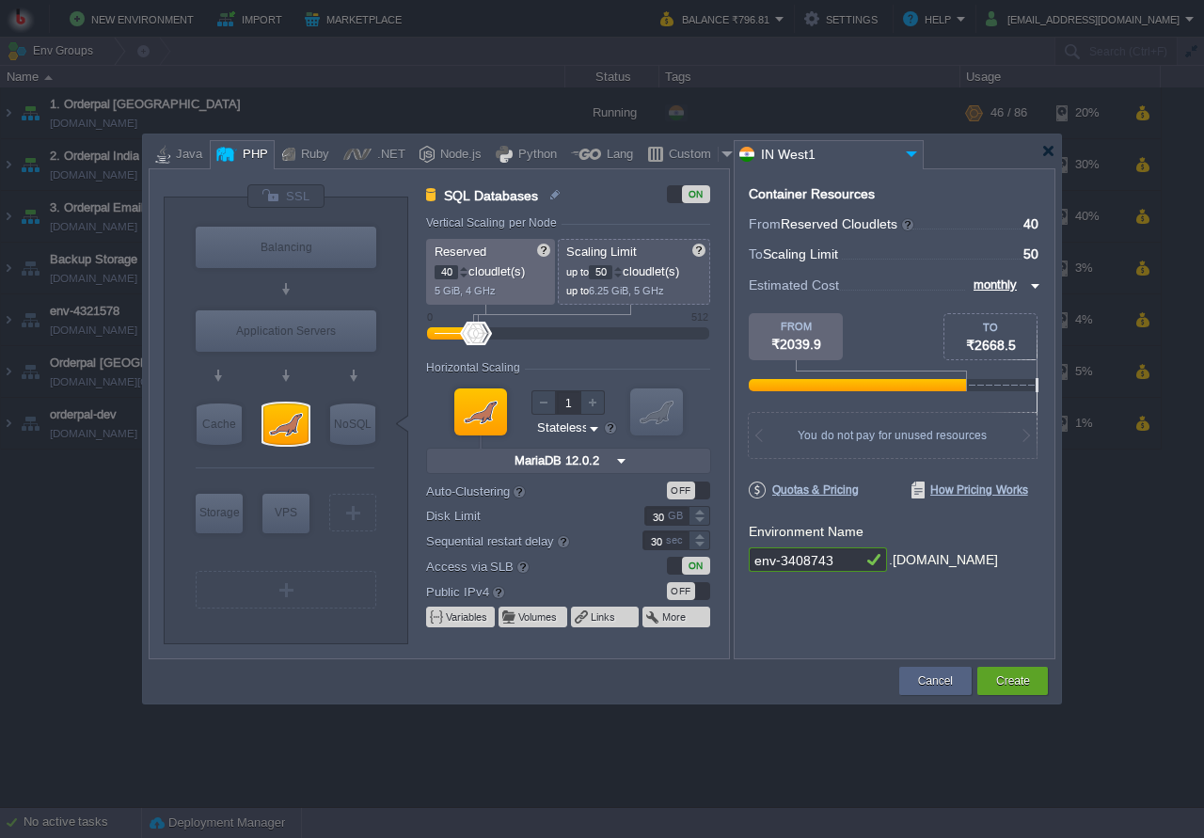
click at [442, 275] on input "40" at bounding box center [447, 272] width 24 height 14
click at [449, 275] on input "40" at bounding box center [447, 272] width 24 height 14
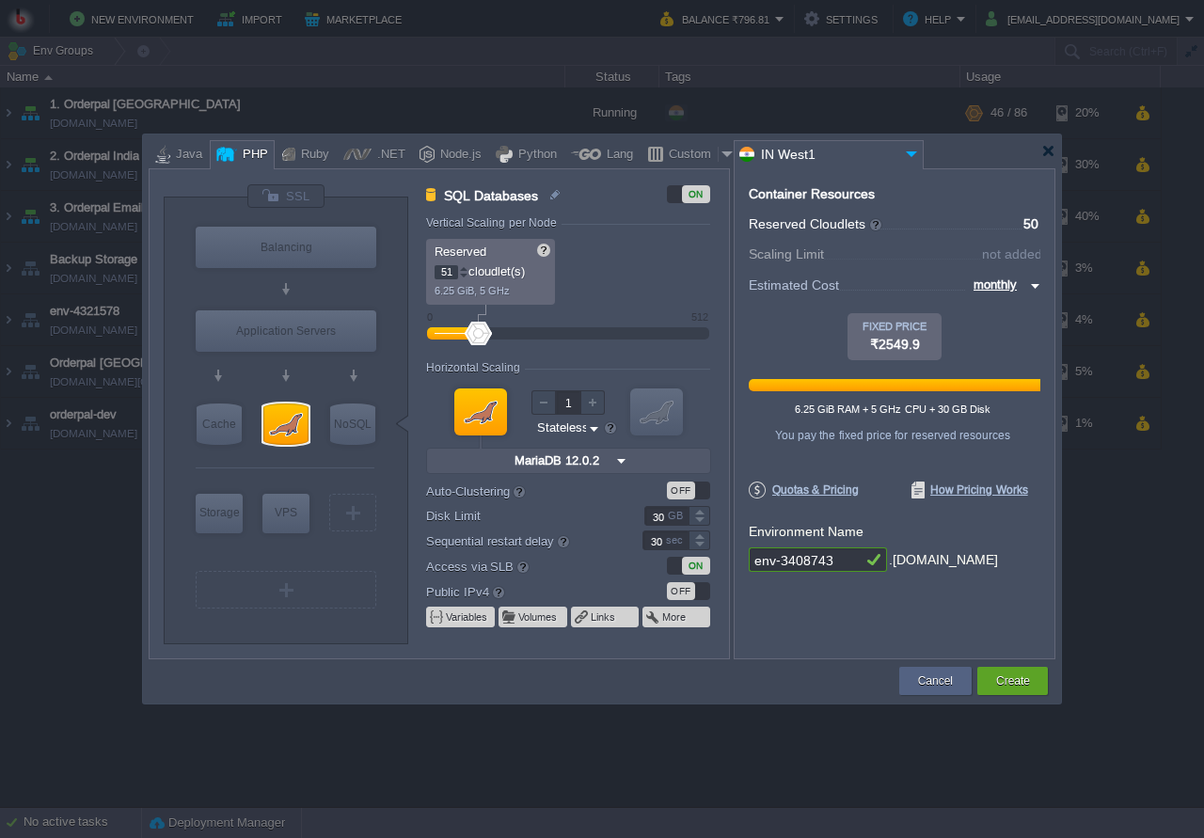
click at [461, 267] on div at bounding box center [463, 268] width 9 height 7
click at [461, 272] on div at bounding box center [463, 268] width 9 height 7
click at [465, 267] on div at bounding box center [463, 268] width 9 height 7
click at [465, 278] on div at bounding box center [463, 276] width 9 height 7
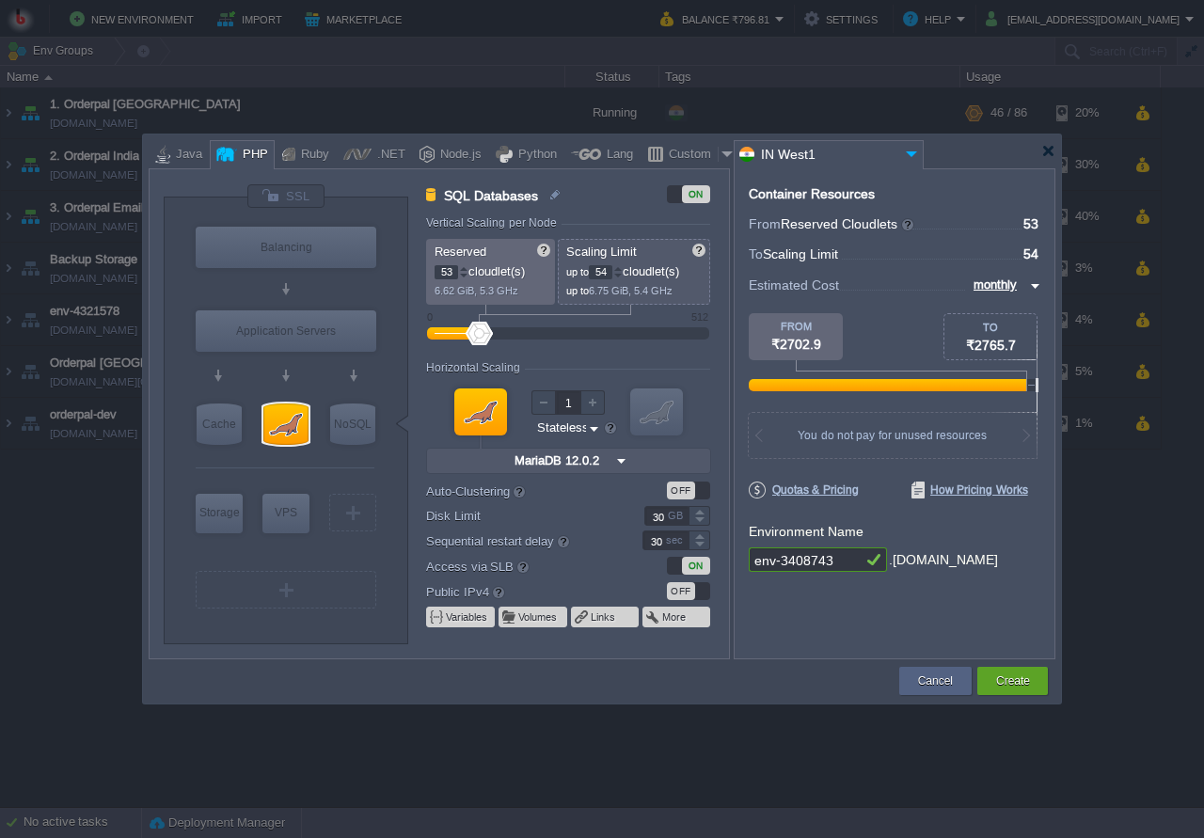
click at [602, 270] on input "54" at bounding box center [601, 272] width 24 height 14
click at [453, 275] on input "53" at bounding box center [447, 272] width 24 height 14
click at [898, 147] on input "IN West1" at bounding box center [818, 154] width 166 height 27
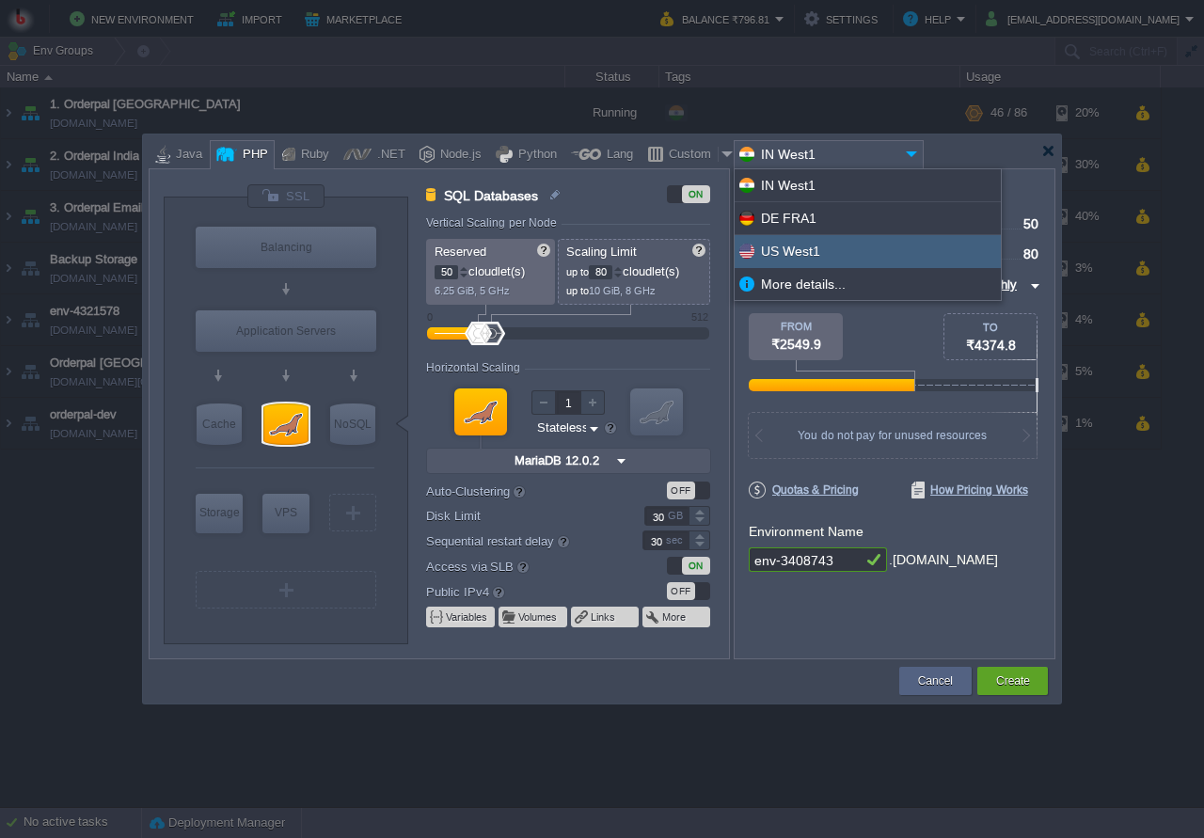
click at [815, 246] on div "US West1" at bounding box center [868, 251] width 266 height 33
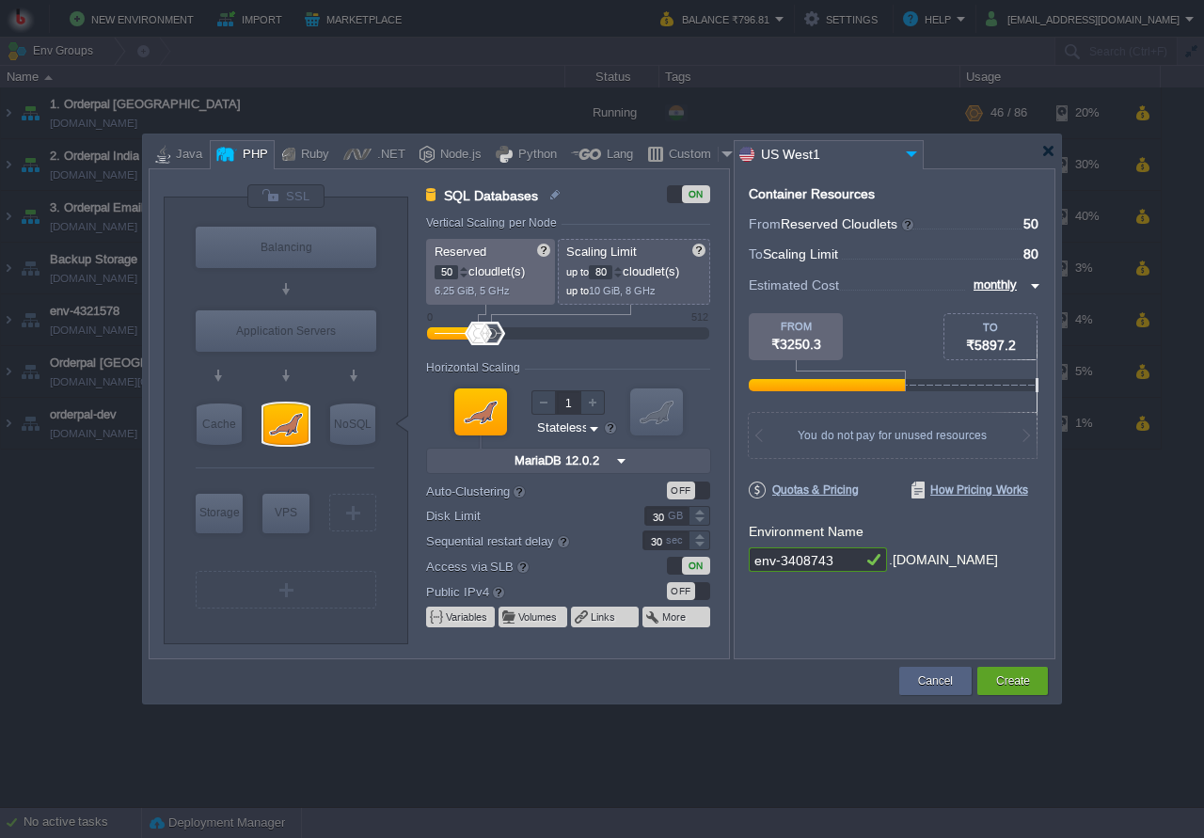
click at [912, 158] on img at bounding box center [911, 153] width 23 height 25
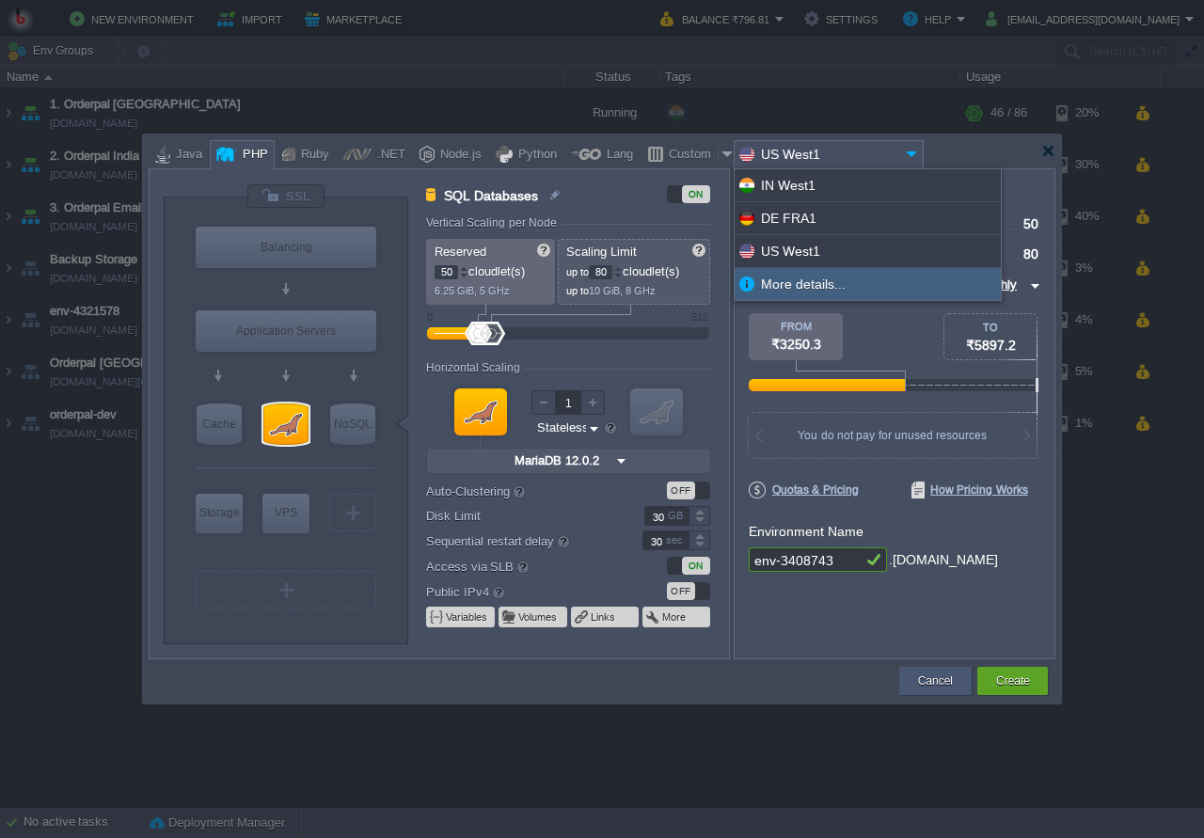
click at [945, 668] on div "Cancel" at bounding box center [936, 681] width 44 height 28
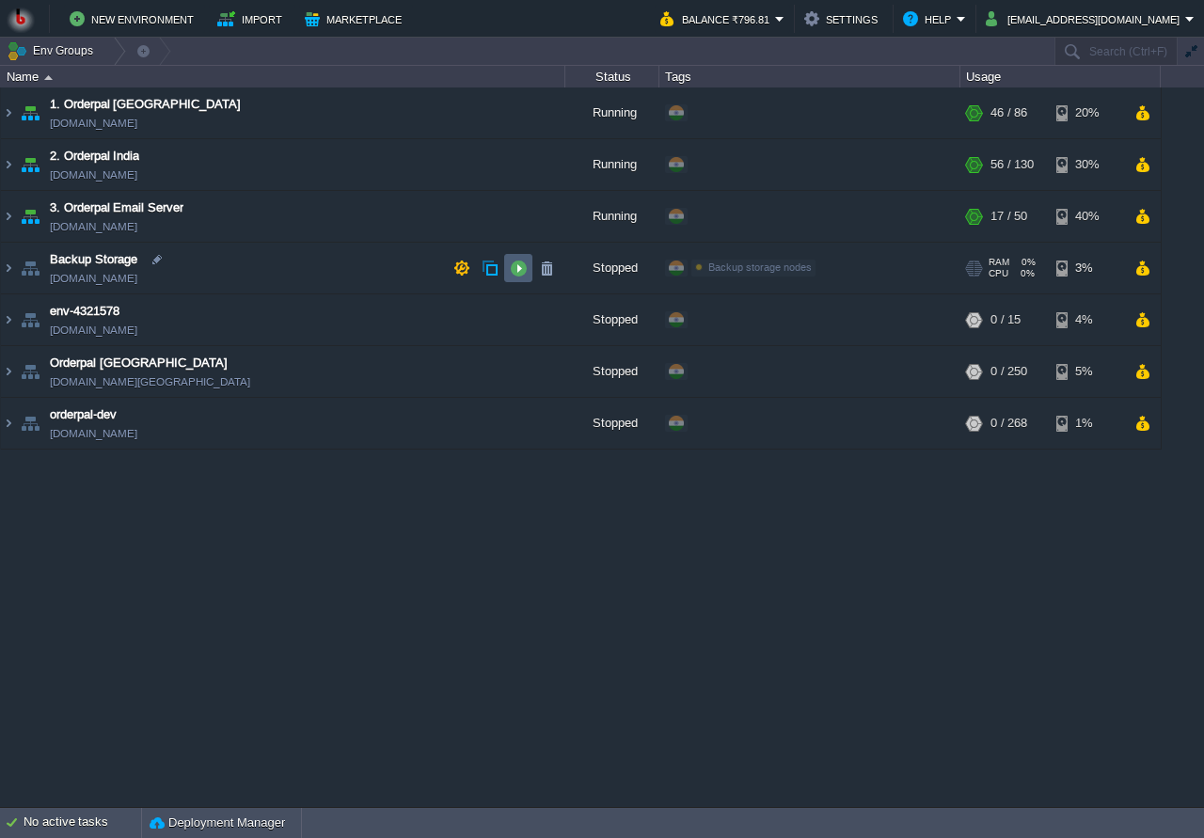
click at [508, 274] on td at bounding box center [518, 268] width 28 height 28
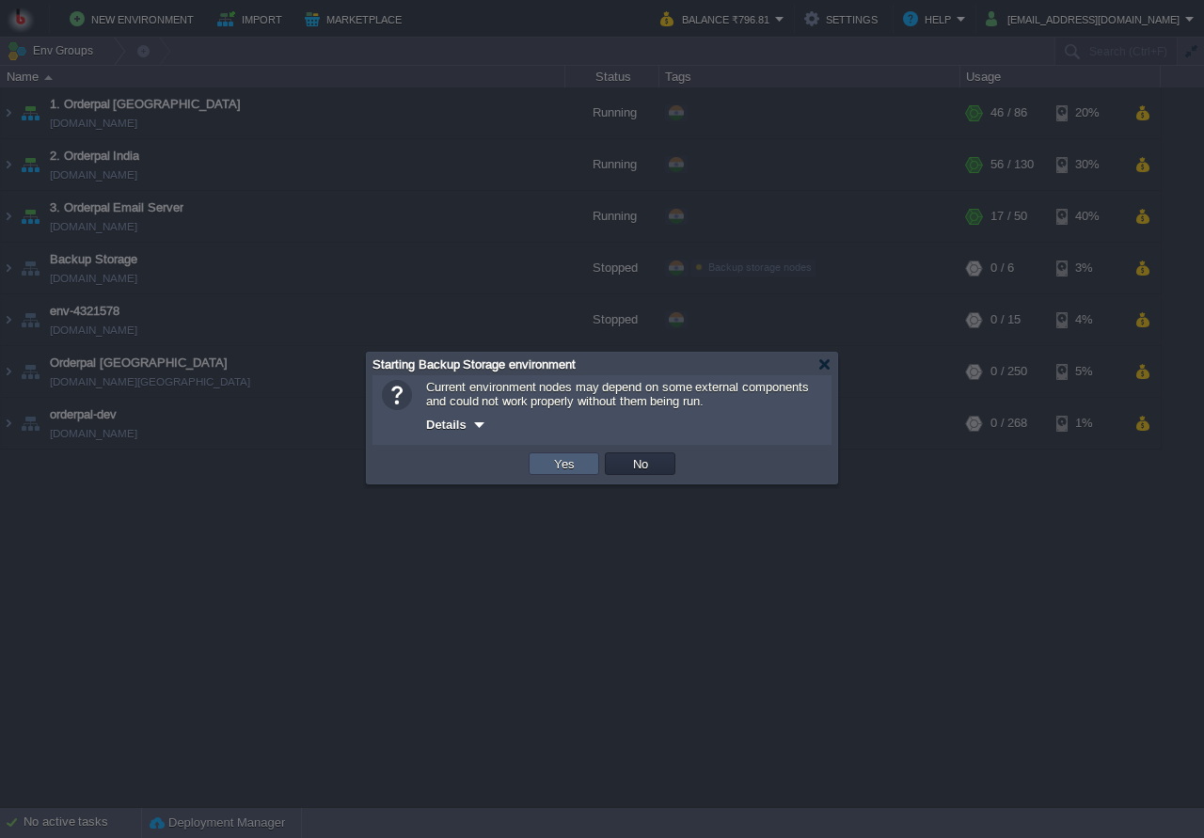
click at [565, 472] on button "Yes" at bounding box center [565, 463] width 32 height 17
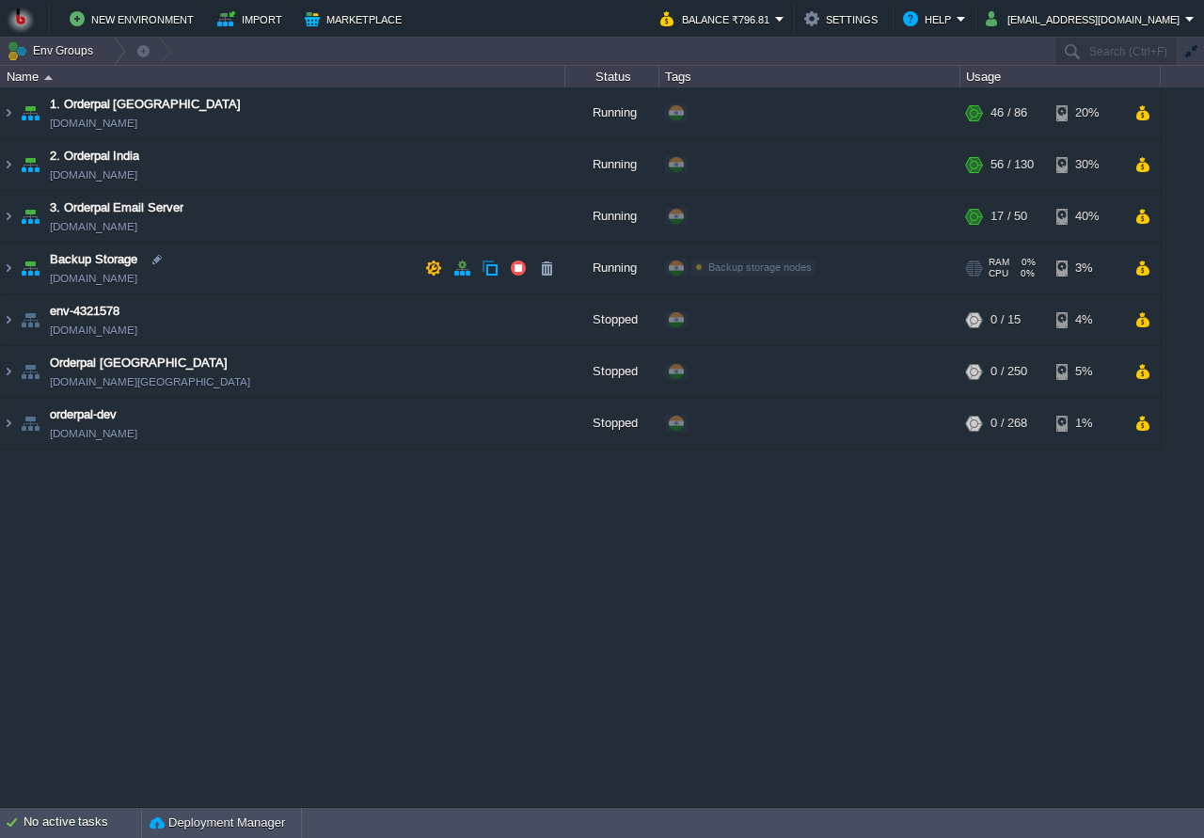
click at [326, 279] on td "Backup Storage orderpalbackupstorage.in1.bitss.cloud" at bounding box center [283, 269] width 565 height 52
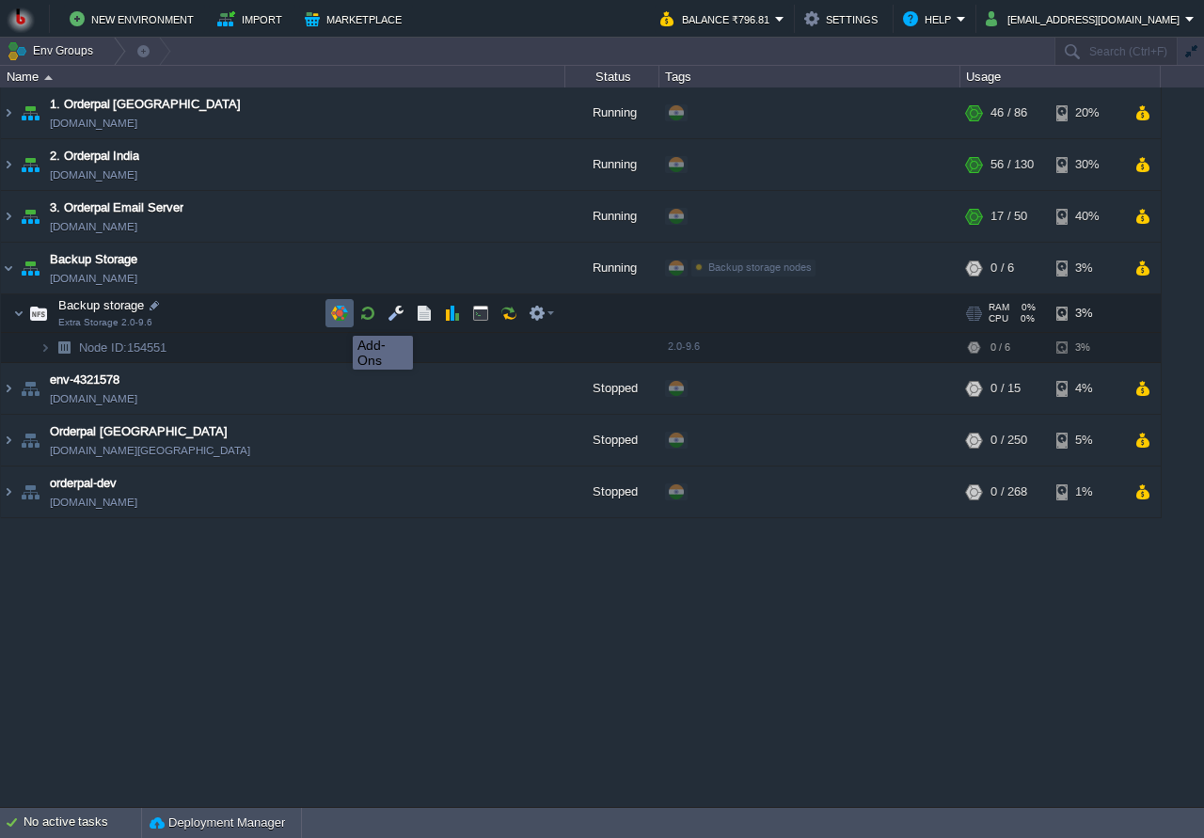
click at [339, 319] on button "button" at bounding box center [339, 313] width 17 height 17
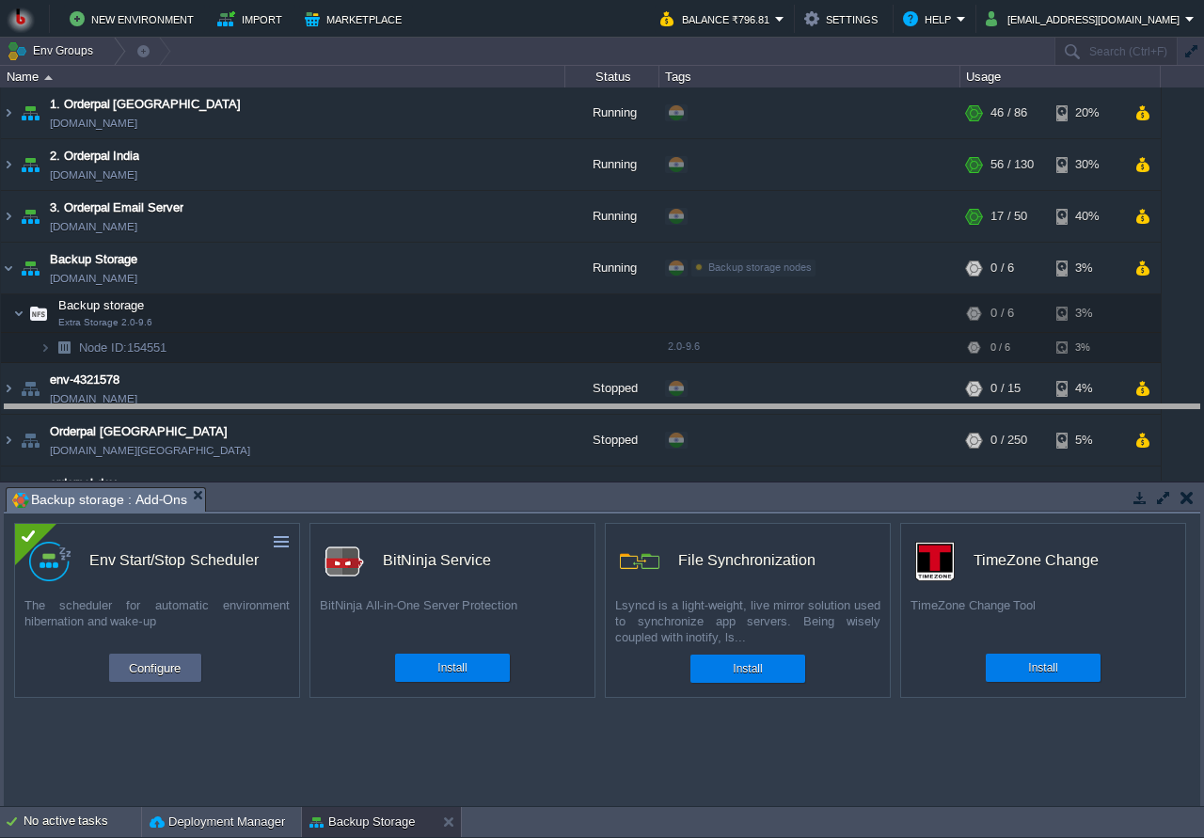
drag, startPoint x: 348, startPoint y: 495, endPoint x: 351, endPoint y: 422, distance: 73.4
click at [352, 412] on body "New Environment Import Marketplace Bonus ₹0.00 Upgrade Account Balance ₹796.81 …" at bounding box center [602, 419] width 1204 height 838
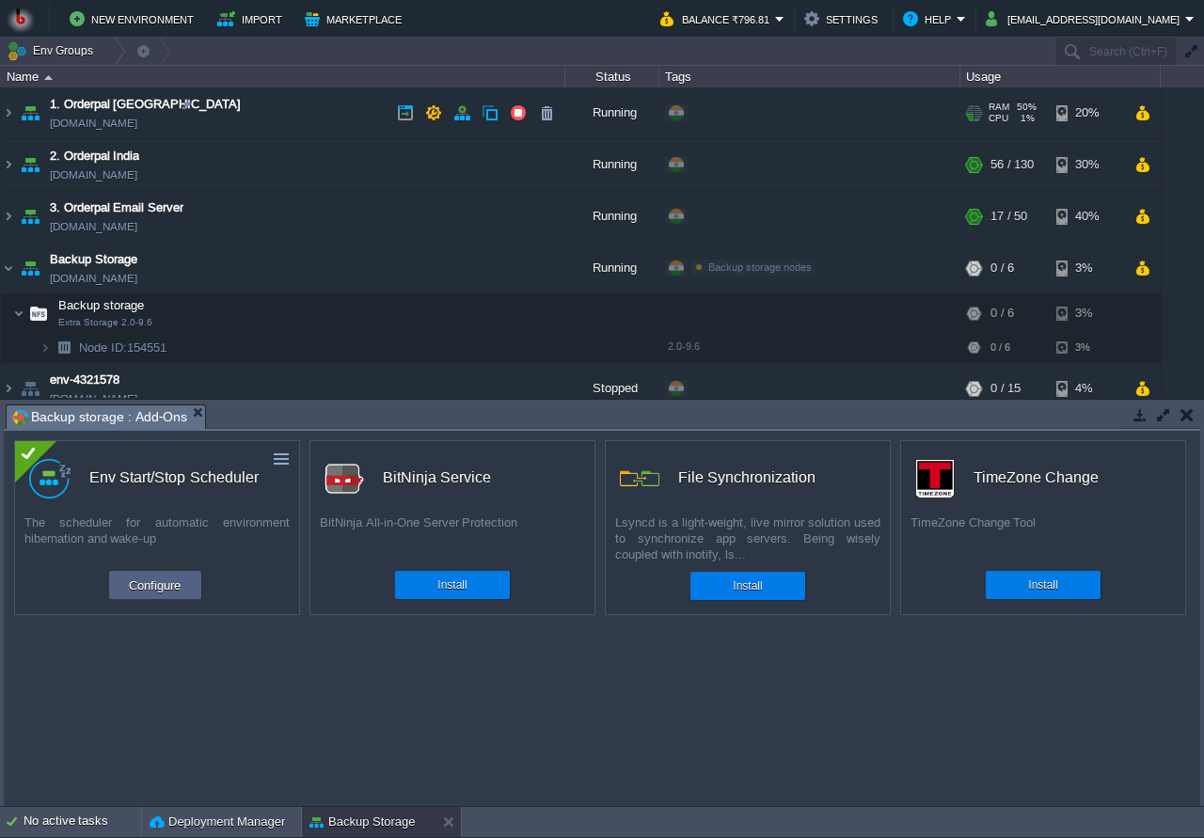
click at [275, 116] on td "1. Orderpal Australia env-4497435.in1.bitss.cloud" at bounding box center [283, 114] width 565 height 52
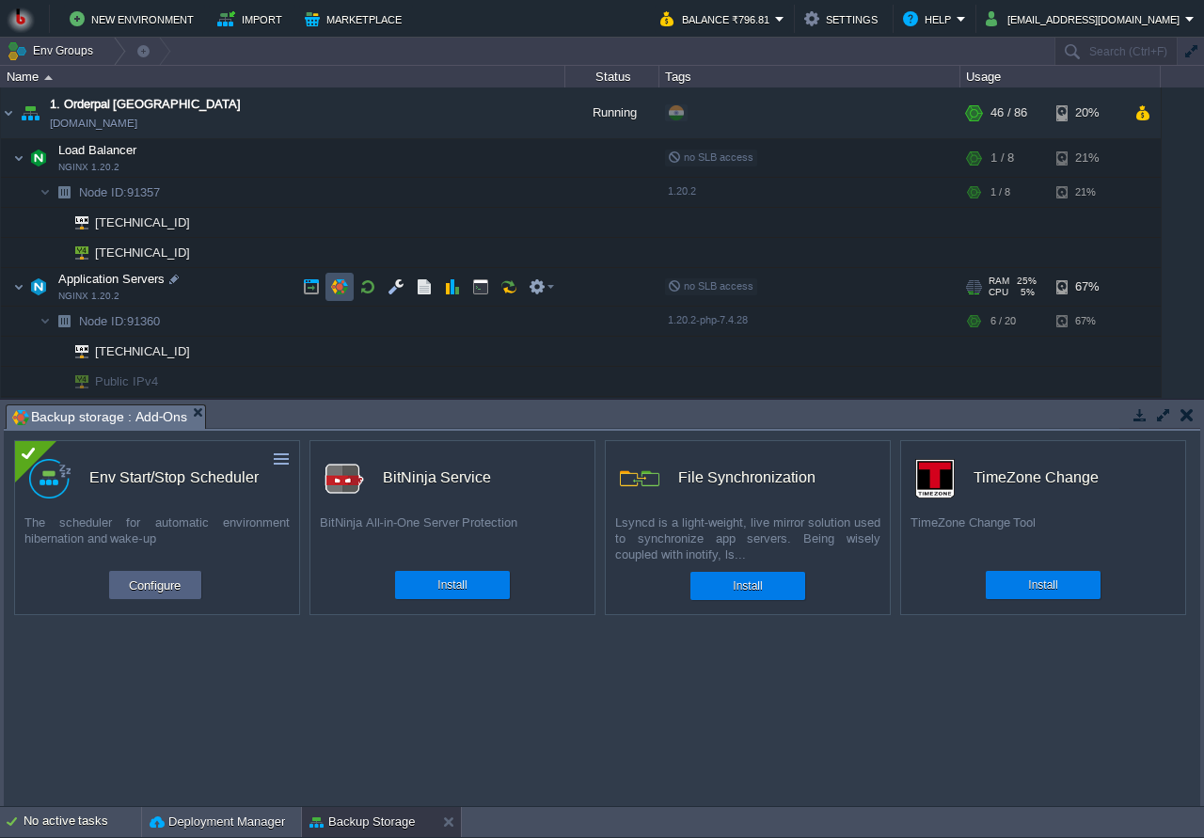
click at [345, 294] on button "button" at bounding box center [339, 286] width 17 height 17
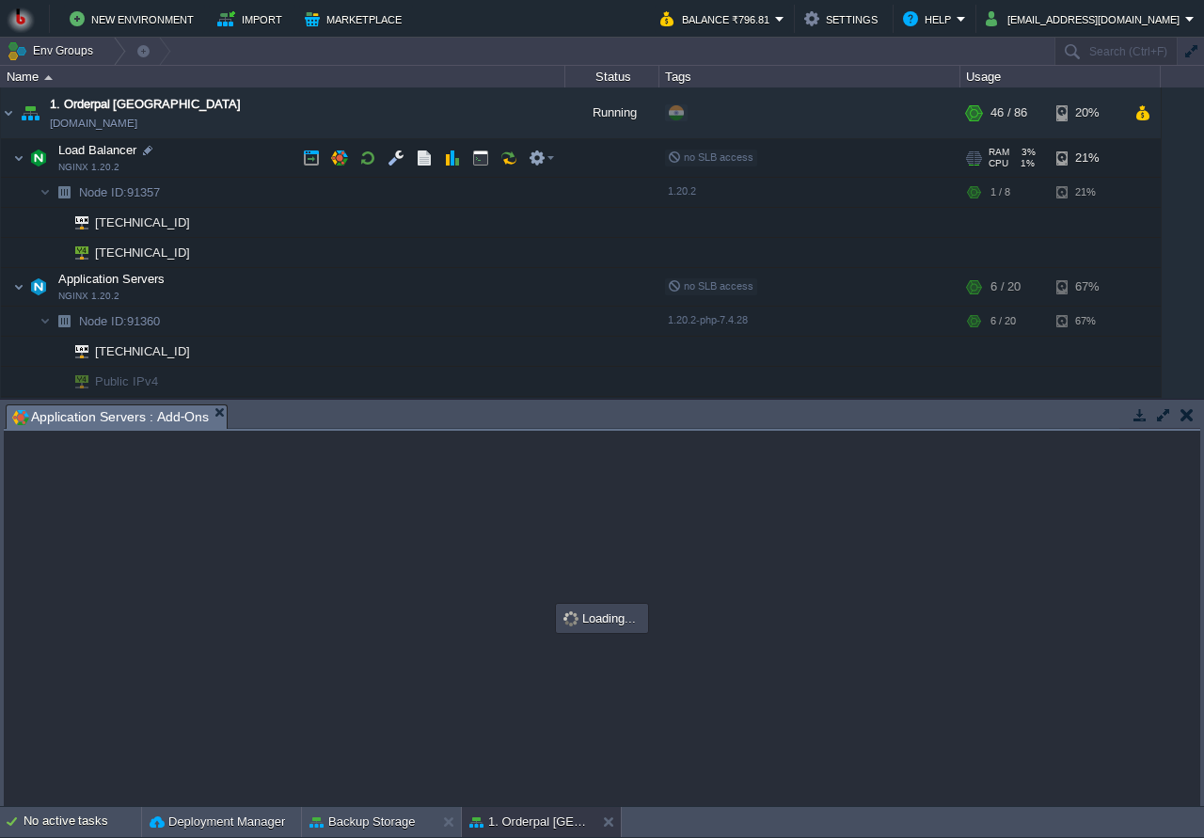
click at [253, 148] on td "Load Balancer NGINX 1.20.2" at bounding box center [283, 158] width 565 height 39
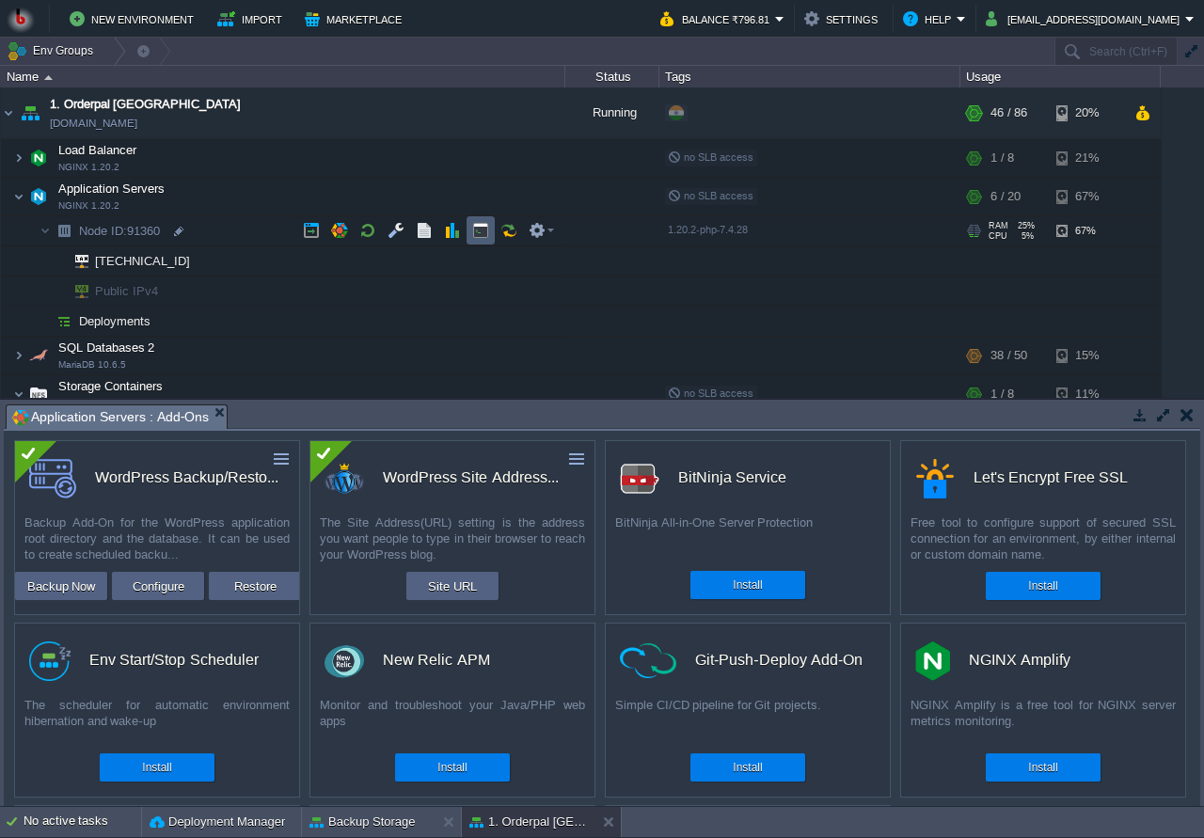
click at [485, 237] on button "button" at bounding box center [480, 230] width 17 height 17
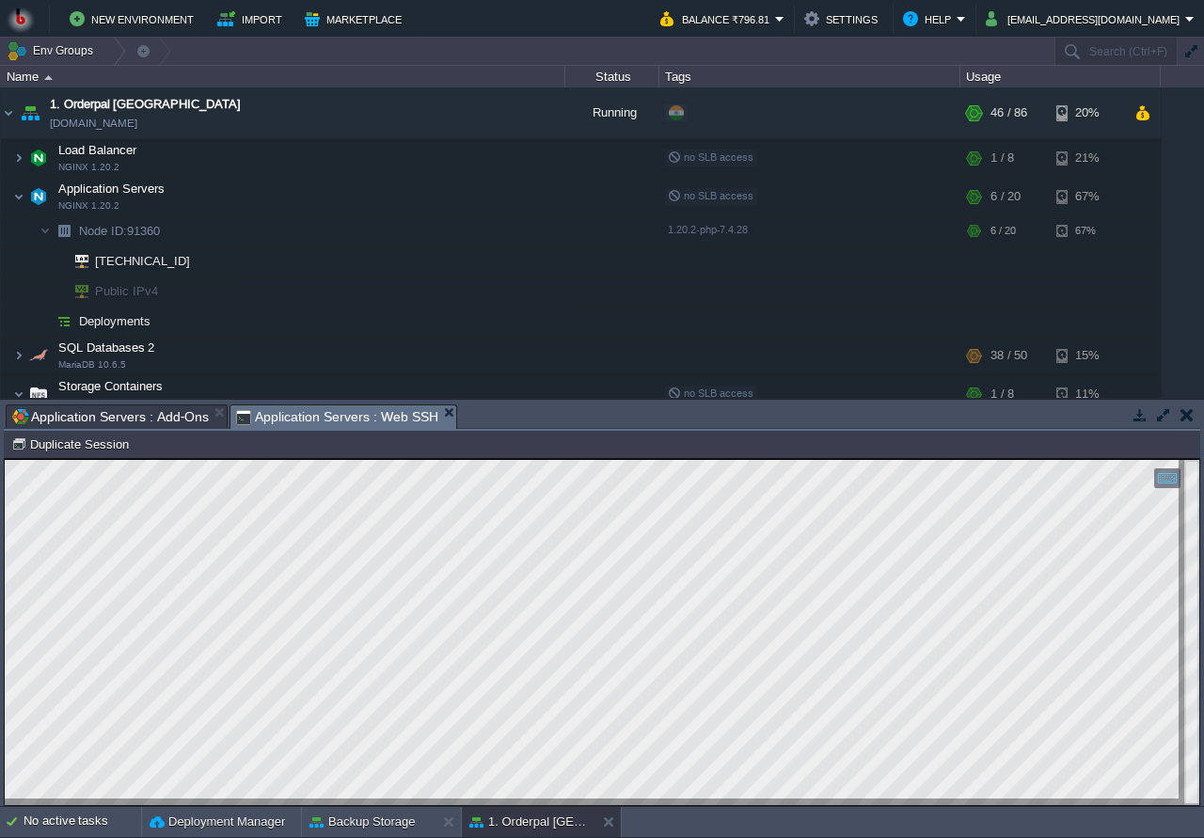
click at [169, 412] on span "Application Servers : Add-Ons" at bounding box center [110, 417] width 197 height 23
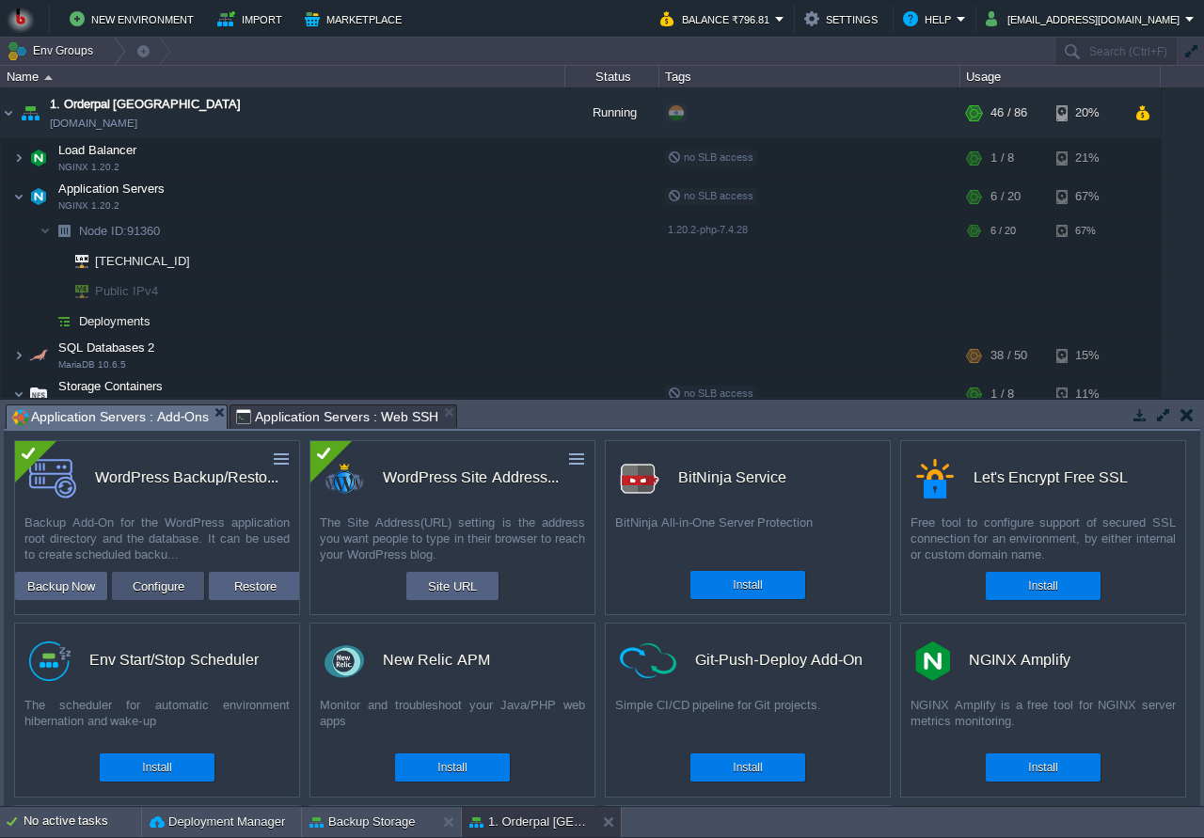
click at [151, 590] on button "Configure" at bounding box center [158, 586] width 63 height 23
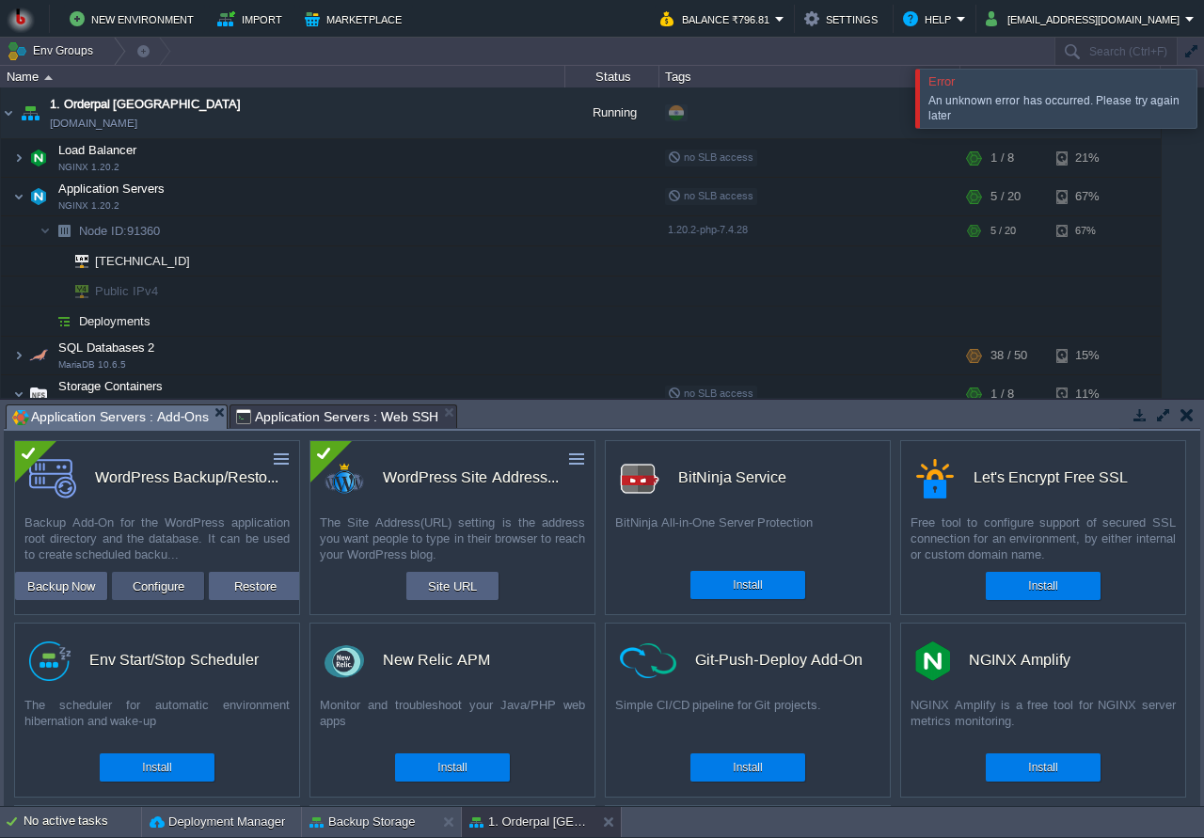
click at [158, 588] on button "Configure" at bounding box center [158, 586] width 63 height 23
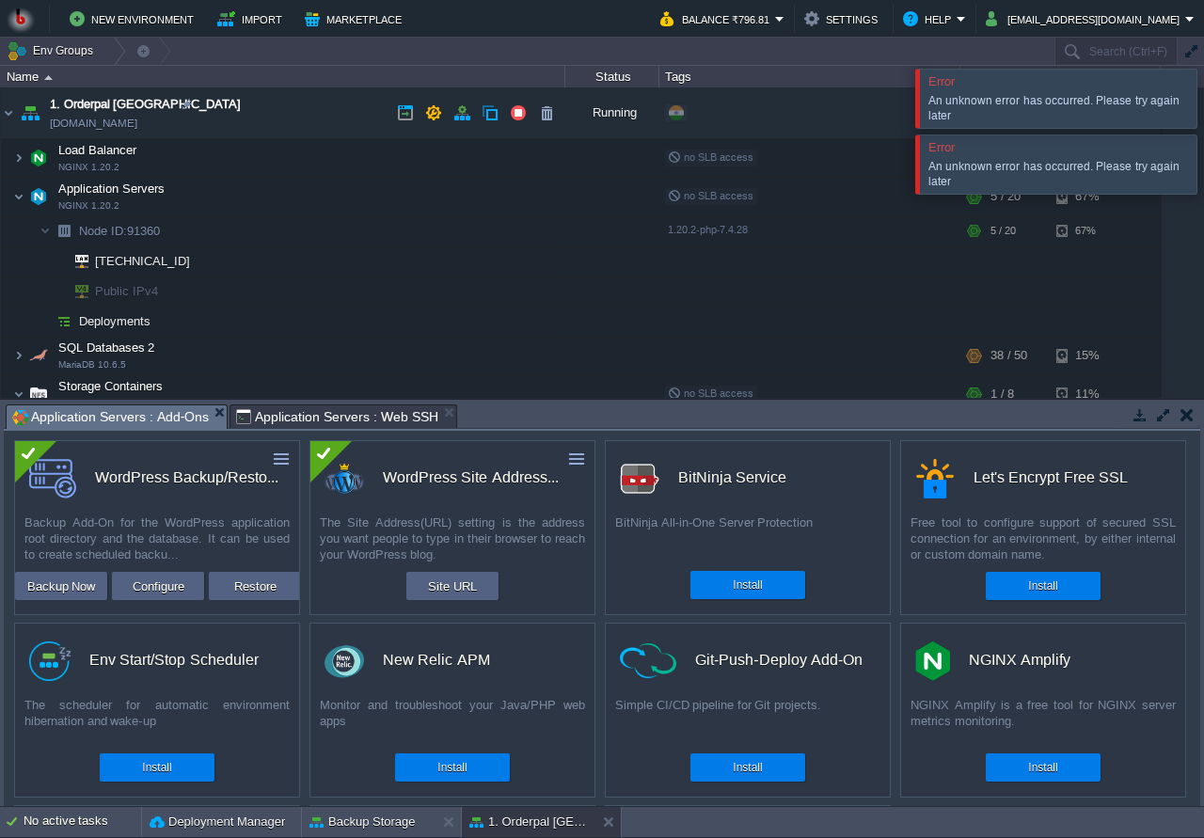
click at [274, 118] on td "1. Orderpal Australia env-4497435.in1.bitss.cloud" at bounding box center [283, 114] width 565 height 52
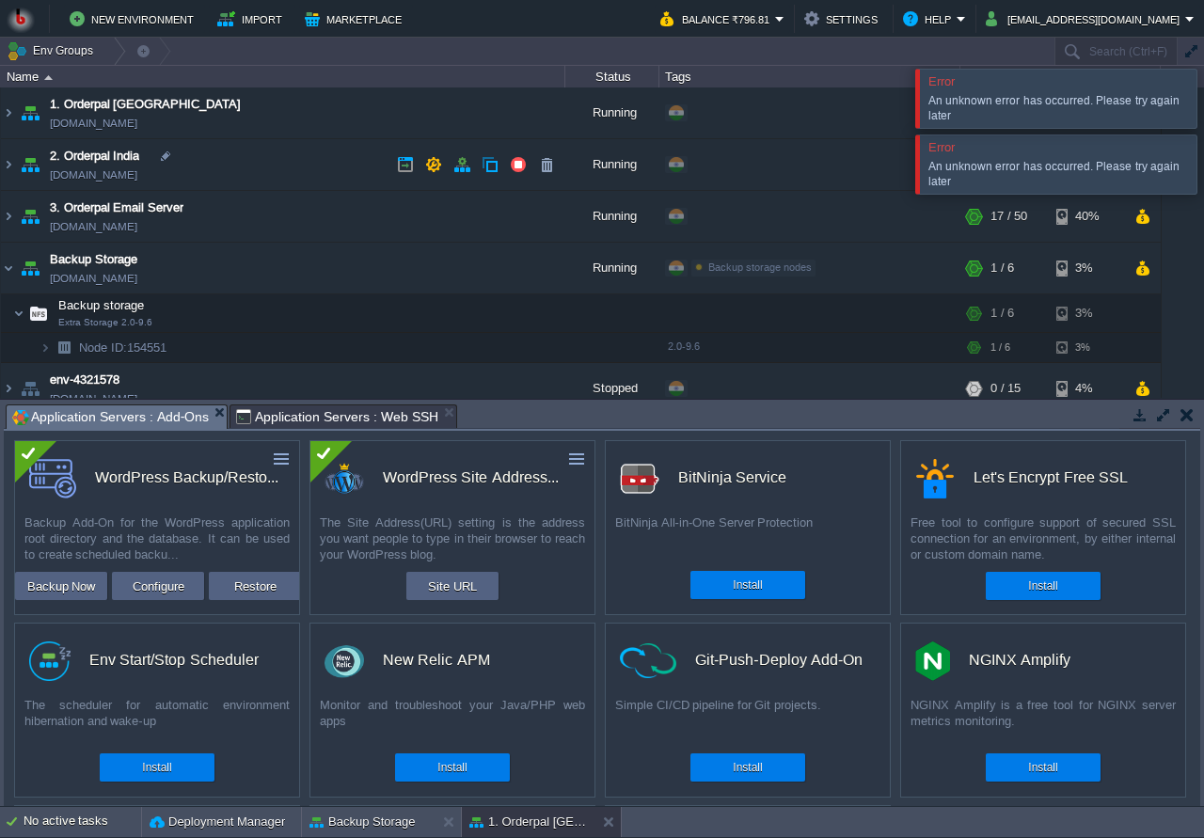
click at [240, 166] on td "2. Orderpal India env-3986418.in1.bitss.cloud" at bounding box center [283, 165] width 565 height 52
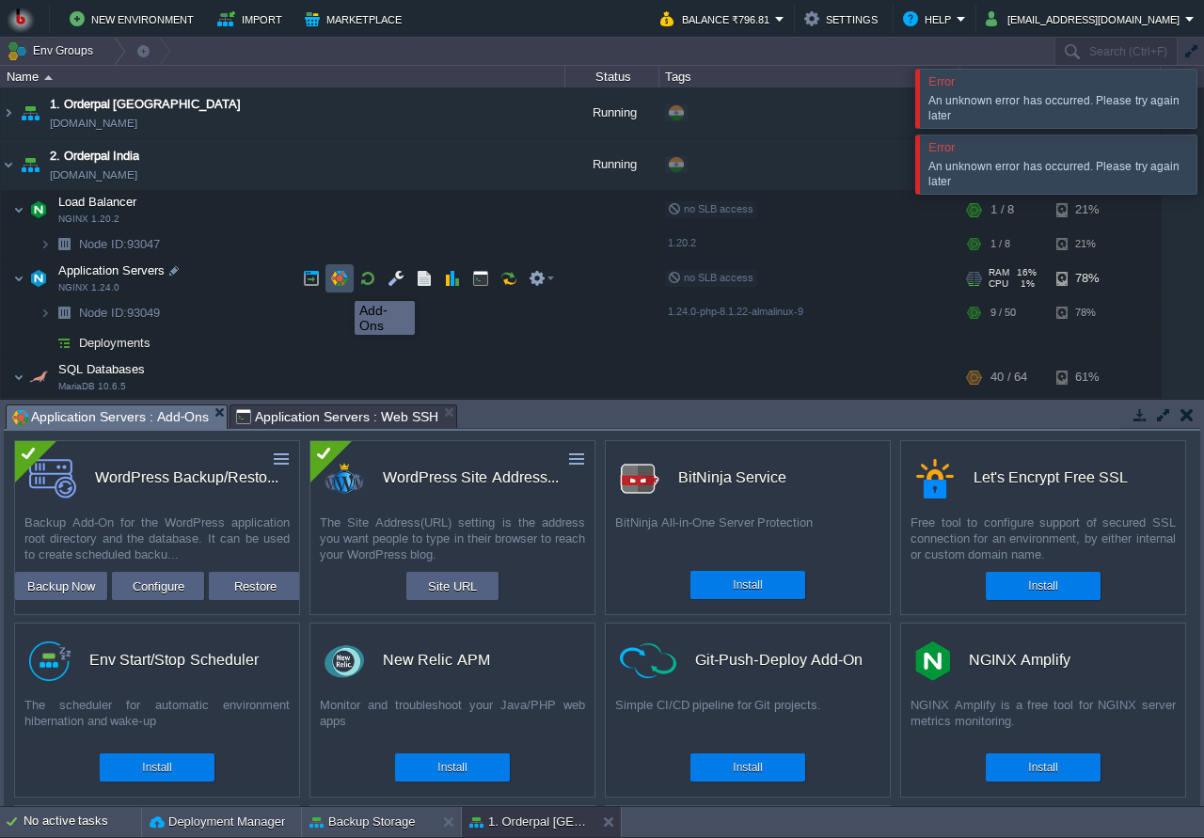
click at [341, 284] on button "button" at bounding box center [339, 278] width 17 height 17
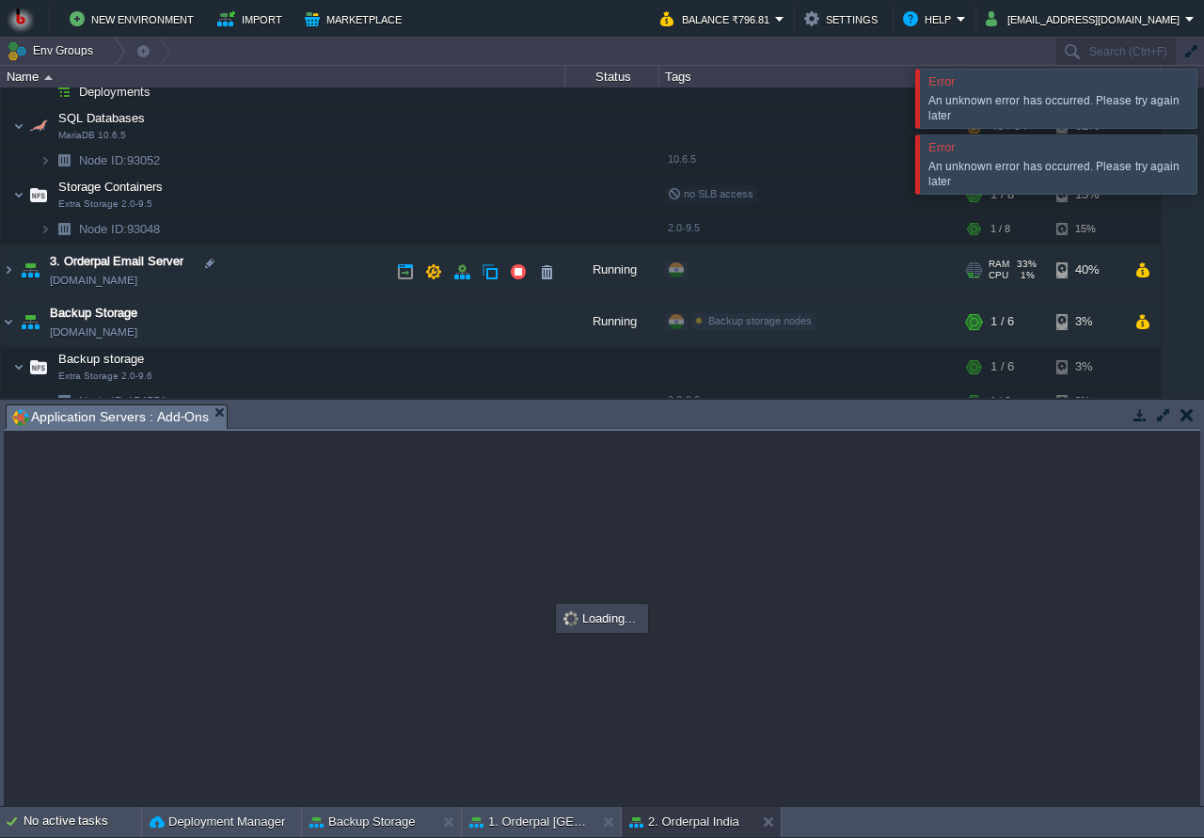
scroll to position [271, 0]
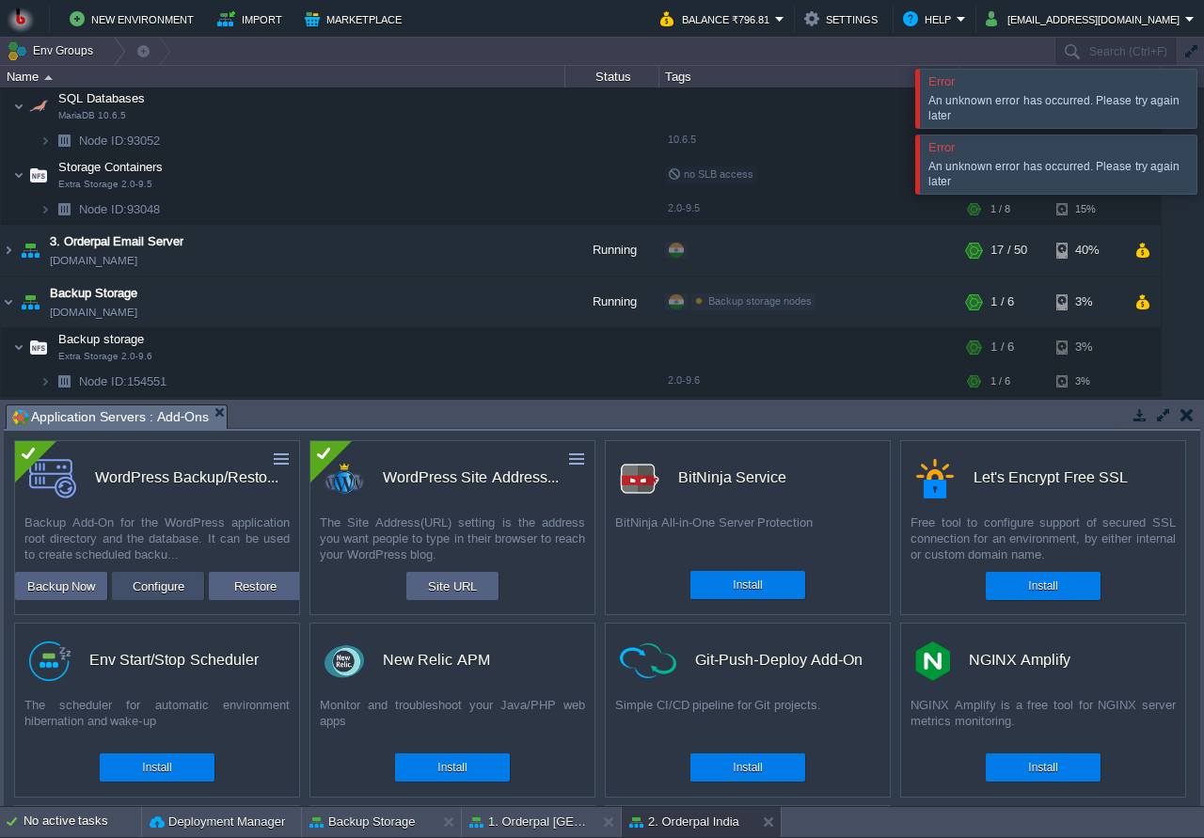
click at [176, 594] on button "Configure" at bounding box center [158, 586] width 63 height 23
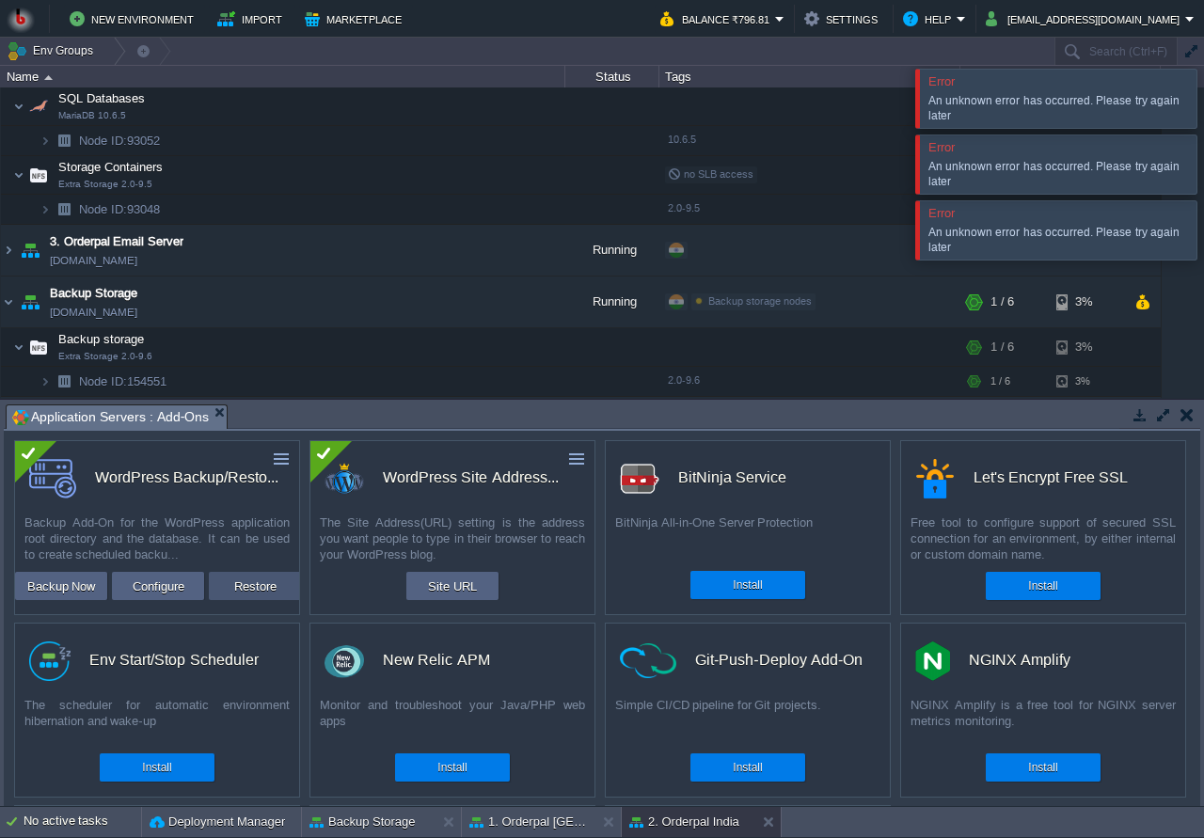
click at [250, 585] on button "Restore" at bounding box center [256, 586] width 54 height 23
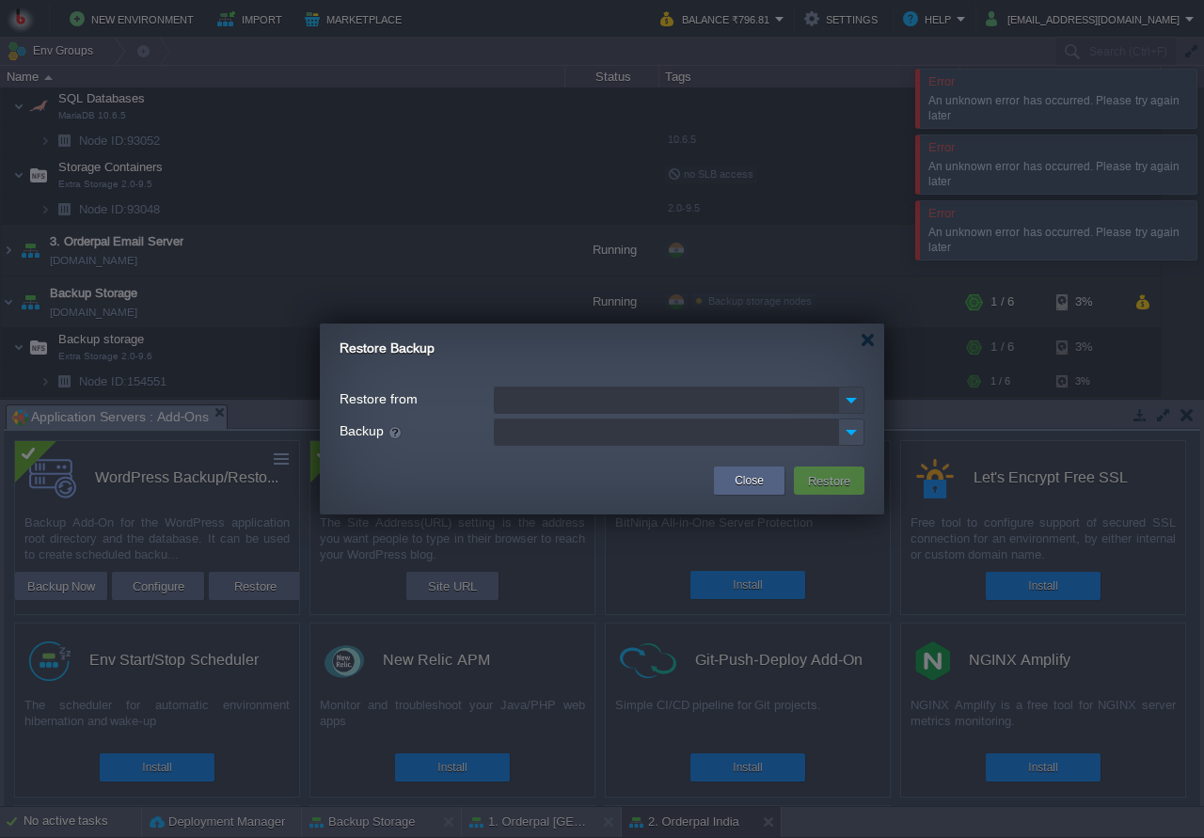
click at [843, 406] on img at bounding box center [851, 400] width 26 height 27
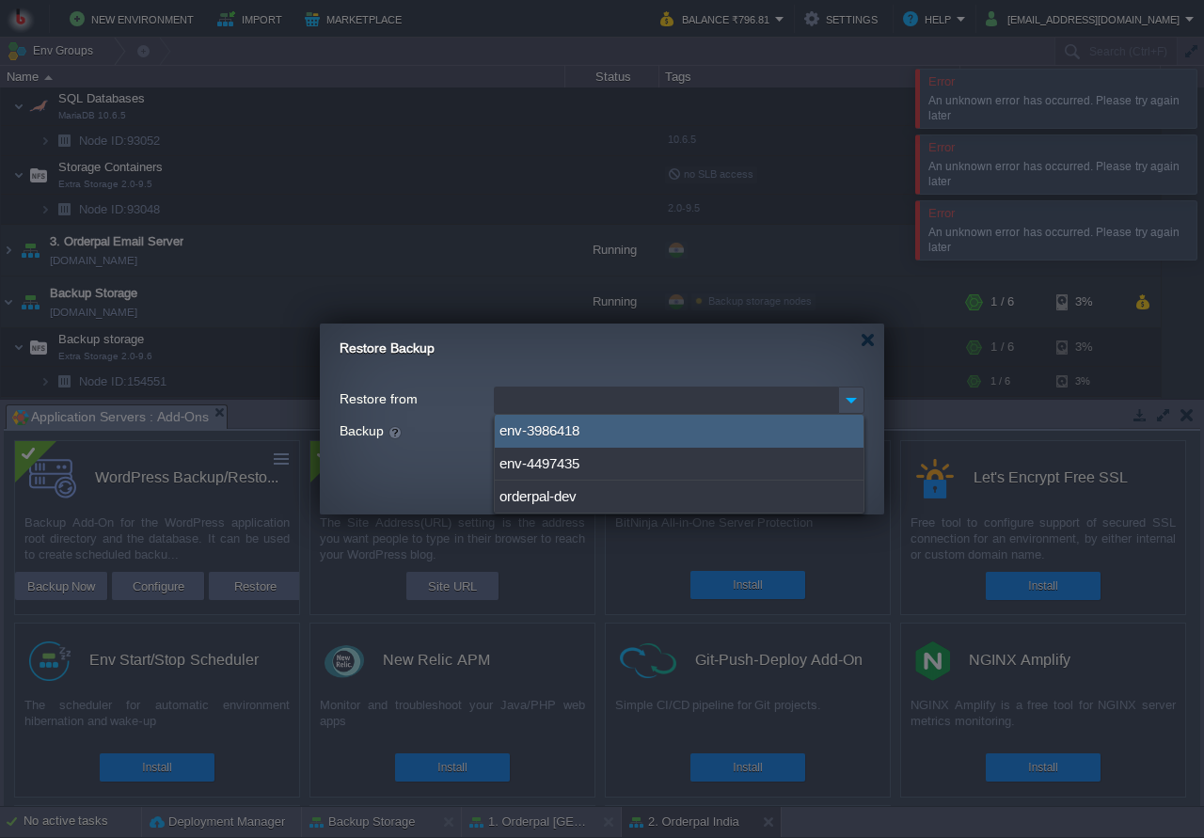
click at [558, 431] on div "env-3986418" at bounding box center [679, 431] width 369 height 33
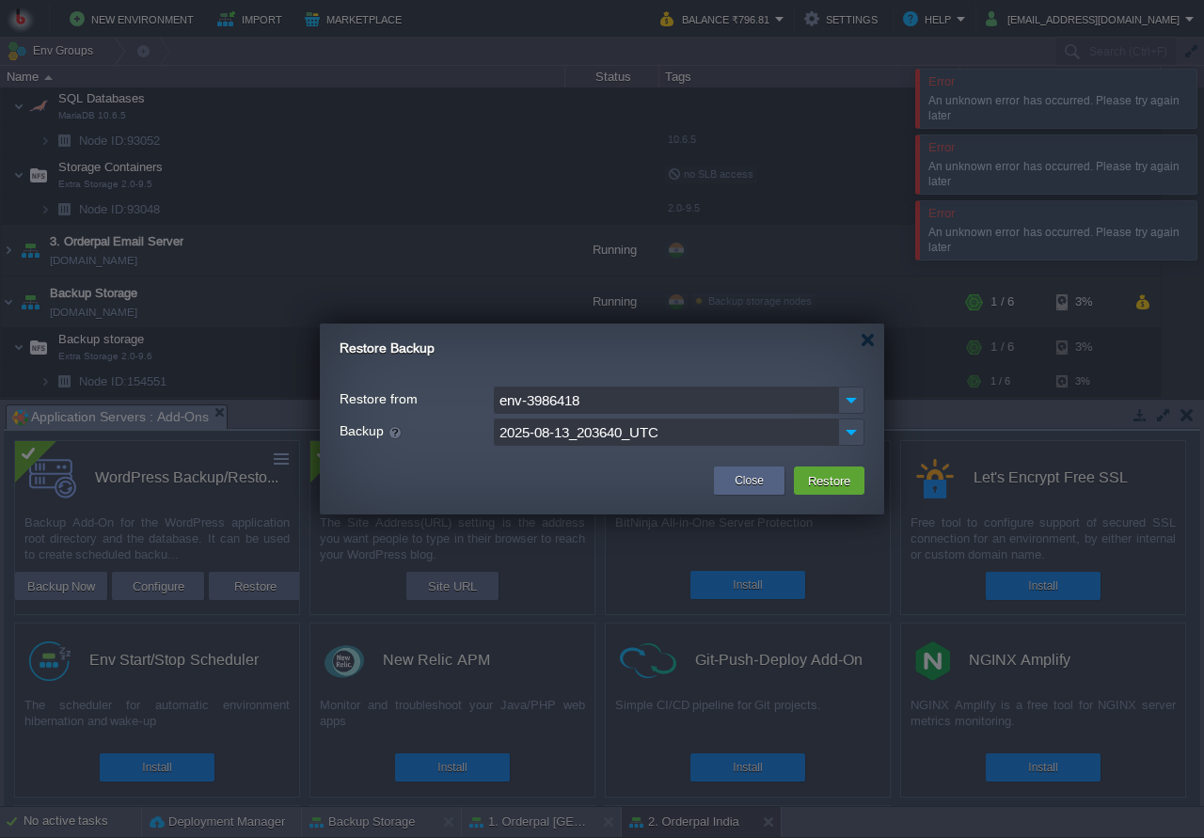
click at [588, 442] on input "2025-08-13_203640_UTC" at bounding box center [666, 432] width 344 height 27
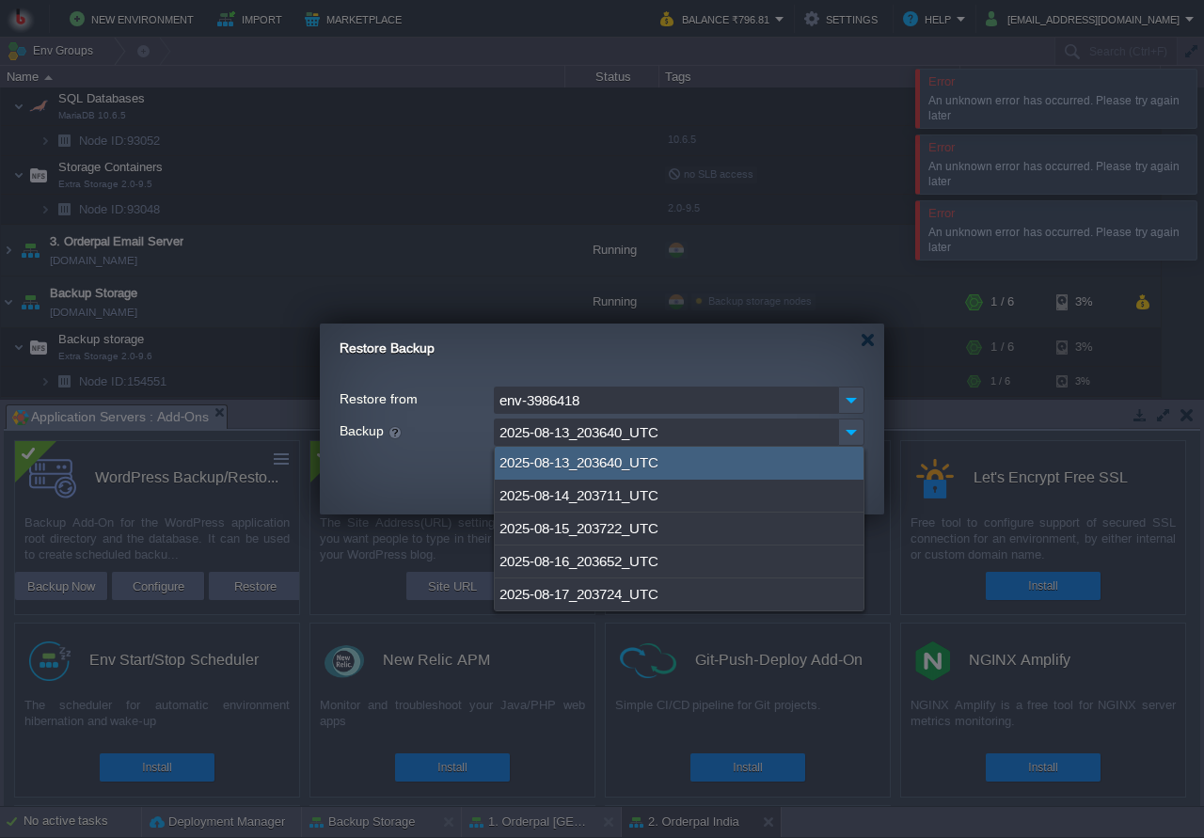
click at [581, 467] on div "2025-08-13_203640_UTC" at bounding box center [679, 463] width 369 height 33
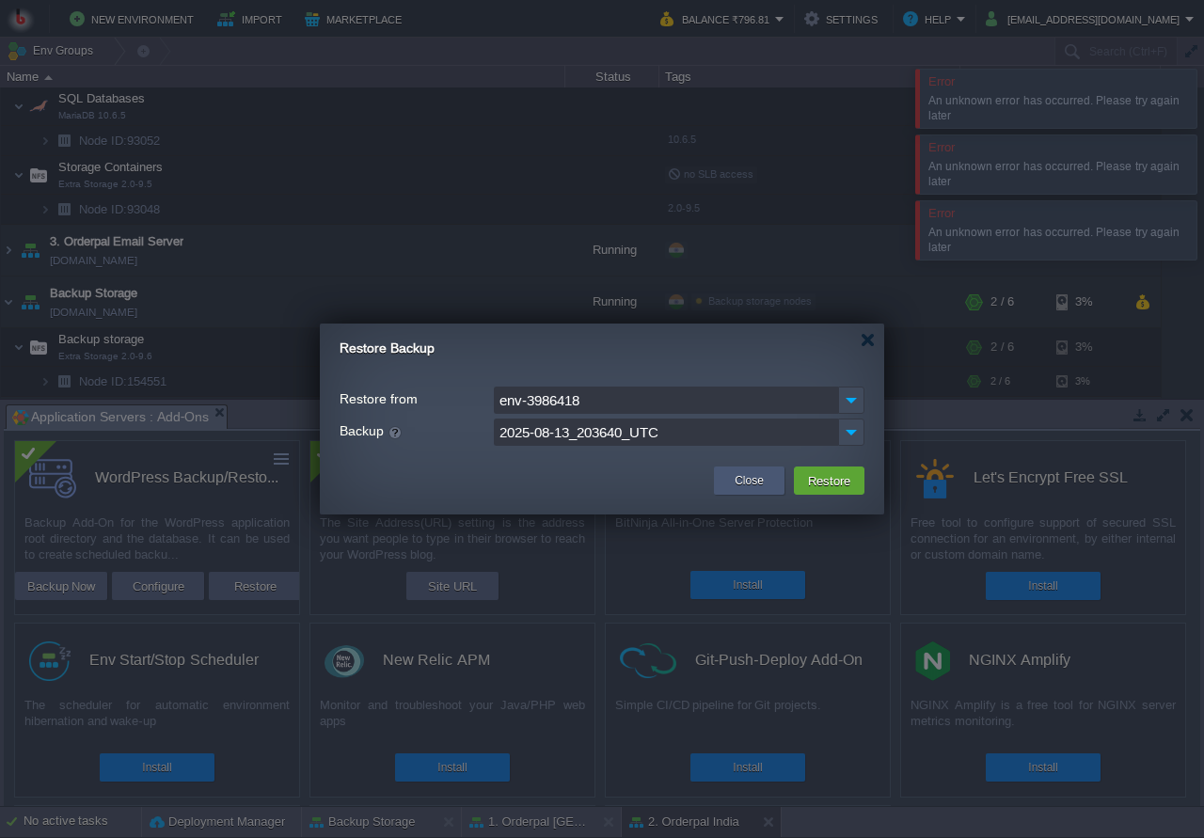
click at [762, 486] on button "Close" at bounding box center [749, 480] width 29 height 19
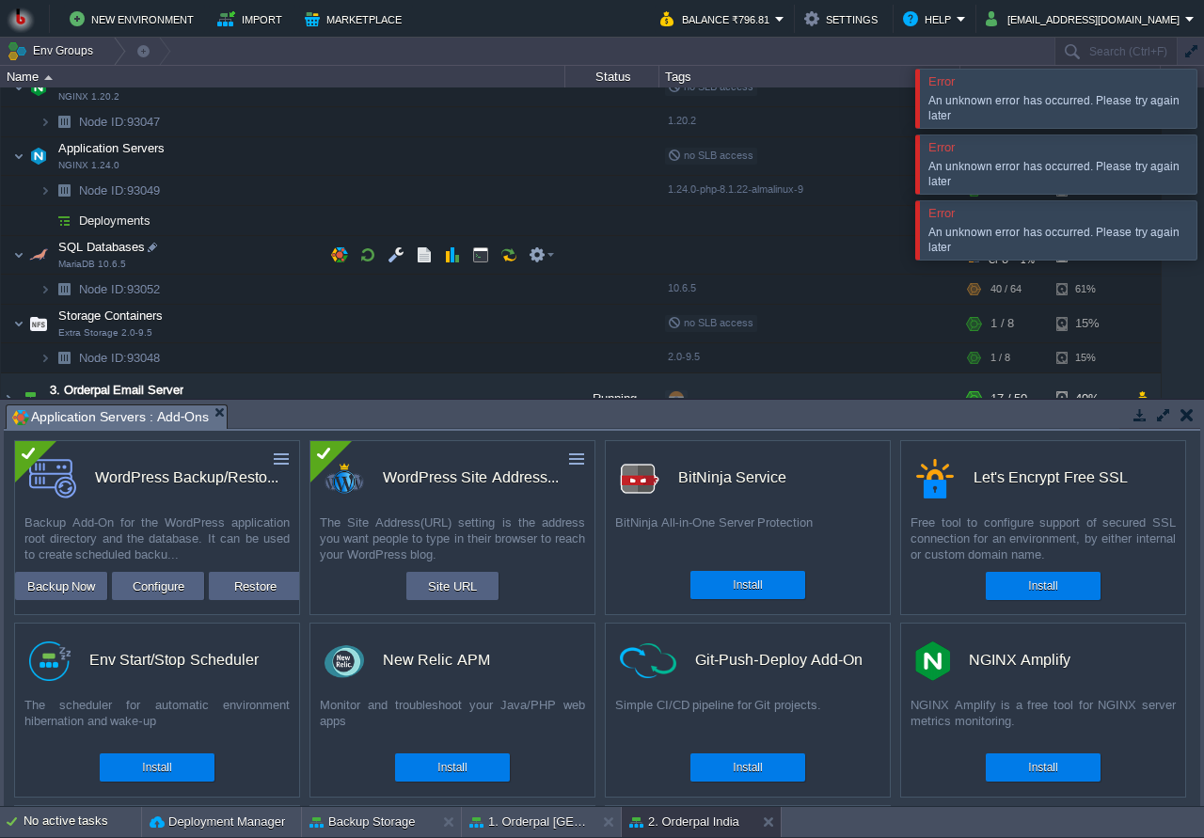
scroll to position [90, 0]
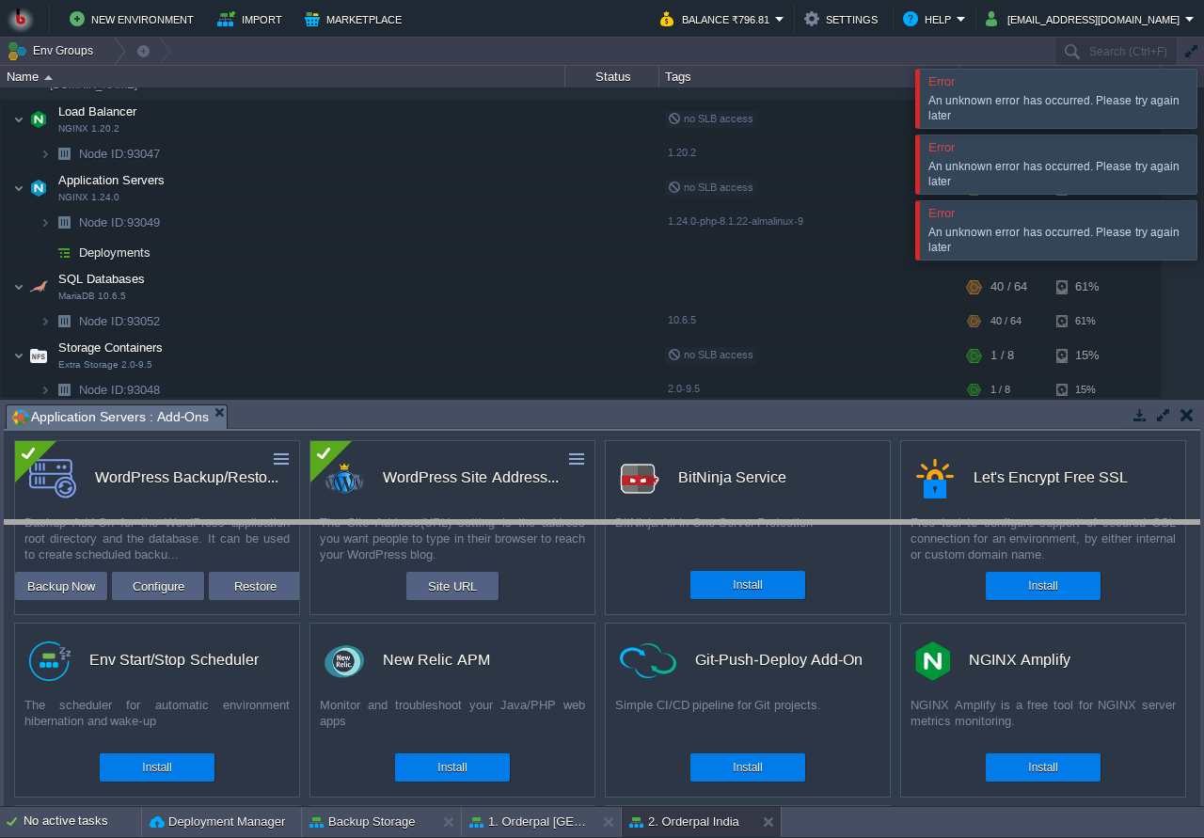
drag, startPoint x: 307, startPoint y: 429, endPoint x: 288, endPoint y: 549, distance: 121.9
click at [288, 549] on body "New Environment Import Marketplace Bonus ₹0.00 Upgrade Account Balance ₹796.81 …" at bounding box center [602, 419] width 1204 height 838
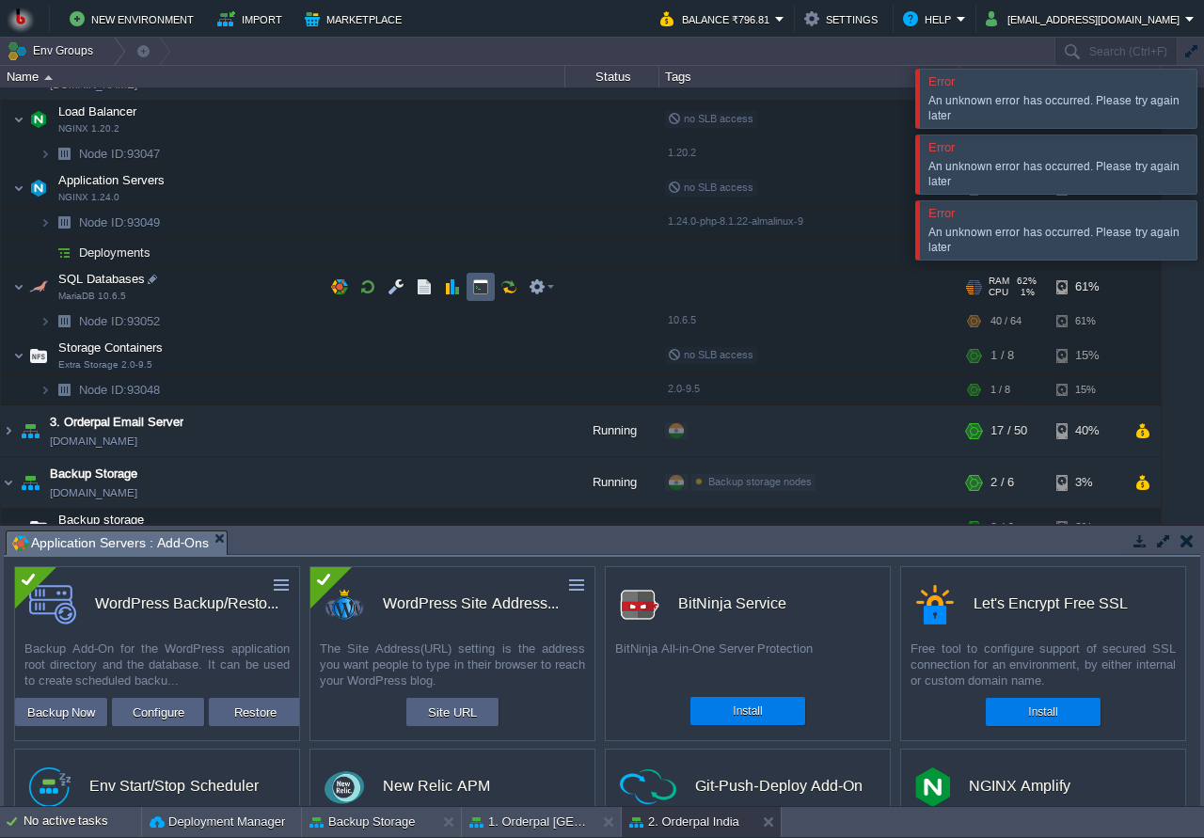
click at [476, 300] on td at bounding box center [481, 287] width 28 height 28
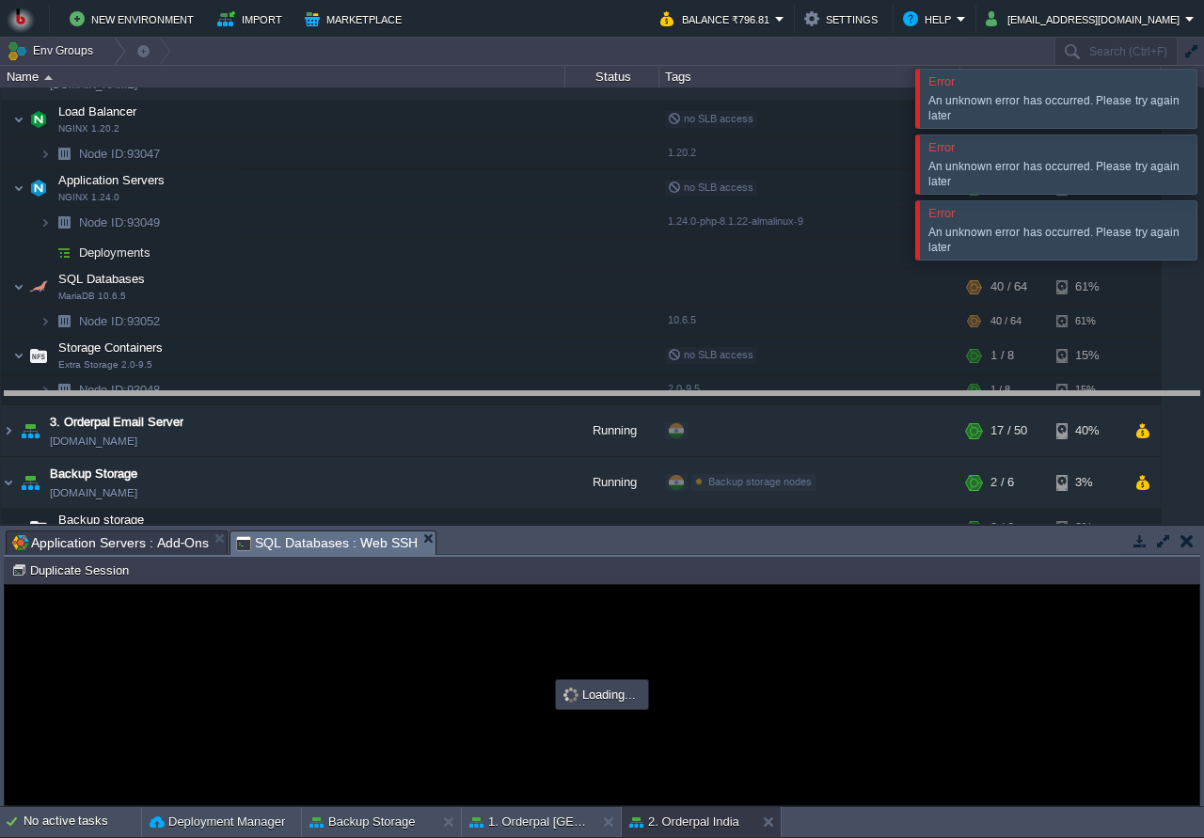
drag, startPoint x: 472, startPoint y: 536, endPoint x: 489, endPoint y: 358, distance: 179.6
click at [489, 358] on body "New Environment Import Marketplace Bonus ₹0.00 Upgrade Account Balance ₹796.81 …" at bounding box center [602, 419] width 1204 height 838
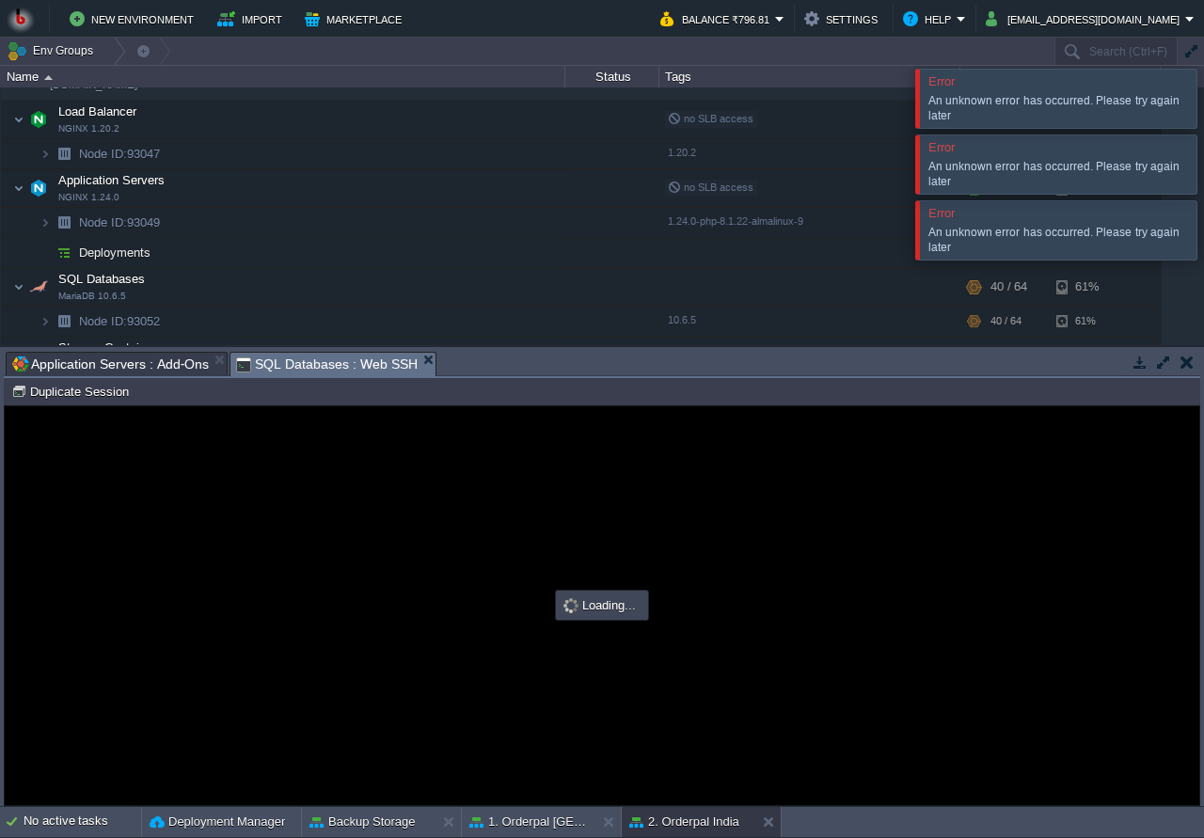
scroll to position [0, 0]
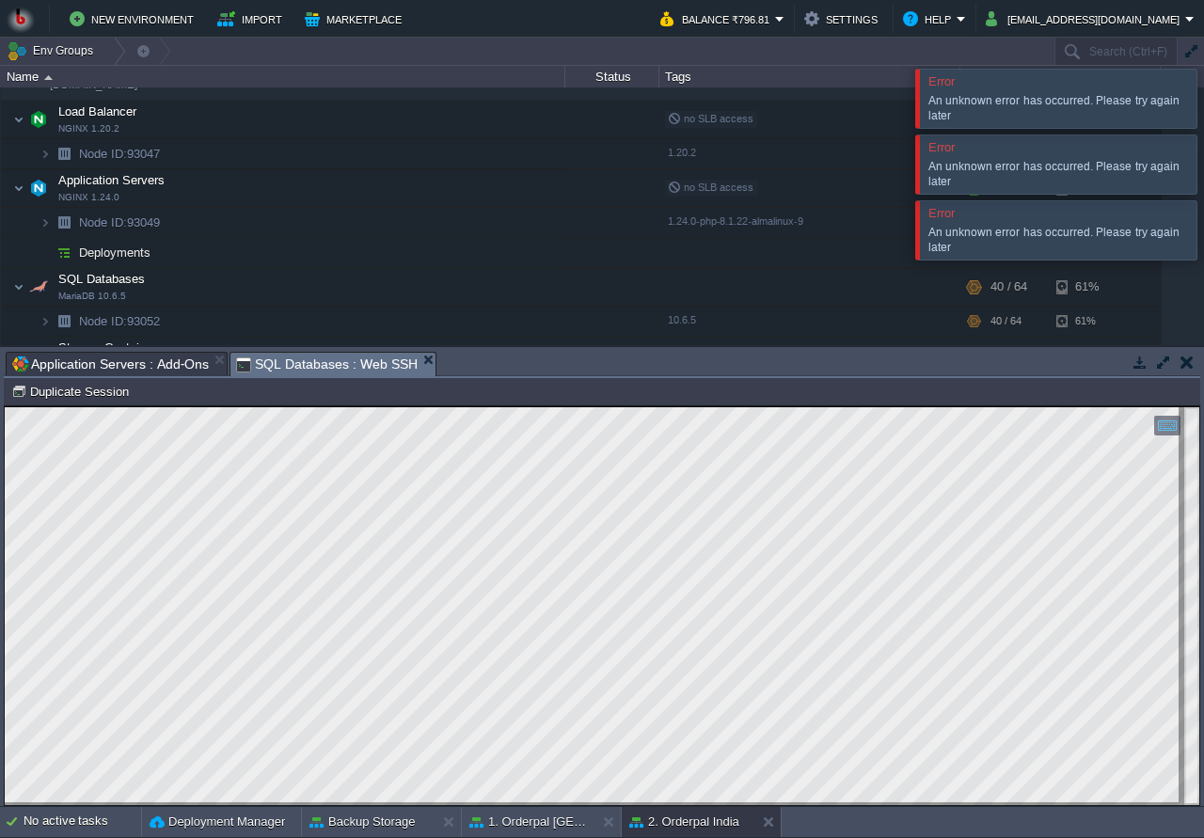
click at [1203, 223] on div at bounding box center [1227, 229] width 0 height 58
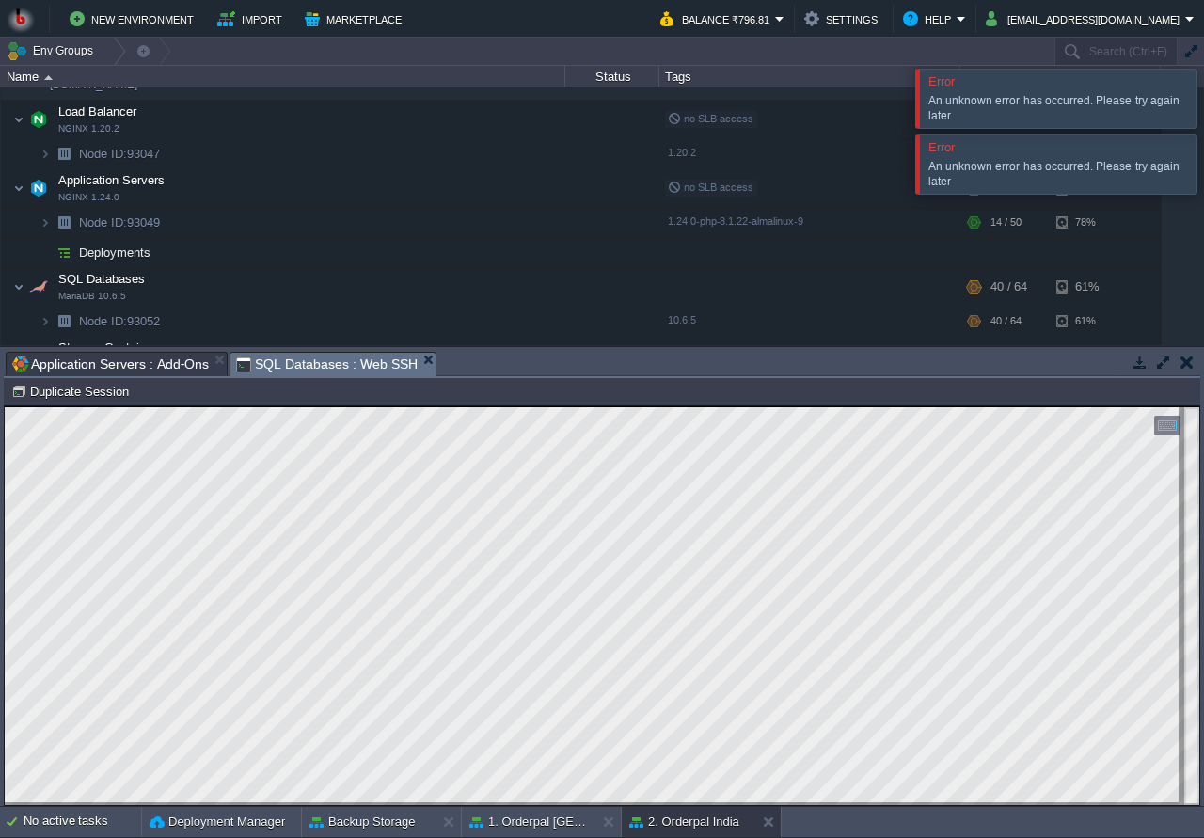
click at [1203, 177] on div at bounding box center [1227, 164] width 0 height 58
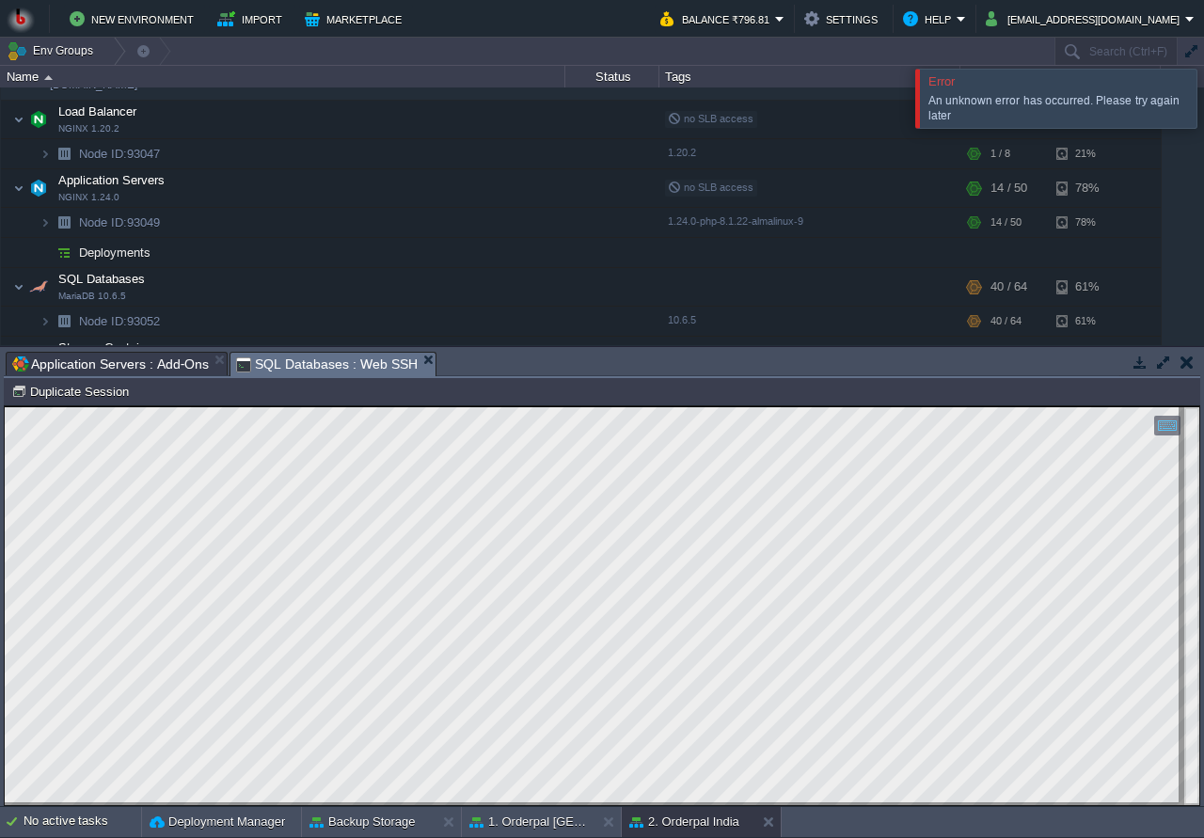
click at [1203, 103] on div at bounding box center [1227, 98] width 0 height 58
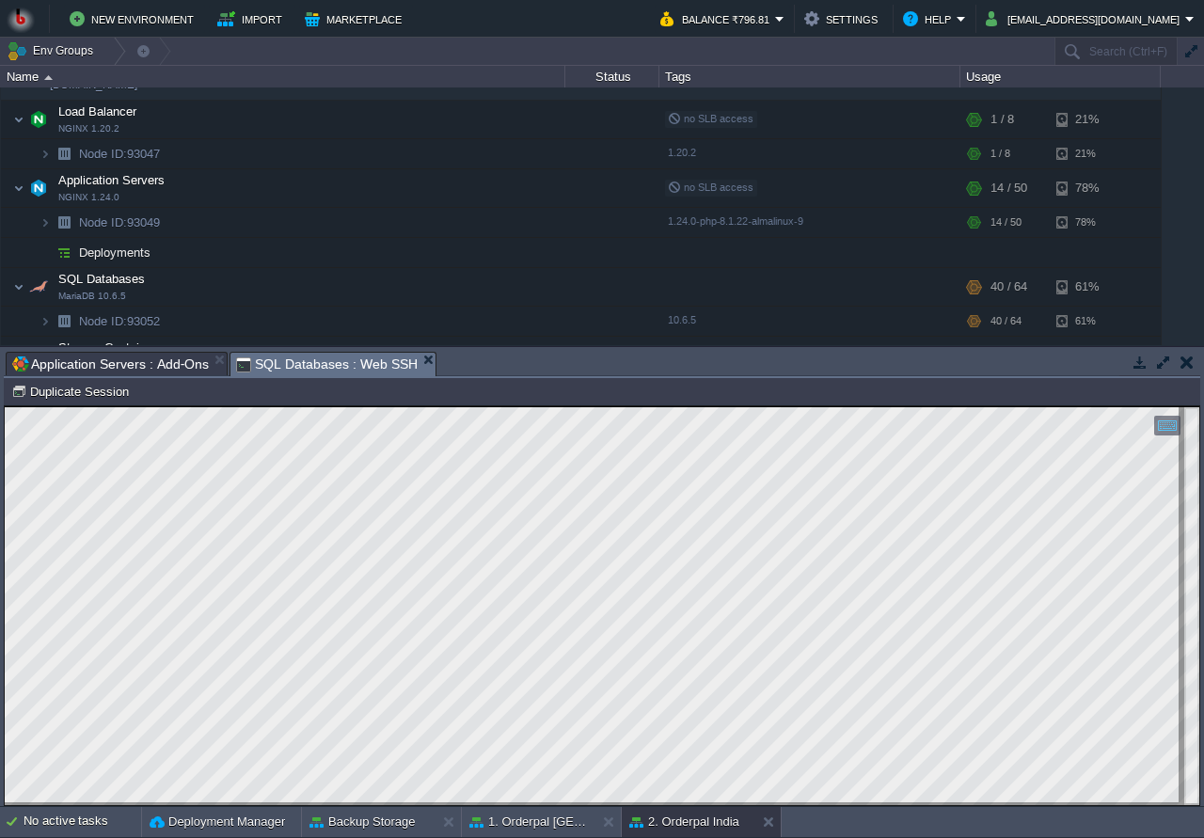
click at [1187, 366] on button "button" at bounding box center [1187, 362] width 13 height 17
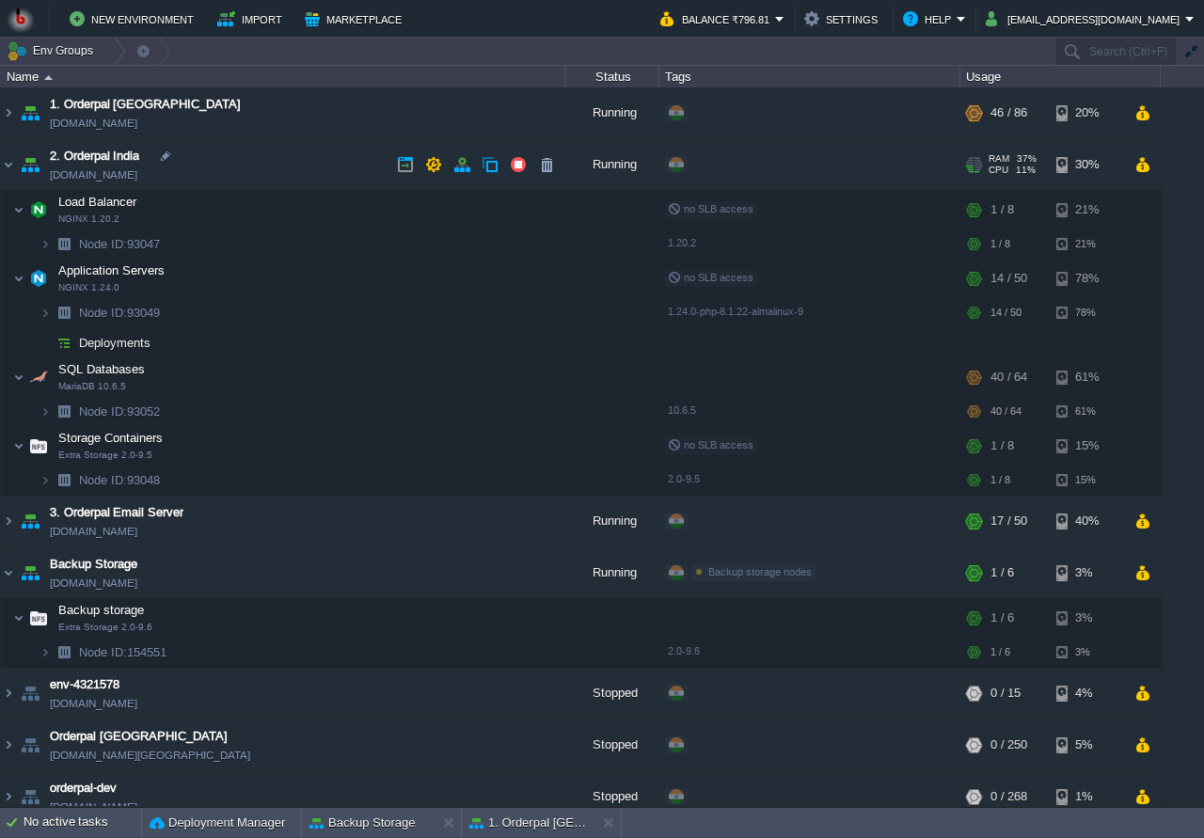
click at [278, 147] on td "2. Orderpal India env-3986418.in1.bitss.cloud" at bounding box center [283, 165] width 565 height 52
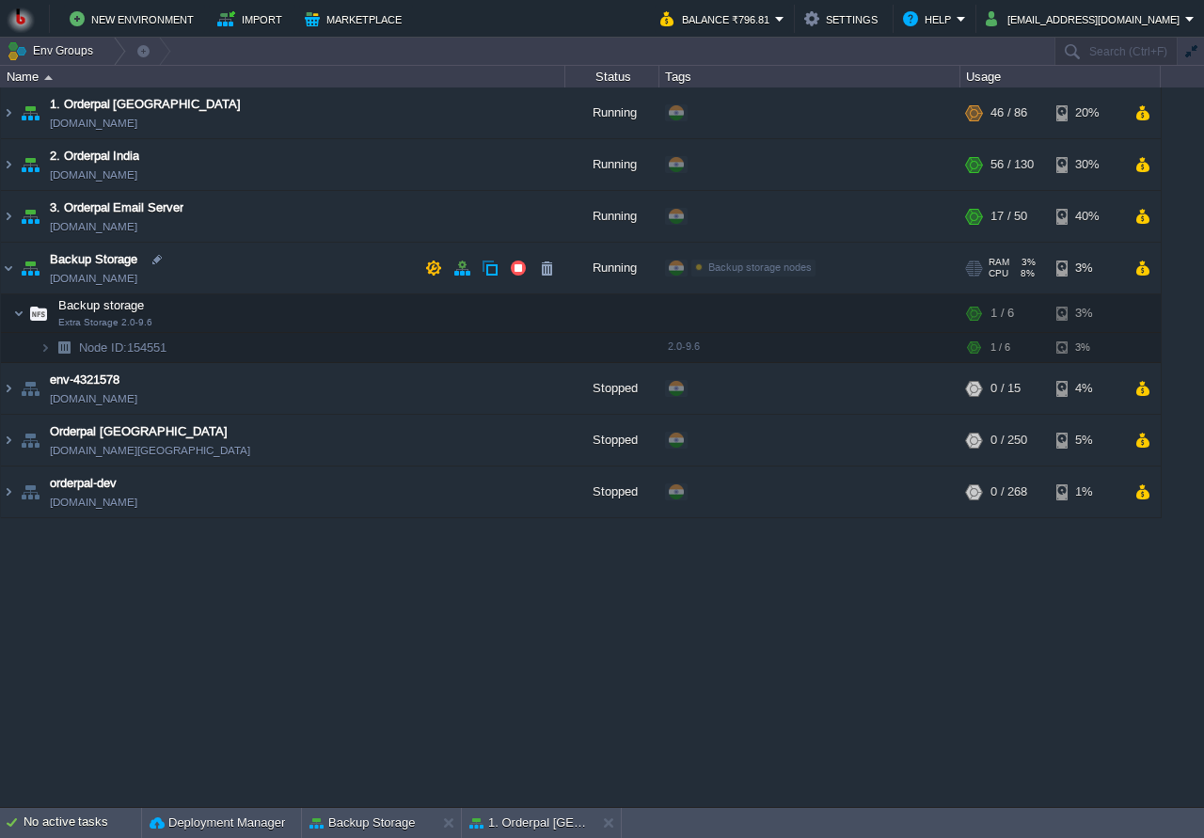
click at [312, 260] on td "Backup Storage orderpalbackupstorage.in1.bitss.cloud" at bounding box center [283, 269] width 565 height 52
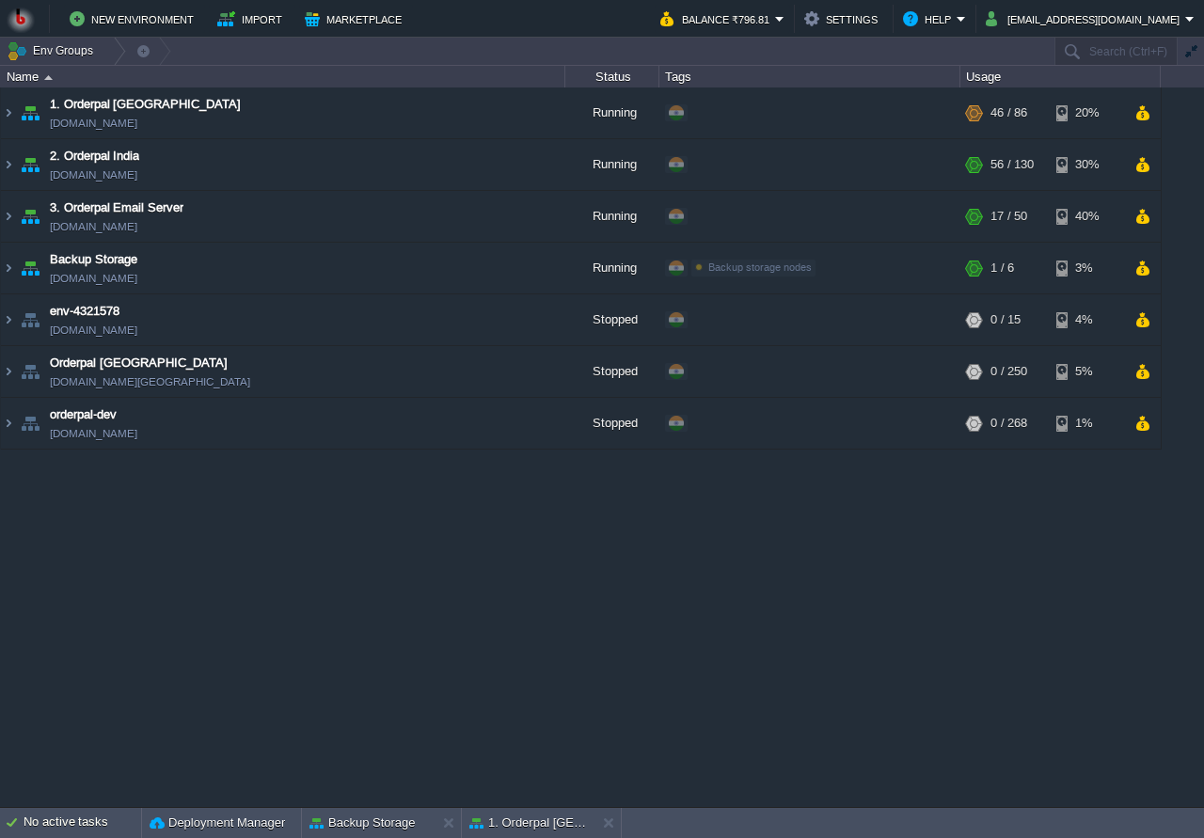
click at [330, 535] on div "1. Orderpal Australia env-4497435.in1.bitss.cloud Running + Add to Env Group RA…" at bounding box center [602, 447] width 1204 height 719
click at [319, 179] on td "2. Orderpal India env-3986418.in1.bitss.cloud" at bounding box center [283, 165] width 565 height 52
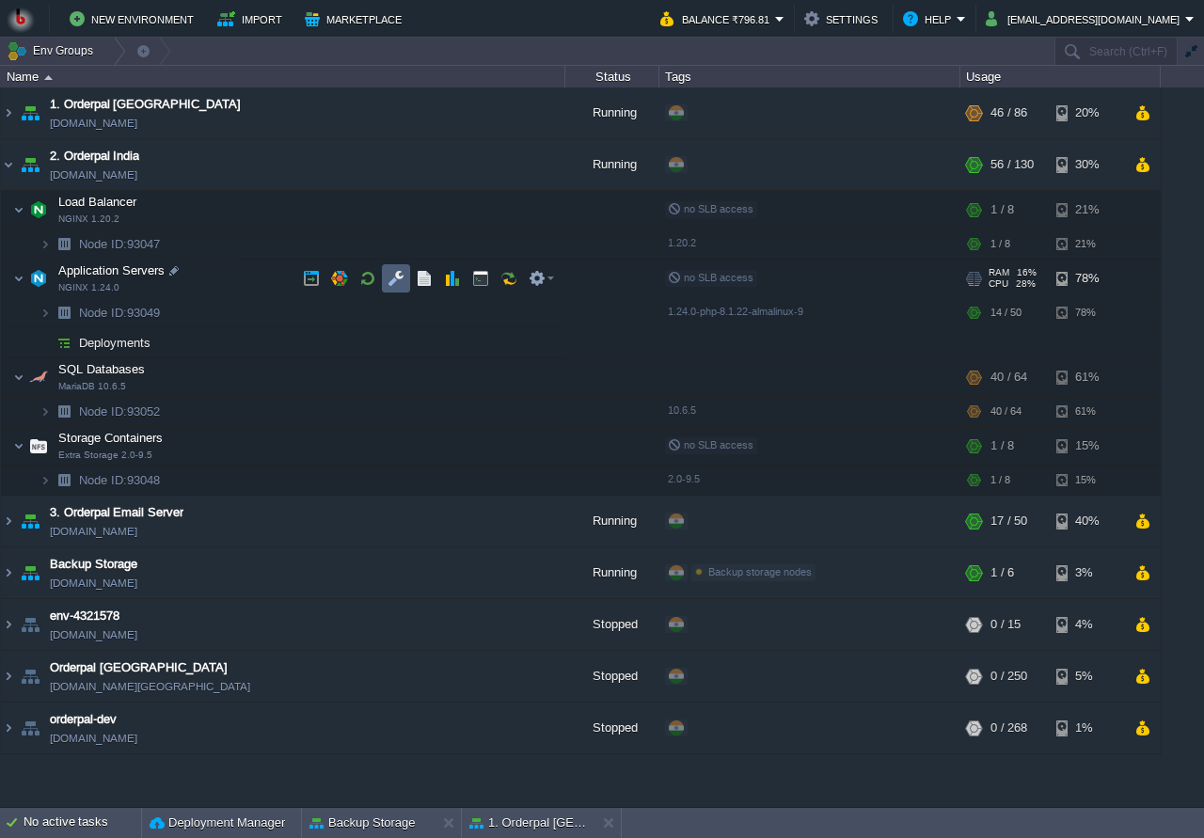
click at [390, 282] on button "button" at bounding box center [396, 278] width 17 height 17
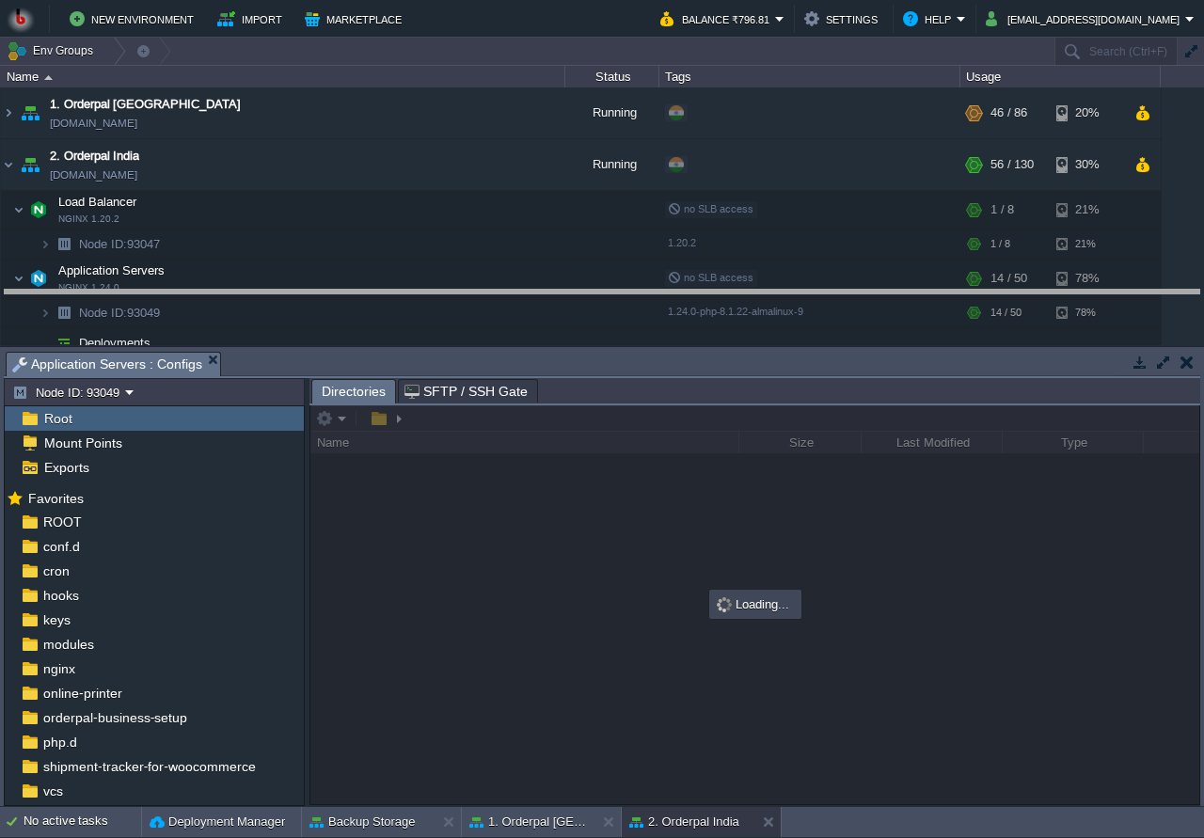
click at [441, 307] on body "New Environment Import Marketplace Bonus ₹0.00 Upgrade Account Balance ₹796.81 …" at bounding box center [602, 419] width 1204 height 838
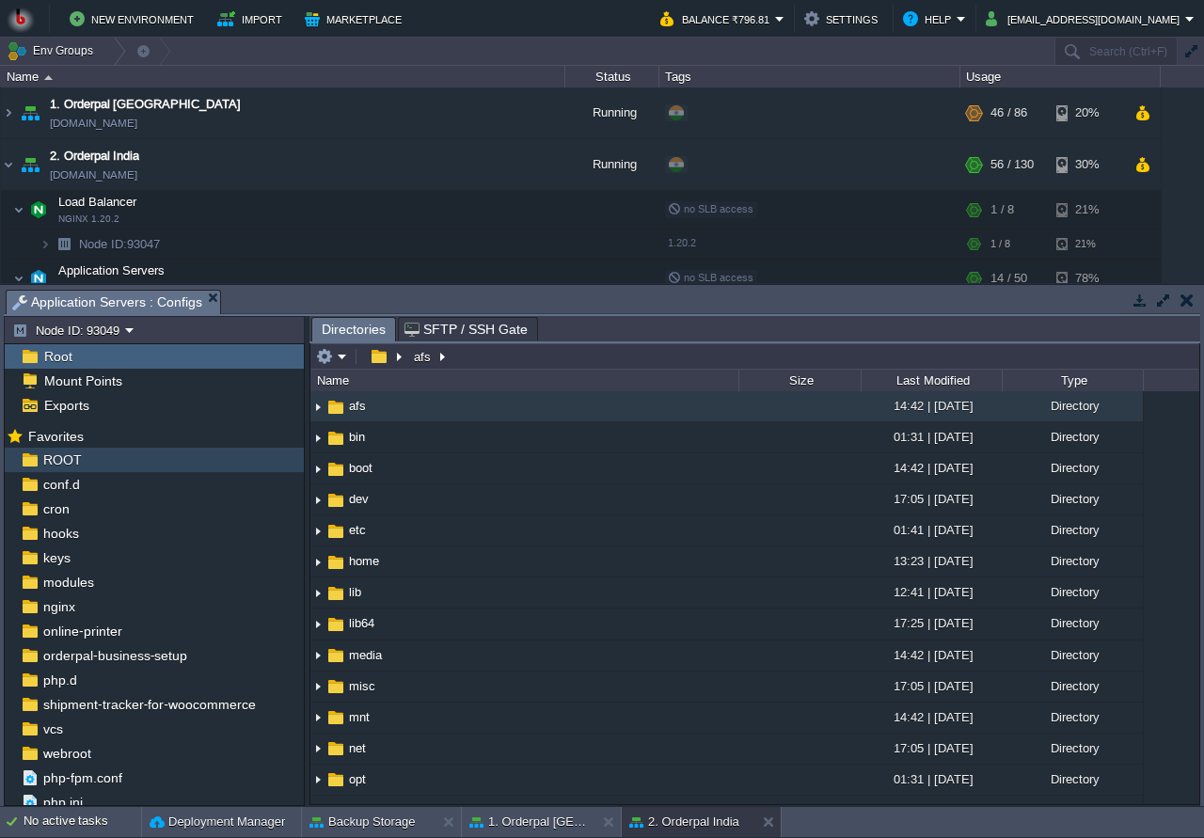
click at [142, 461] on div "ROOT" at bounding box center [154, 460] width 299 height 24
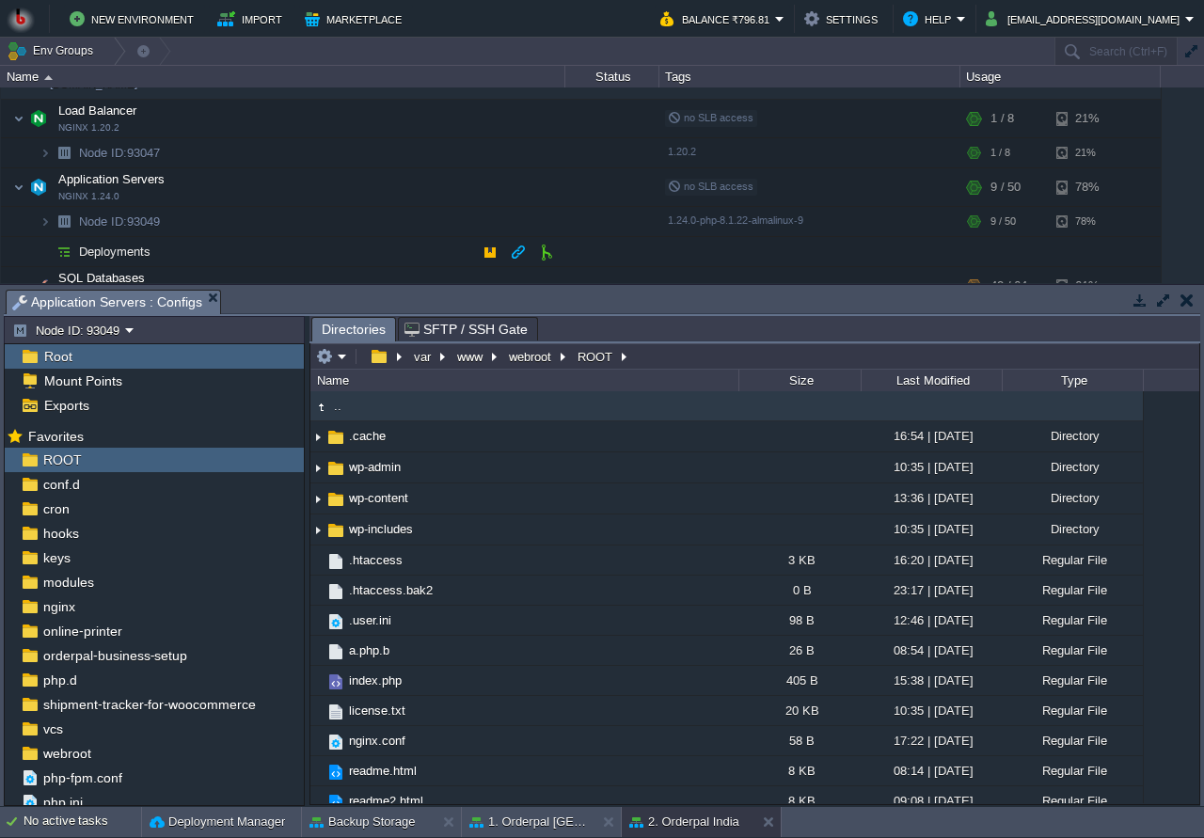
scroll to position [181, 0]
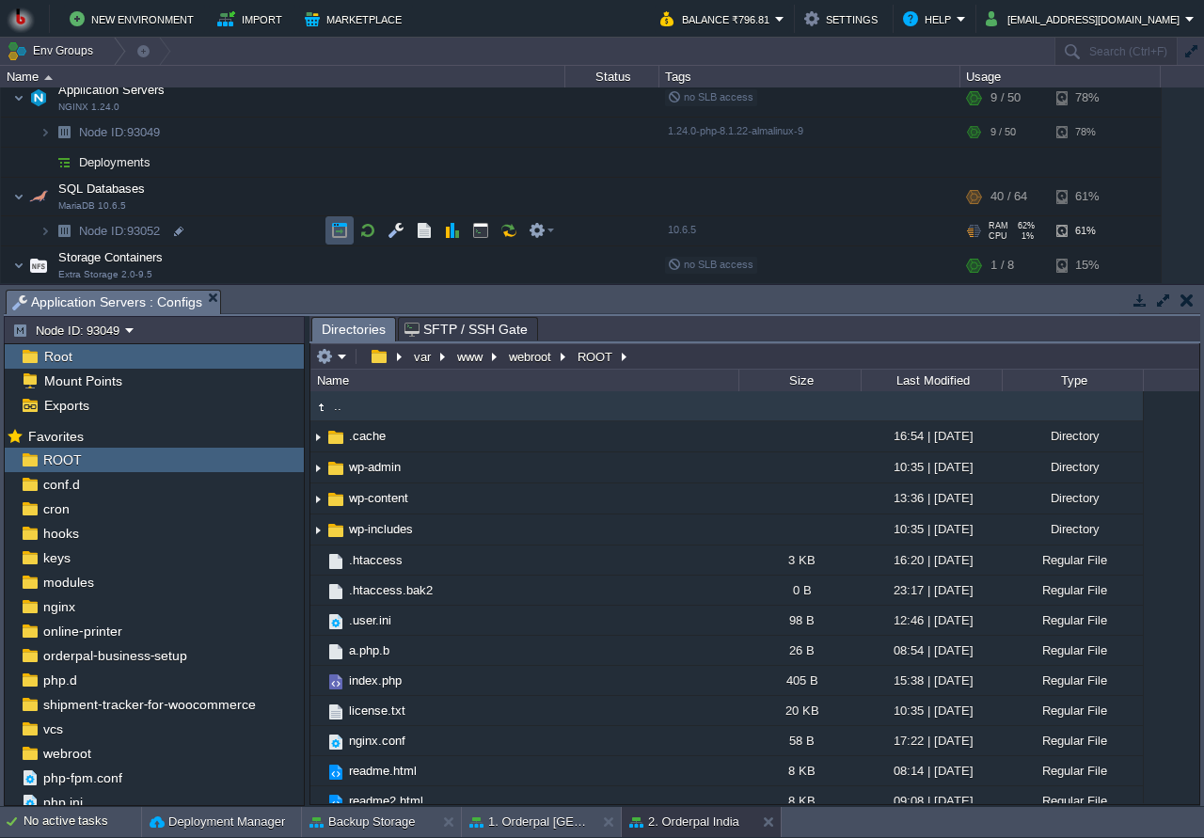
click at [334, 235] on button "button" at bounding box center [339, 230] width 17 height 17
click at [398, 199] on button "button" at bounding box center [396, 196] width 17 height 17
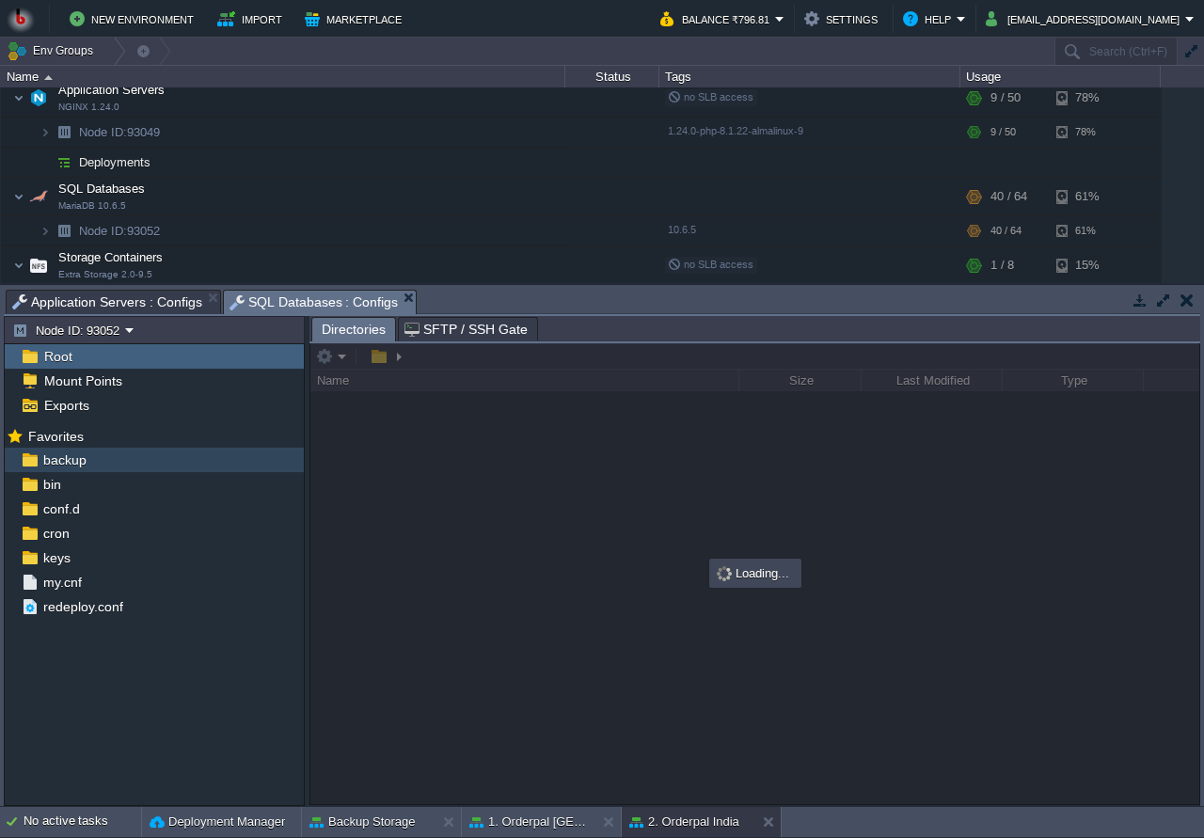
click at [115, 468] on div "backup" at bounding box center [154, 460] width 299 height 24
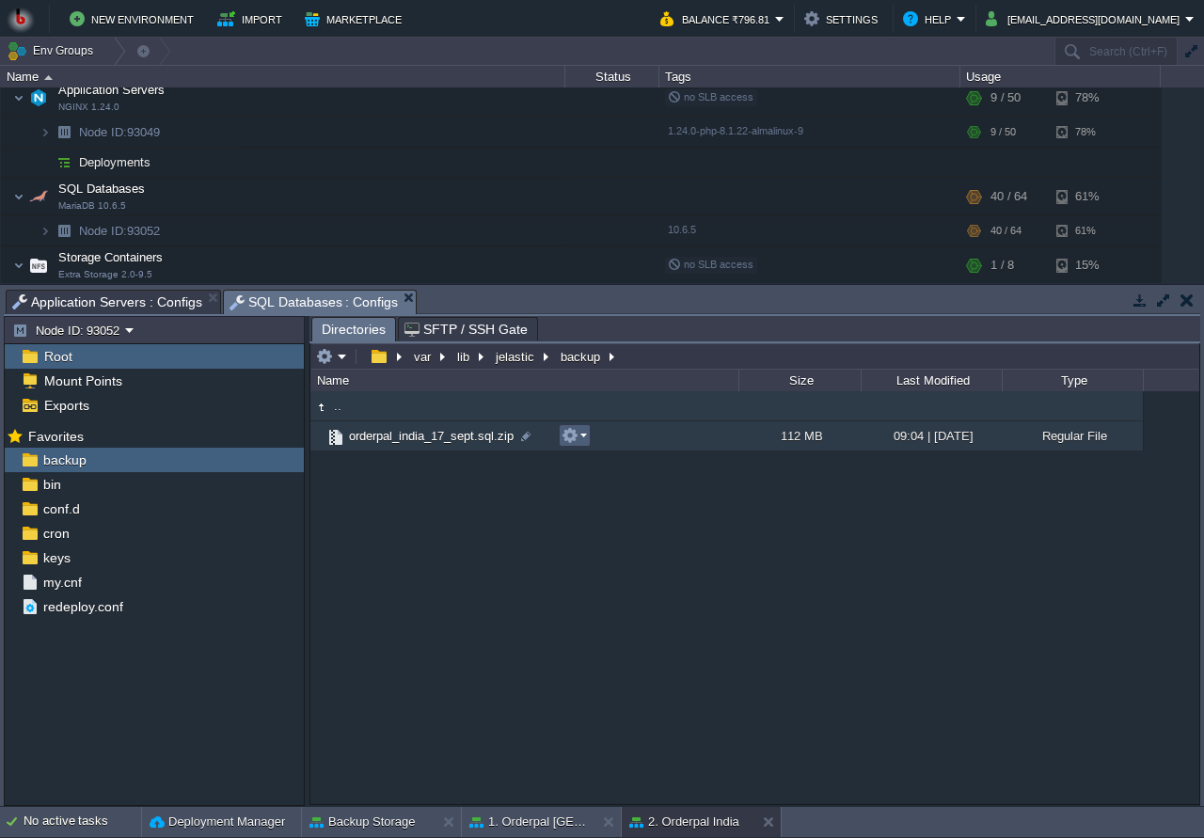
click at [579, 444] on em at bounding box center [574, 435] width 25 height 17
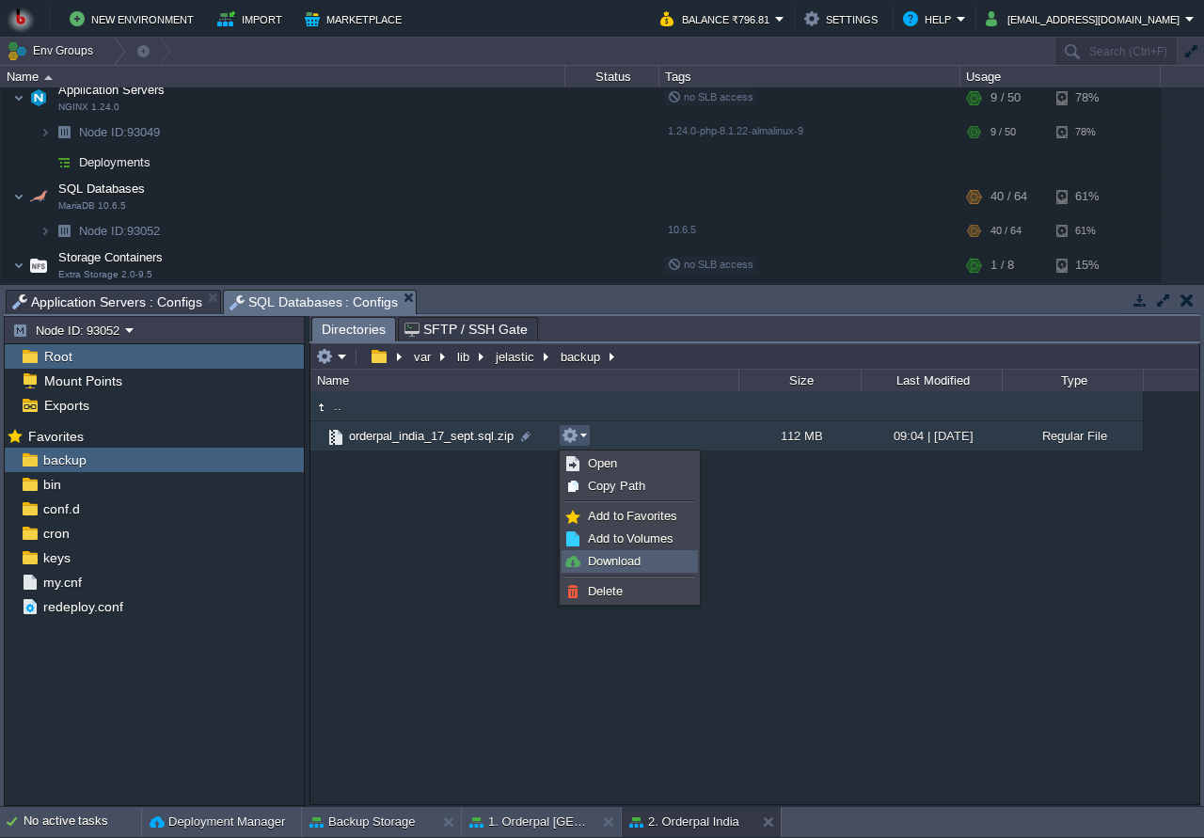
click at [661, 559] on link "Download" at bounding box center [630, 561] width 135 height 21
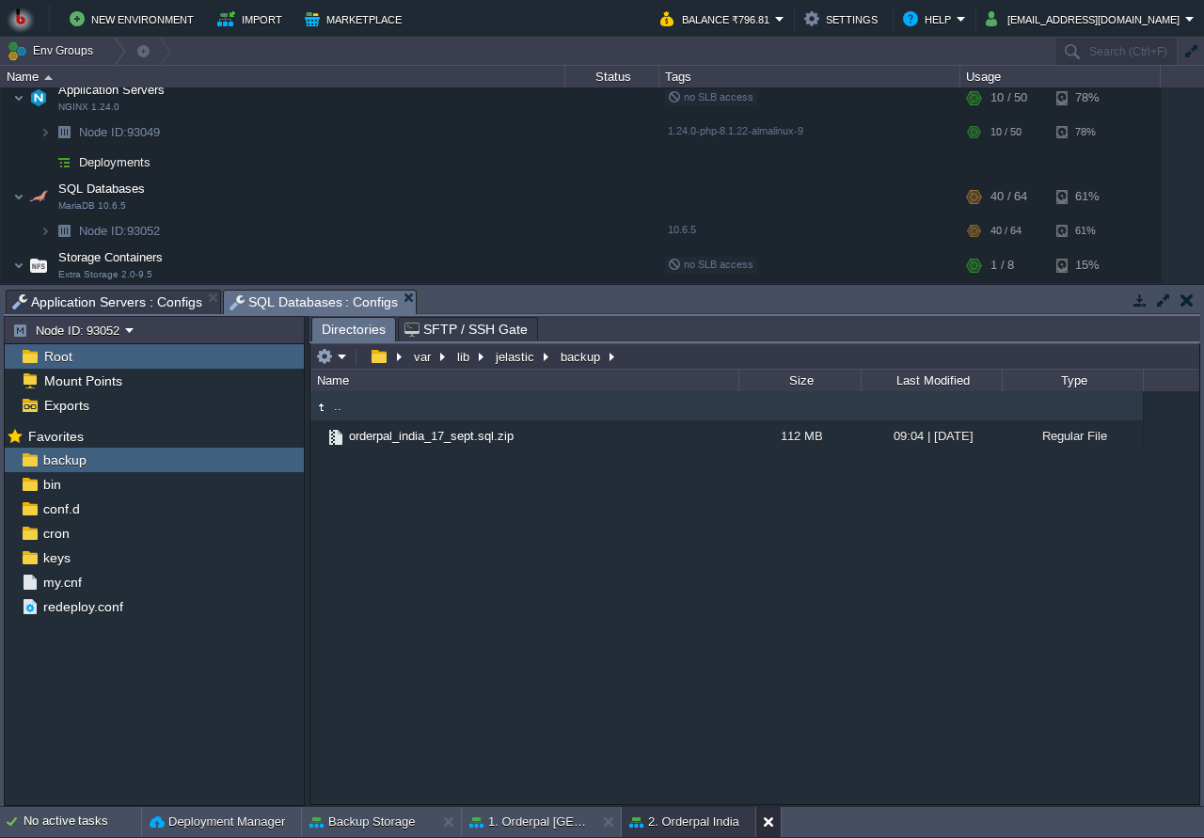
click at [768, 819] on button at bounding box center [772, 822] width 19 height 19
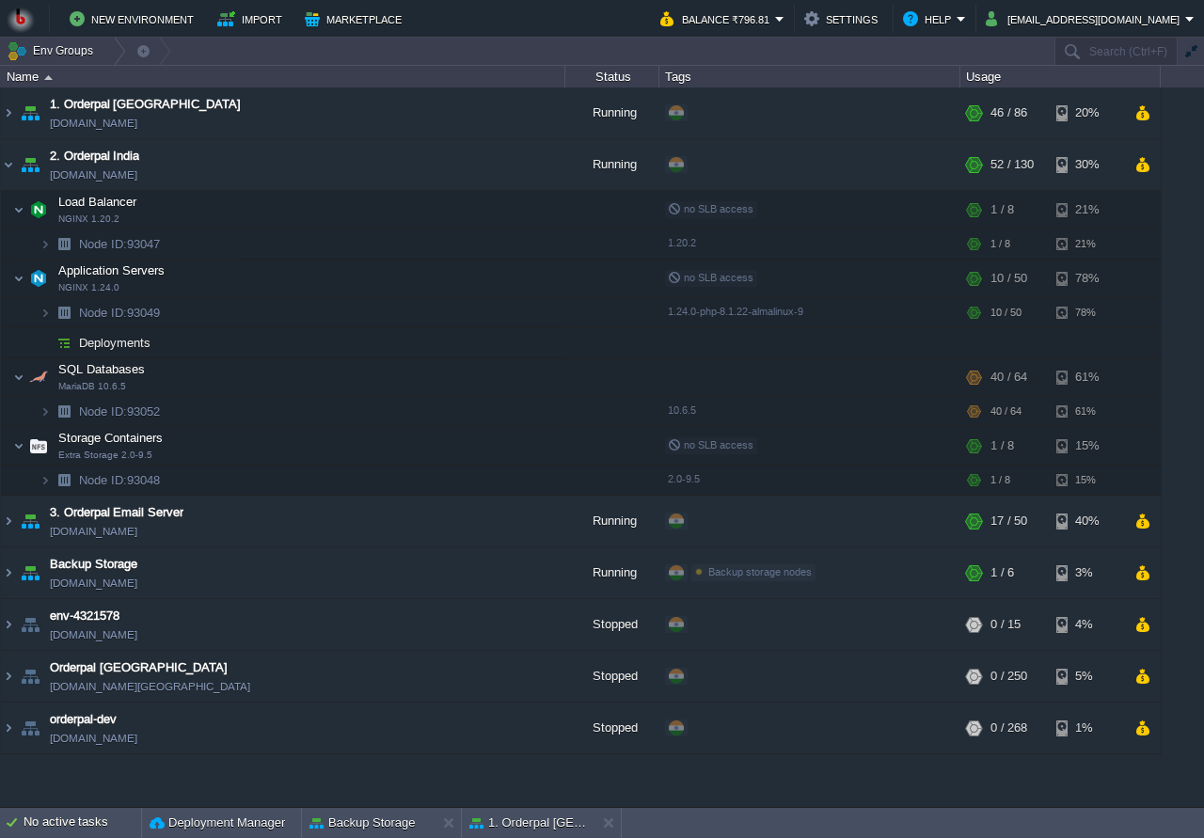
scroll to position [0, 0]
click at [245, 163] on td "2. Orderpal India env-3986418.in1.bitss.cloud" at bounding box center [283, 165] width 565 height 52
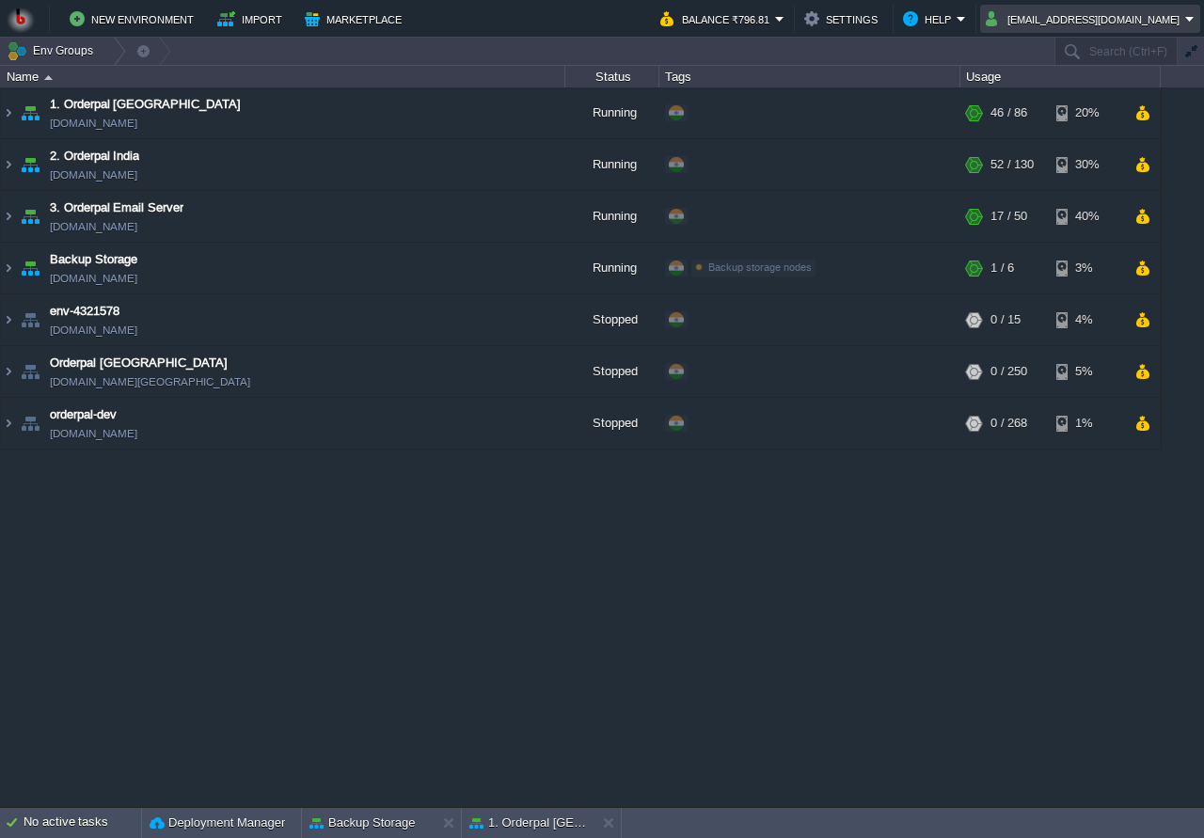
click at [1111, 24] on button "amit.mittal@kaarot.com" at bounding box center [1085, 19] width 199 height 23
click at [1081, 102] on span "Sign out" at bounding box center [1072, 99] width 45 height 14
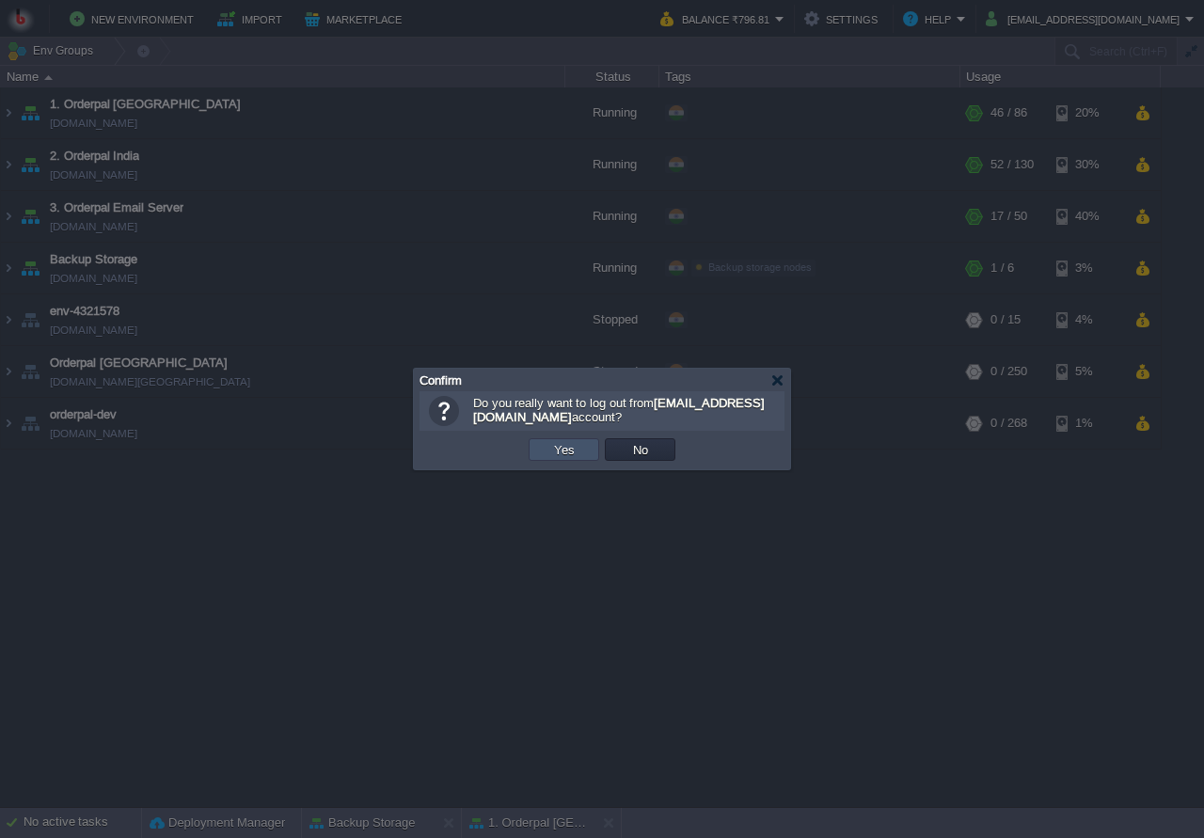
click at [558, 449] on button "Yes" at bounding box center [565, 449] width 32 height 17
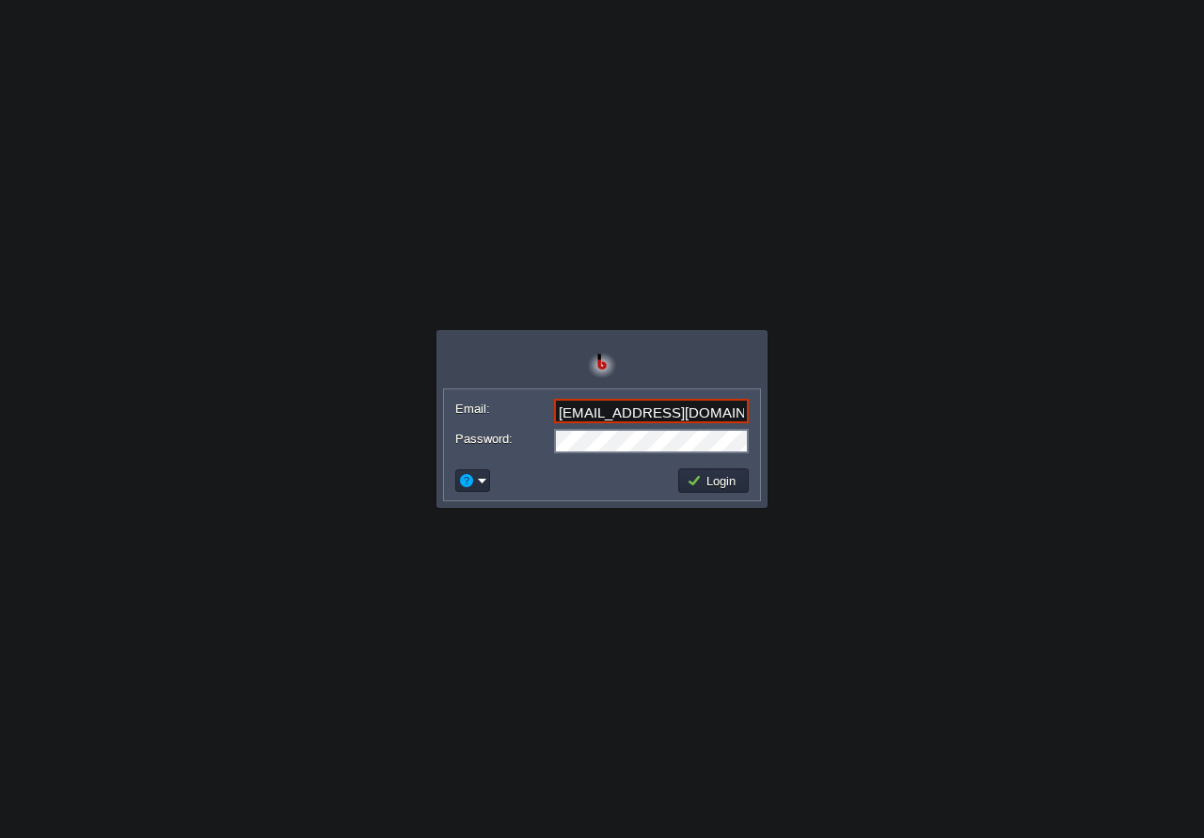
type input "edudrive@bitsstech.com"
click at [704, 477] on button "Login" at bounding box center [714, 480] width 55 height 17
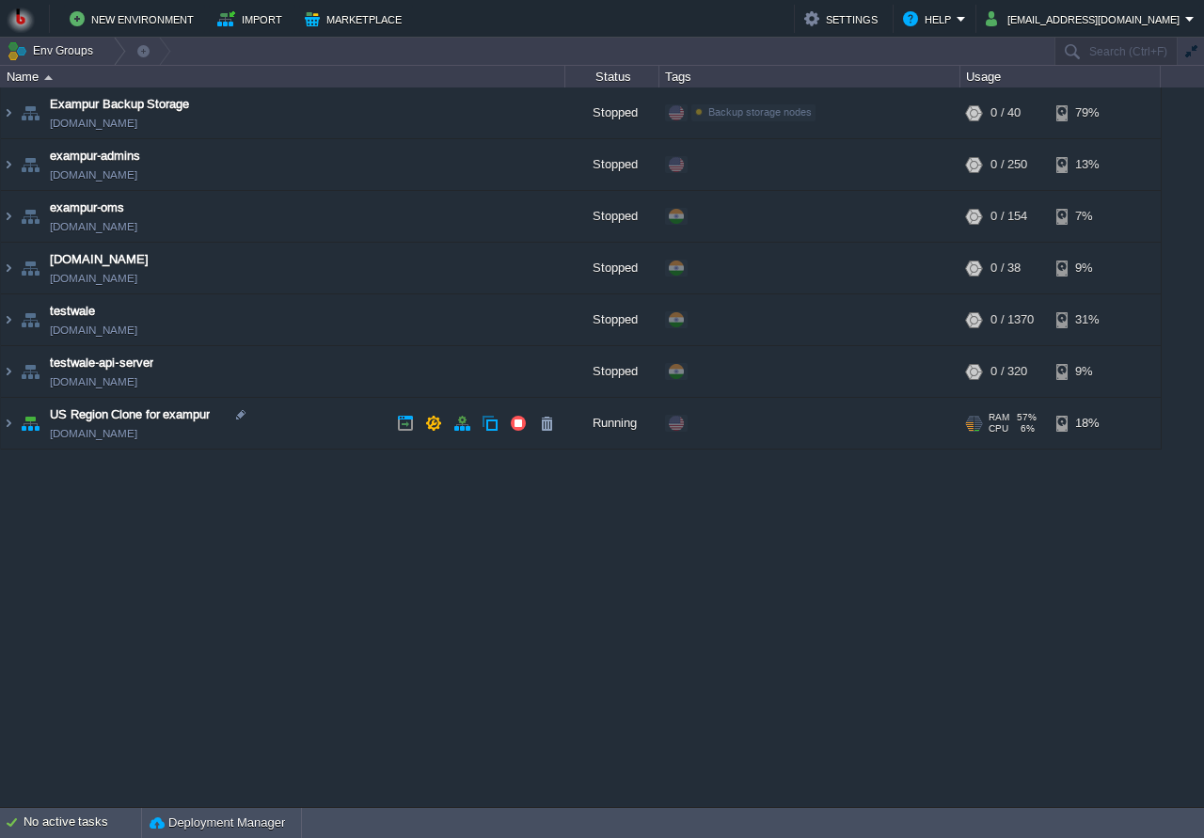
click at [305, 413] on td "US Region Clone for exampur env-4039676.us1.bitss.cloud" at bounding box center [283, 424] width 565 height 52
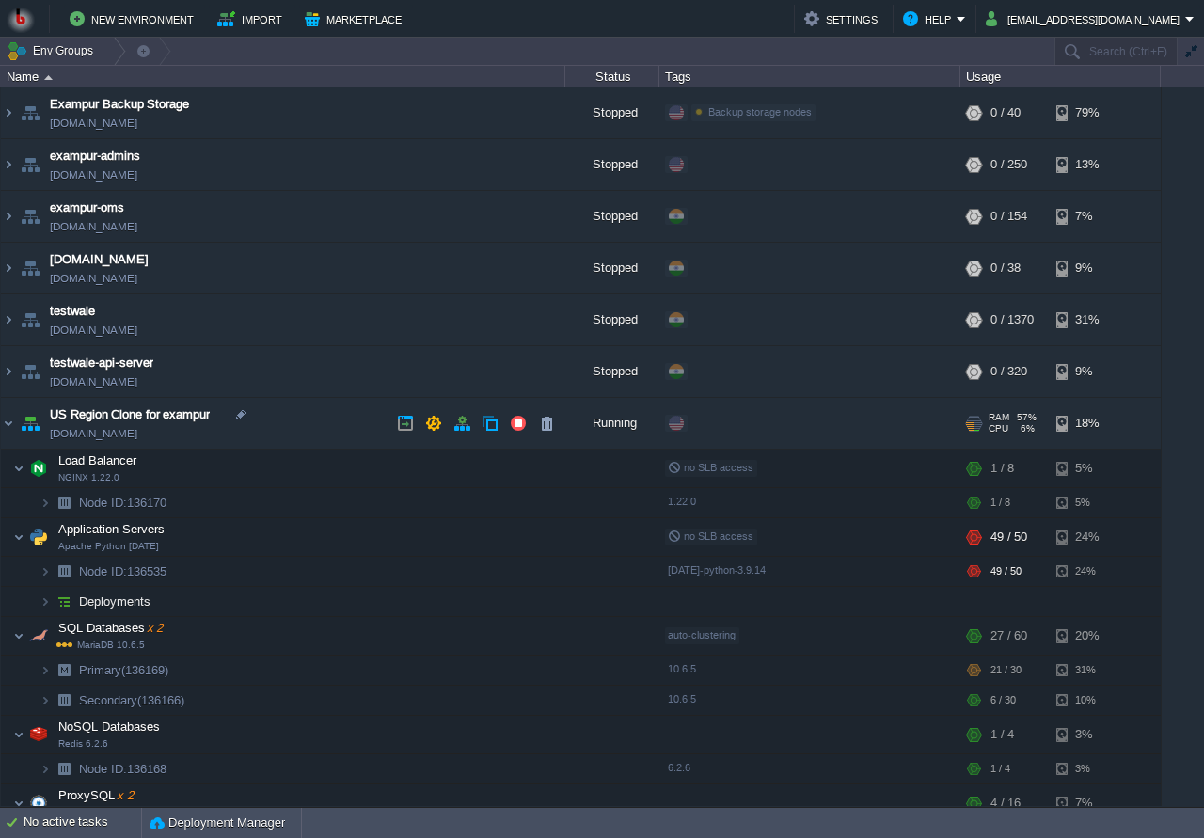
click at [282, 418] on td "US Region Clone for exampur env-4039676.us1.bitss.cloud" at bounding box center [283, 424] width 565 height 52
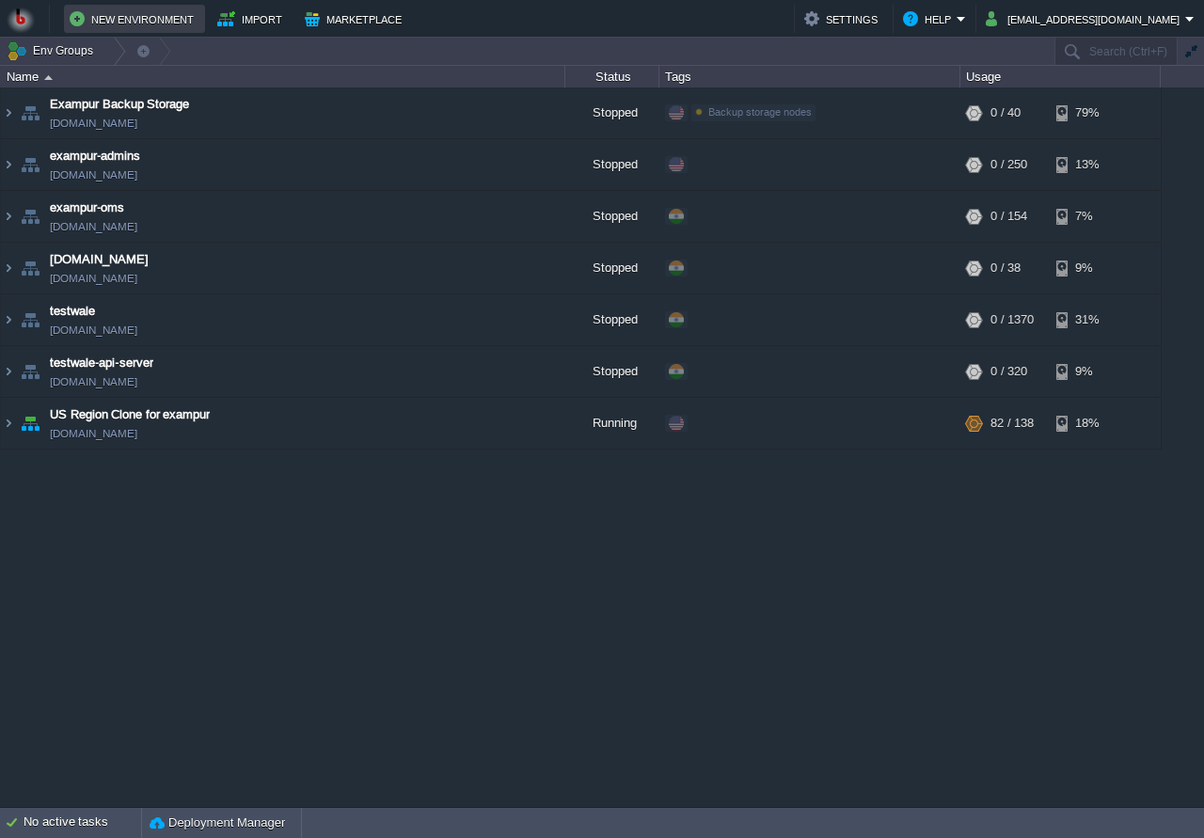
click at [145, 22] on button "New Environment" at bounding box center [135, 19] width 130 height 23
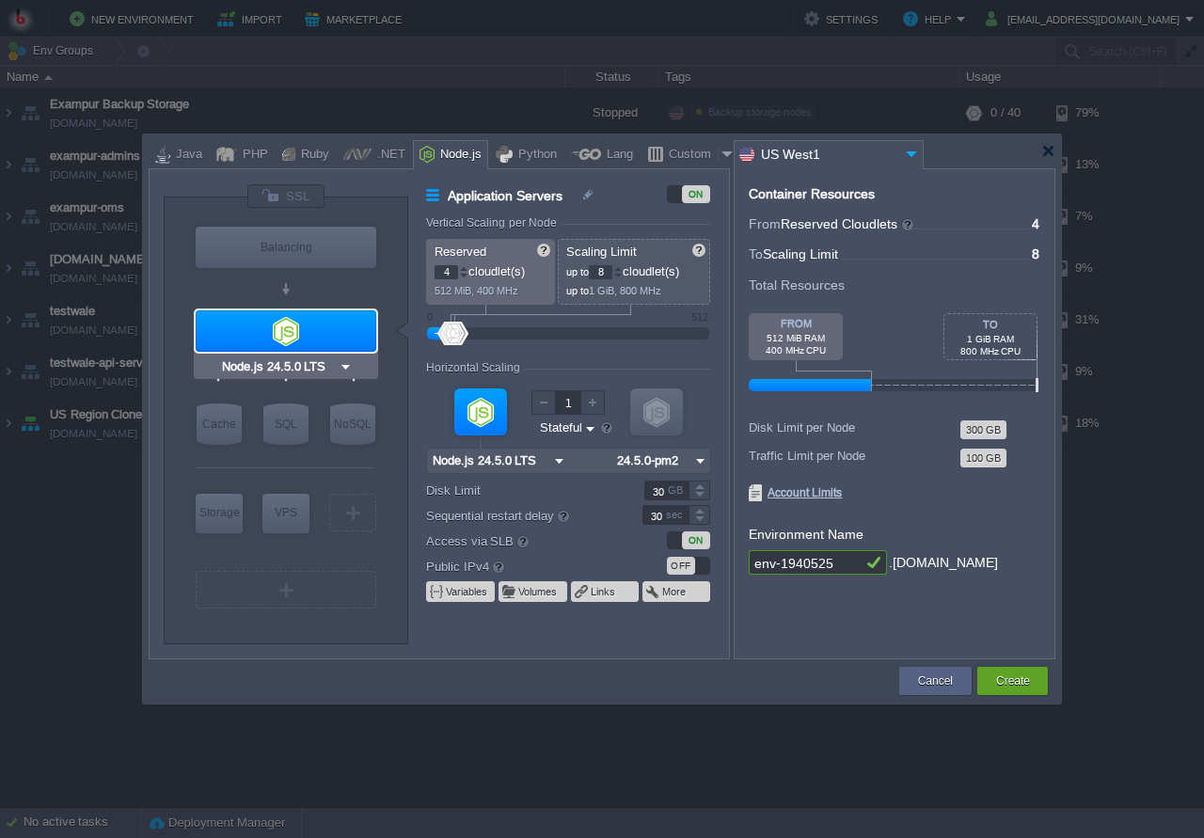
click at [309, 330] on div at bounding box center [286, 330] width 181 height 41
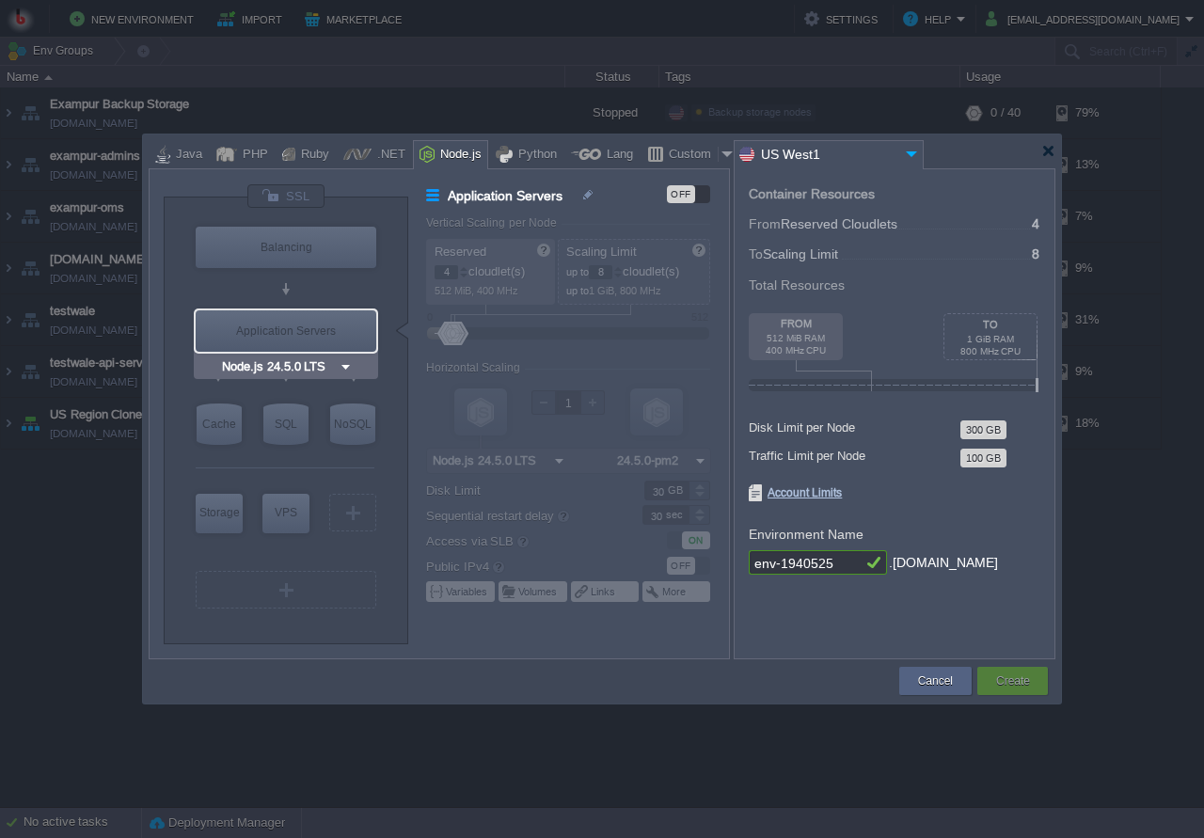
type input "MariaDB 12.0.2"
click at [278, 437] on div "SQL" at bounding box center [285, 424] width 45 height 41
type input "SQL Databases"
type input "6"
type input "MariaDB 12.0.2"
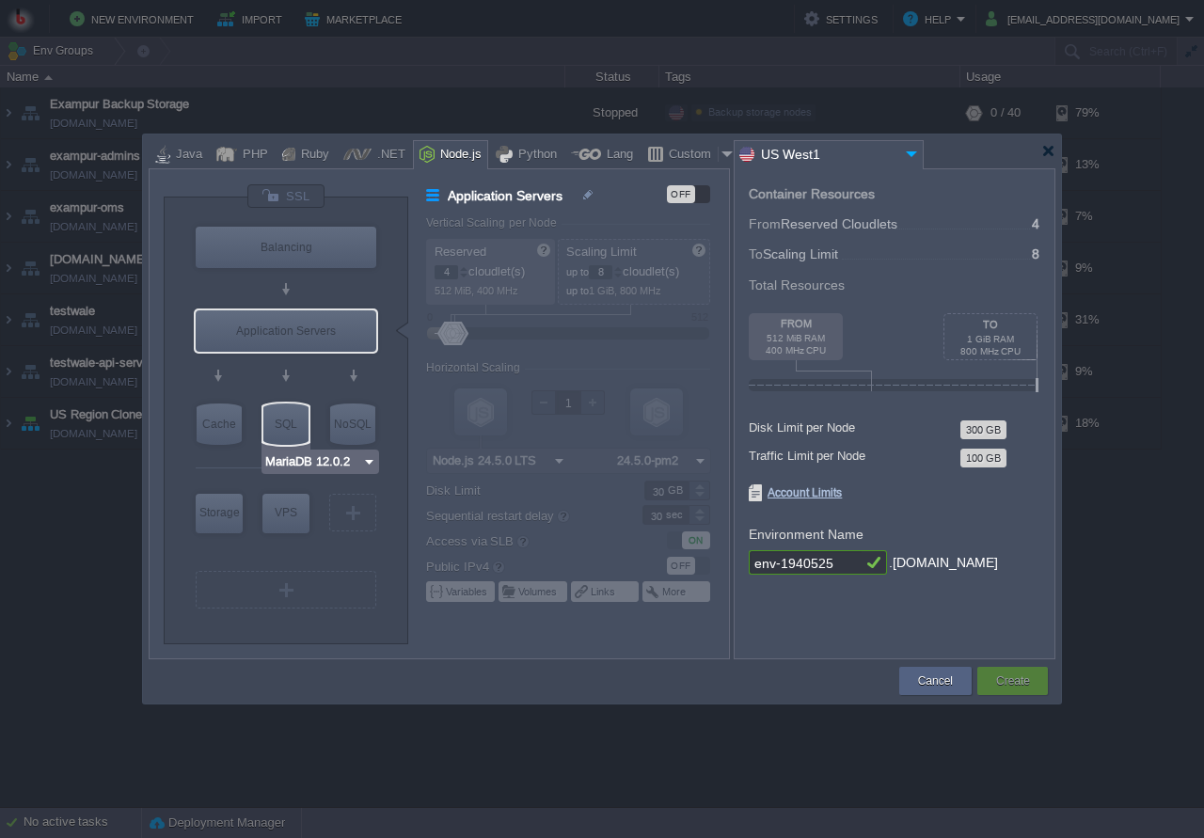
type input "12.0.2-almalin..."
type input "Stateless"
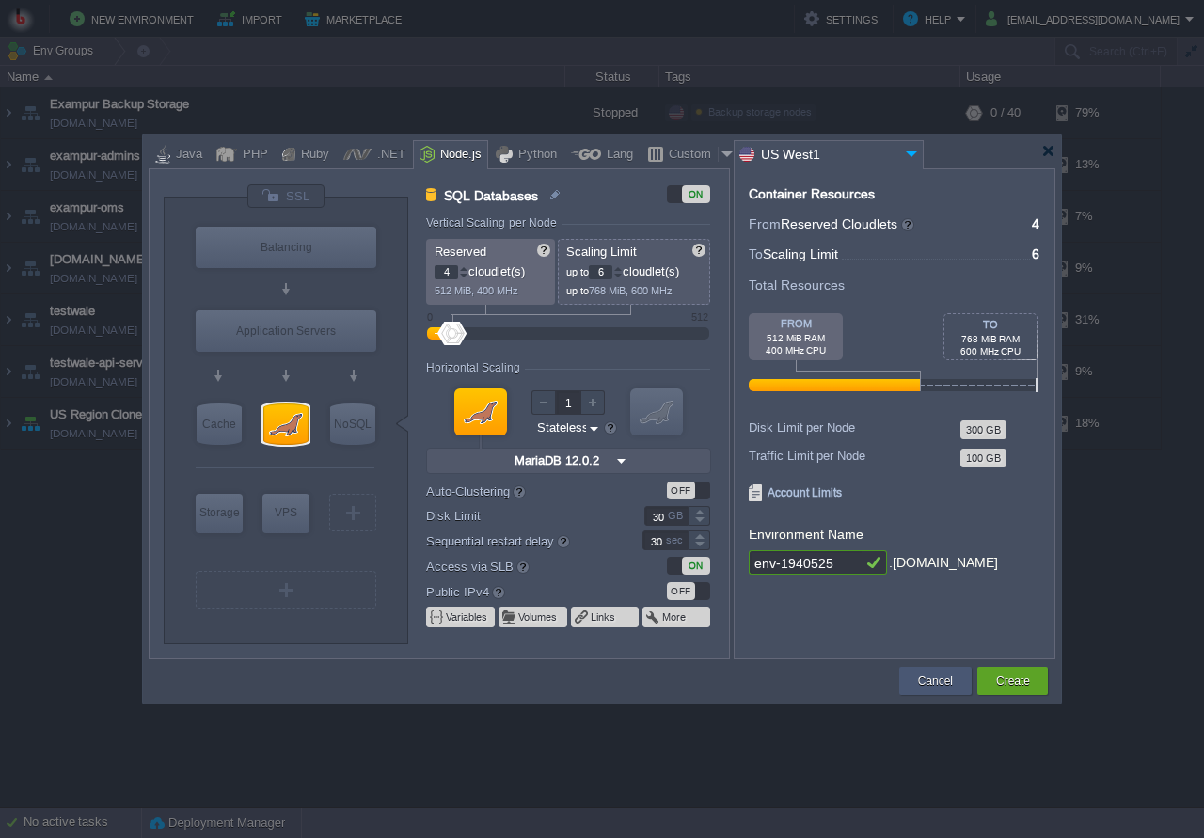
click at [928, 674] on button "Cancel" at bounding box center [935, 681] width 35 height 19
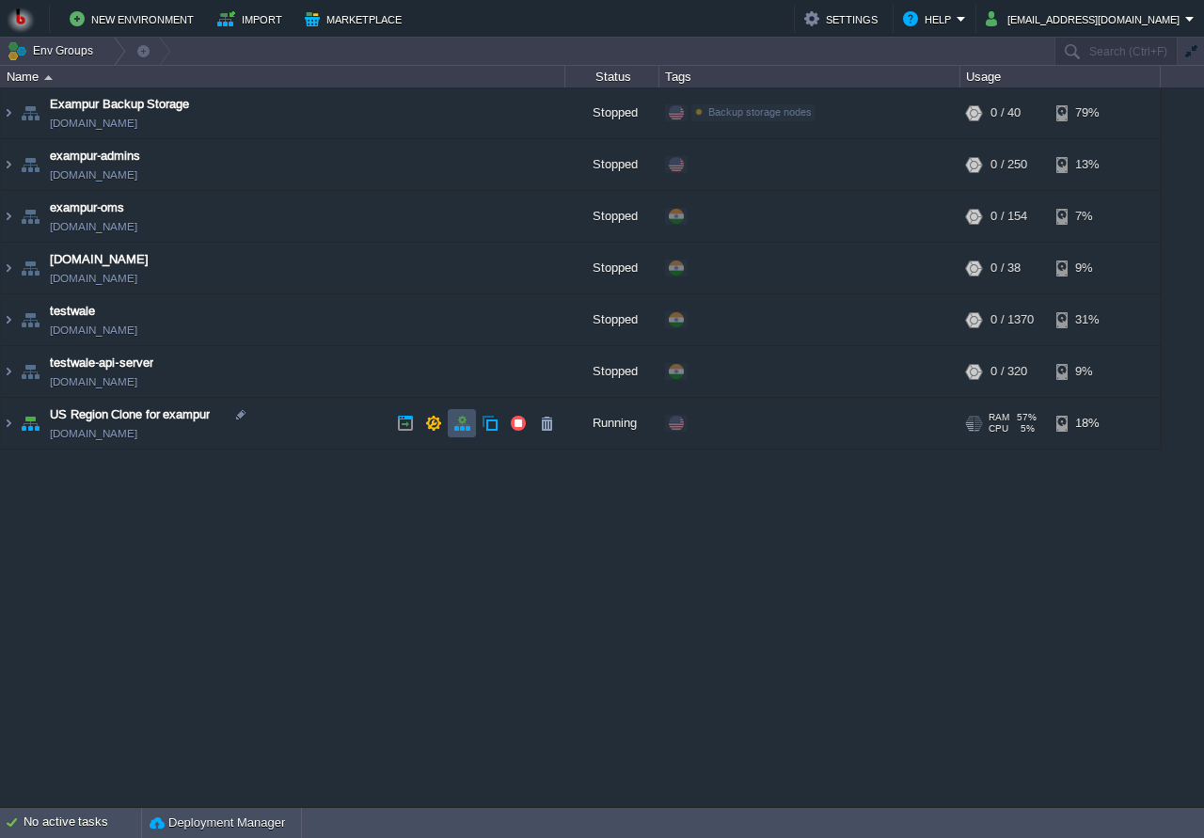
click at [457, 430] on button "button" at bounding box center [461, 423] width 17 height 17
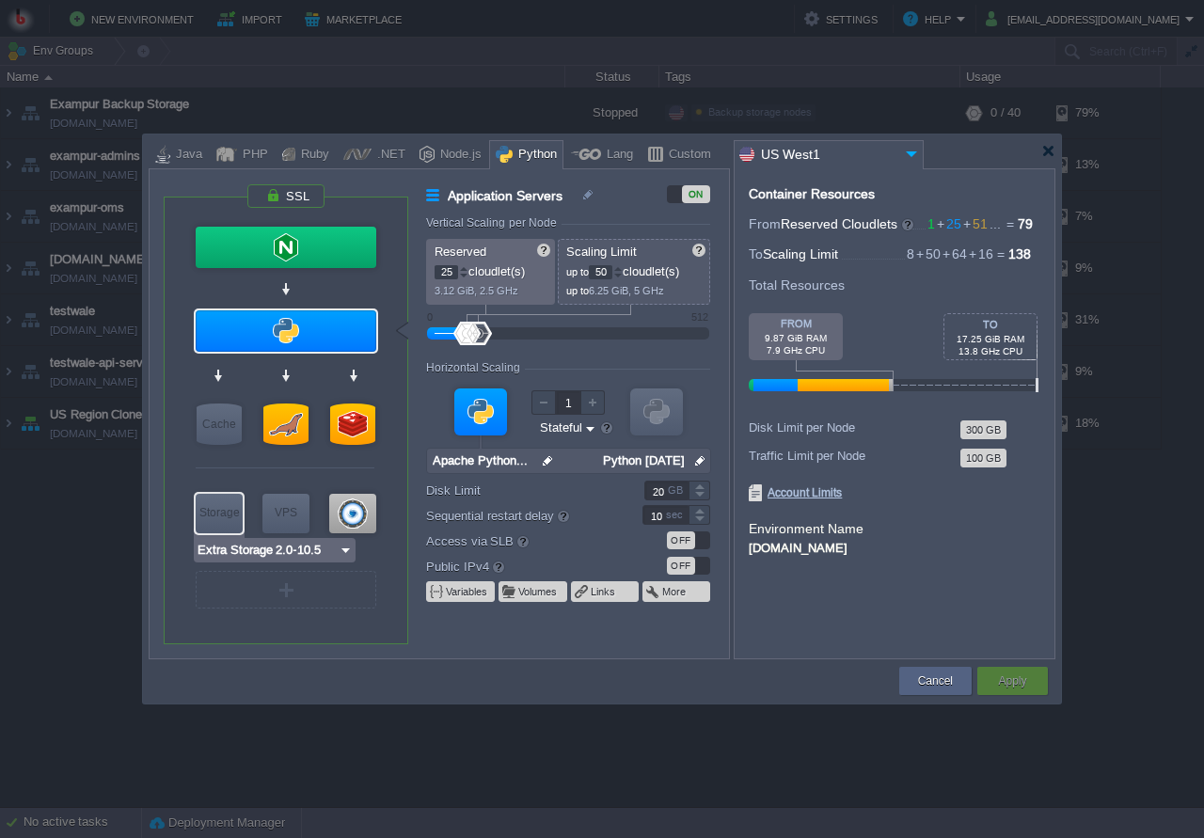
click at [216, 527] on div "Storage" at bounding box center [219, 513] width 47 height 38
type input "Storage Containers"
type input "1"
type input "6"
type input "Extra Storage 2.0-10.5"
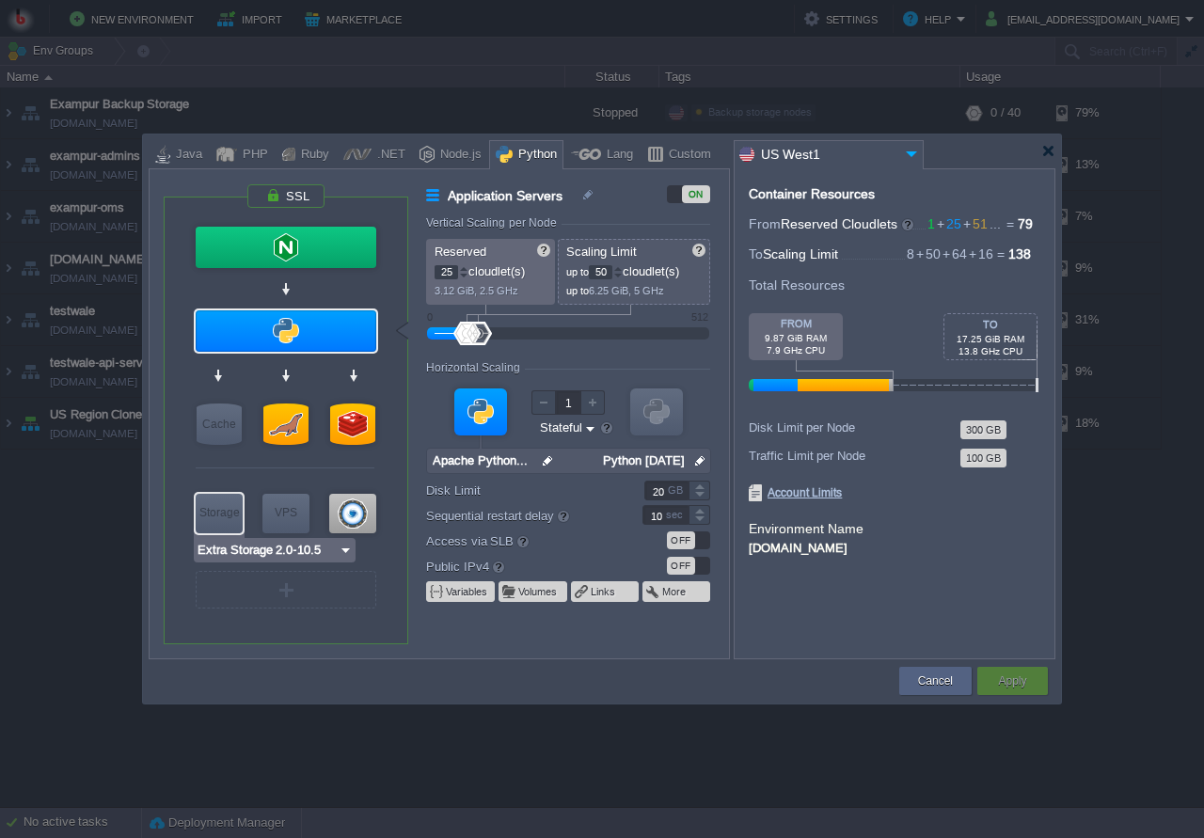
type input "2.0-10.5-almal..."
type input "Stateless"
type input "100"
type input "30"
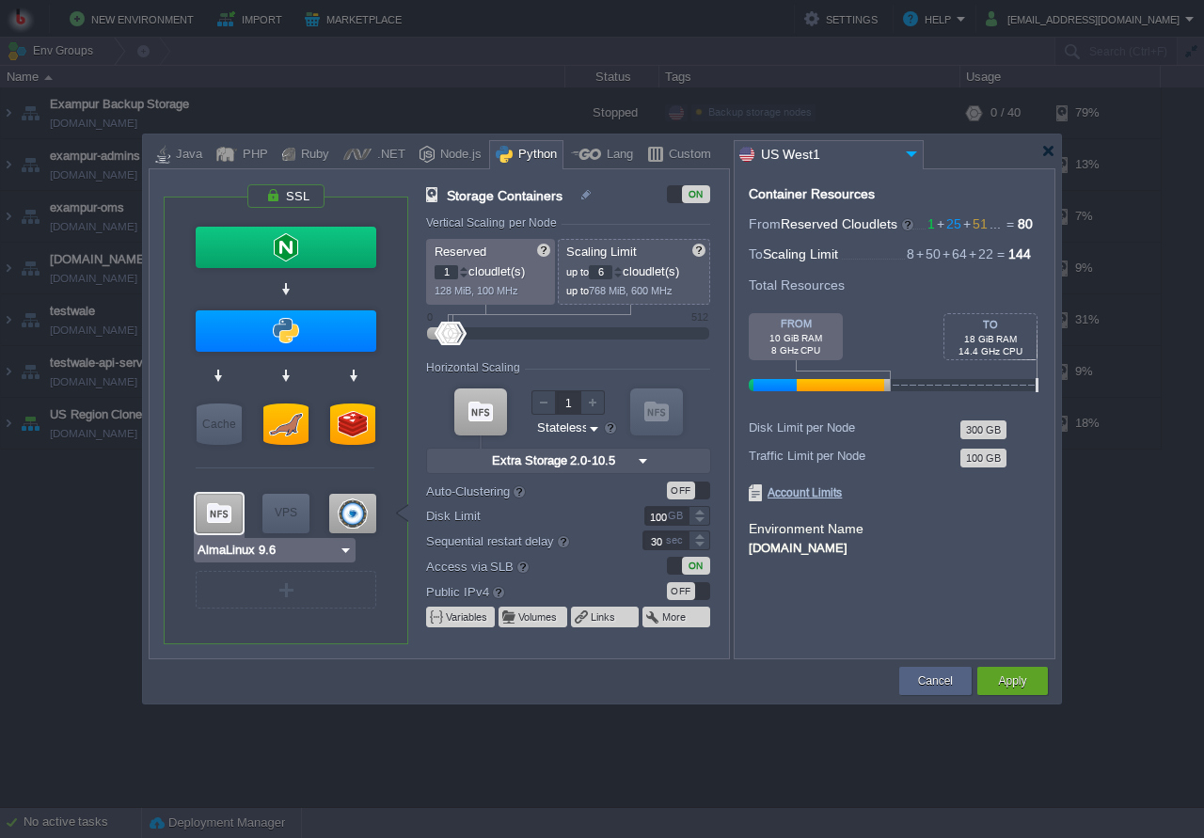
type input "ProxySQL 2.3.2"
click at [662, 521] on input "100" at bounding box center [666, 516] width 44 height 20
type input "1000"
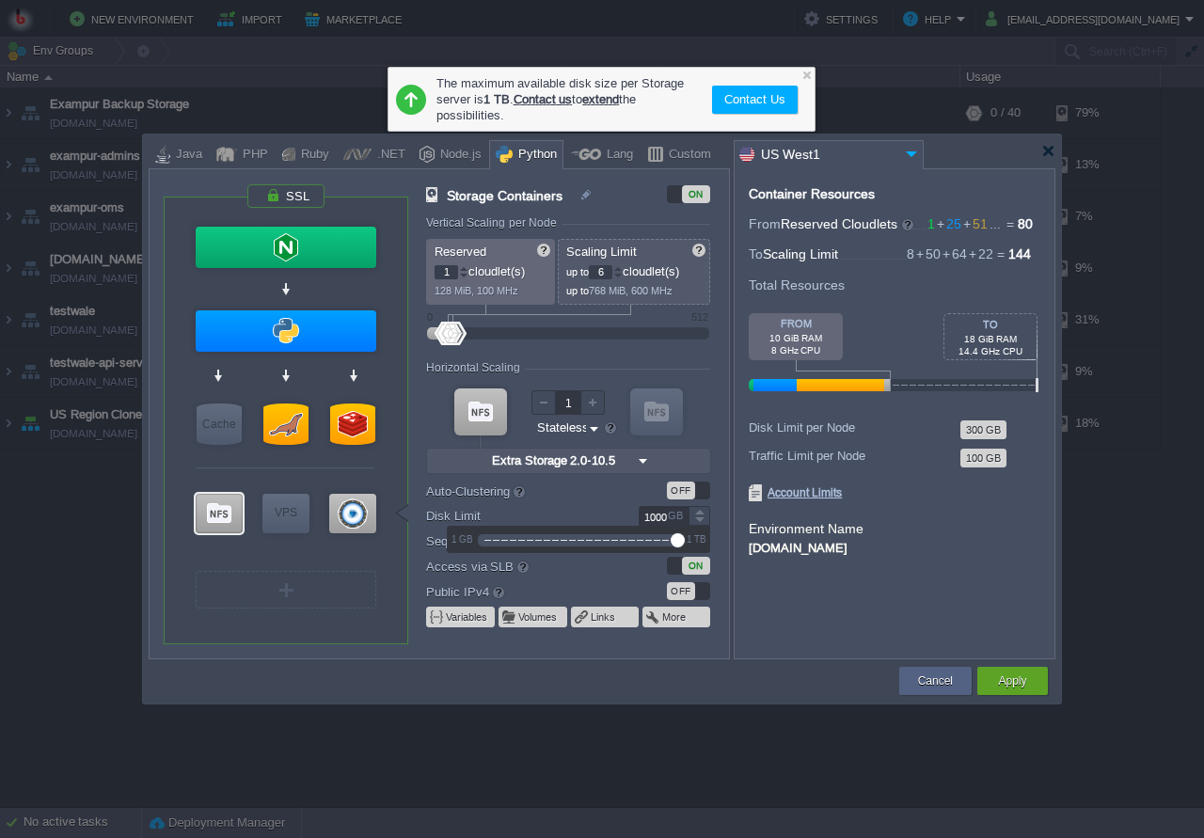
drag, startPoint x: 503, startPoint y: 541, endPoint x: 708, endPoint y: 544, distance: 205.1
click at [708, 544] on div "1 GB 1 TB" at bounding box center [579, 539] width 262 height 25
click at [830, 618] on div "Container Resources From Reserved Cloudlets 1 + 25 + 51 ... = 80 not added To S…" at bounding box center [895, 413] width 322 height 491
type input "Redis 6.2.6"
drag, startPoint x: 660, startPoint y: 514, endPoint x: 637, endPoint y: 520, distance: 23.5
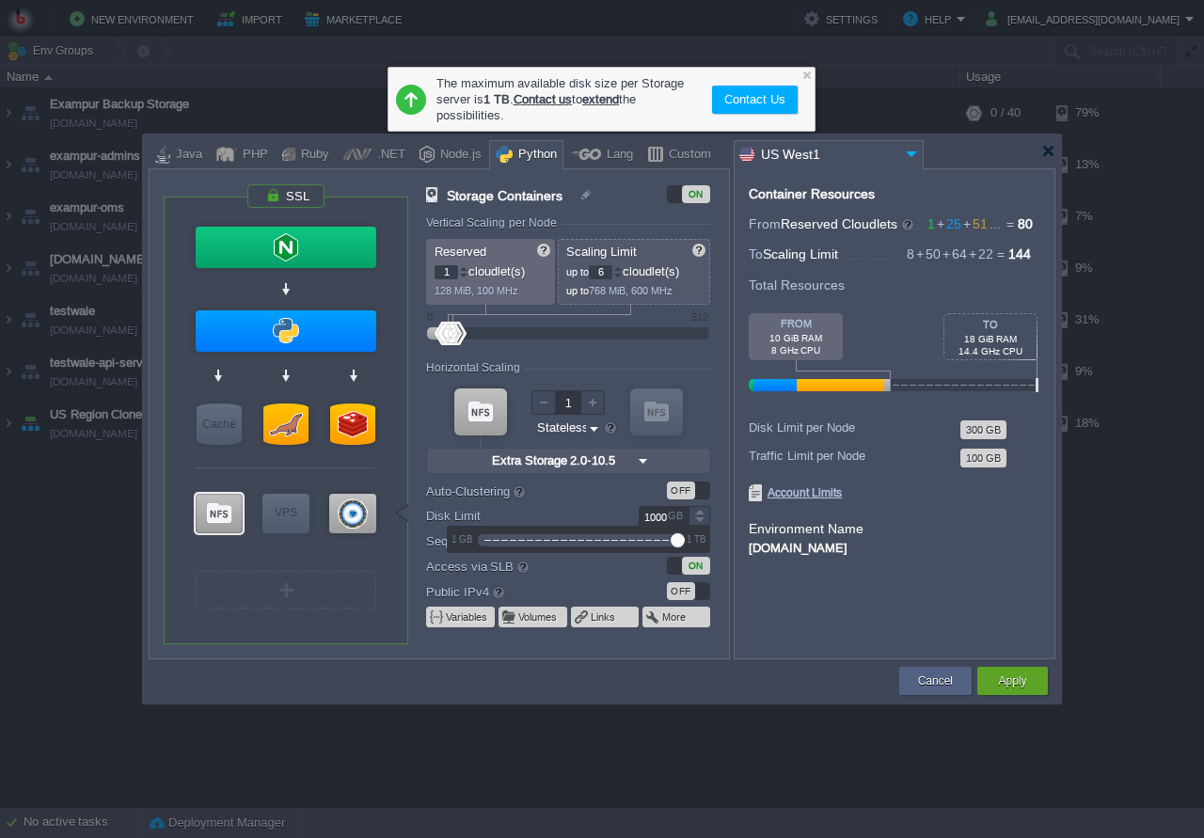
click at [639, 520] on input "1000" at bounding box center [664, 516] width 50 height 20
click at [801, 577] on div "Container Resources From Reserved Cloudlets 1 + 25 + 51 ... = 80 not added To S…" at bounding box center [895, 413] width 322 height 491
click at [804, 76] on div at bounding box center [807, 75] width 12 height 12
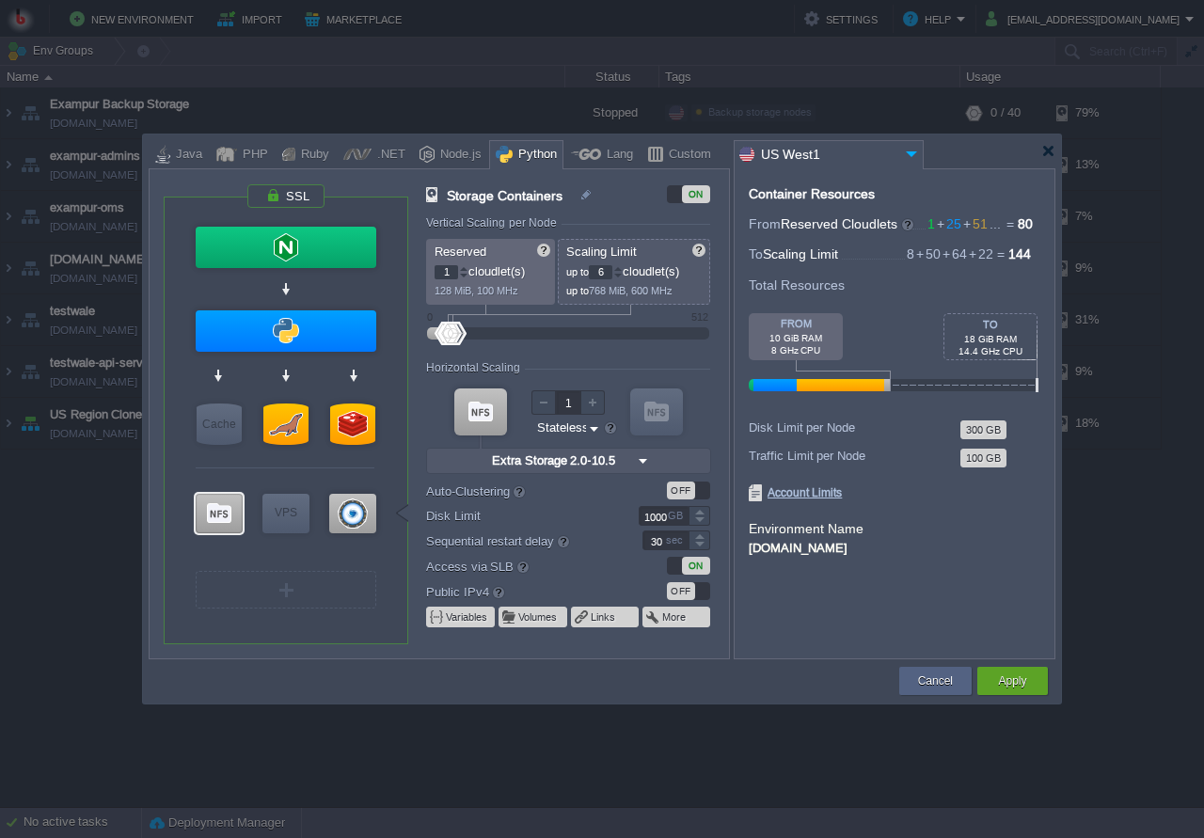
click at [891, 627] on div "Container Resources From Reserved Cloudlets 1 + 25 + 51 ... = 80 not added To S…" at bounding box center [895, 413] width 322 height 491
type input "0"
click at [664, 519] on input "0" at bounding box center [666, 516] width 44 height 20
type input "5"
click at [866, 607] on div "Container Resources From Reserved Cloudlets 1 + 25 + 51 ... = 80 not added To S…" at bounding box center [895, 413] width 322 height 491
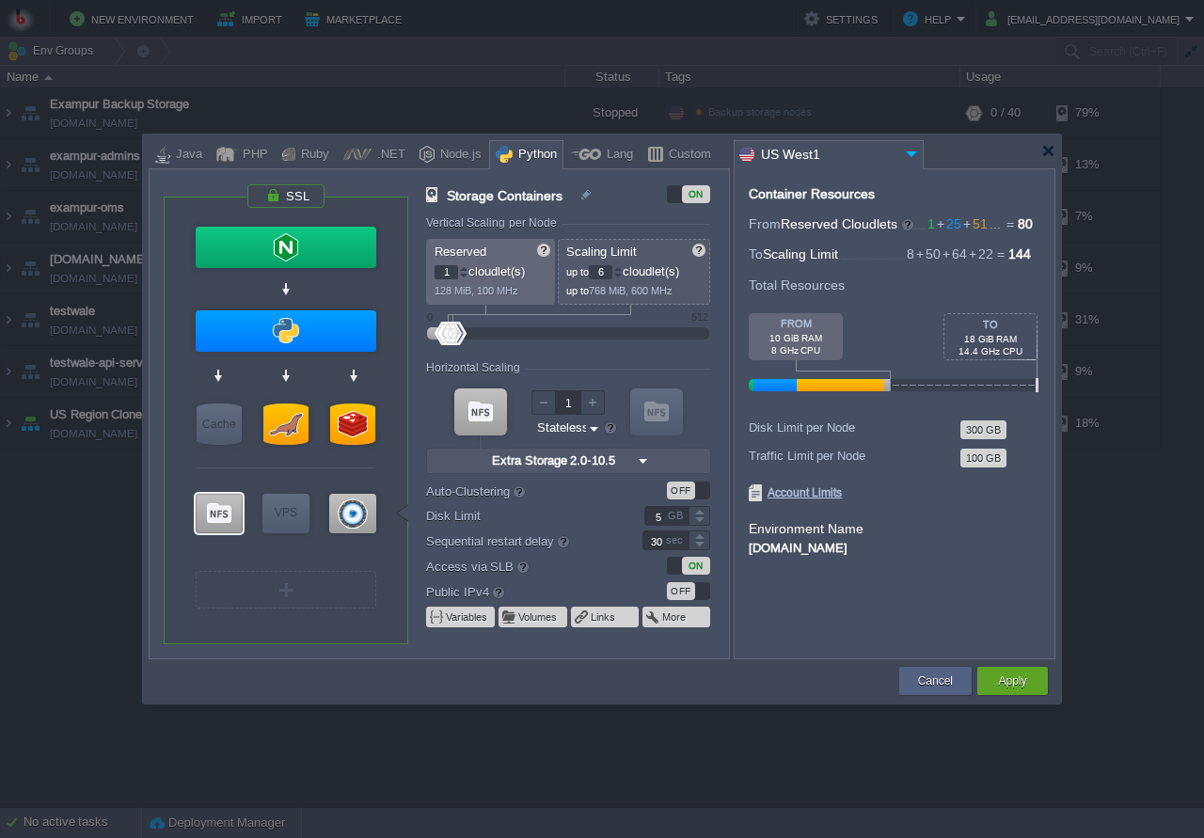
click at [939, 697] on td "Cancel" at bounding box center [936, 681] width 78 height 34
click at [942, 679] on button "Cancel" at bounding box center [935, 681] width 35 height 19
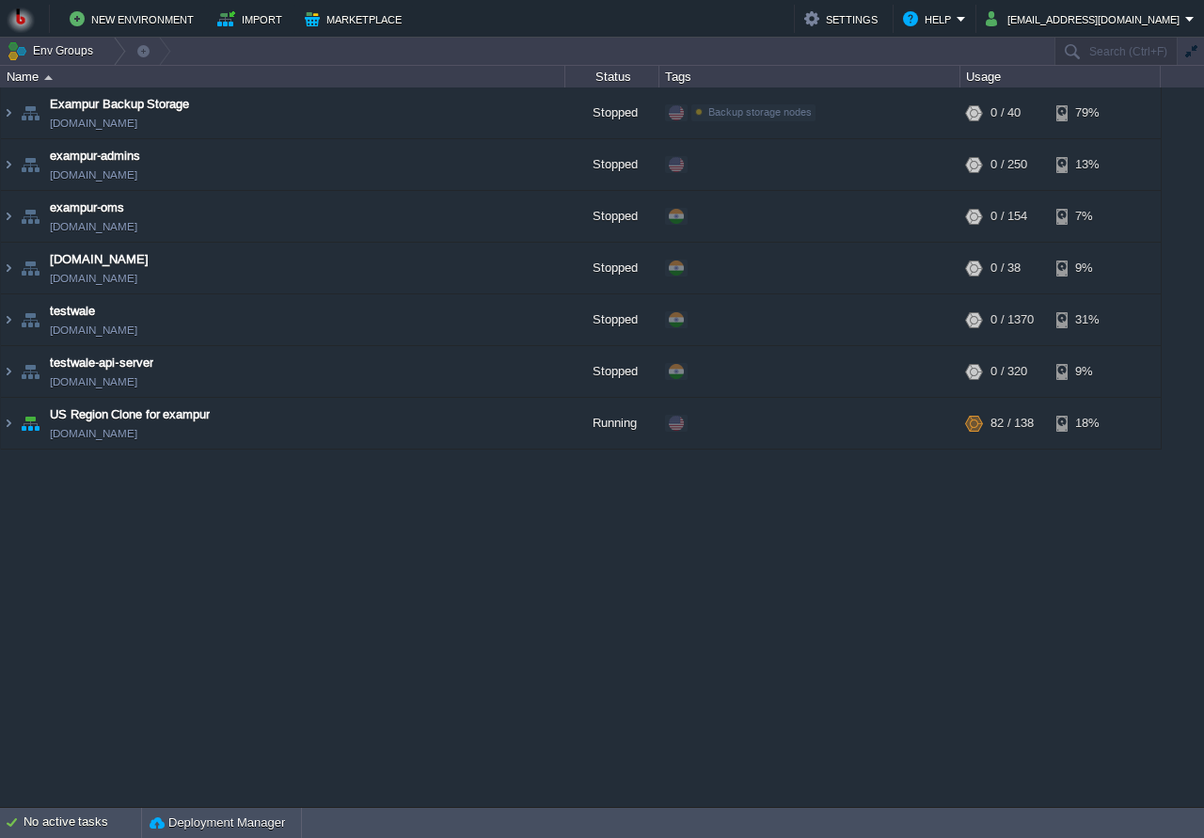
click at [716, 569] on div "Exampur Backup Storage exampurbackups.us1.bitss.cloud Stopped Backup storage no…" at bounding box center [602, 447] width 1204 height 719
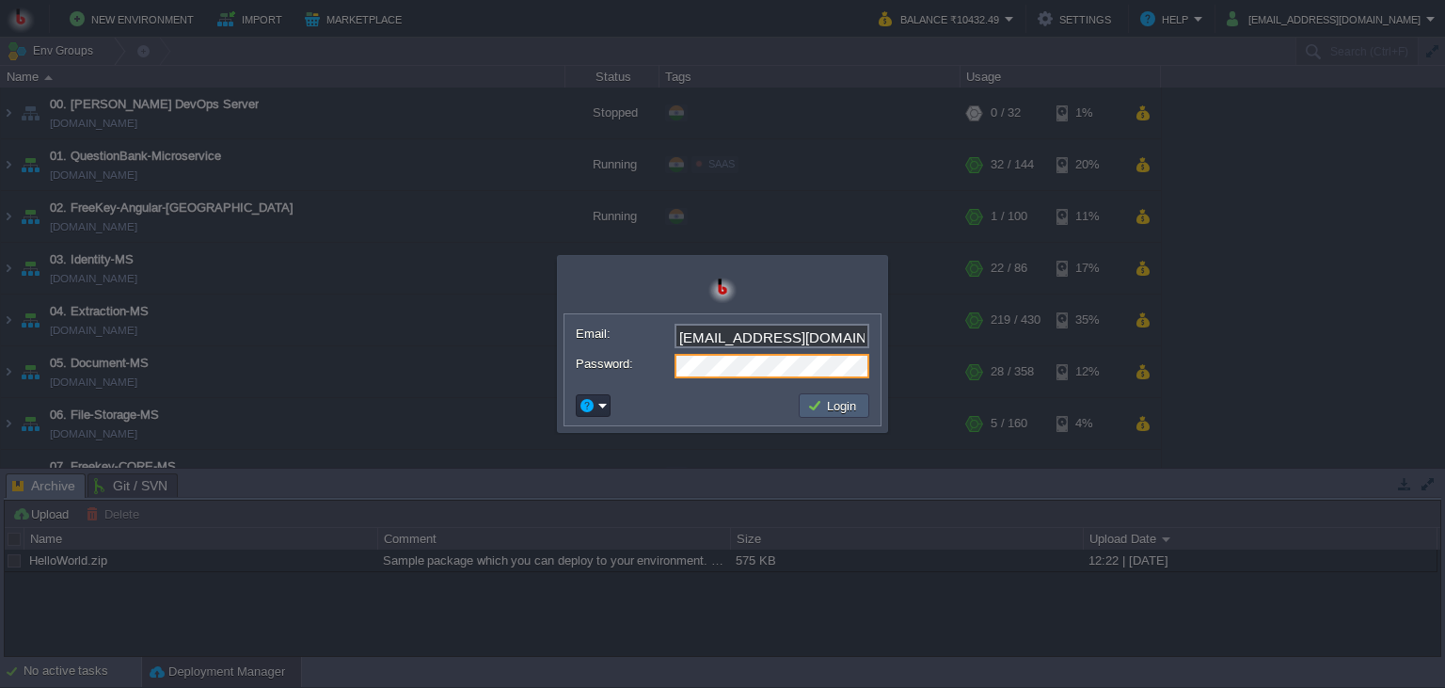
click at [845, 410] on button "Login" at bounding box center [834, 405] width 55 height 17
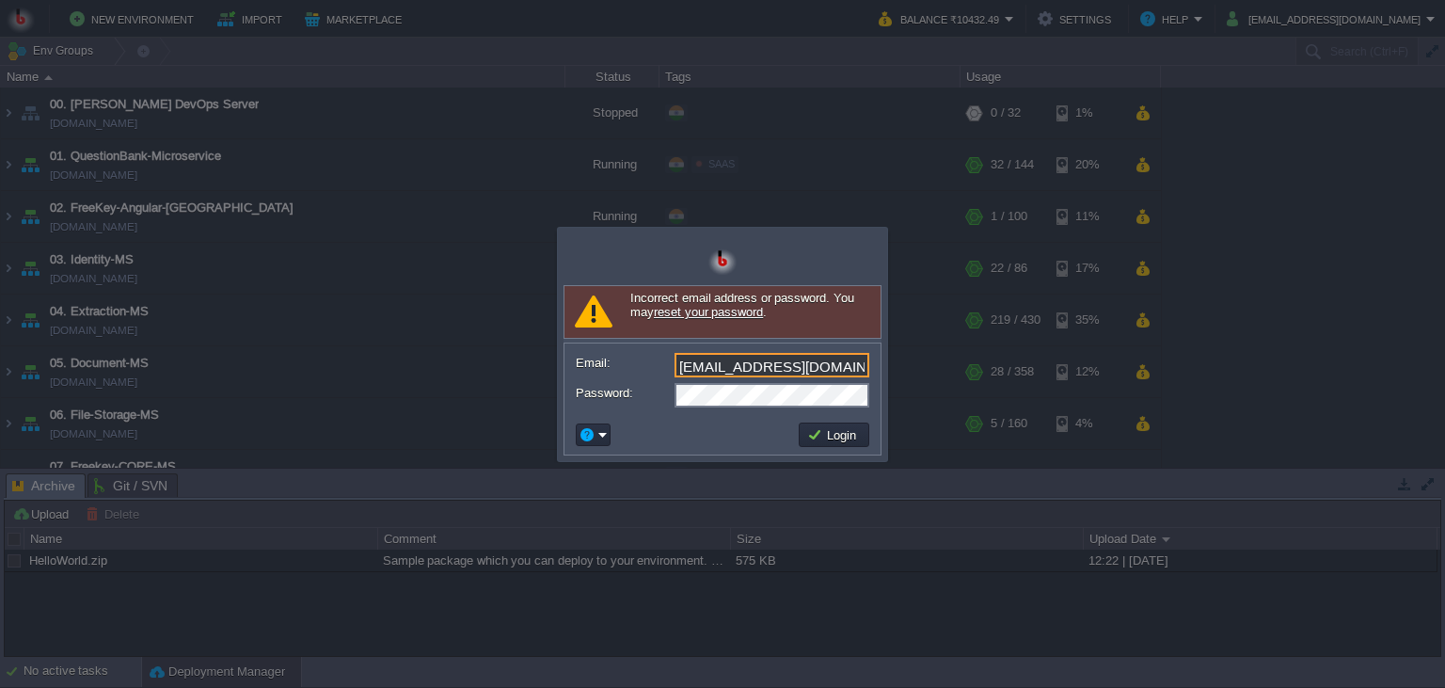
drag, startPoint x: 864, startPoint y: 374, endPoint x: 258, endPoint y: 377, distance: 605.9
click at [675, 377] on input "shiningstaramit@yahoo.com" at bounding box center [772, 365] width 195 height 24
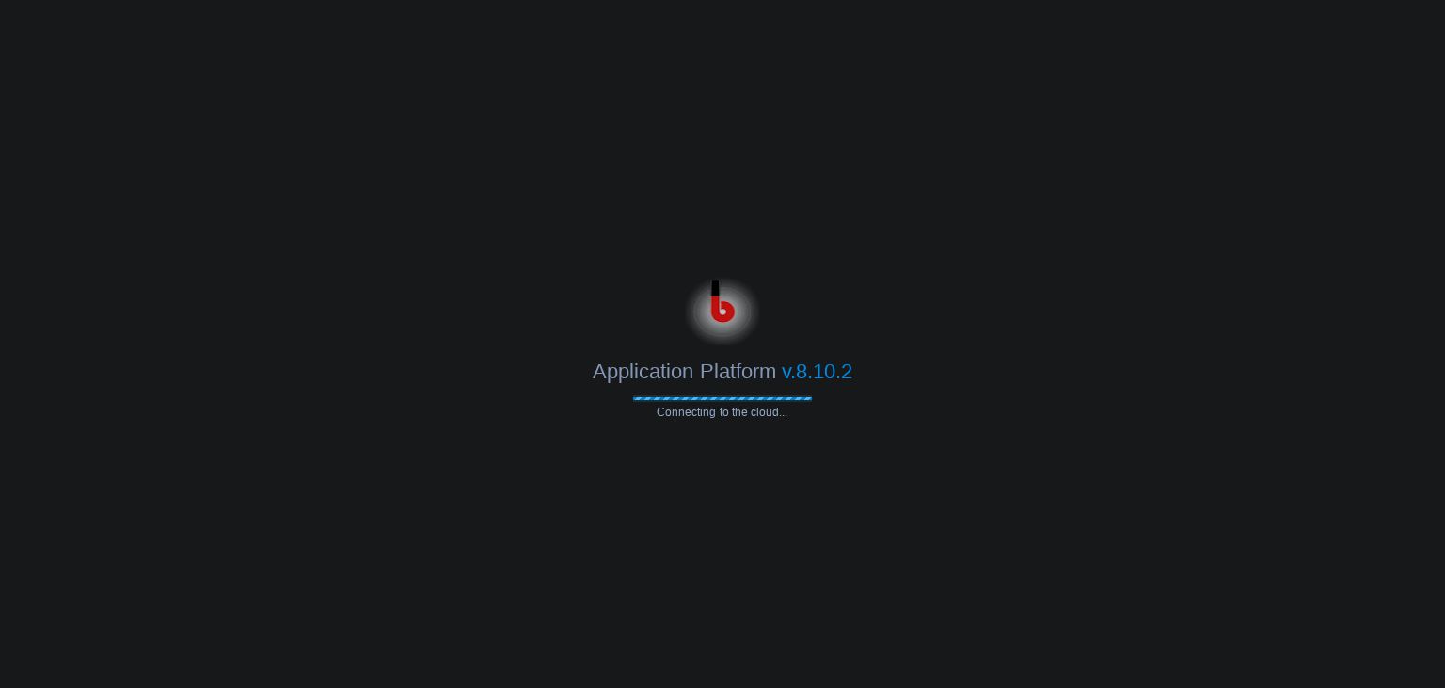
click at [1154, 190] on body "Application Platform v.8.10.2 Connecting to the cloud..." at bounding box center [722, 344] width 1445 height 688
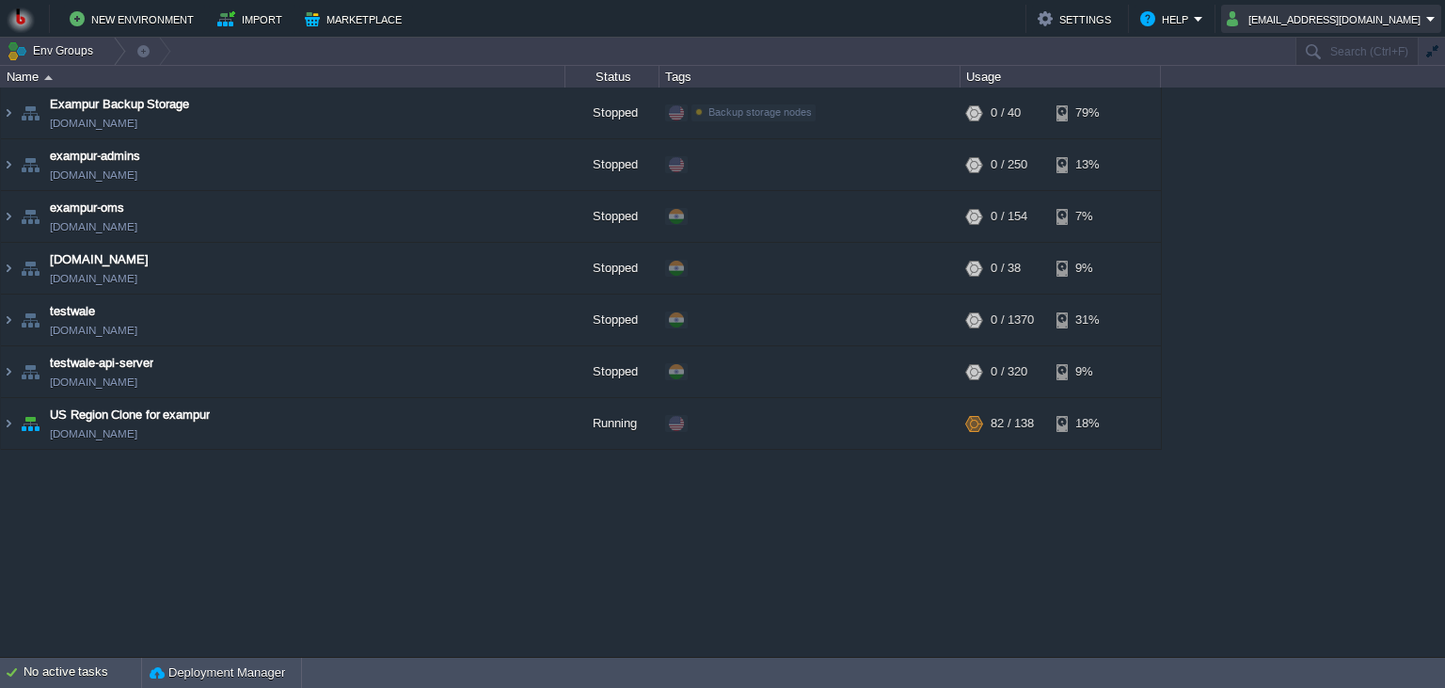
click at [1298, 29] on button "edudrive@bitsstech.com" at bounding box center [1326, 19] width 199 height 23
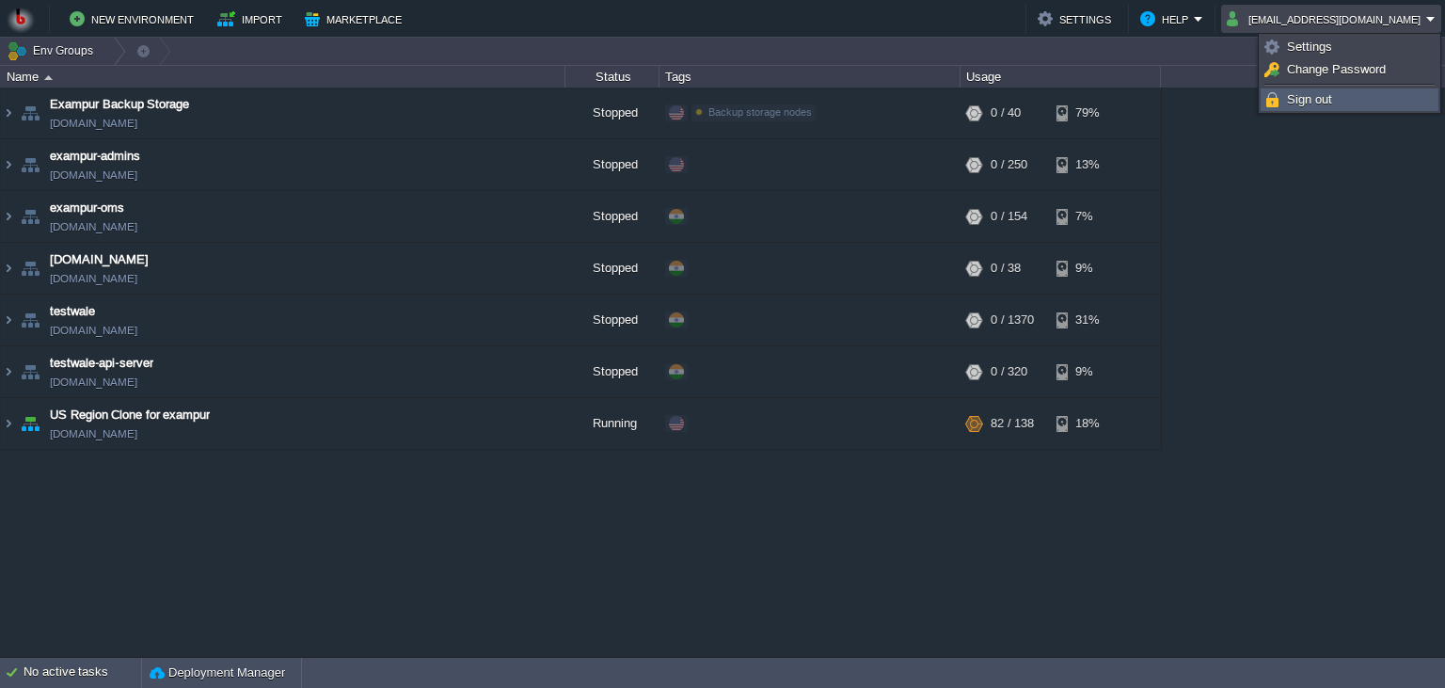
click at [1296, 96] on span "Sign out" at bounding box center [1309, 99] width 45 height 14
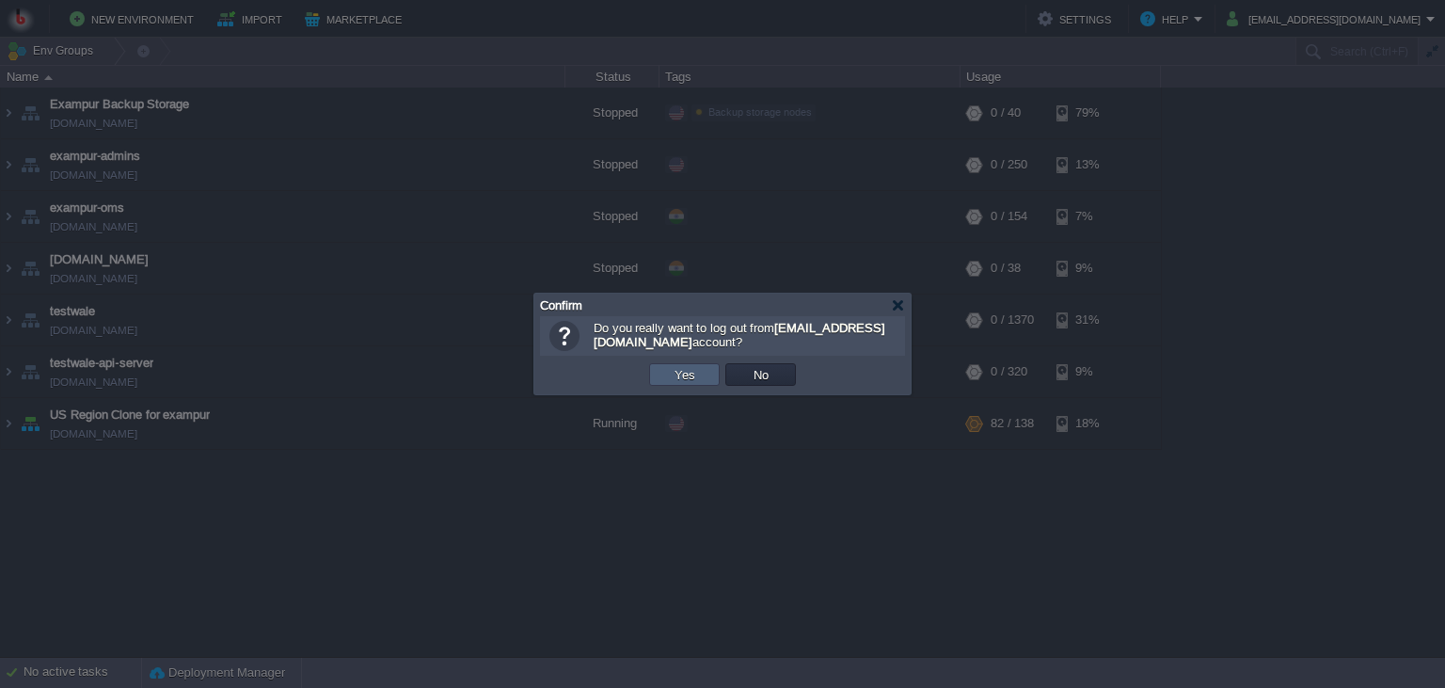
click at [698, 377] on button "Yes" at bounding box center [685, 374] width 32 height 17
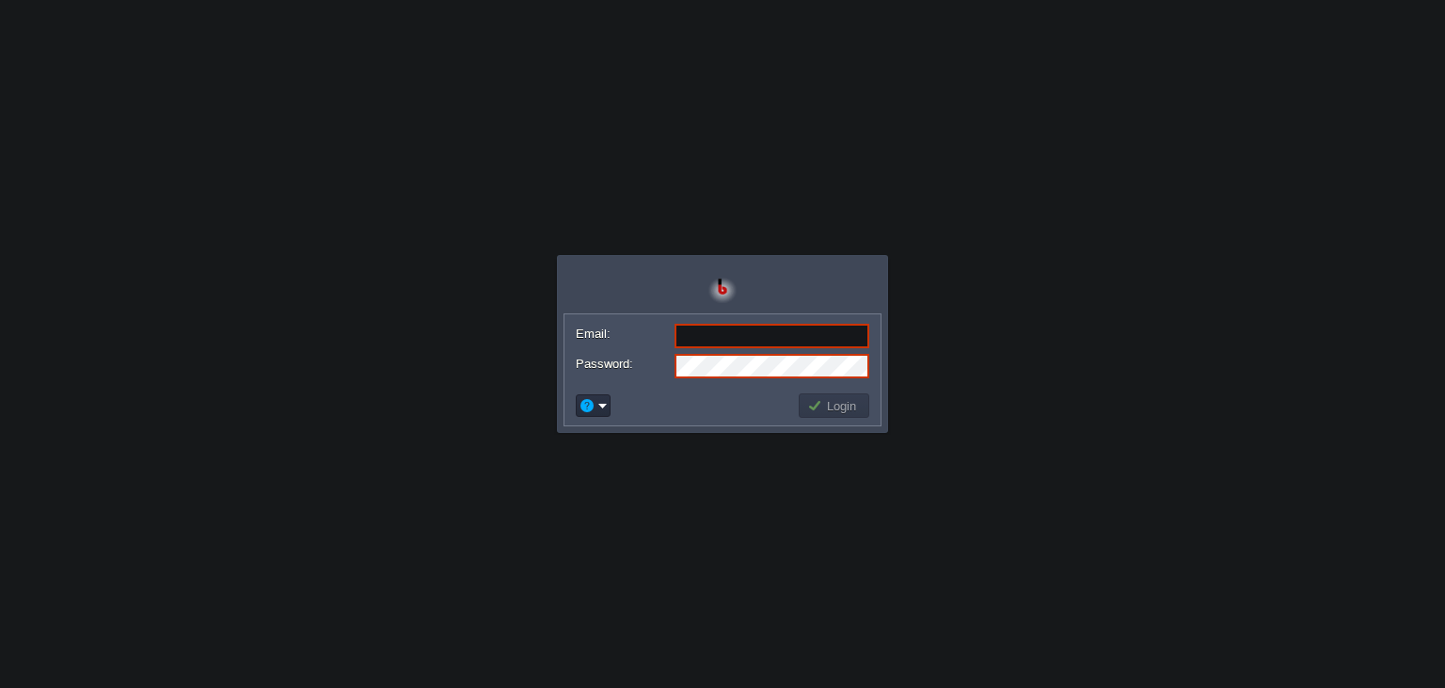
click at [1003, 359] on body "Application Platform v.8.10.2 Email: Password: Login" at bounding box center [722, 344] width 1445 height 688
click at [754, 340] on input "Email:" at bounding box center [772, 336] width 195 height 24
type input "[EMAIL_ADDRESS][DOMAIN_NAME]"
click at [834, 412] on button "Login" at bounding box center [834, 405] width 55 height 17
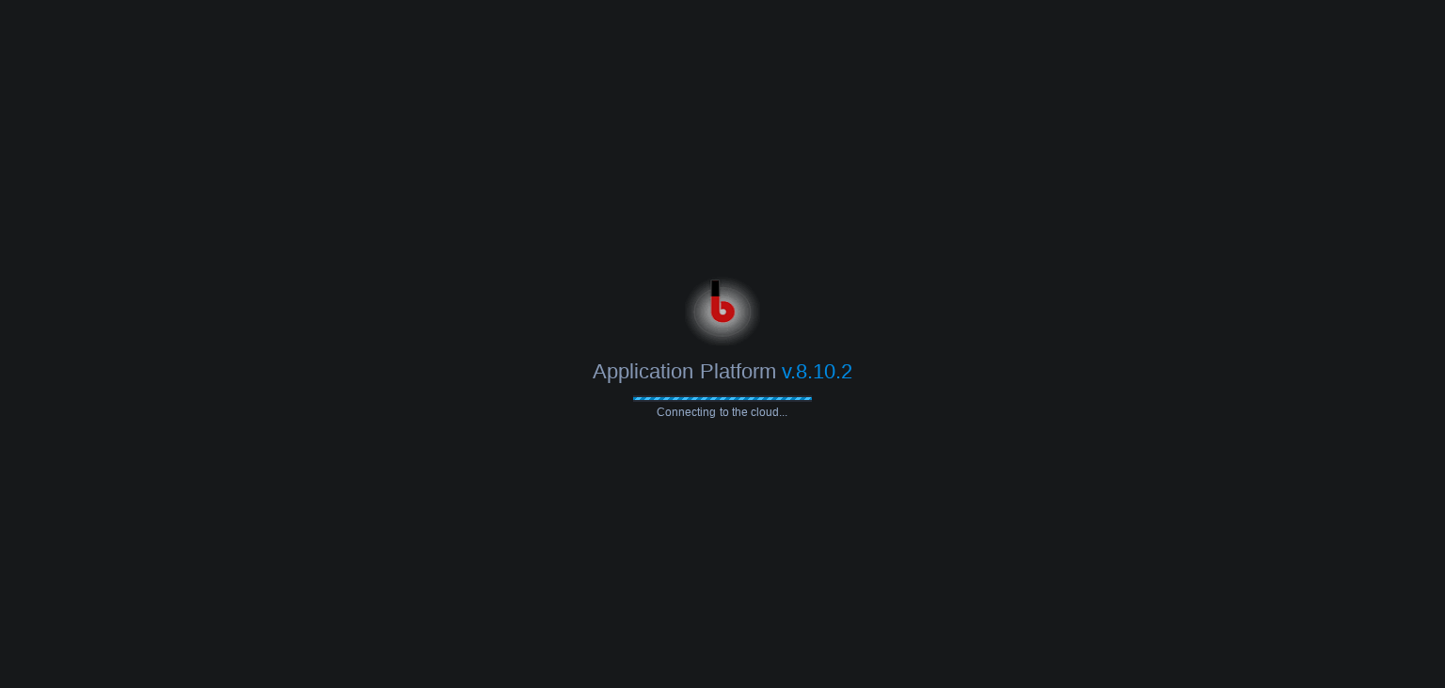
click at [1085, 420] on body "Application Platform v.8.10.2 Connecting to the cloud... Required Field Email: …" at bounding box center [722, 344] width 1445 height 688
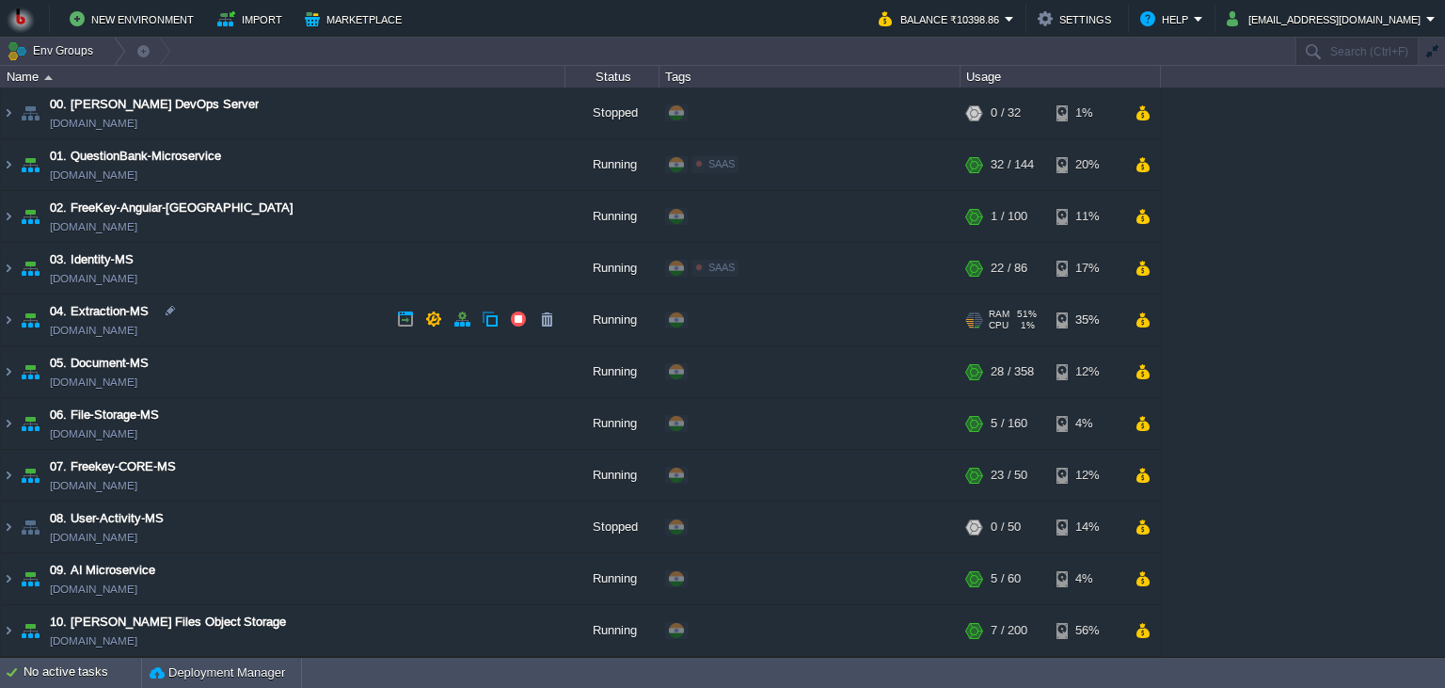
click at [315, 328] on td "04. Extraction-MS [DOMAIN_NAME]" at bounding box center [283, 320] width 565 height 52
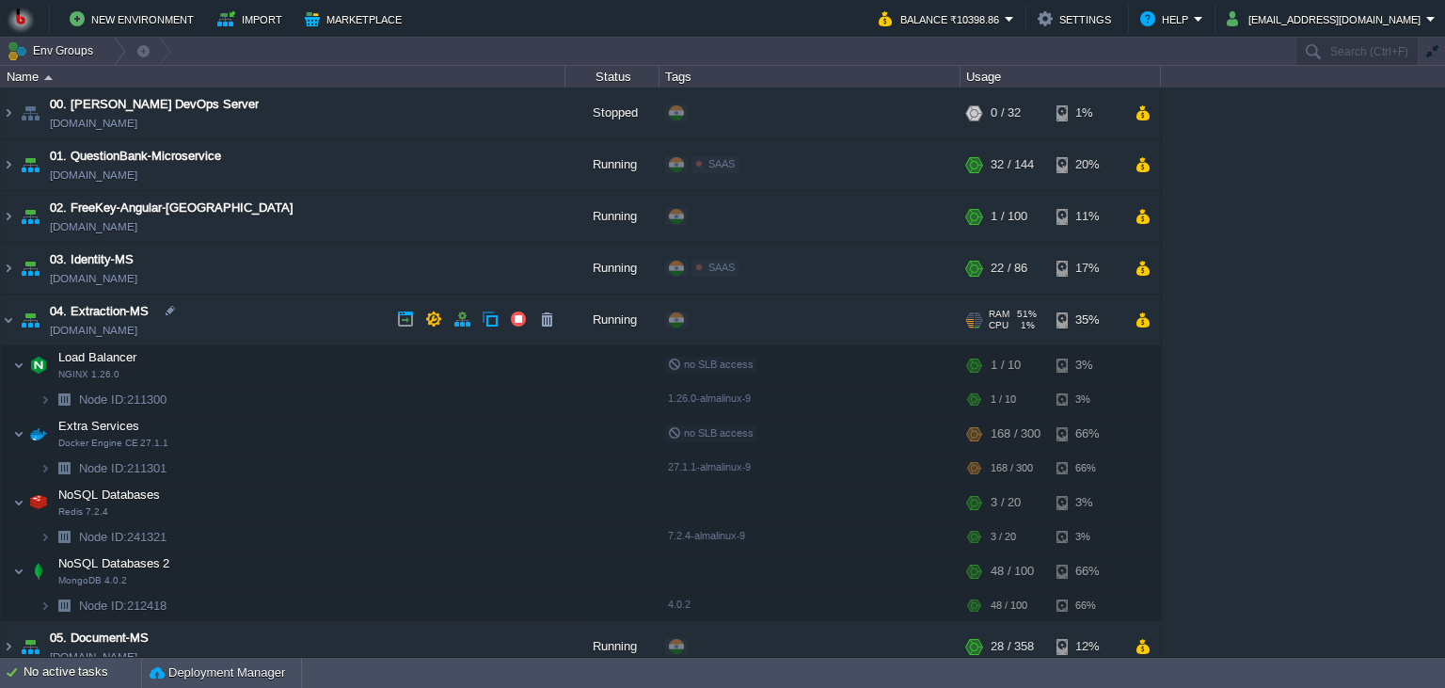
click at [315, 328] on td "04. Extraction-MS [DOMAIN_NAME]" at bounding box center [283, 320] width 565 height 52
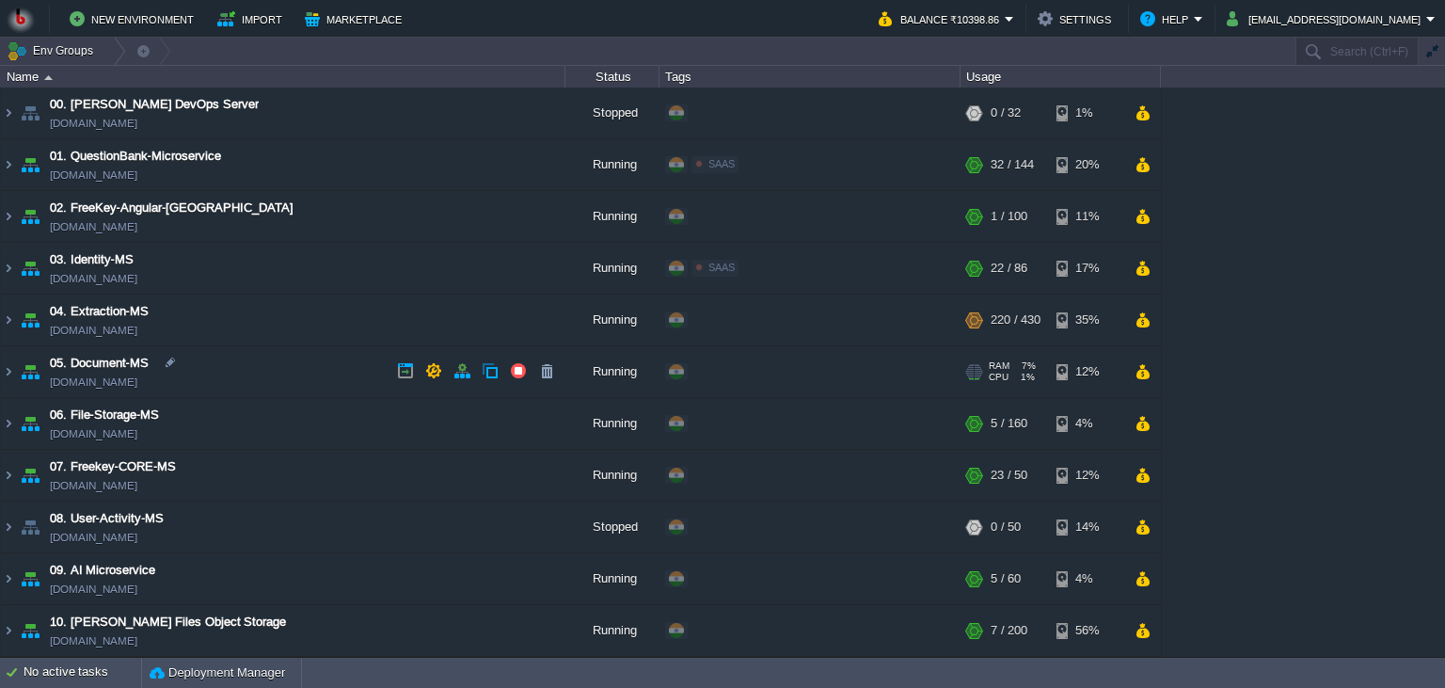
click at [256, 375] on td "05. Document-MS [DOMAIN_NAME]" at bounding box center [283, 372] width 565 height 52
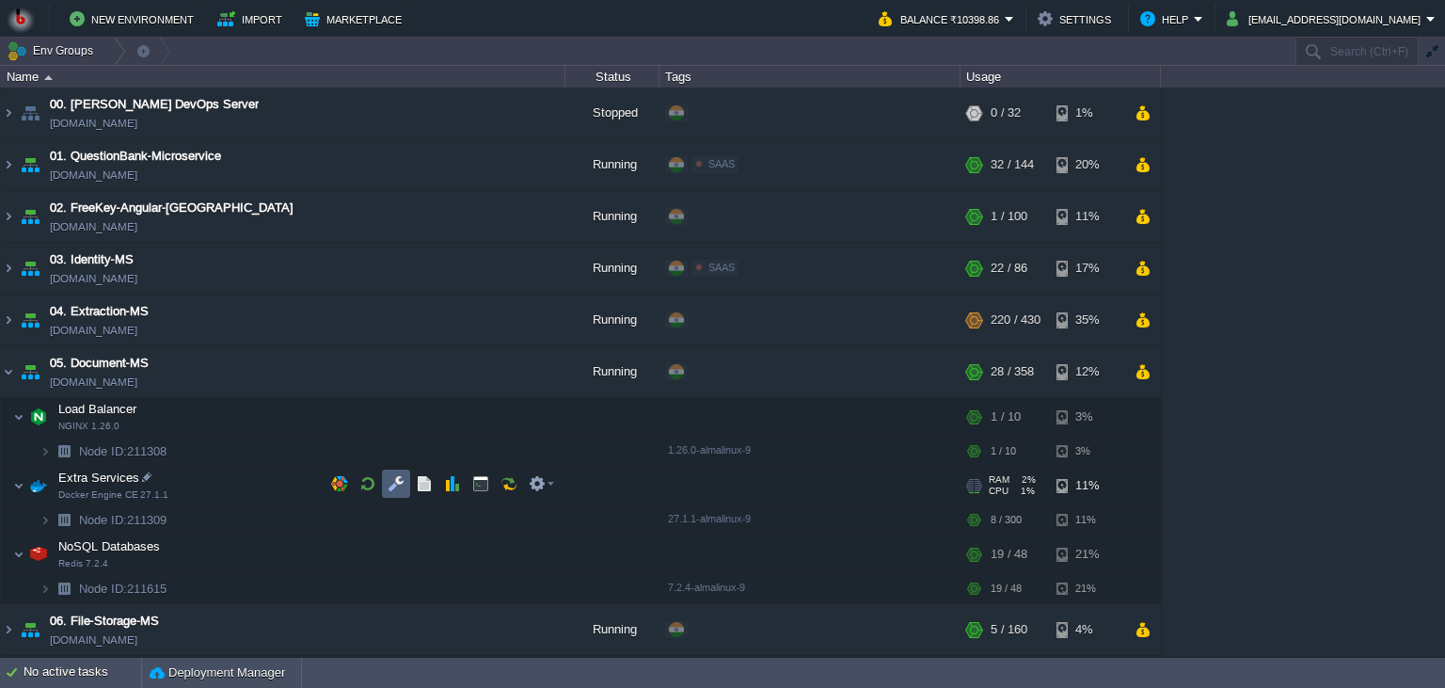
click at [405, 490] on button "button" at bounding box center [396, 483] width 17 height 17
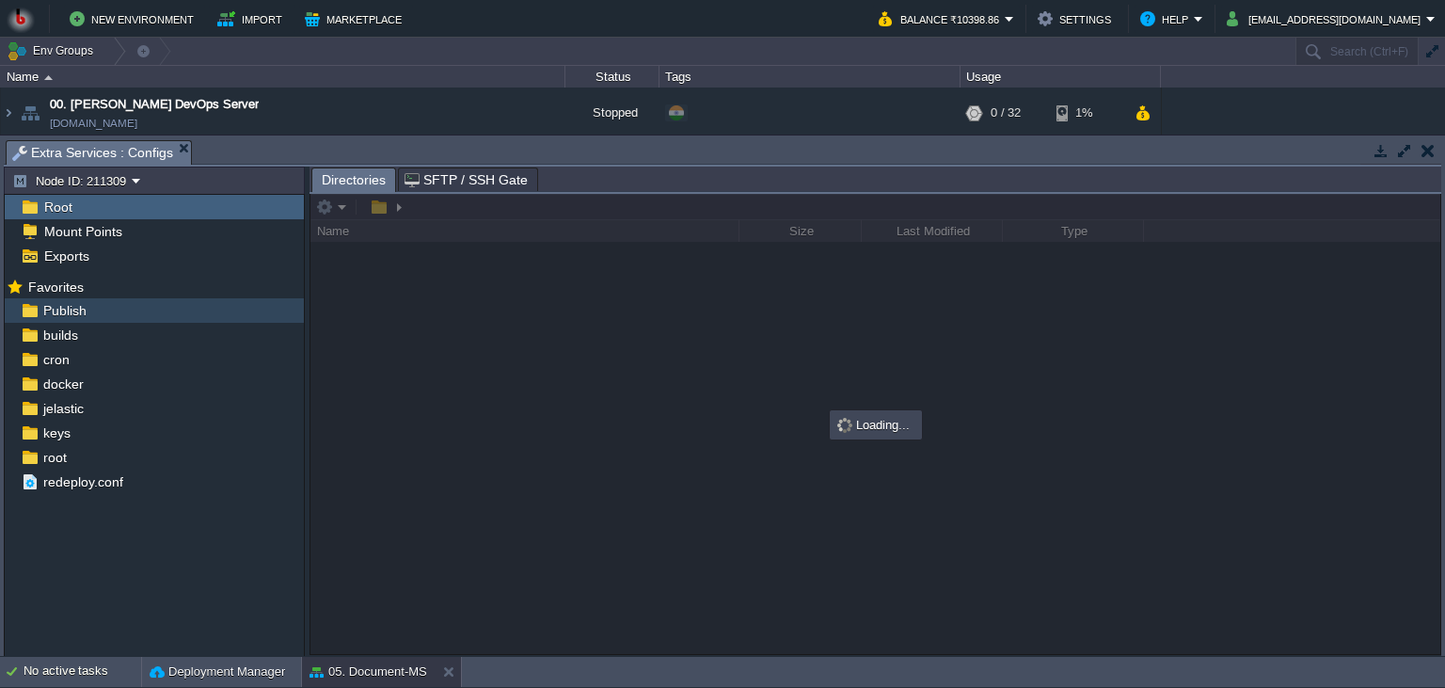
click at [201, 312] on div "Publish" at bounding box center [154, 310] width 299 height 24
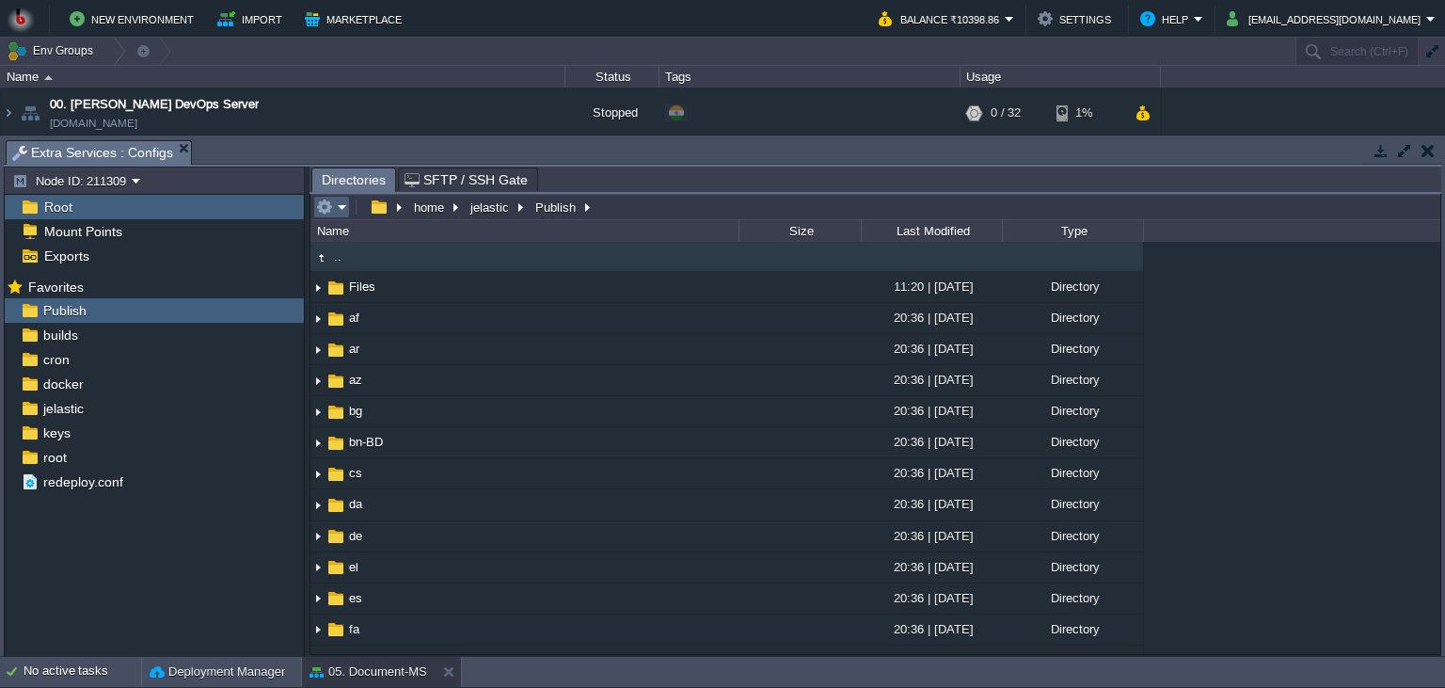
click at [343, 207] on em at bounding box center [331, 207] width 31 height 17
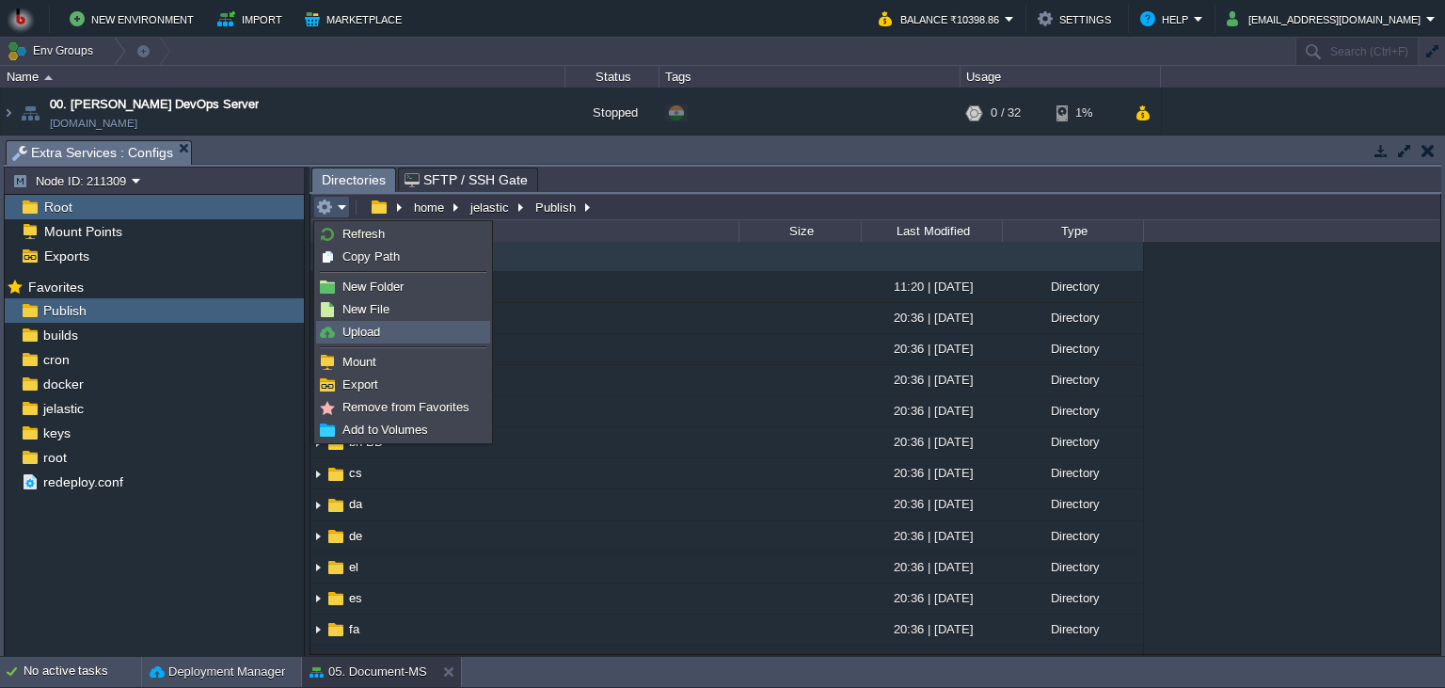
click at [371, 323] on link "Upload" at bounding box center [403, 332] width 172 height 21
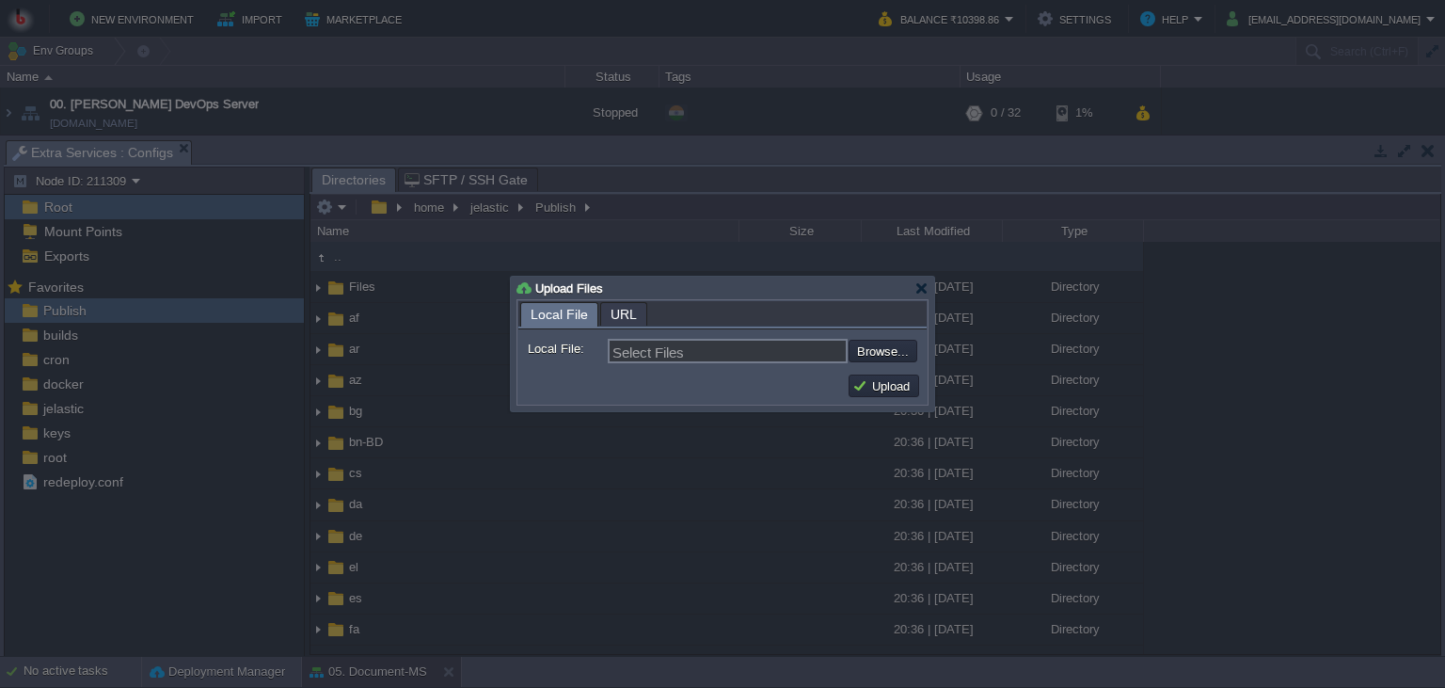
click at [880, 351] on input "file" at bounding box center [798, 351] width 238 height 23
type input "C:\fakepath\PdfGenerateMicroservice.dll"
type input "PdfGenerateMicroservice.dll"
click at [879, 372] on div "Upload" at bounding box center [722, 386] width 408 height 38
click at [879, 379] on button "Upload" at bounding box center [883, 385] width 63 height 17
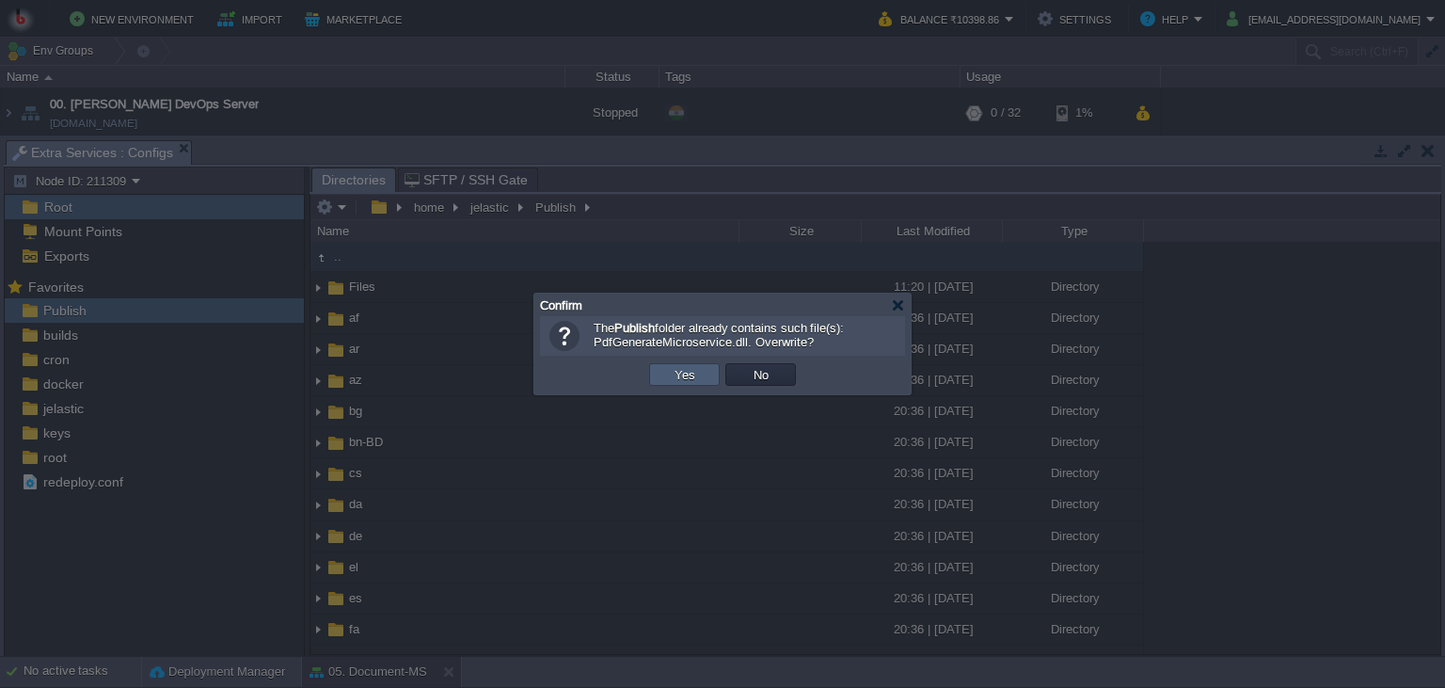
click at [659, 371] on td "Yes" at bounding box center [684, 374] width 71 height 23
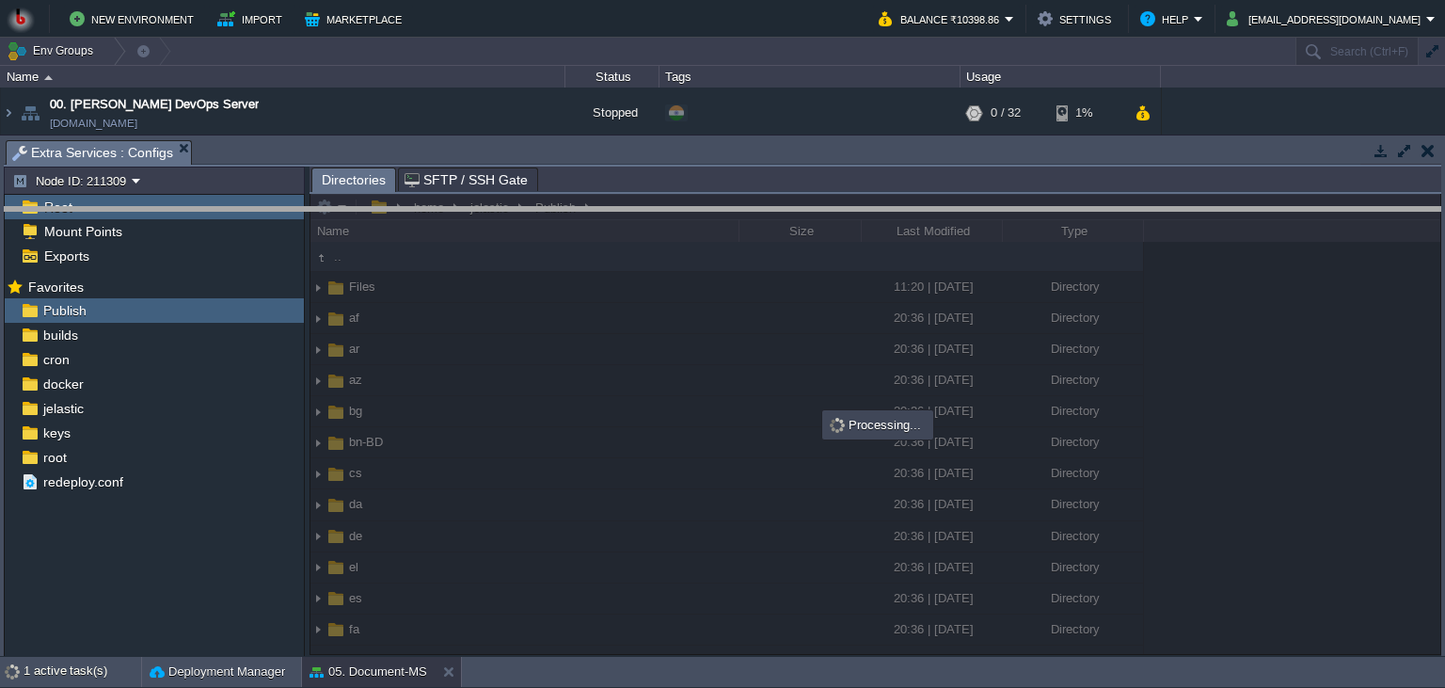
drag, startPoint x: 747, startPoint y: 153, endPoint x: 765, endPoint y: 342, distance: 190.0
click at [765, 342] on body "New Environment Import Marketplace Bonus ₹0.00 Upgrade Account Balance ₹10398.8…" at bounding box center [722, 344] width 1445 height 688
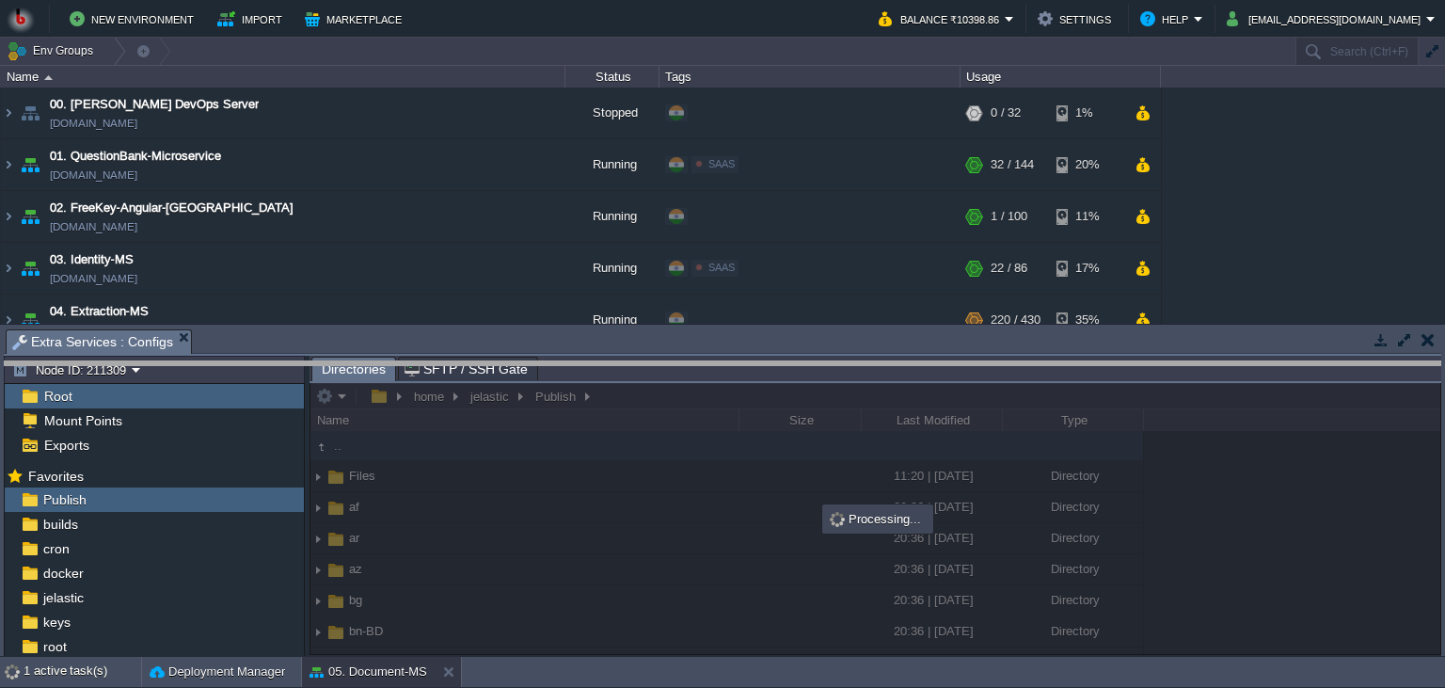
drag, startPoint x: 765, startPoint y: 342, endPoint x: 754, endPoint y: 374, distance: 33.9
click at [754, 374] on body "New Environment Import Marketplace Bonus ₹0.00 Upgrade Account Balance ₹10398.8…" at bounding box center [722, 344] width 1445 height 688
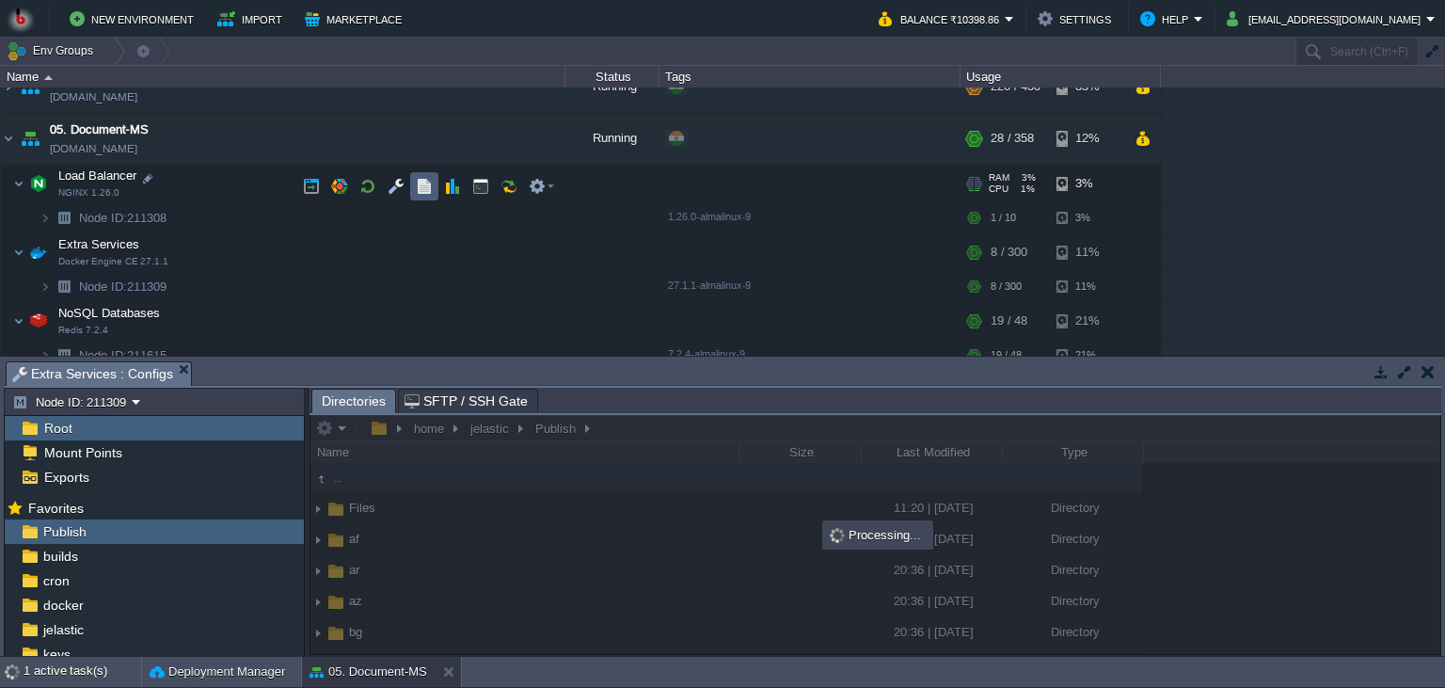
scroll to position [257, 0]
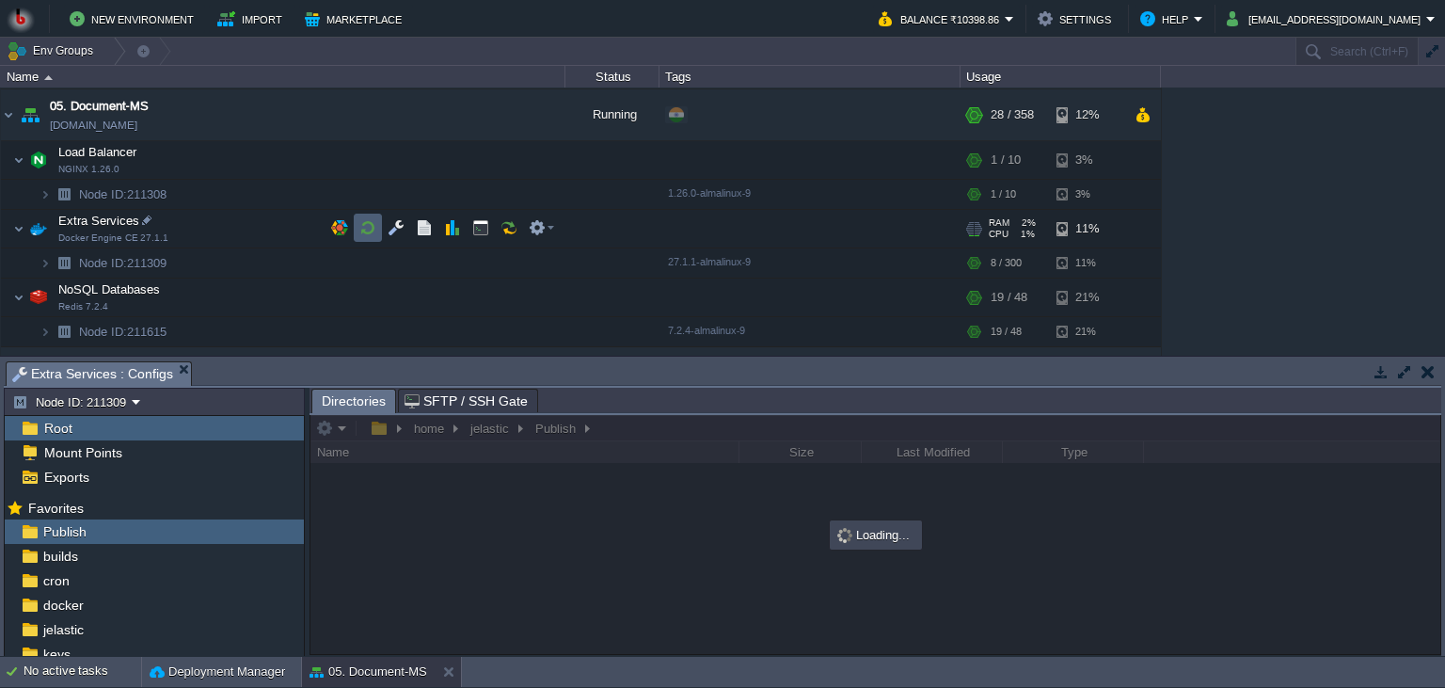
click at [359, 234] on td at bounding box center [368, 228] width 28 height 28
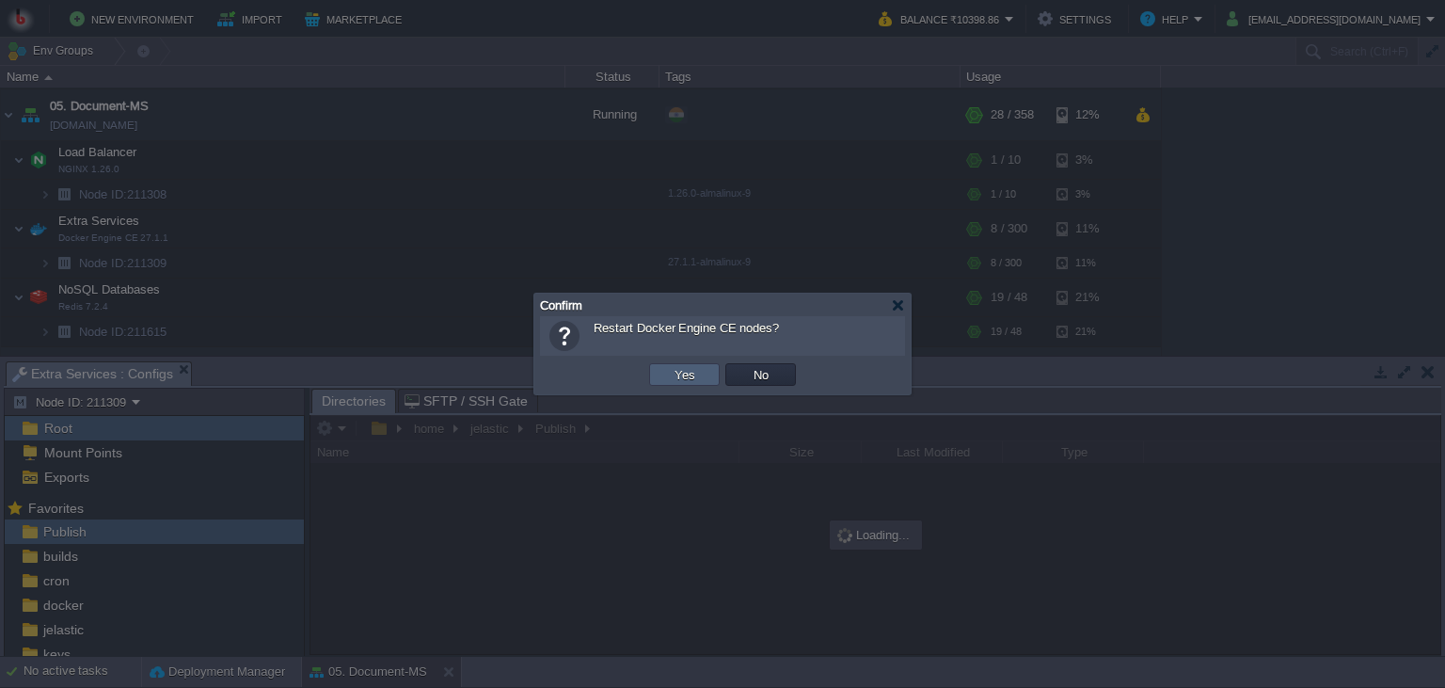
click at [693, 376] on button "Yes" at bounding box center [685, 374] width 32 height 17
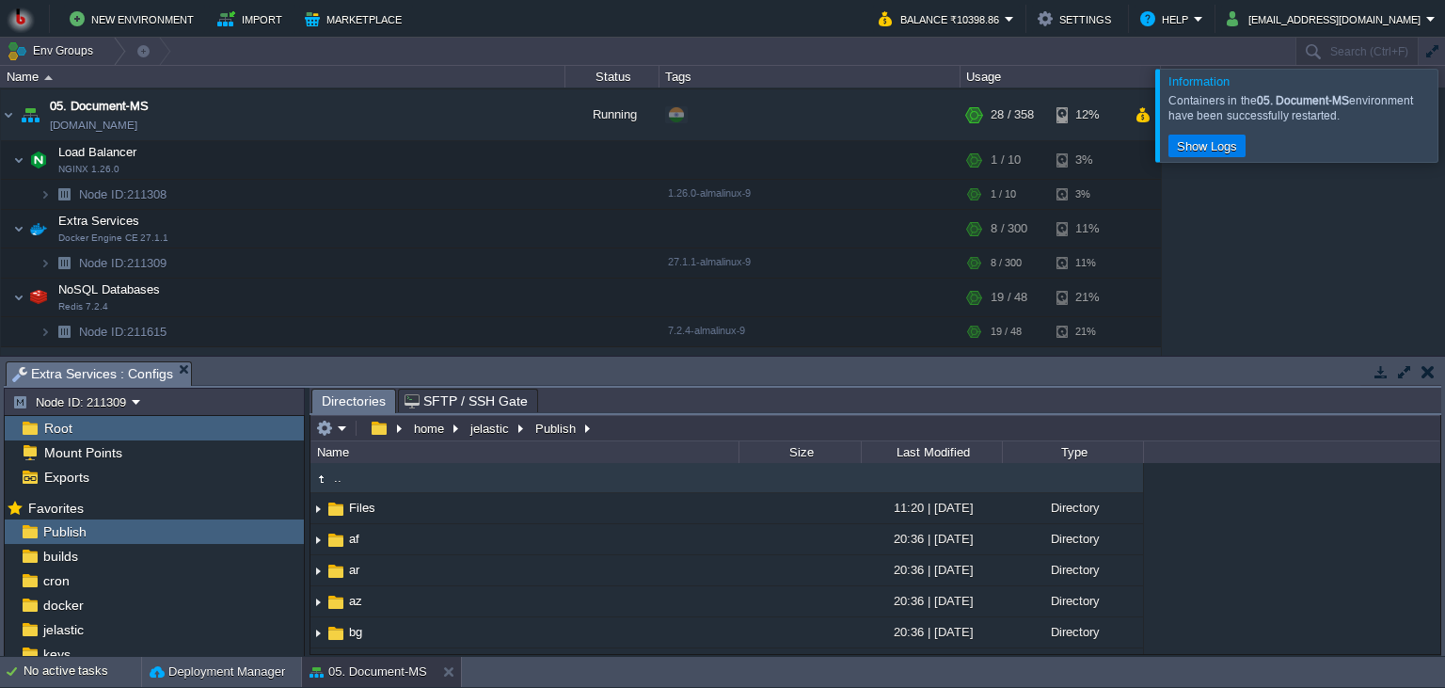
click at [1444, 126] on div at bounding box center [1468, 115] width 0 height 92
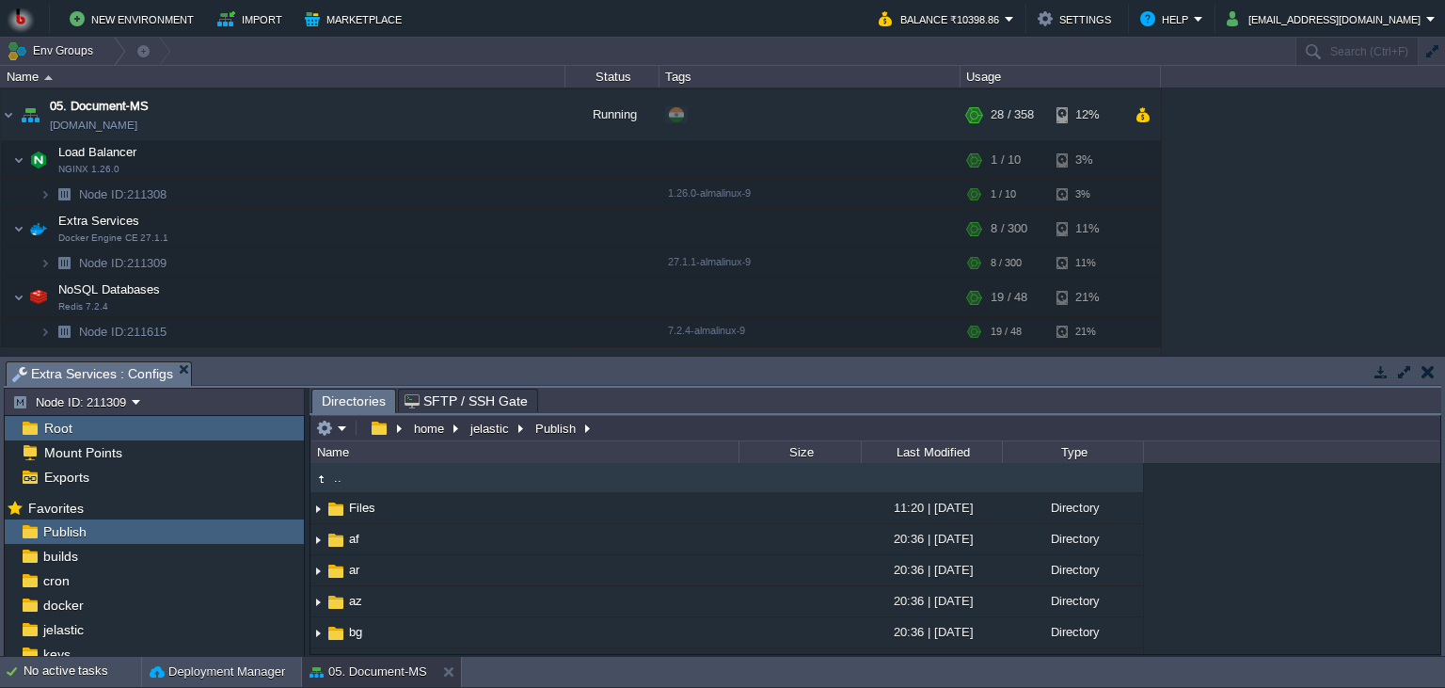
click at [1312, 187] on div "00. [PERSON_NAME] DevOps Server [DOMAIN_NAME] Stopped + Add to Env Group RAM 0%…" at bounding box center [722, 222] width 1445 height 268
click at [1424, 374] on button "button" at bounding box center [1428, 371] width 13 height 17
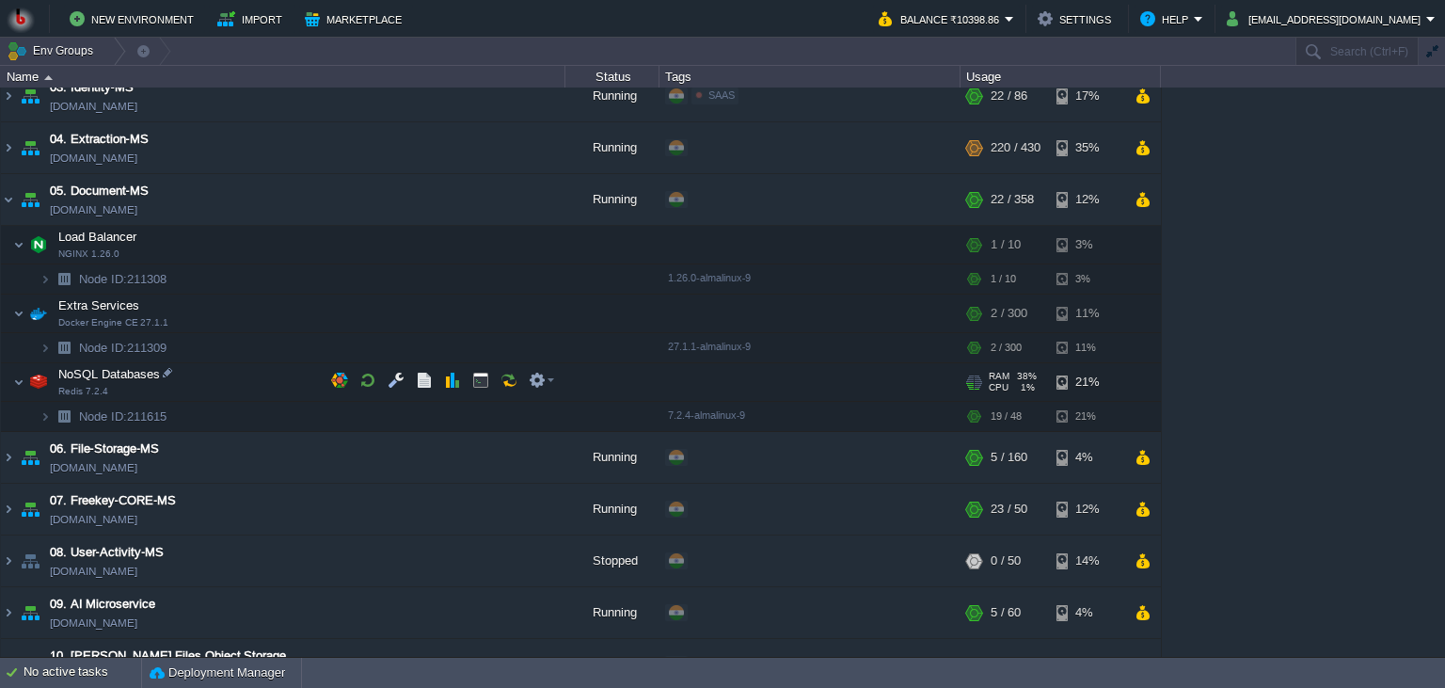
scroll to position [171, 0]
click at [333, 205] on td "05. Document-MS [DOMAIN_NAME]" at bounding box center [283, 201] width 565 height 52
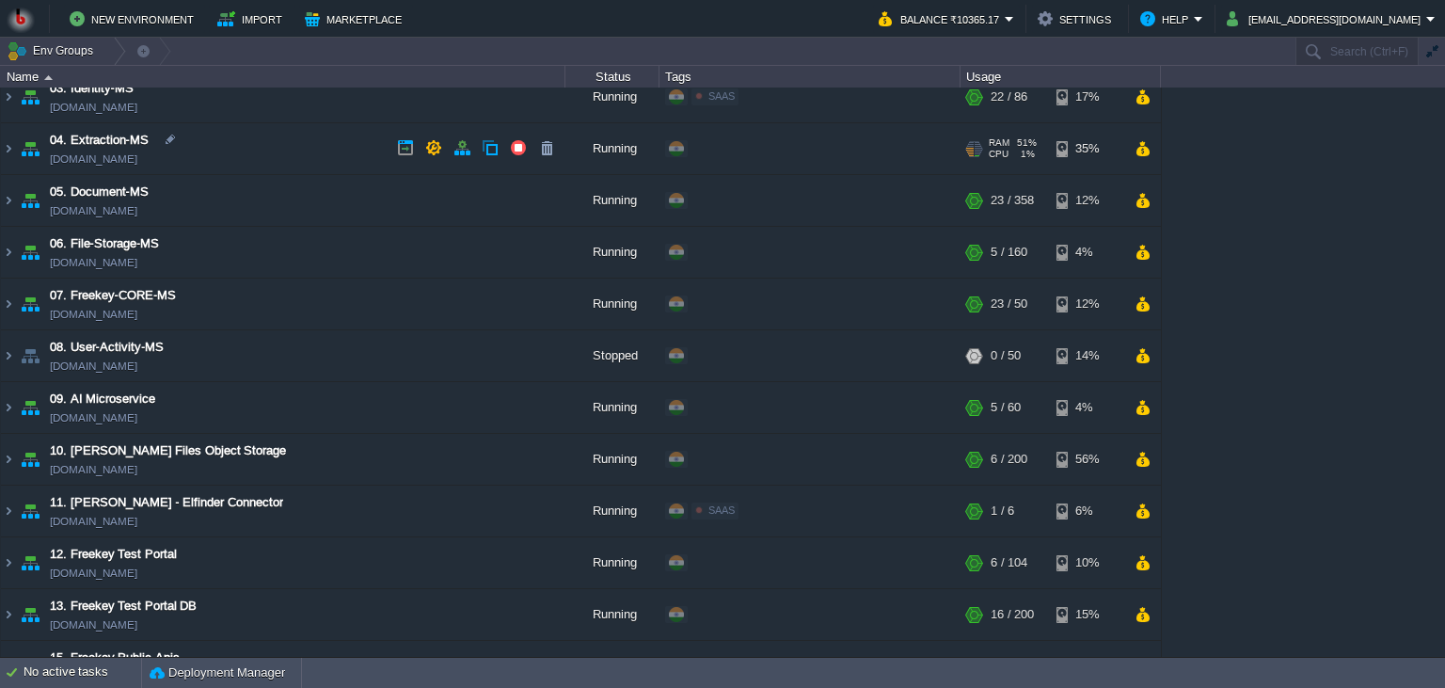
scroll to position [0, 0]
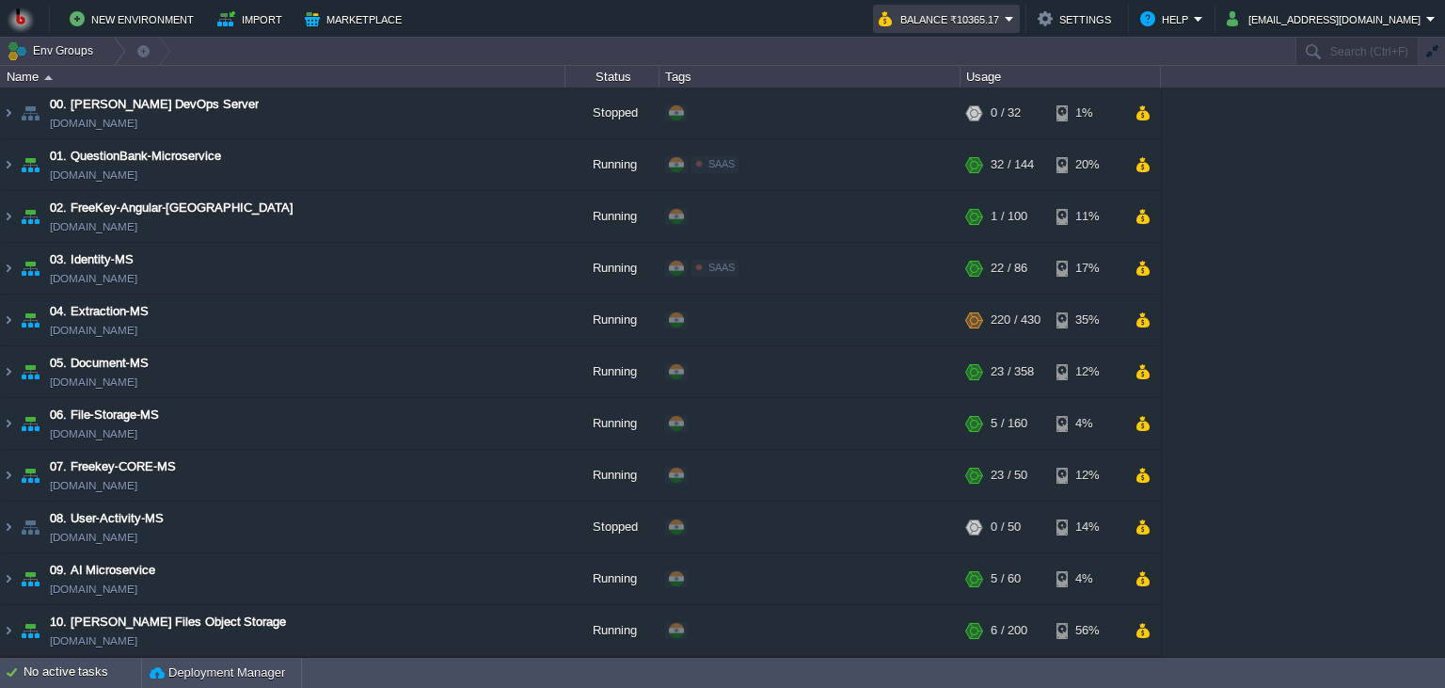
click at [1005, 21] on button "Balance ₹10365.17" at bounding box center [942, 19] width 126 height 23
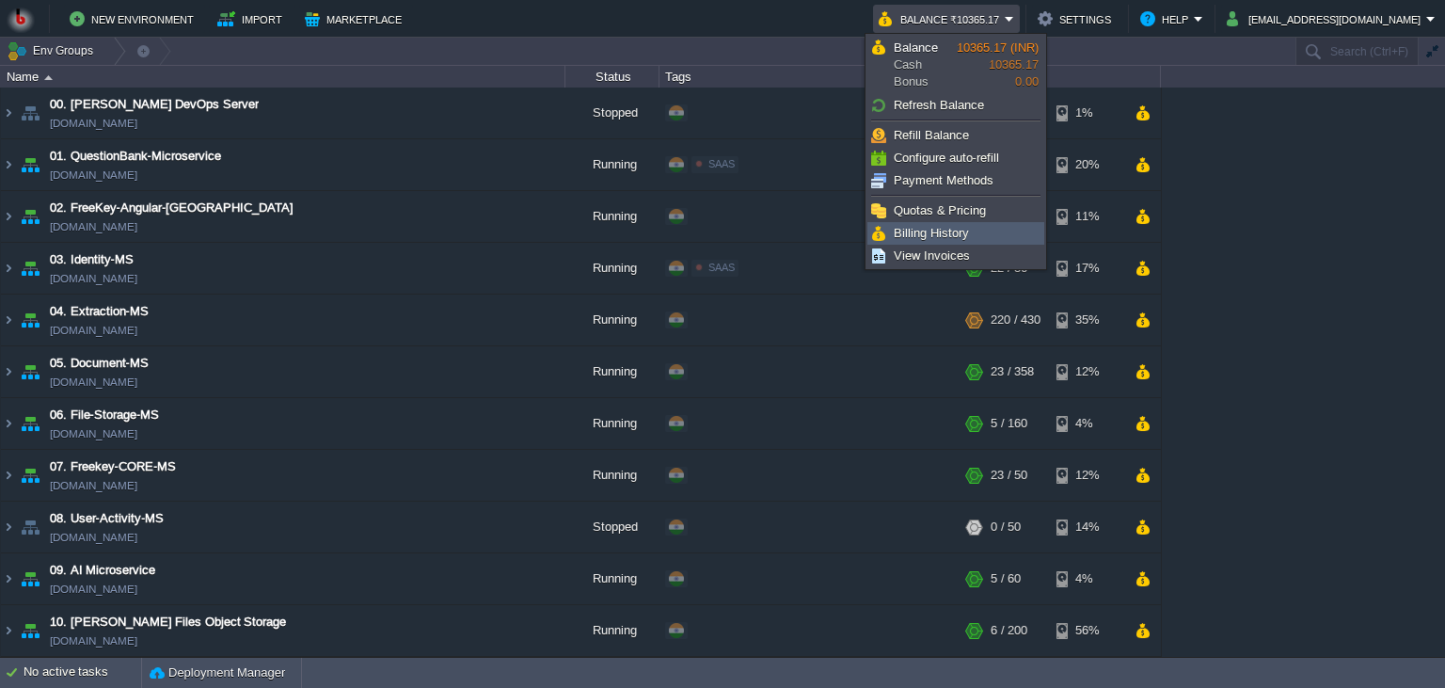
click at [951, 235] on span "Billing History" at bounding box center [931, 233] width 75 height 14
